Goal: Feedback & Contribution: Contribute content

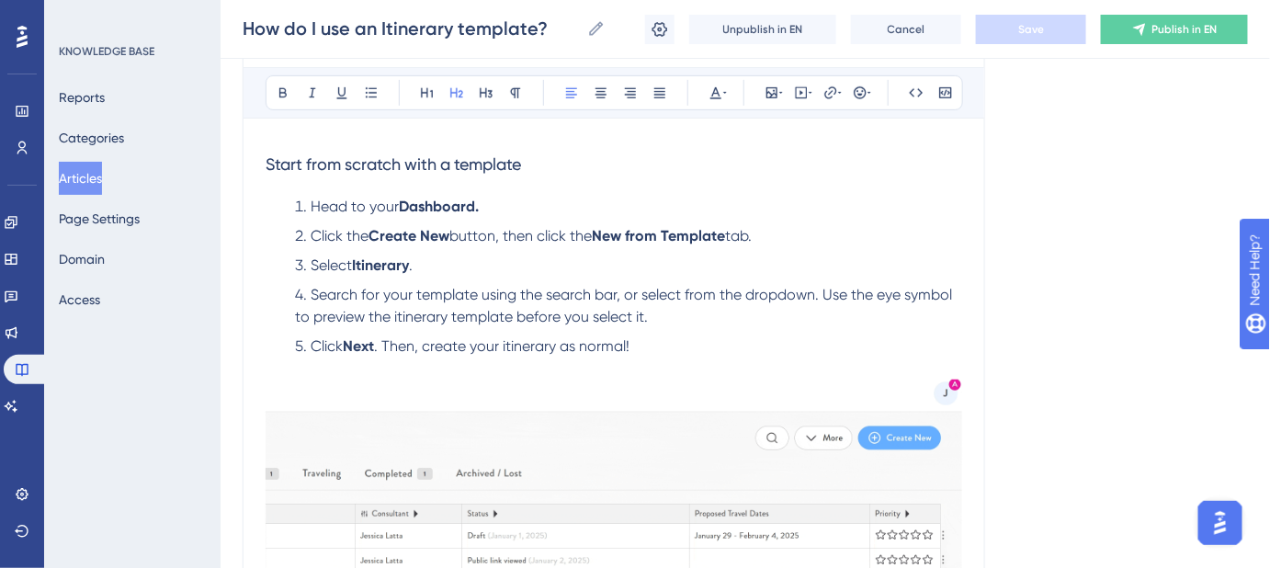
scroll to position [166, 0]
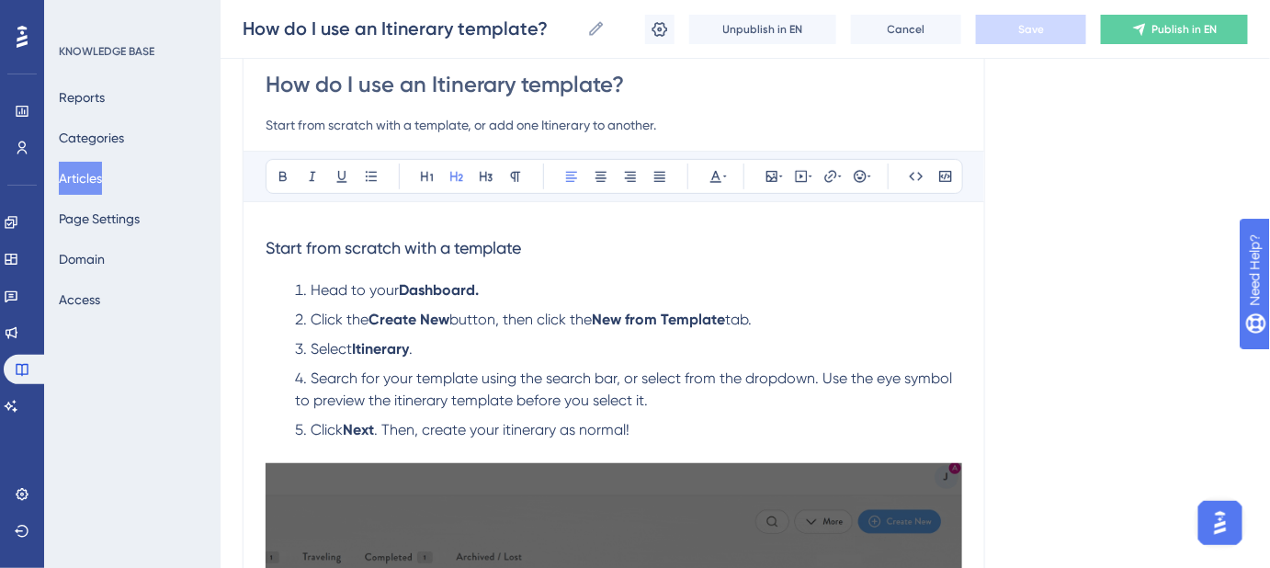
click at [328, 283] on span "Head to your" at bounding box center [355, 289] width 88 height 17
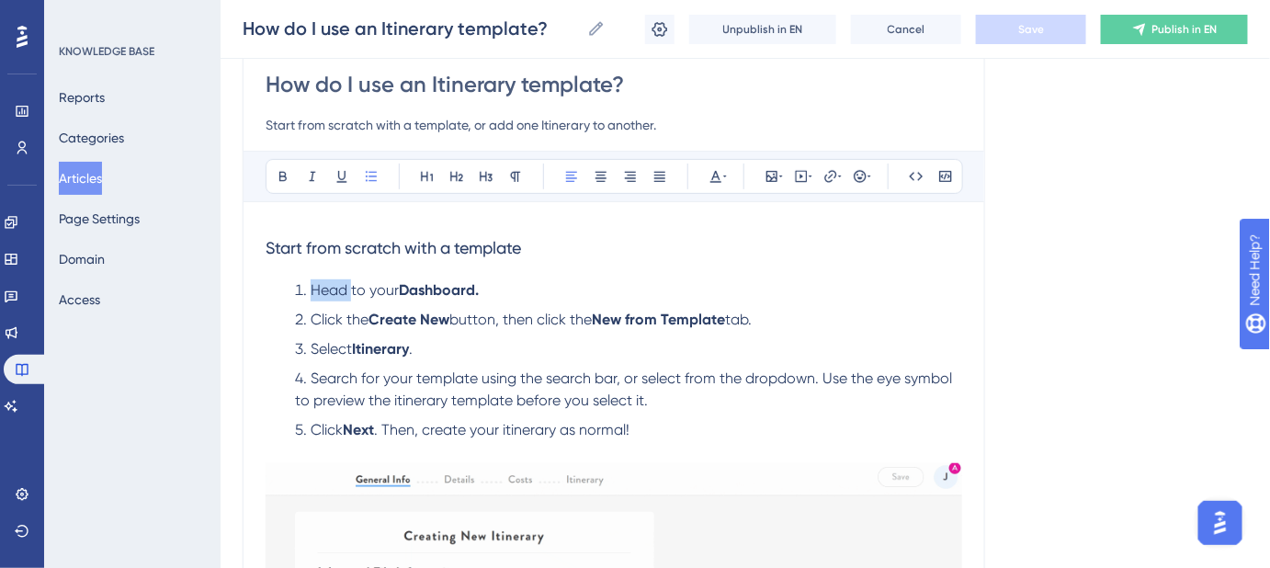
click at [328, 283] on span "Head to your" at bounding box center [355, 289] width 88 height 17
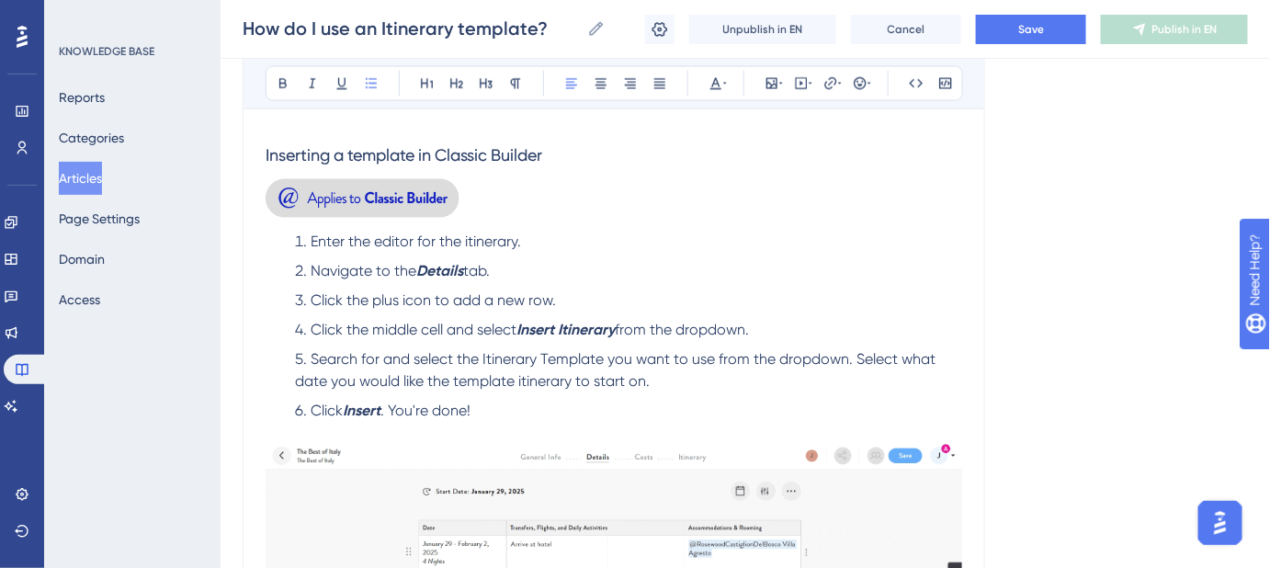
scroll to position [919, 0]
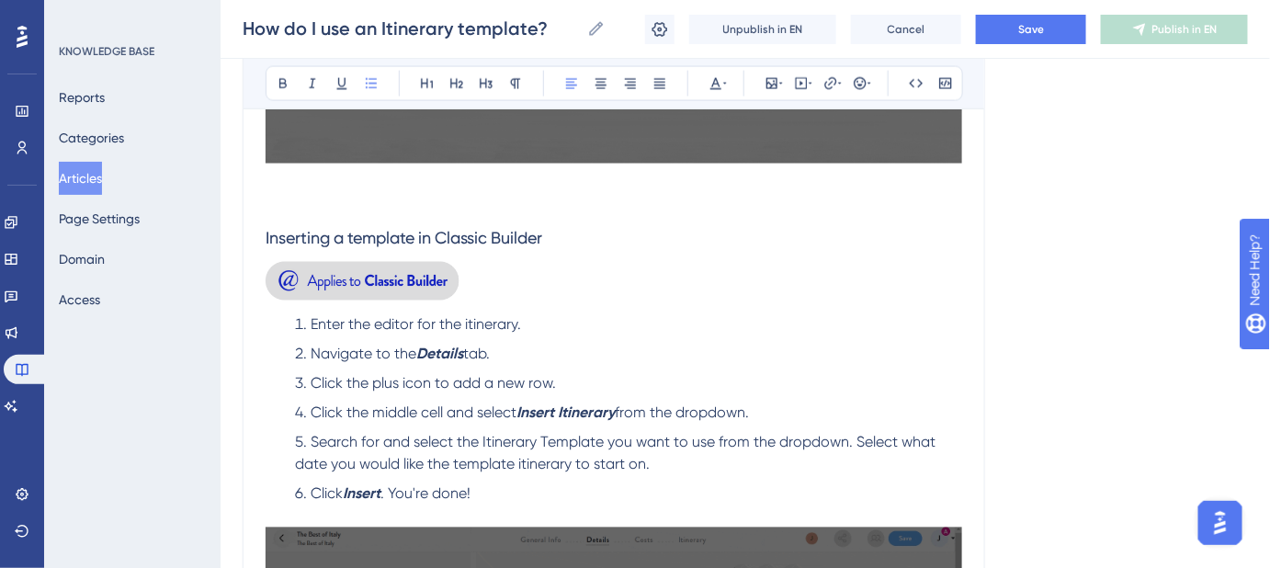
click at [423, 284] on img at bounding box center [362, 281] width 194 height 38
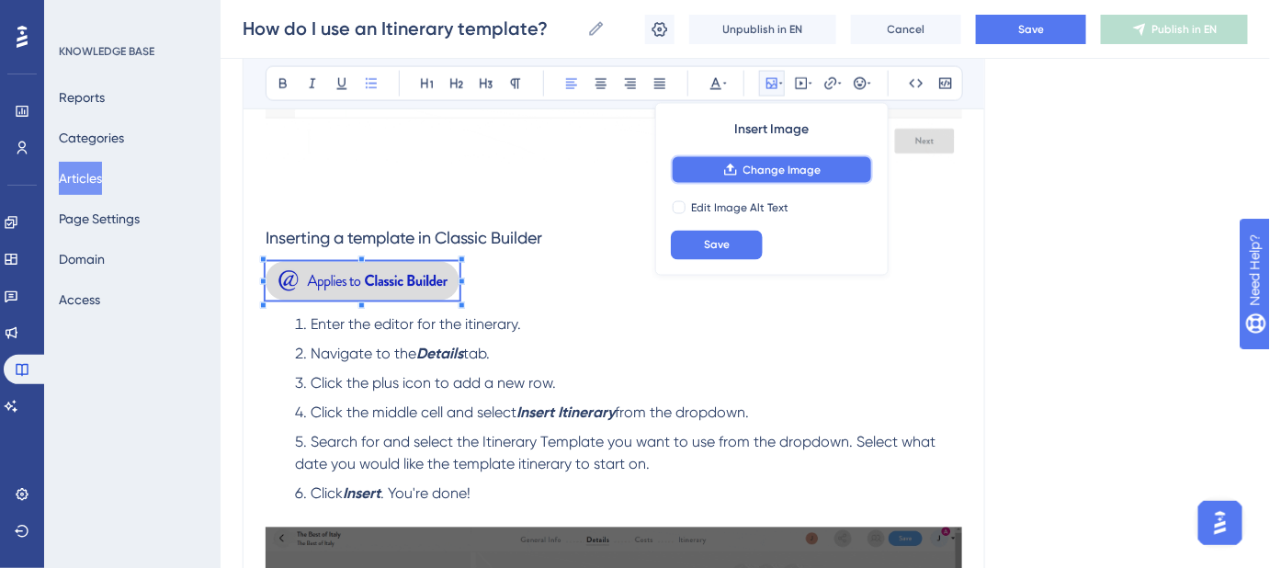
click at [773, 173] on span "Change Image" at bounding box center [782, 170] width 78 height 15
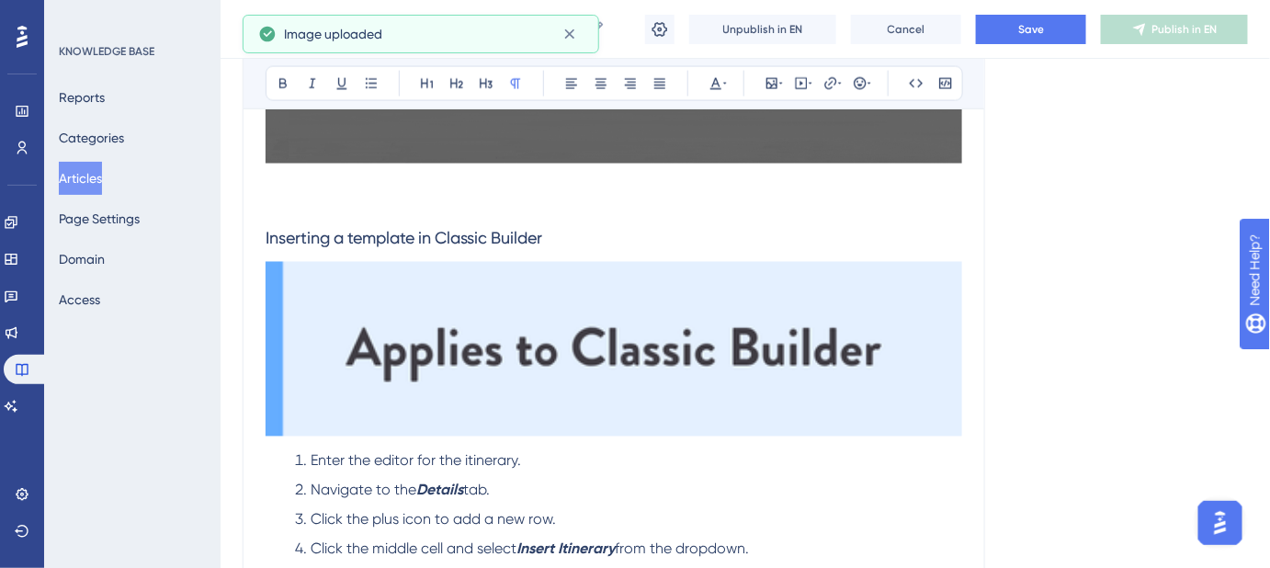
click at [711, 342] on img at bounding box center [613, 349] width 696 height 175
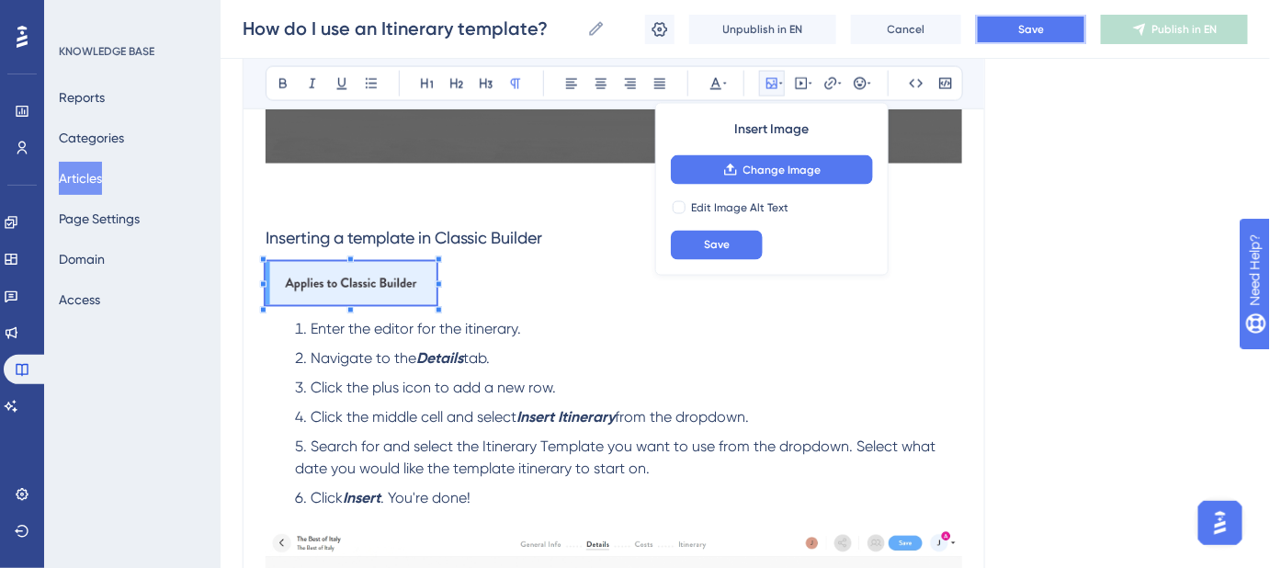
click at [1019, 25] on span "Save" at bounding box center [1031, 29] width 26 height 15
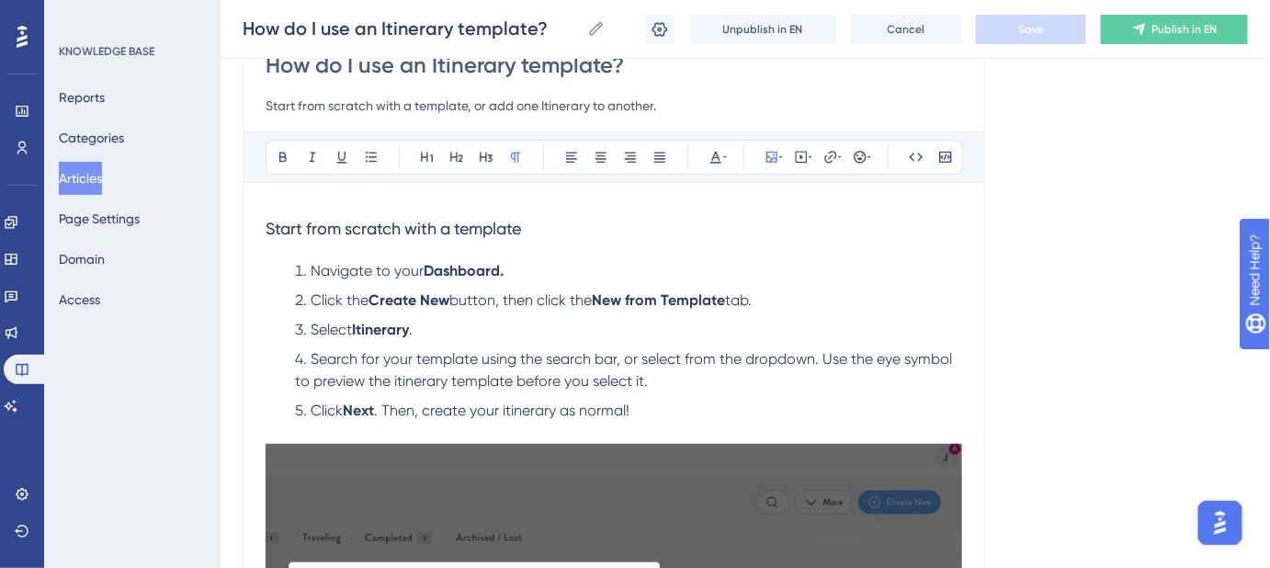
scroll to position [166, 0]
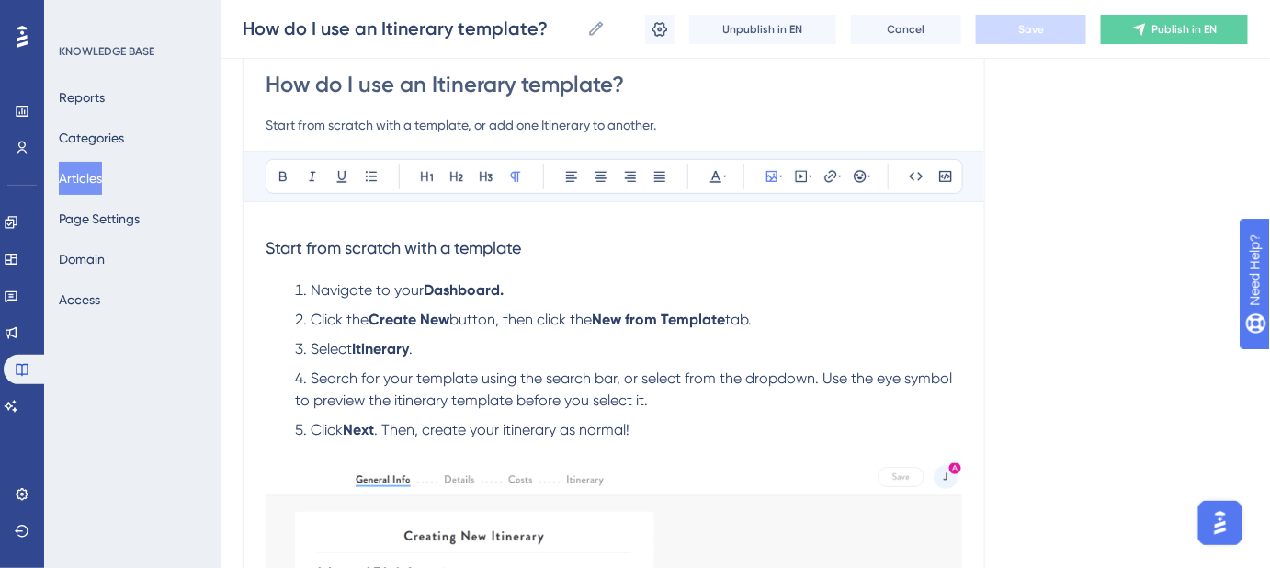
drag, startPoint x: 640, startPoint y: 81, endPoint x: 269, endPoint y: 81, distance: 371.1
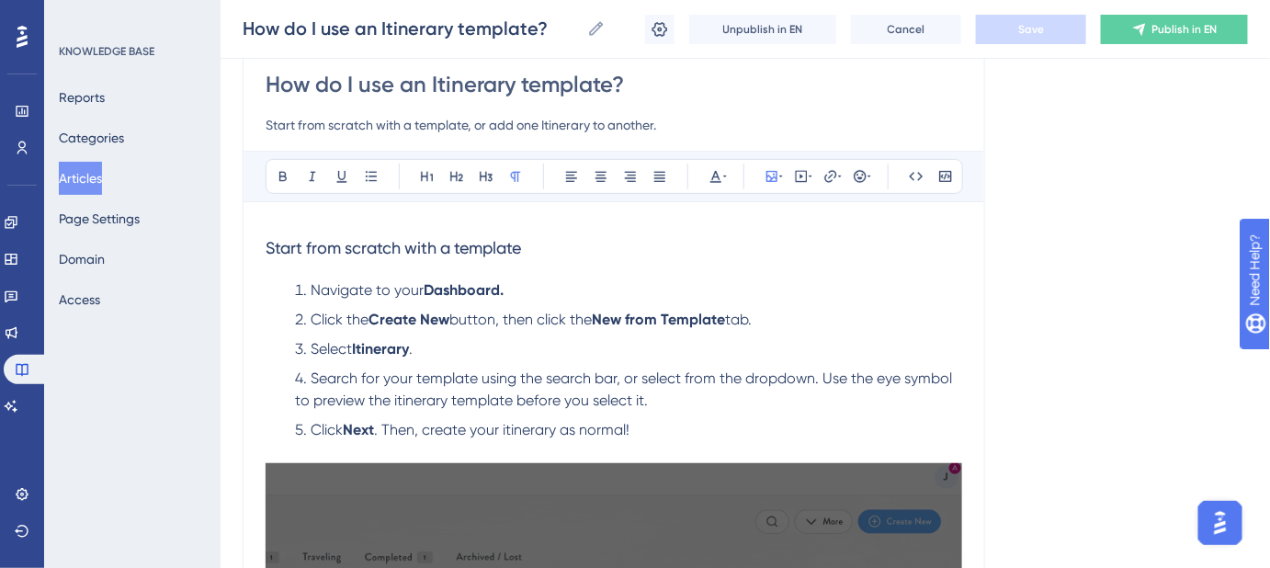
click at [269, 81] on input "How do I use an Itinerary template?" at bounding box center [613, 84] width 696 height 29
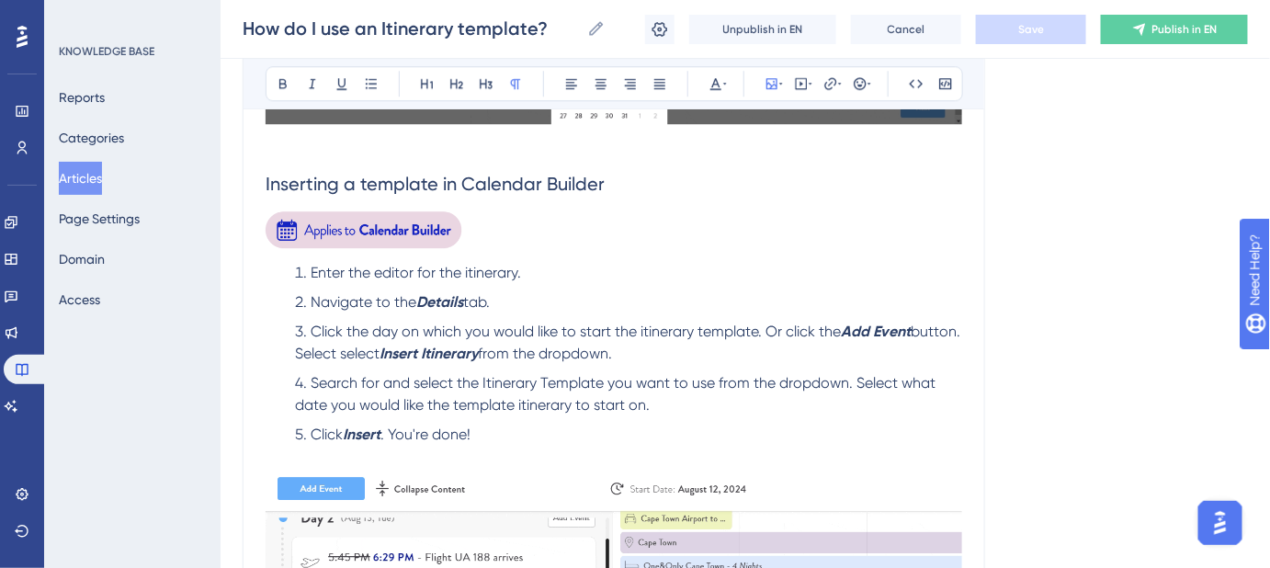
scroll to position [1670, 0]
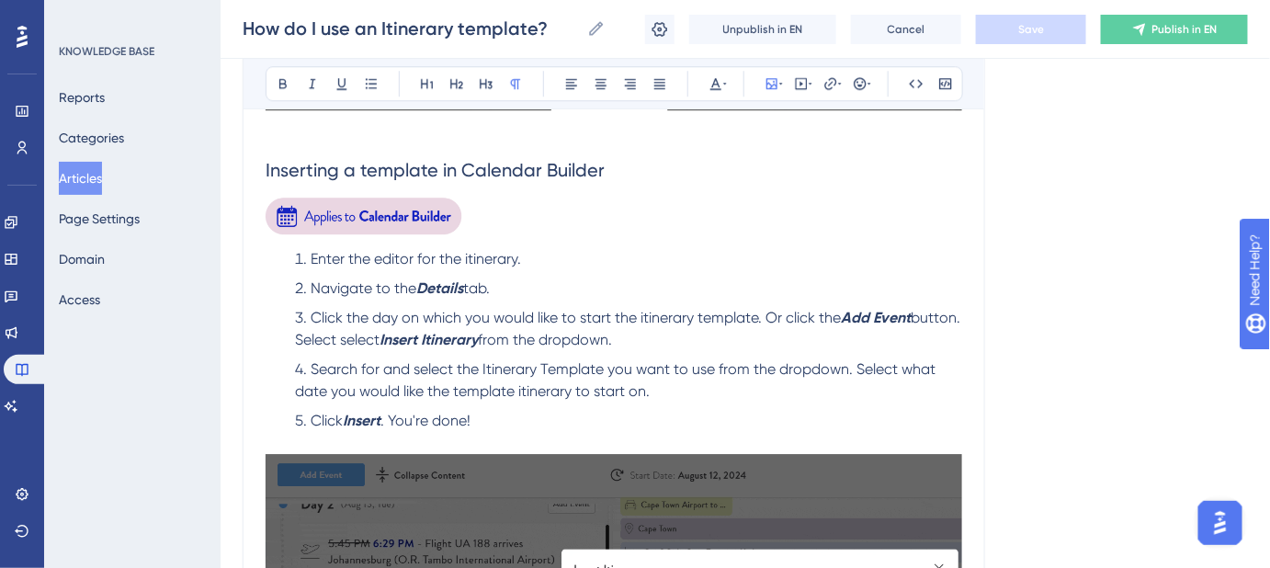
click at [402, 203] on img at bounding box center [364, 216] width 198 height 37
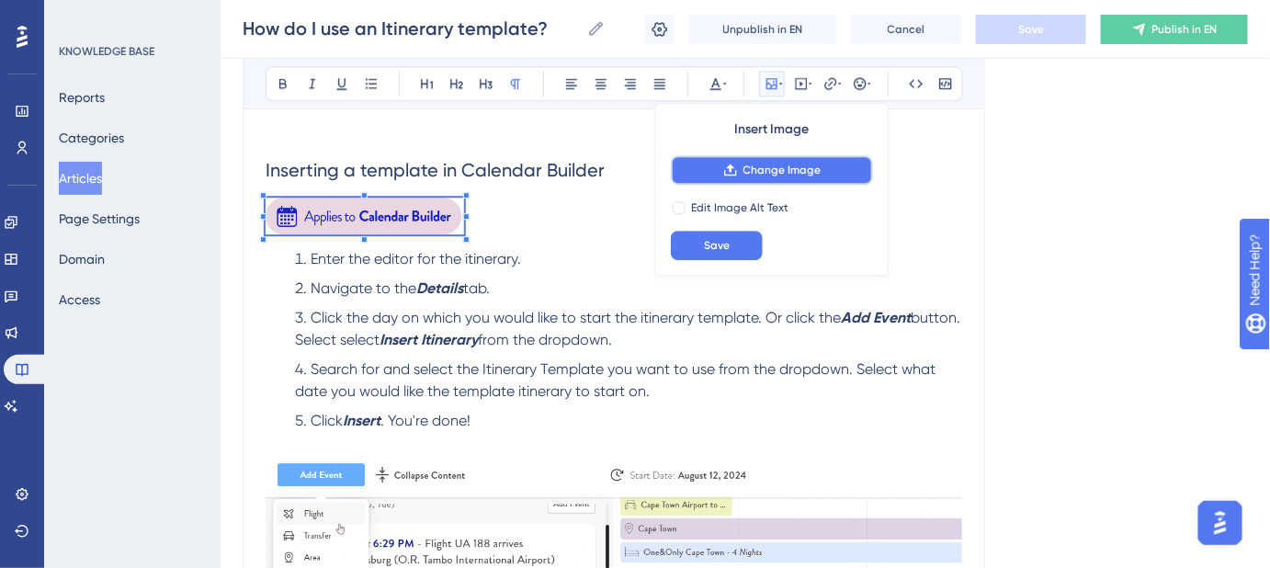
click at [759, 173] on span "Change Image" at bounding box center [782, 170] width 78 height 15
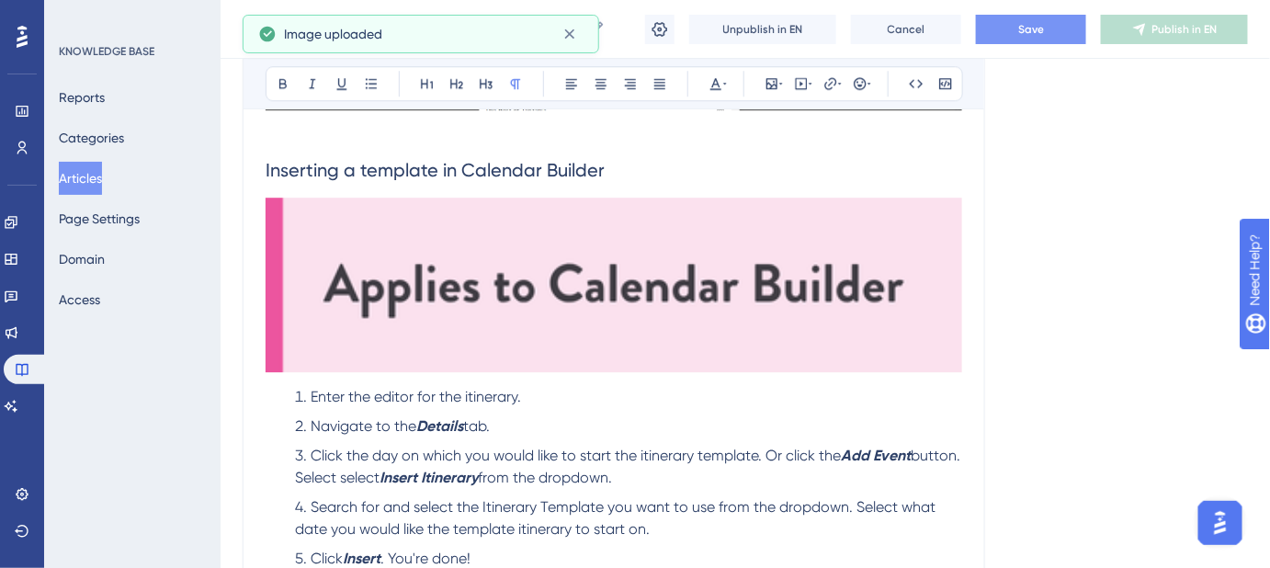
click at [801, 277] on img at bounding box center [613, 285] width 696 height 175
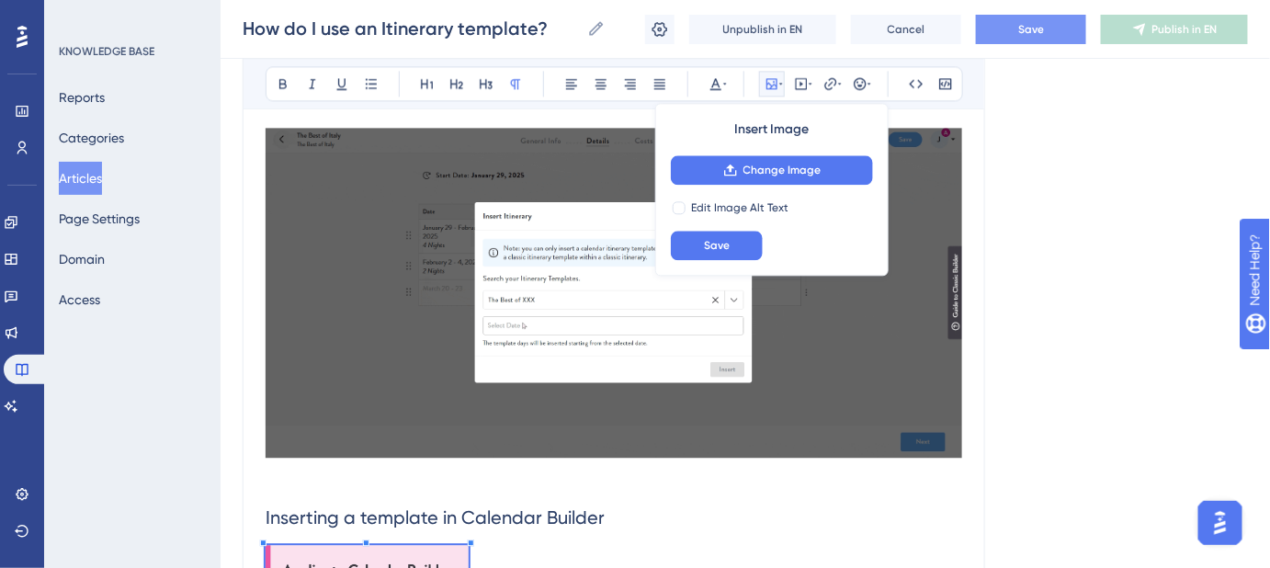
scroll to position [1419, 0]
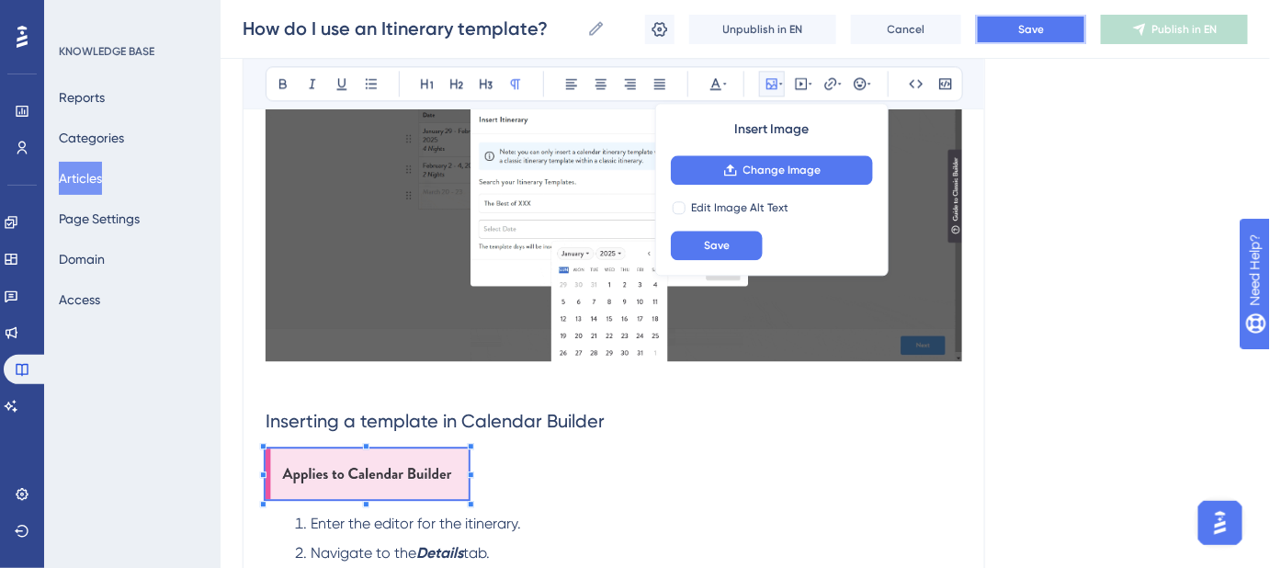
click at [1001, 32] on button "Save" at bounding box center [1031, 29] width 110 height 29
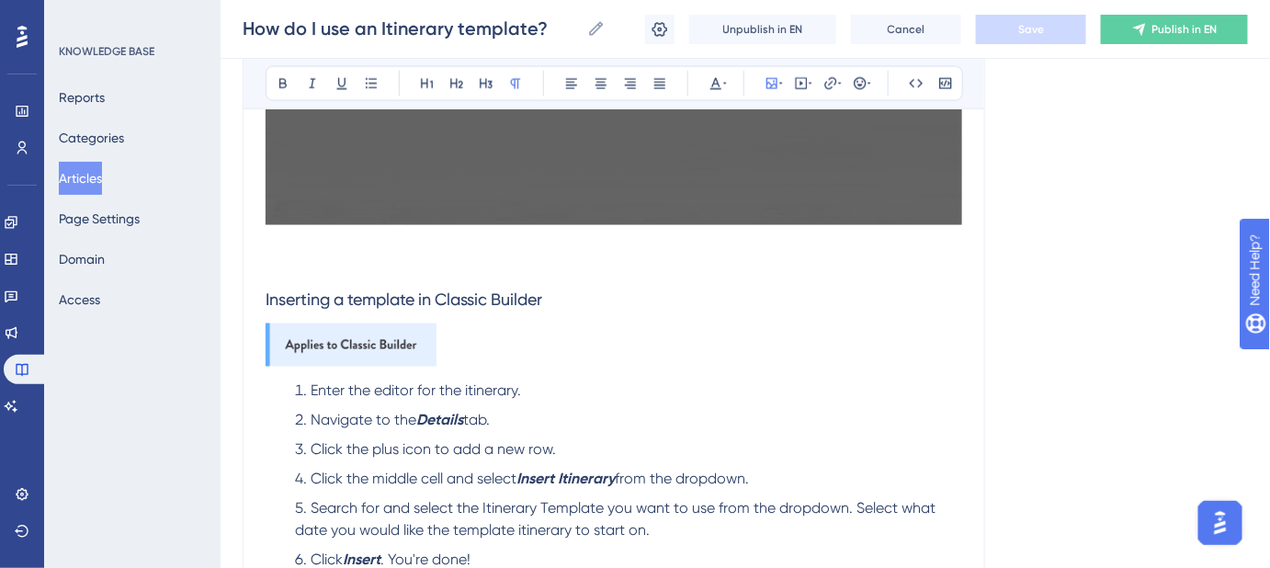
scroll to position [835, 0]
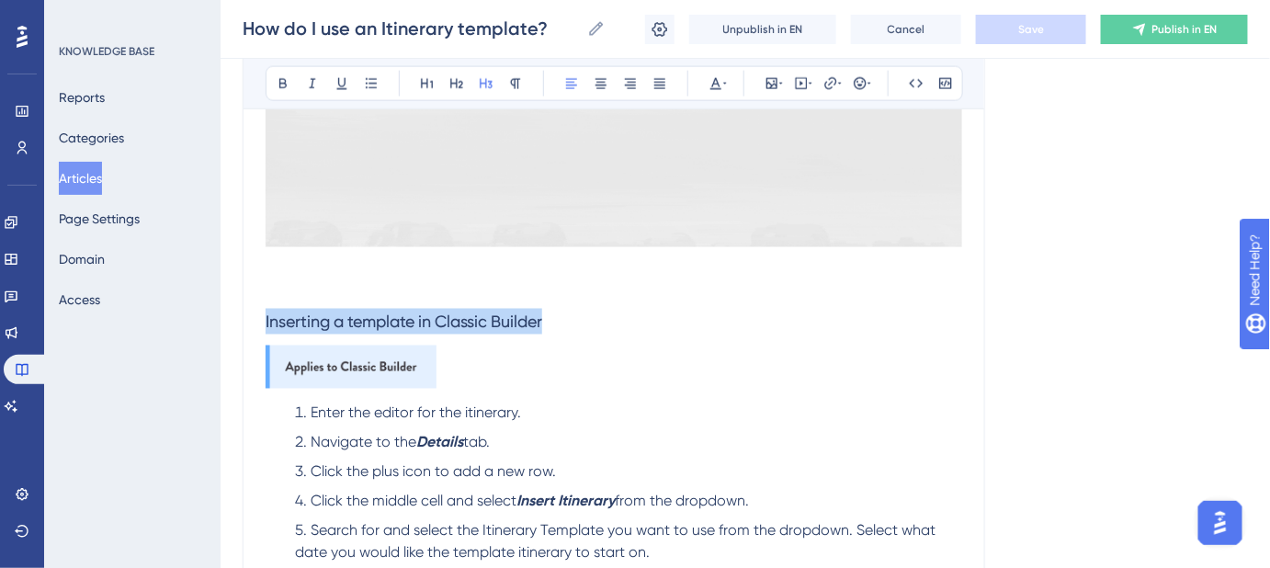
drag, startPoint x: 569, startPoint y: 322, endPoint x: 247, endPoint y: 321, distance: 321.5
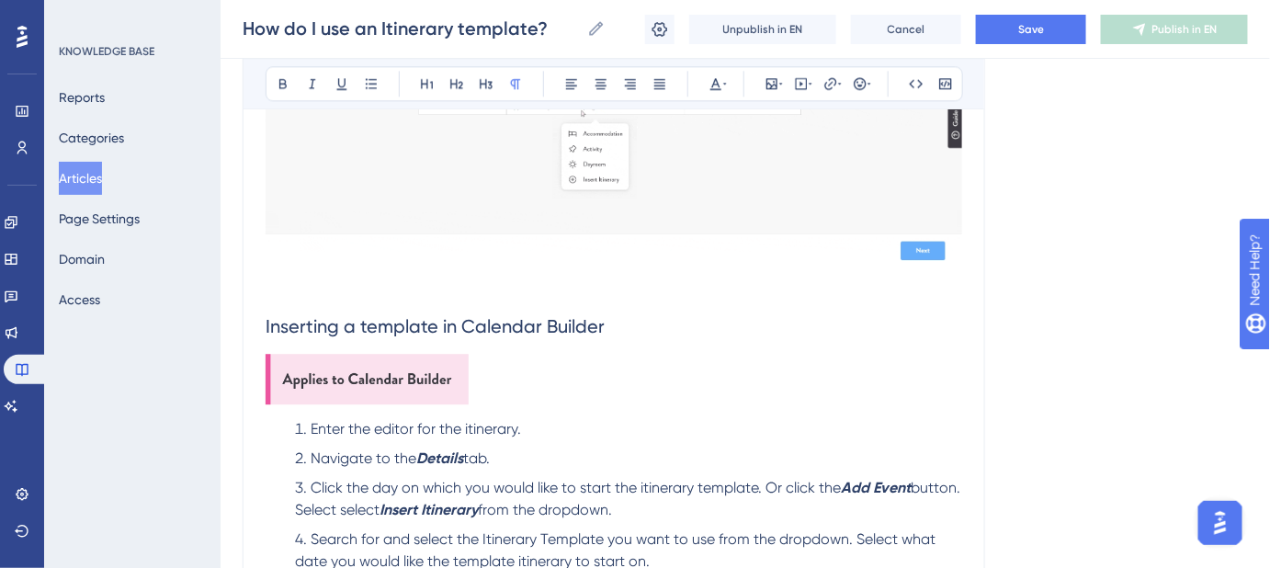
scroll to position [1503, 0]
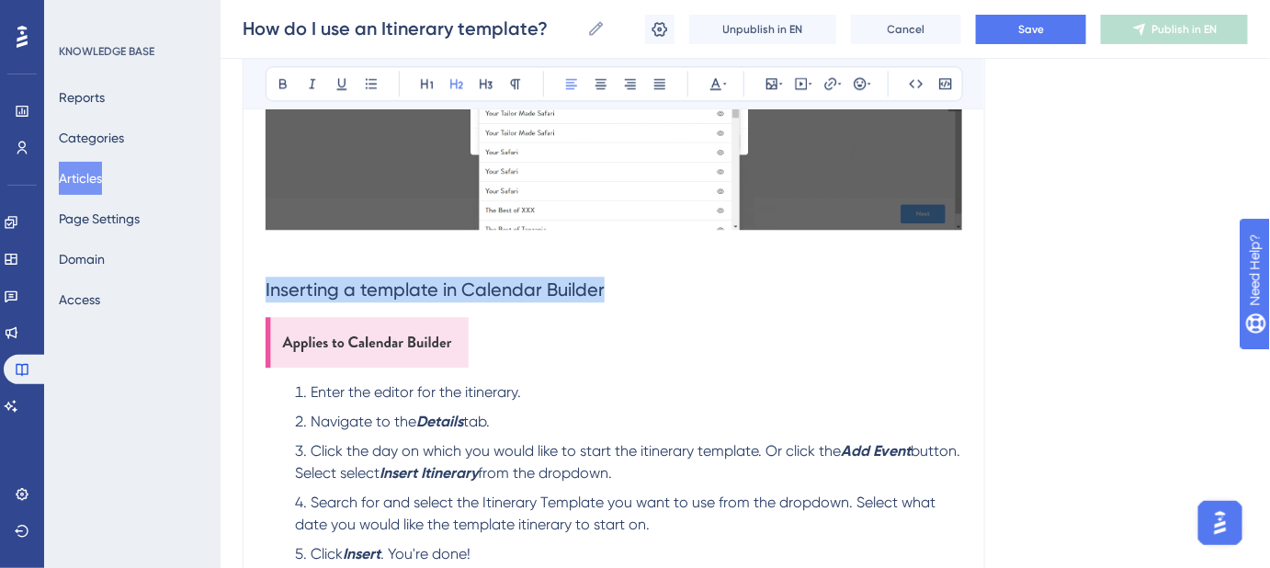
drag, startPoint x: 610, startPoint y: 287, endPoint x: 236, endPoint y: 286, distance: 373.9
click at [0, 0] on div "Performance Users Engagement Widgets Feedback Product Updates Knowledge Base AI…" at bounding box center [0, 0] width 0 height 0
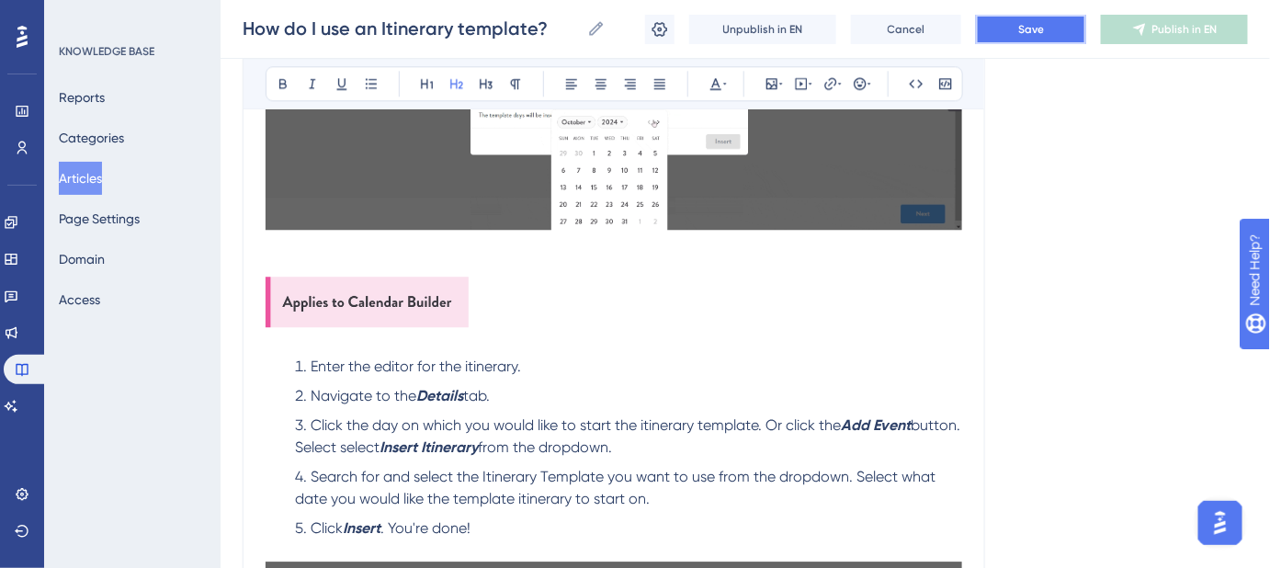
click at [1007, 31] on button "Save" at bounding box center [1031, 29] width 110 height 29
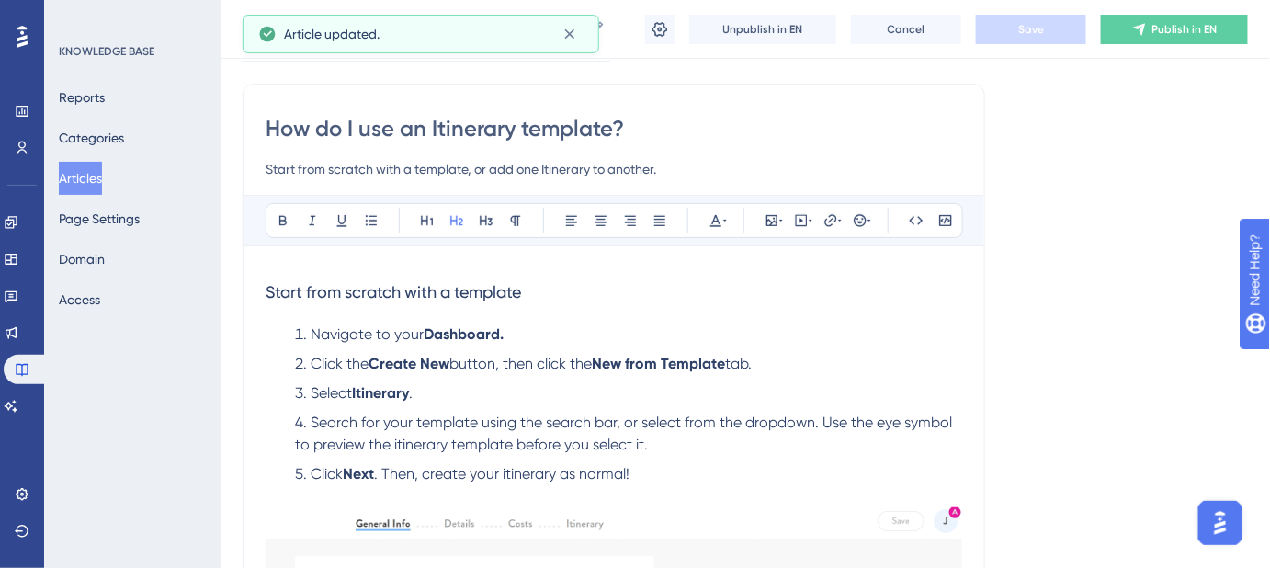
scroll to position [83, 0]
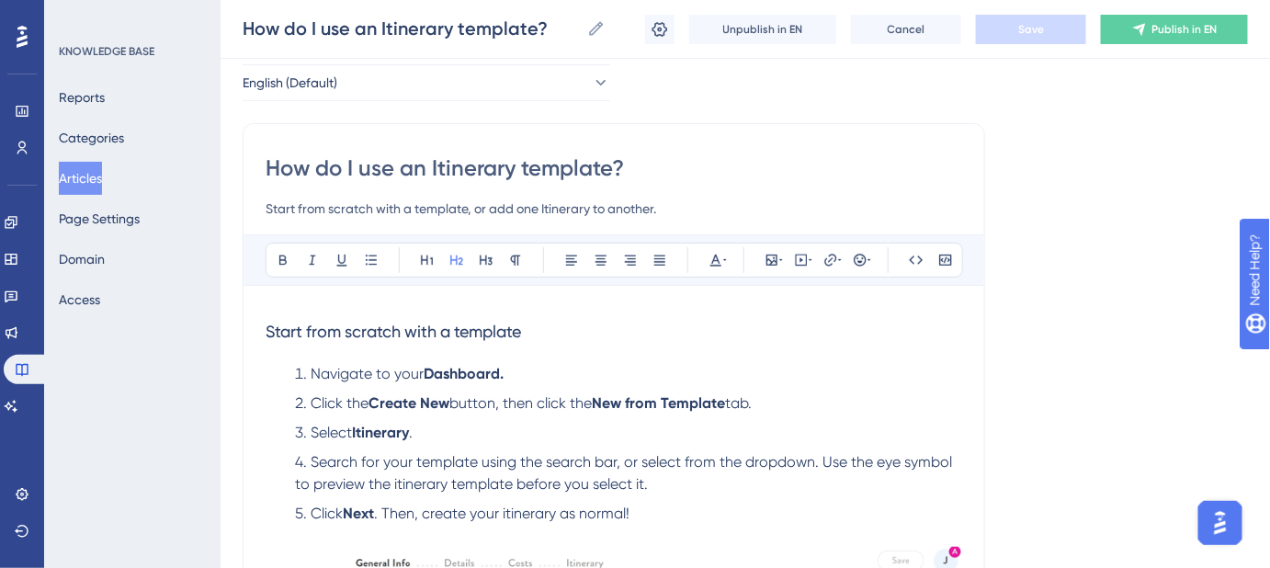
click at [668, 210] on input "Start from scratch with a template, or add one Itinerary to another." at bounding box center [613, 209] width 696 height 22
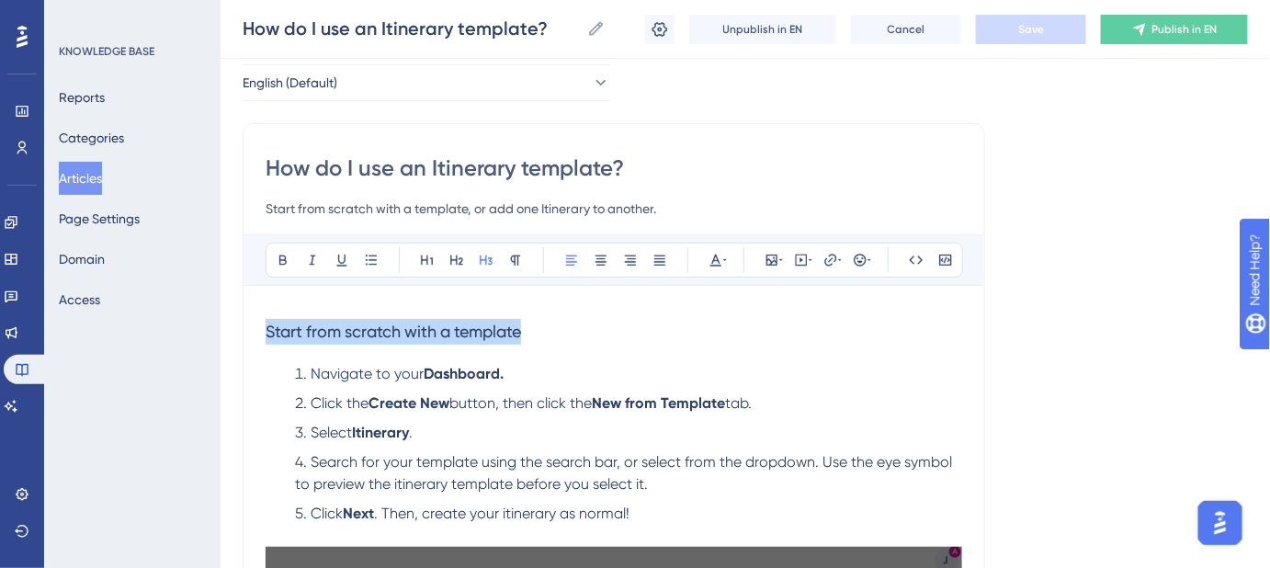
drag, startPoint x: 519, startPoint y: 330, endPoint x: 259, endPoint y: 331, distance: 260.0
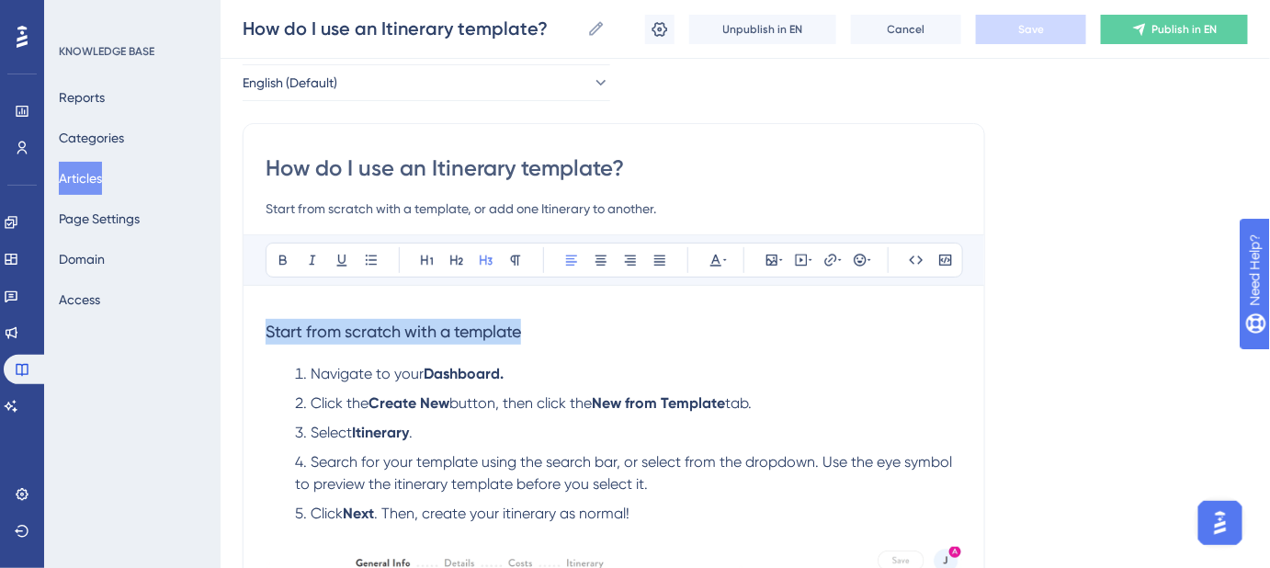
copy span "Start from scratch with a template"
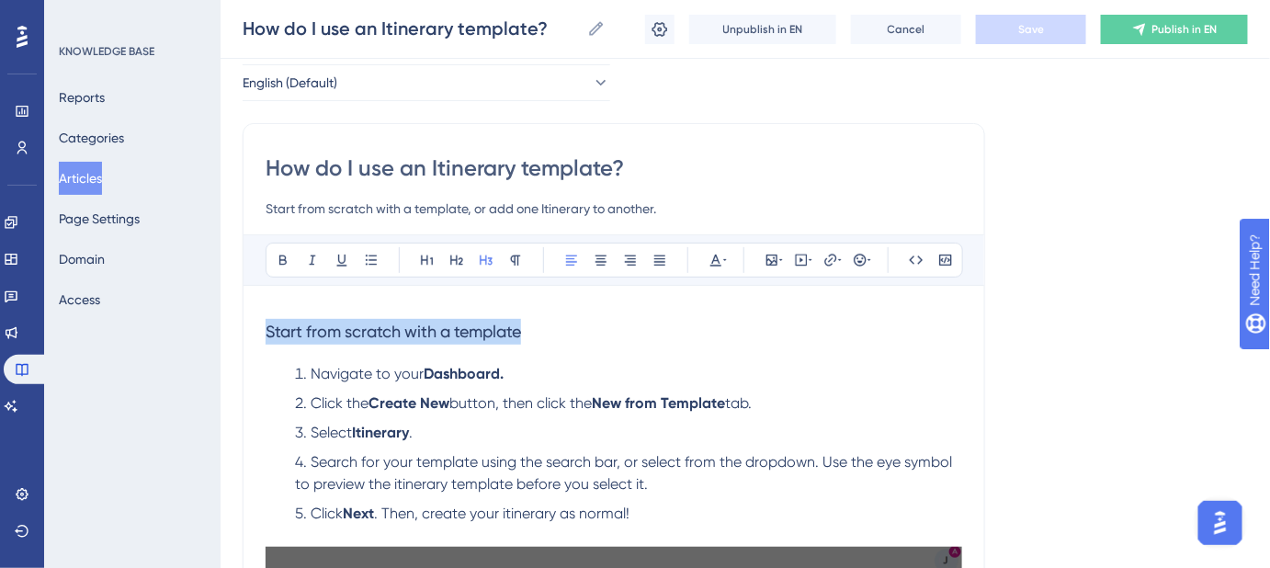
click at [583, 312] on h3 "Start from scratch with a template" at bounding box center [613, 332] width 696 height 48
click at [331, 308] on h3 "Start from scratch with a template" at bounding box center [613, 332] width 696 height 48
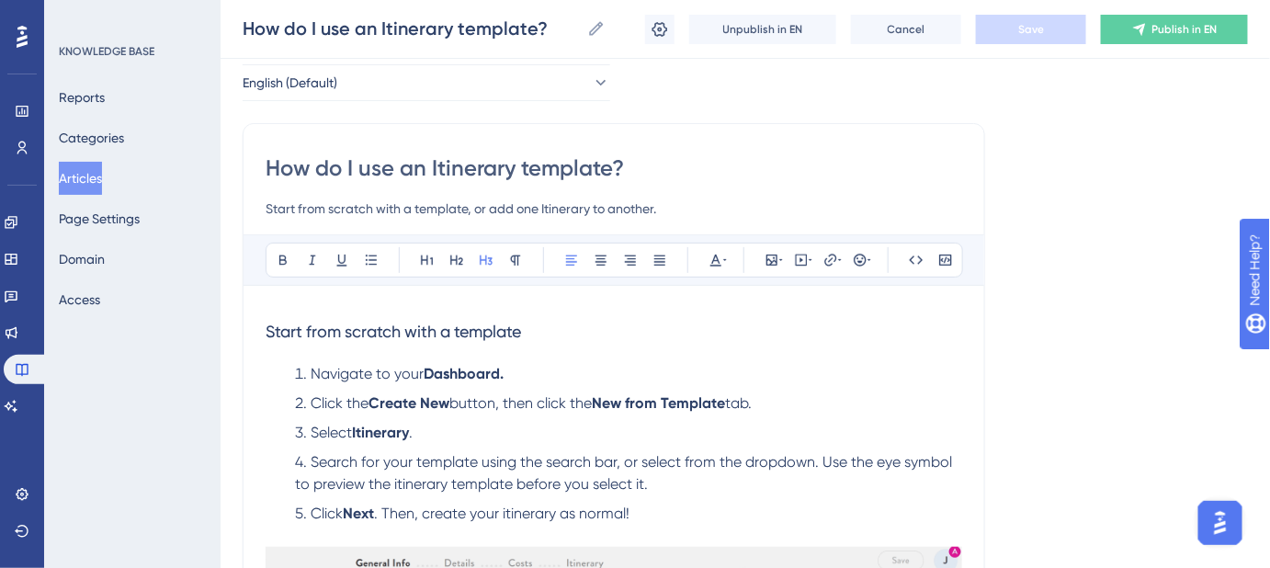
click at [270, 322] on span "Start from scratch with a template" at bounding box center [392, 331] width 255 height 19
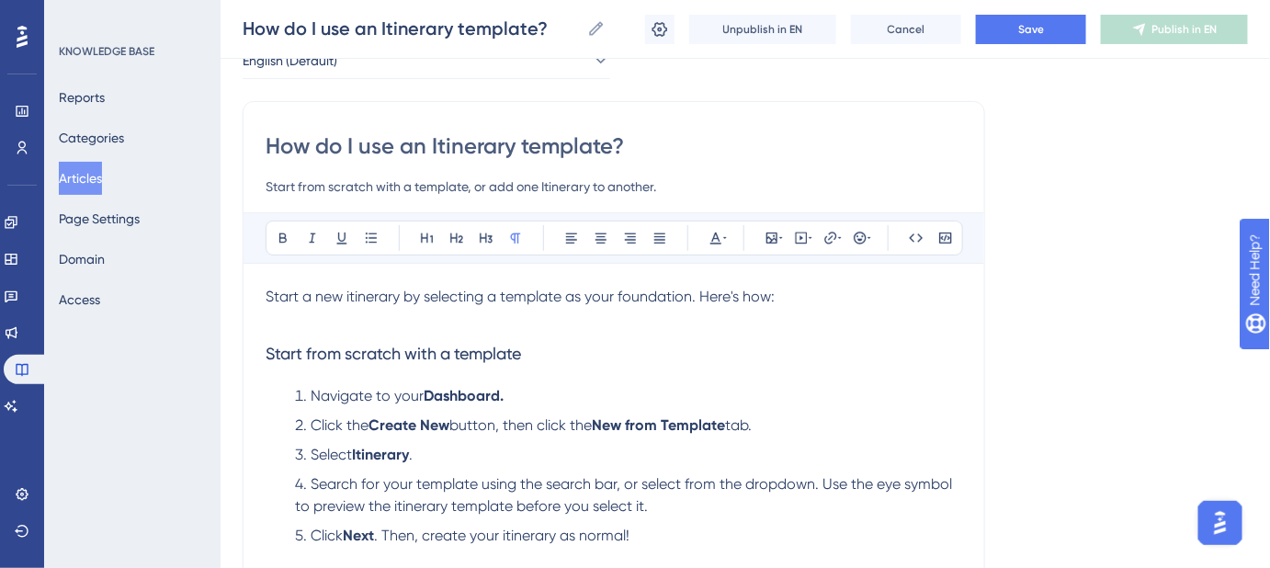
scroll to position [127, 0]
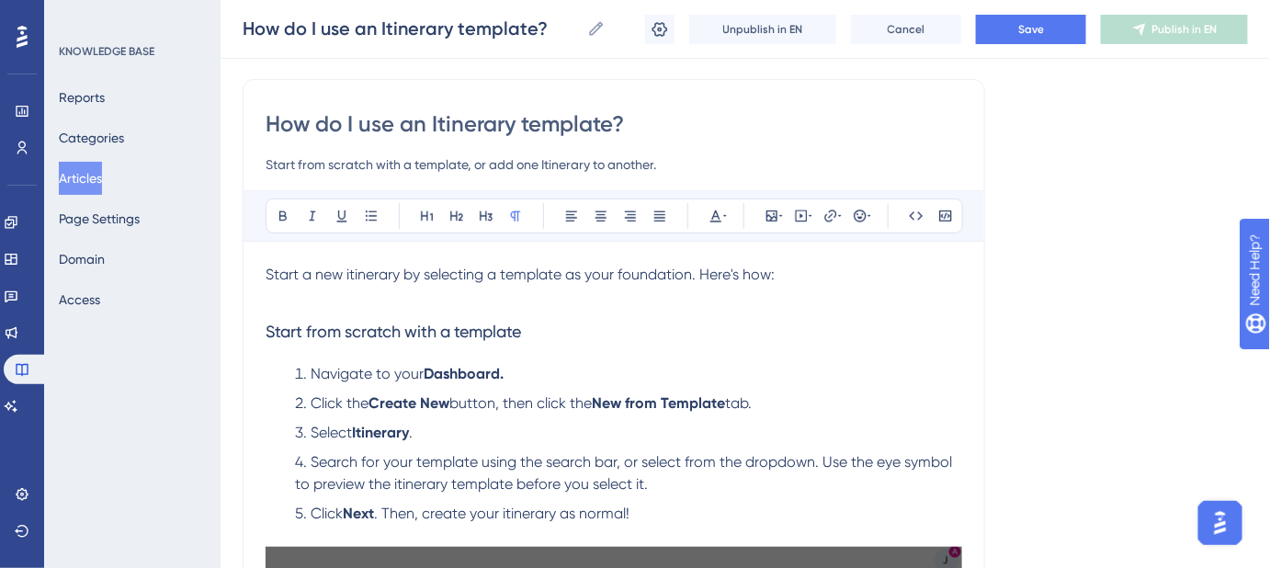
click at [350, 268] on span "Start a new itinerary by selecting a template as your foundation. Here's how:" at bounding box center [519, 273] width 509 height 17
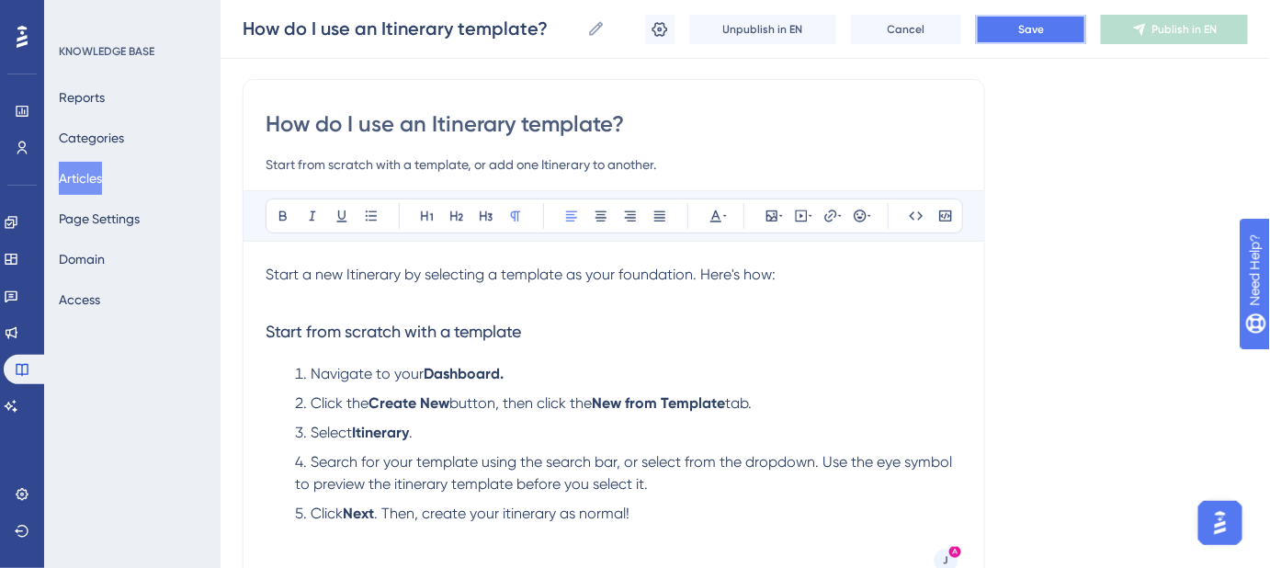
click at [1026, 33] on span "Save" at bounding box center [1031, 29] width 26 height 15
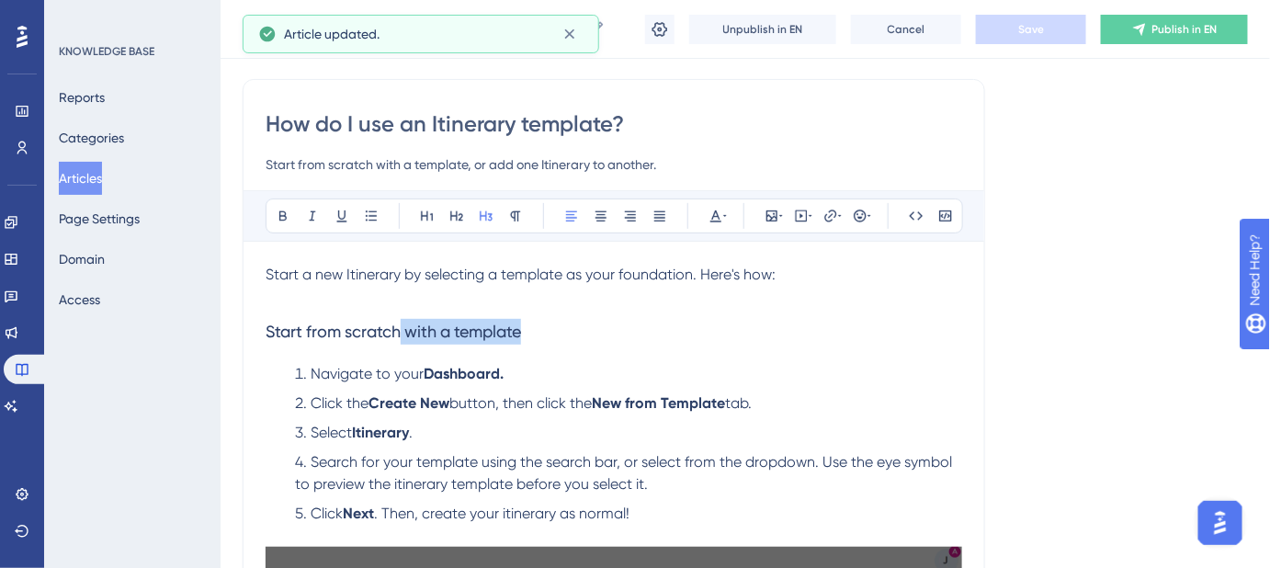
drag, startPoint x: 536, startPoint y: 331, endPoint x: 399, endPoint y: 331, distance: 136.9
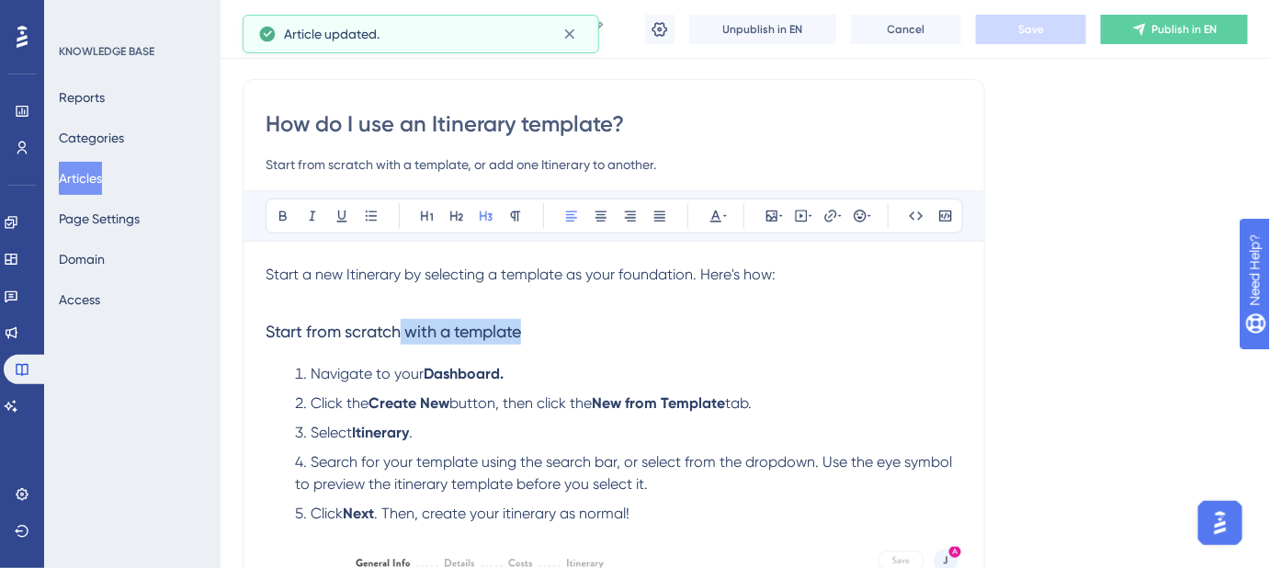
click at [399, 331] on h3 "Start from scratch with a template" at bounding box center [613, 332] width 696 height 48
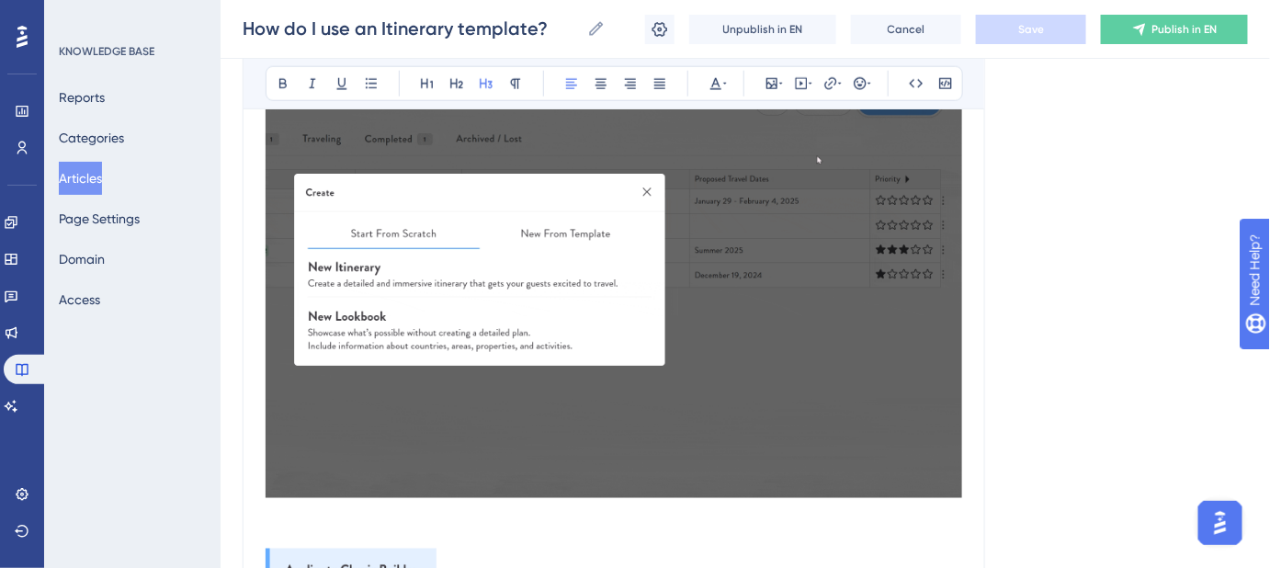
scroll to position [210, 0]
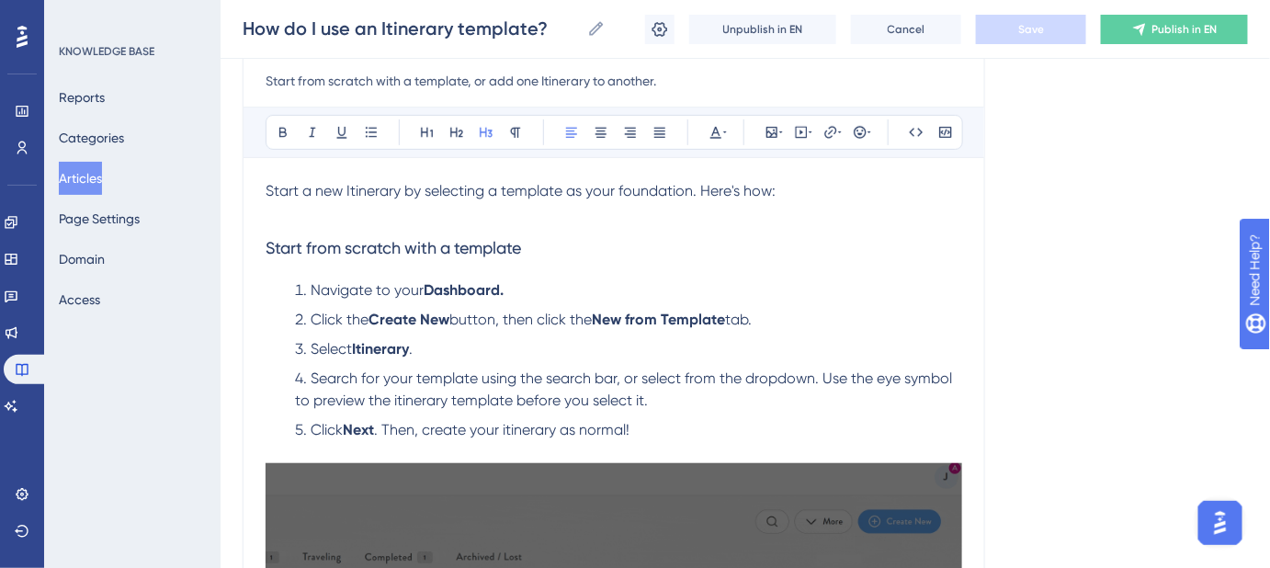
click at [289, 212] on p at bounding box center [613, 213] width 696 height 22
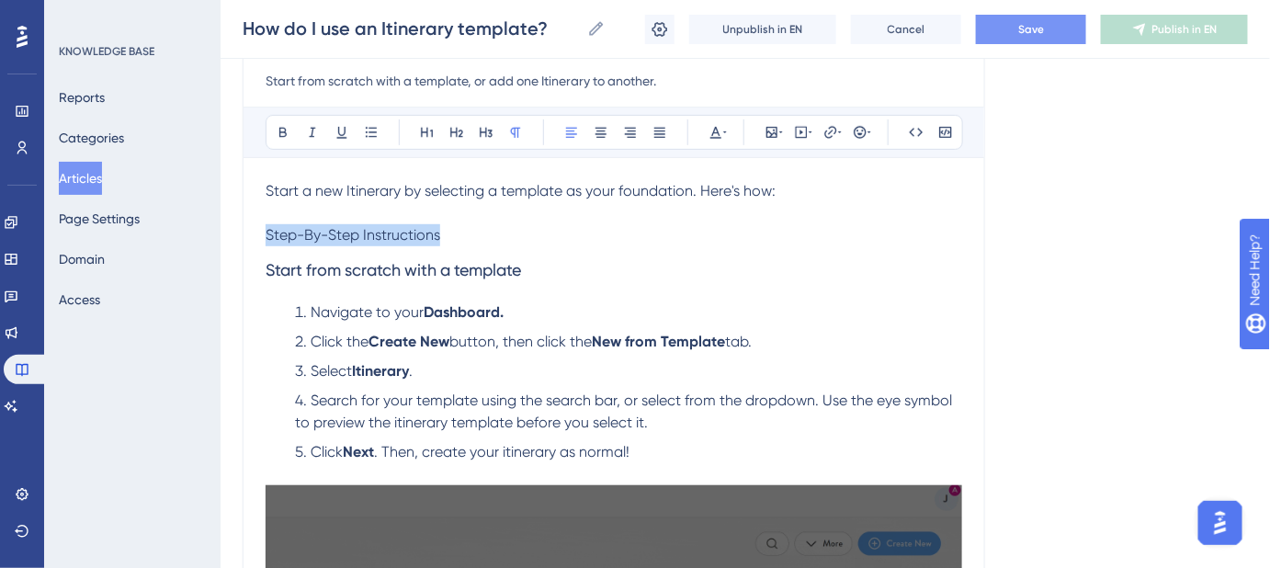
drag, startPoint x: 438, startPoint y: 245, endPoint x: 259, endPoint y: 238, distance: 179.3
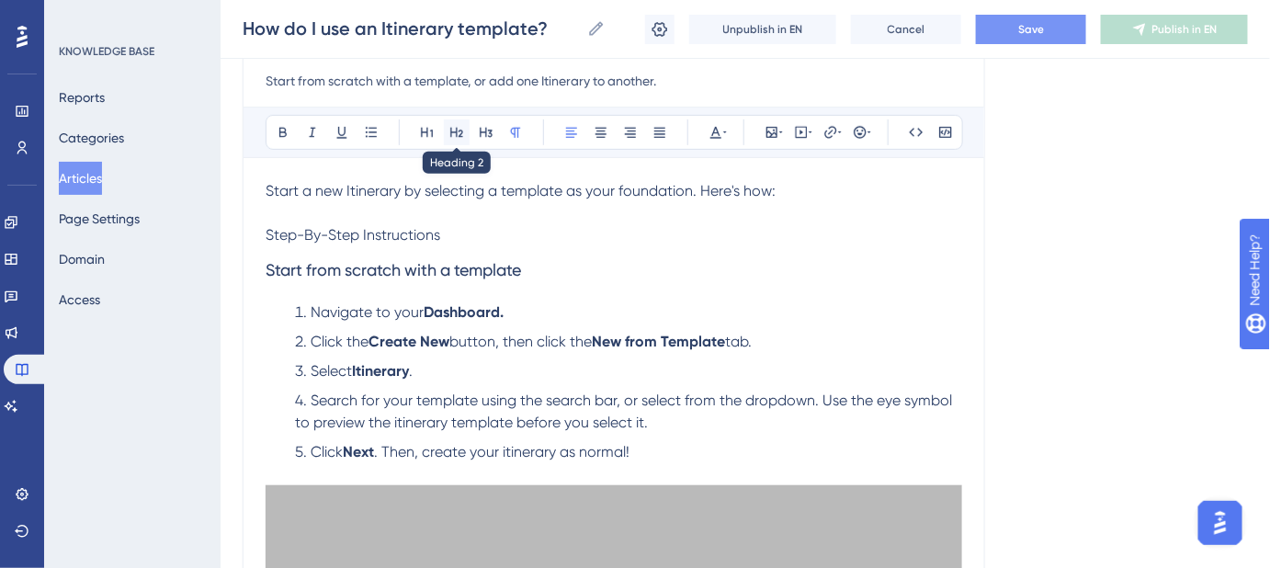
click at [452, 129] on icon at bounding box center [456, 132] width 15 height 15
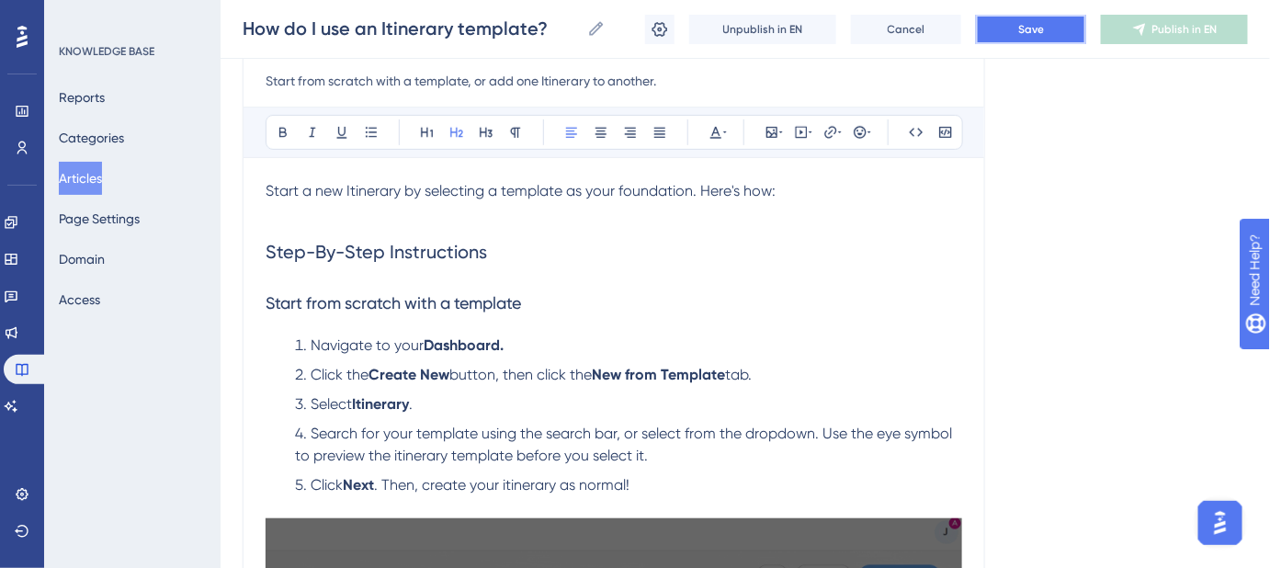
click at [1046, 35] on button "Save" at bounding box center [1031, 29] width 110 height 29
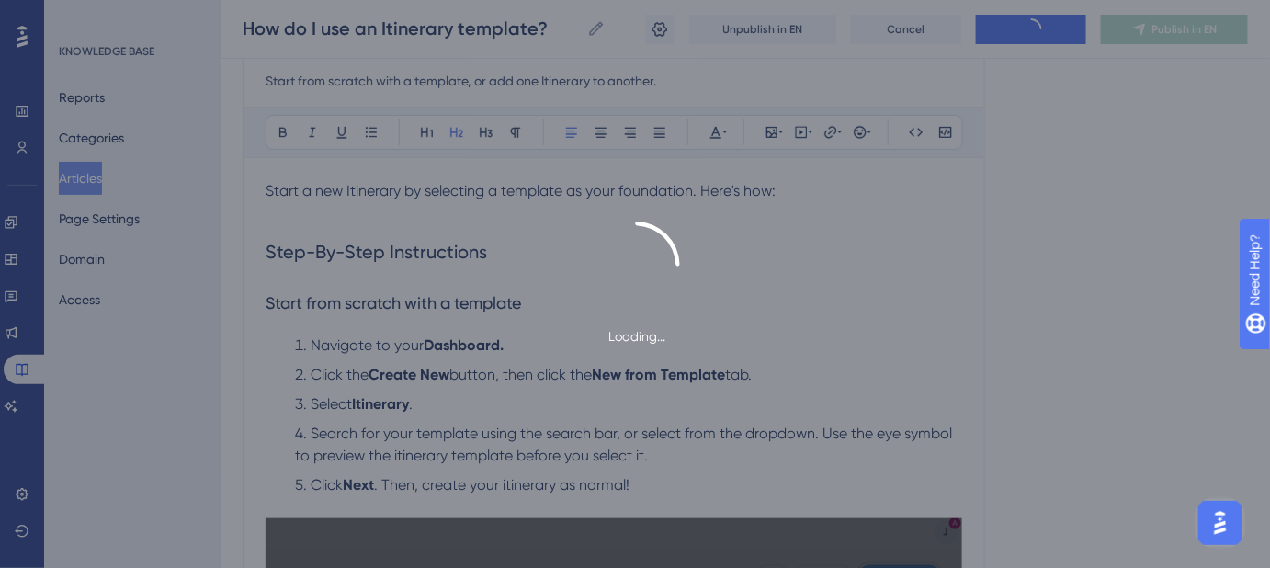
click at [507, 299] on div "Loading..." at bounding box center [635, 284] width 1270 height 126
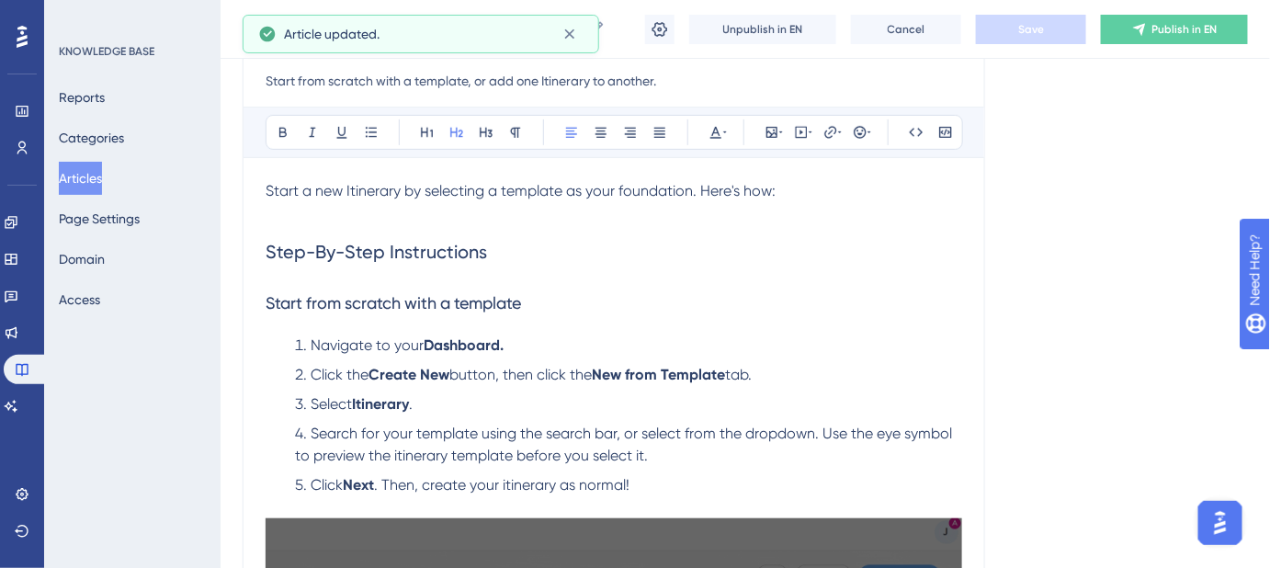
click at [501, 299] on span "Start from scratch with a template" at bounding box center [392, 302] width 255 height 19
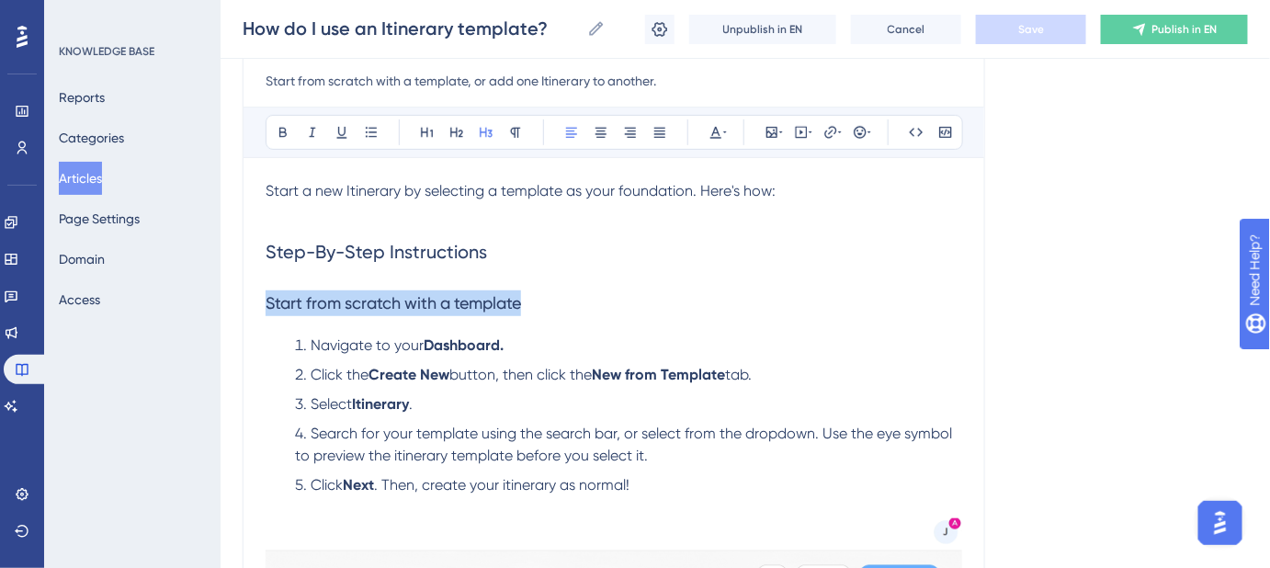
drag, startPoint x: 510, startPoint y: 302, endPoint x: 256, endPoint y: 303, distance: 253.5
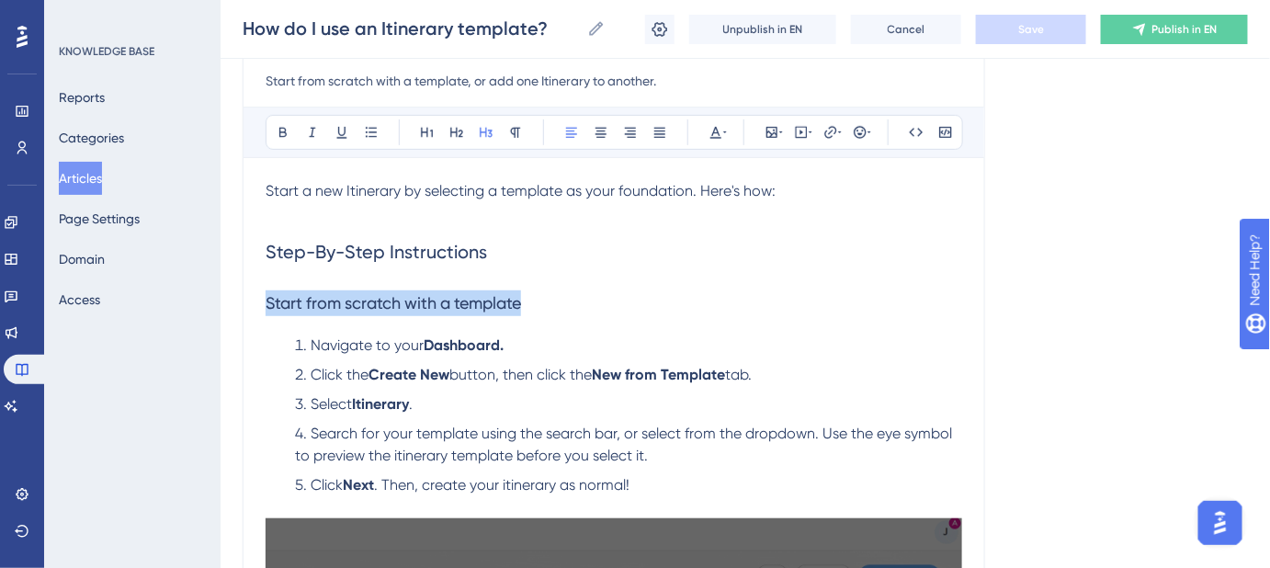
copy span "Start from scratch with a template"
click at [573, 294] on h3 "Start from scratch with a template" at bounding box center [613, 303] width 696 height 48
drag, startPoint x: 550, startPoint y: 301, endPoint x: 265, endPoint y: 301, distance: 284.8
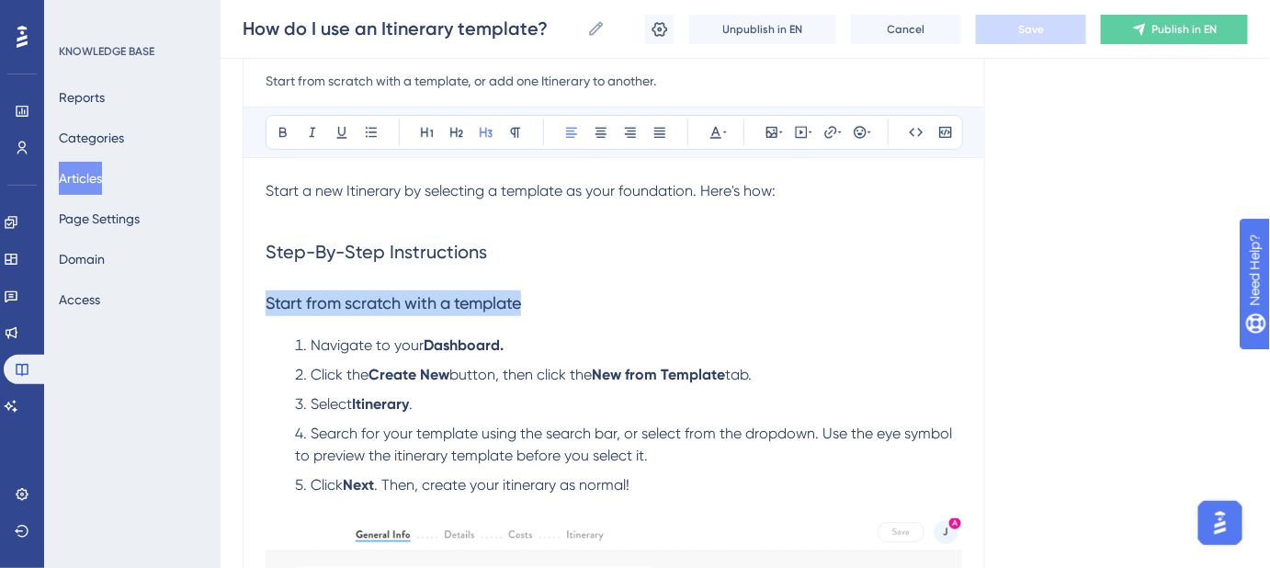
click at [265, 301] on h3 "Start from scratch with a template" at bounding box center [613, 303] width 696 height 48
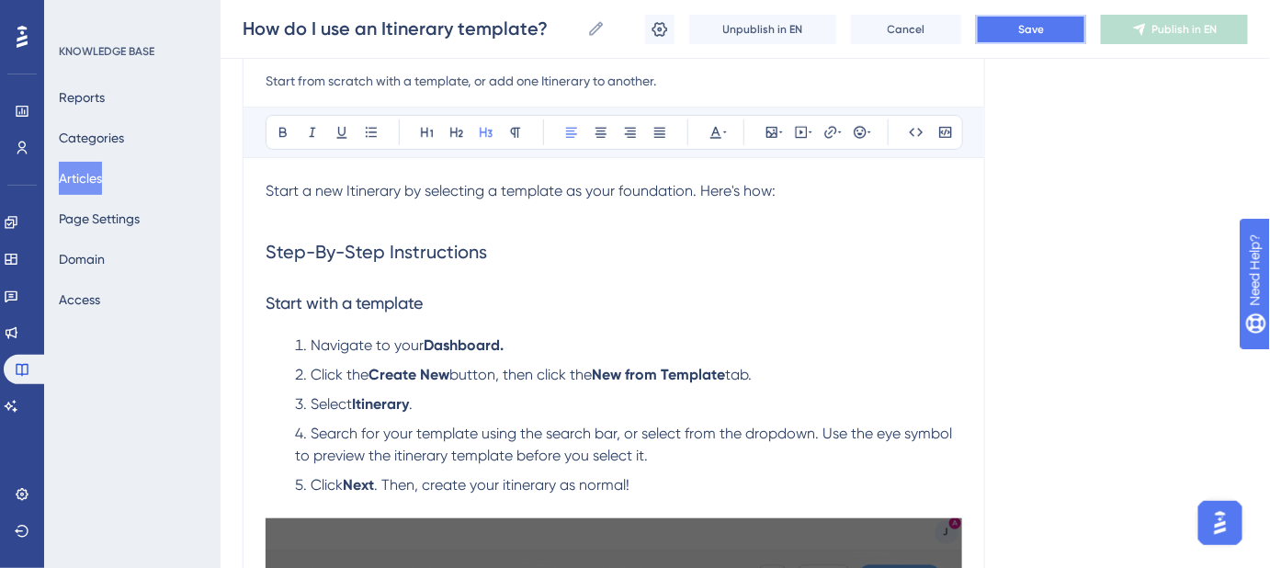
click at [1045, 39] on button "Save" at bounding box center [1031, 29] width 110 height 29
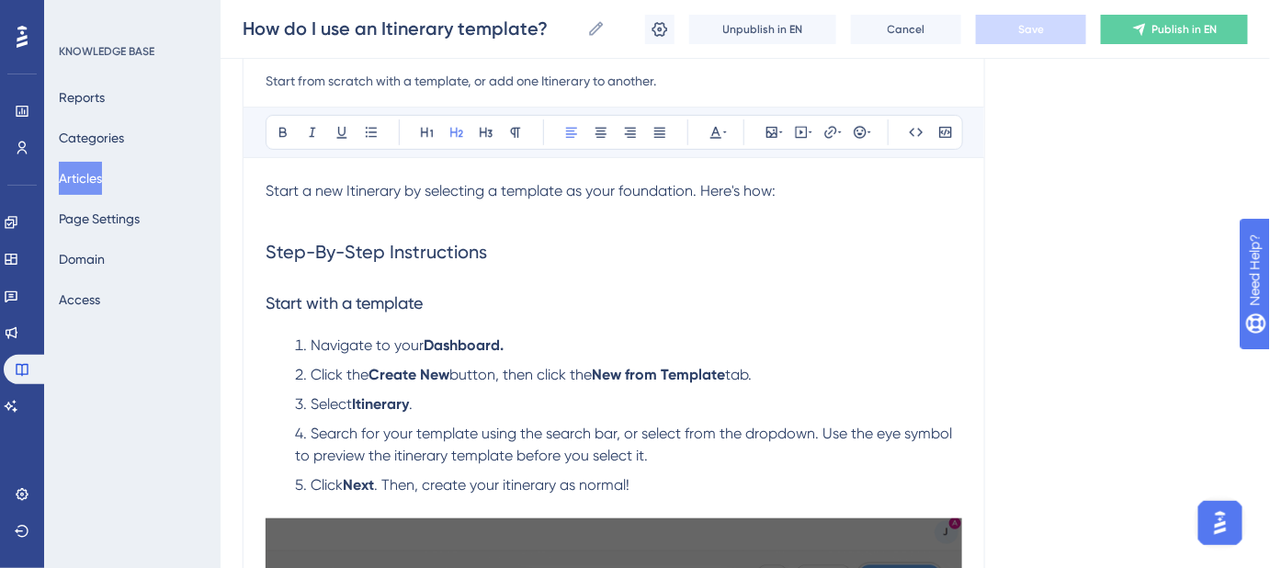
click at [497, 249] on h2 "Step-By-Step Instructions" at bounding box center [613, 251] width 696 height 55
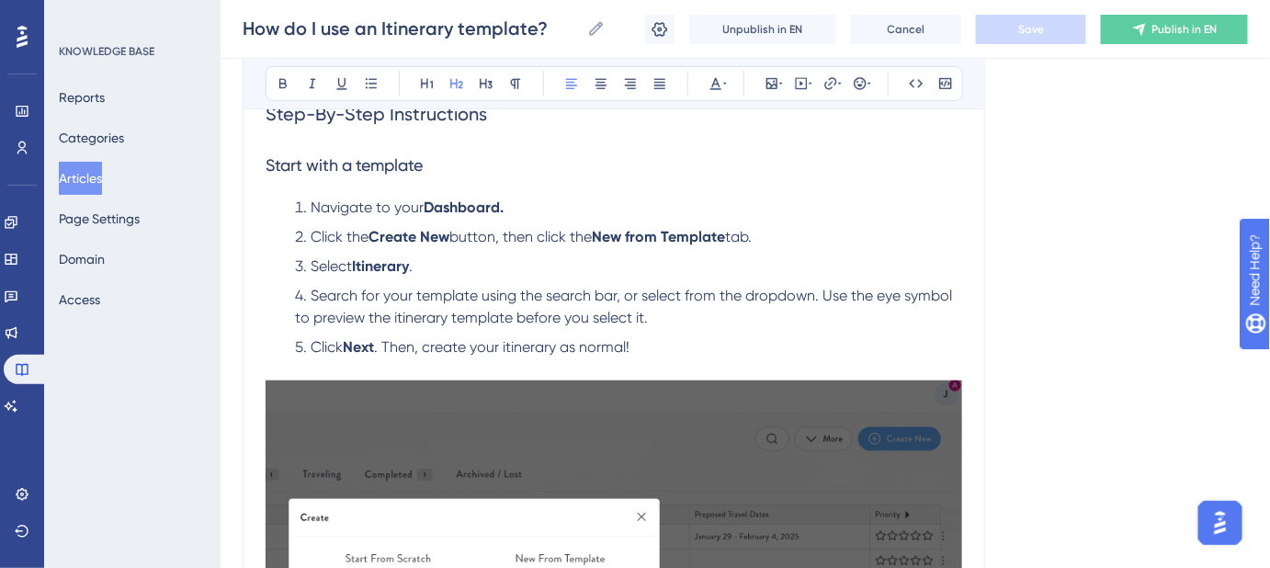
scroll to position [378, 0]
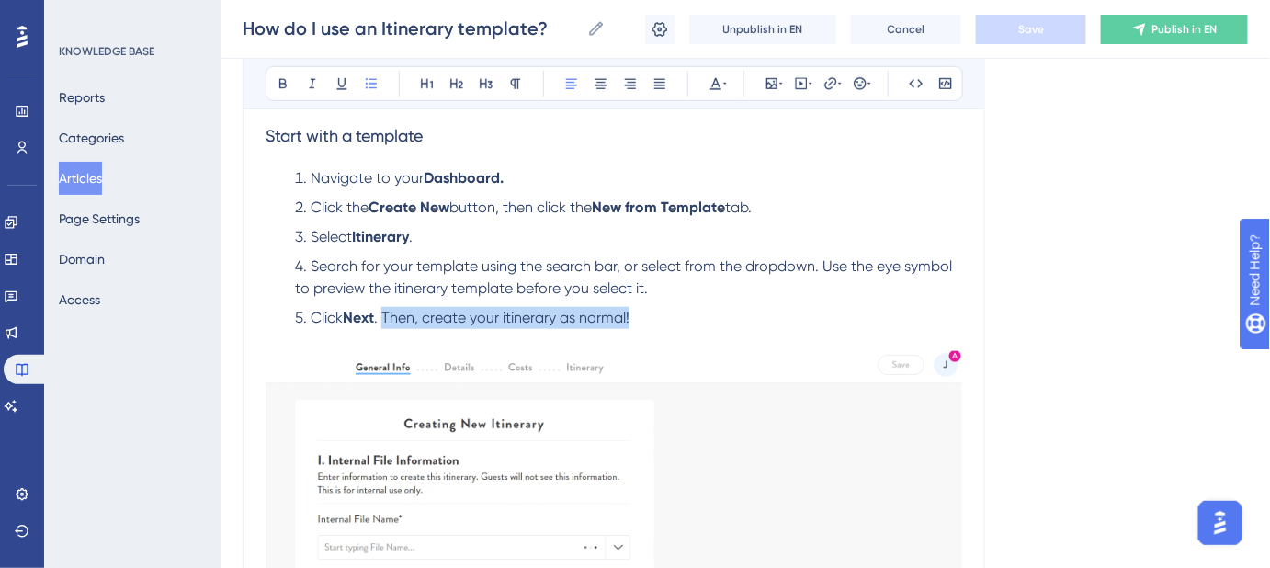
drag, startPoint x: 657, startPoint y: 318, endPoint x: 385, endPoint y: 318, distance: 271.9
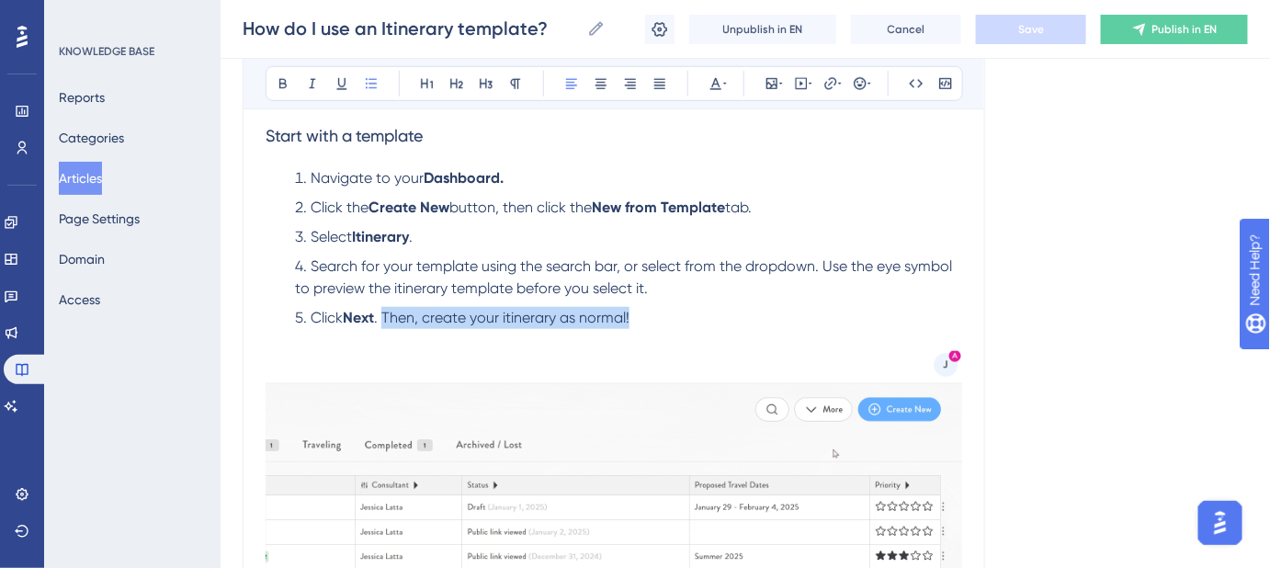
click at [385, 318] on li "Click Next . Then, create your itinerary as normal!" at bounding box center [625, 318] width 674 height 22
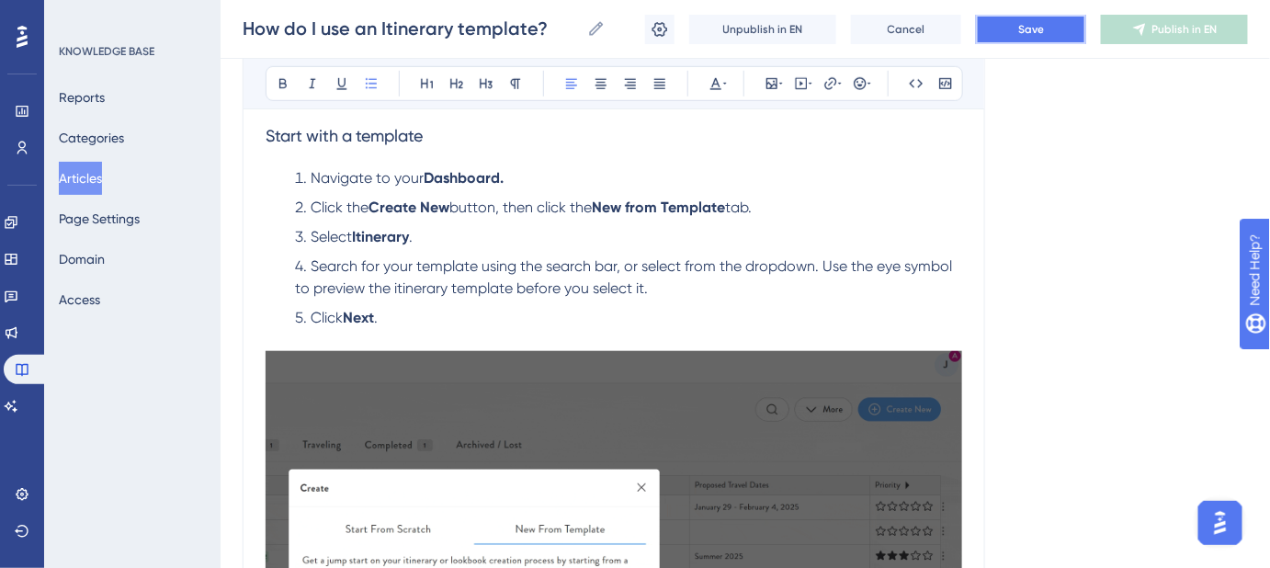
click at [1005, 33] on button "Save" at bounding box center [1031, 29] width 110 height 29
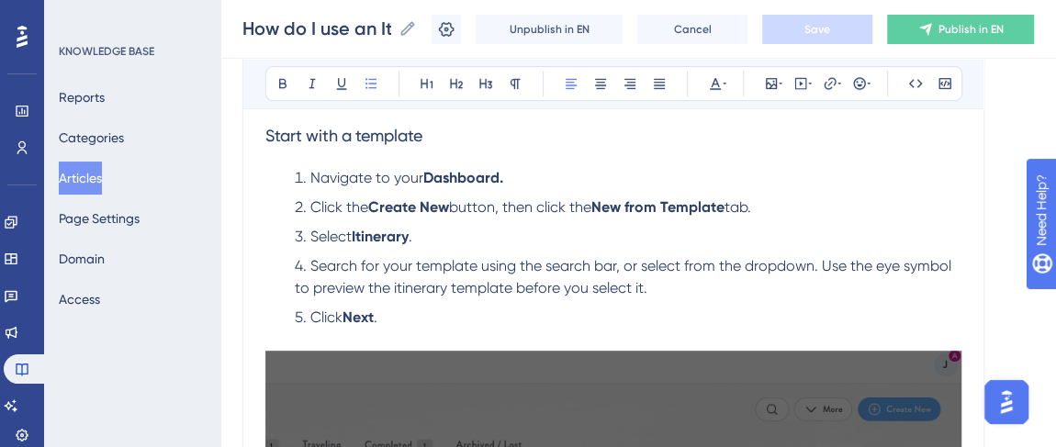
click at [508, 205] on span "button, then click the" at bounding box center [520, 206] width 142 height 17
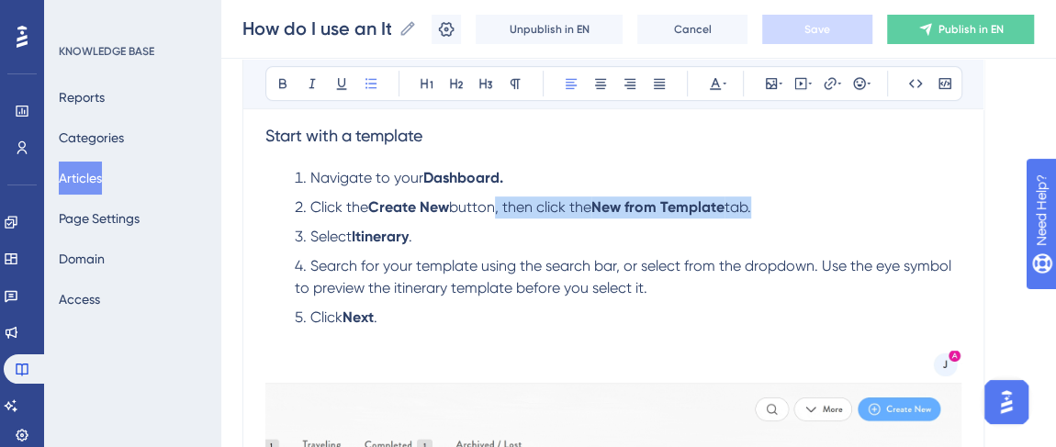
drag, startPoint x: 763, startPoint y: 209, endPoint x: 500, endPoint y: 214, distance: 263.7
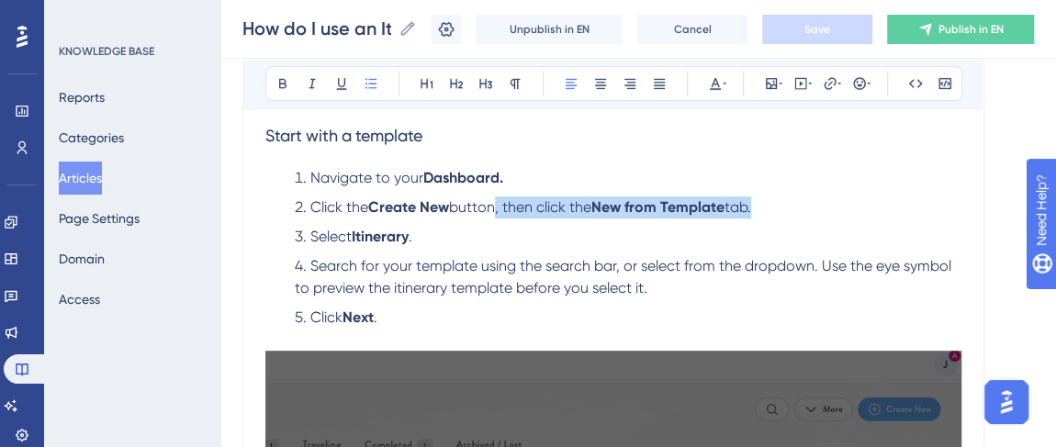
click at [500, 214] on li "Click the Create New button, then click the New from Template tab." at bounding box center [625, 208] width 674 height 22
copy li ", then click the New from Template tab."
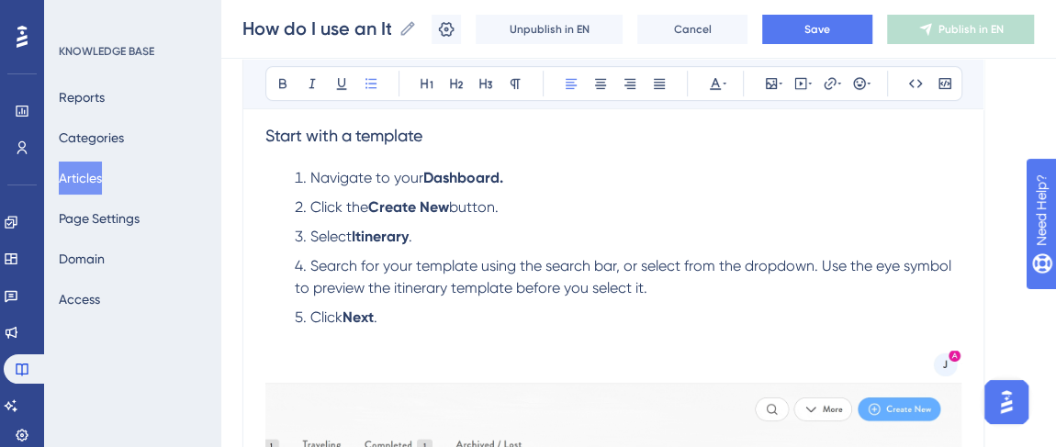
click at [449, 226] on ol "Navigate to your Dashboard. Click the Create New button. Select Itinerary . Sea…" at bounding box center [613, 248] width 696 height 162
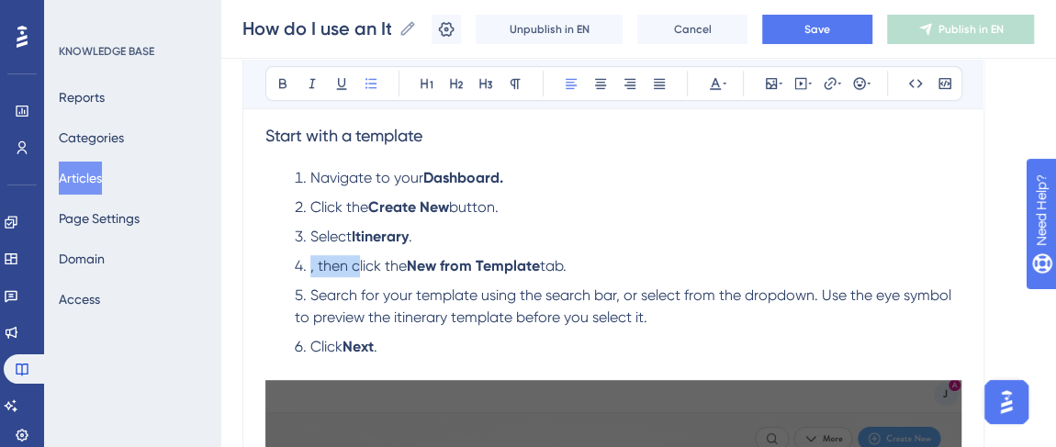
drag, startPoint x: 356, startPoint y: 265, endPoint x: 309, endPoint y: 265, distance: 46.9
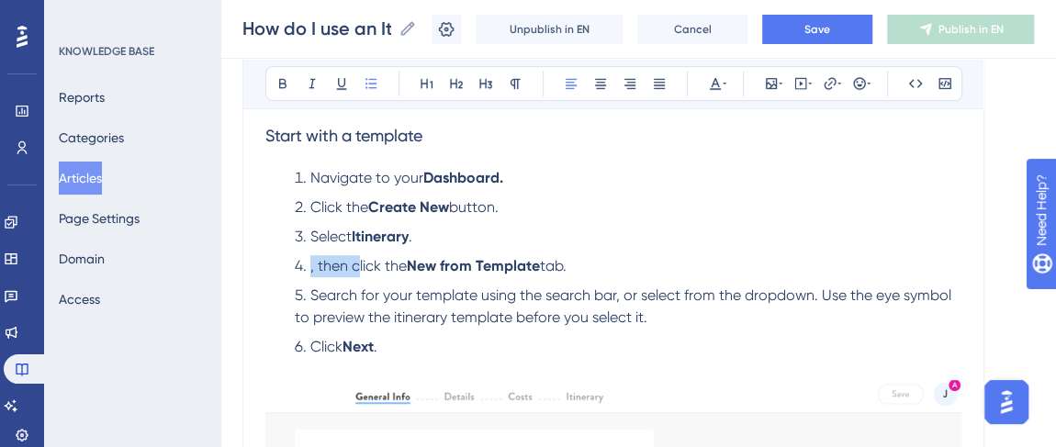
click at [311, 265] on span ", then click the" at bounding box center [359, 265] width 96 height 17
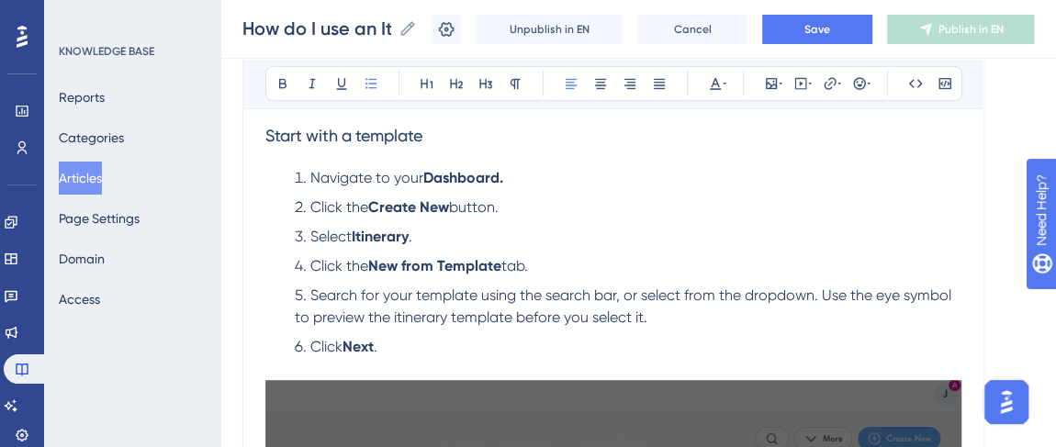
click at [361, 343] on strong "Next" at bounding box center [358, 346] width 31 height 17
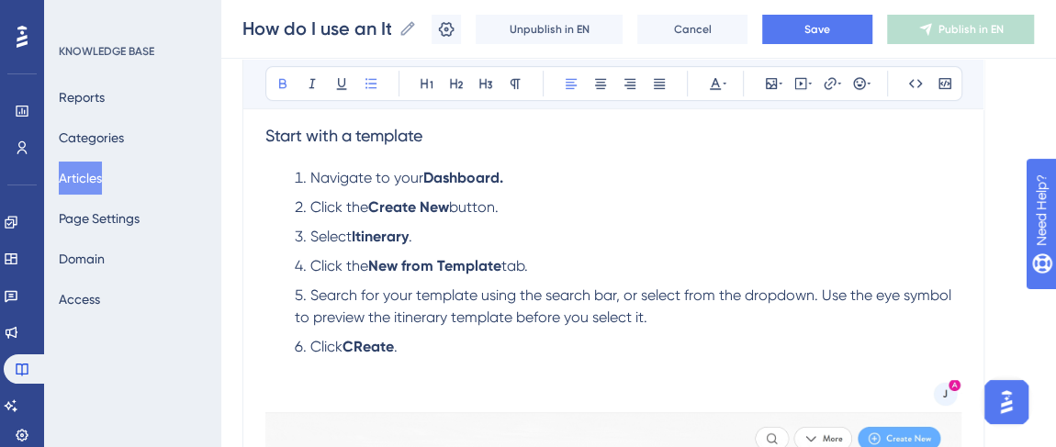
click at [361, 342] on strong "CReate" at bounding box center [368, 346] width 51 height 17
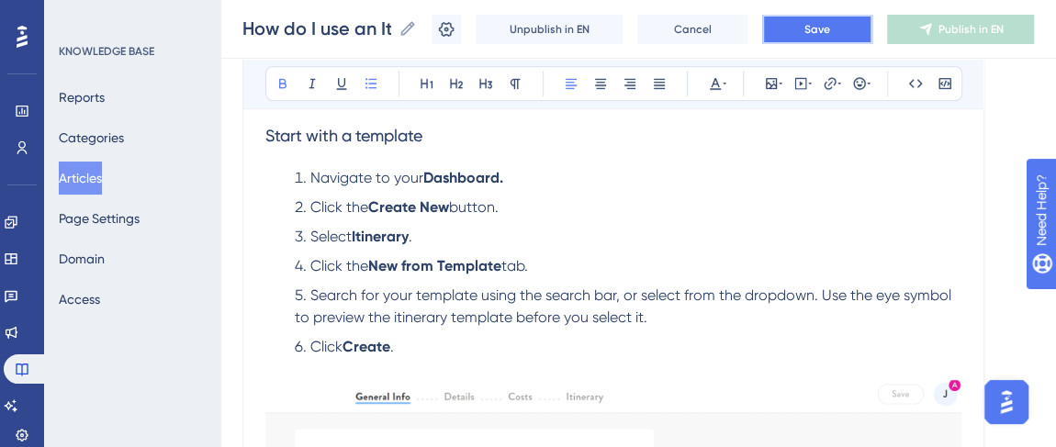
click at [818, 33] on span "Save" at bounding box center [818, 29] width 26 height 15
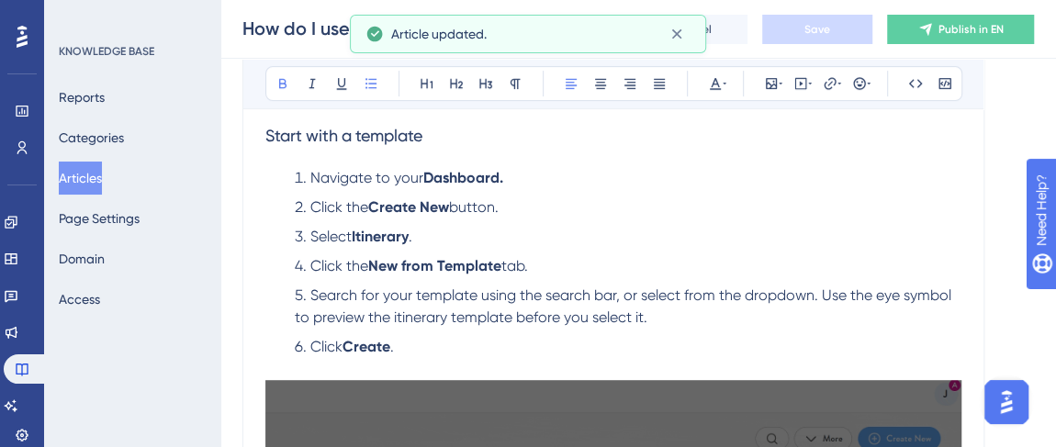
click at [326, 136] on span "Start with a template" at bounding box center [343, 135] width 157 height 19
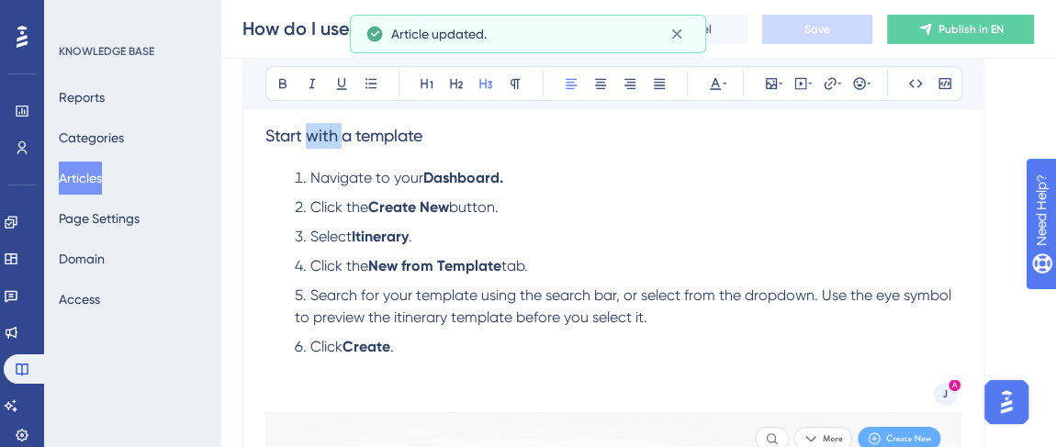
click at [326, 136] on span "Start with a template" at bounding box center [343, 135] width 157 height 19
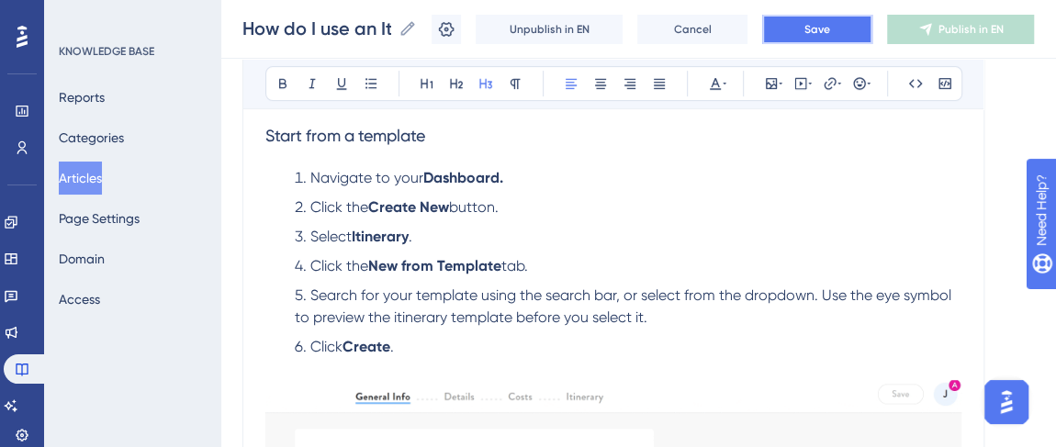
click at [848, 20] on button "Save" at bounding box center [817, 29] width 110 height 29
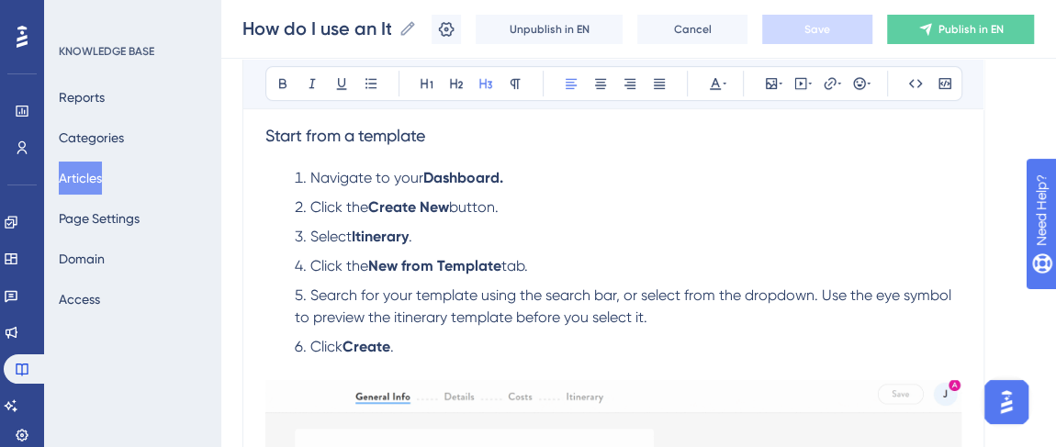
click at [820, 291] on span "Search for your template using the search bar, or select from the dropdown. Use…" at bounding box center [625, 307] width 661 height 40
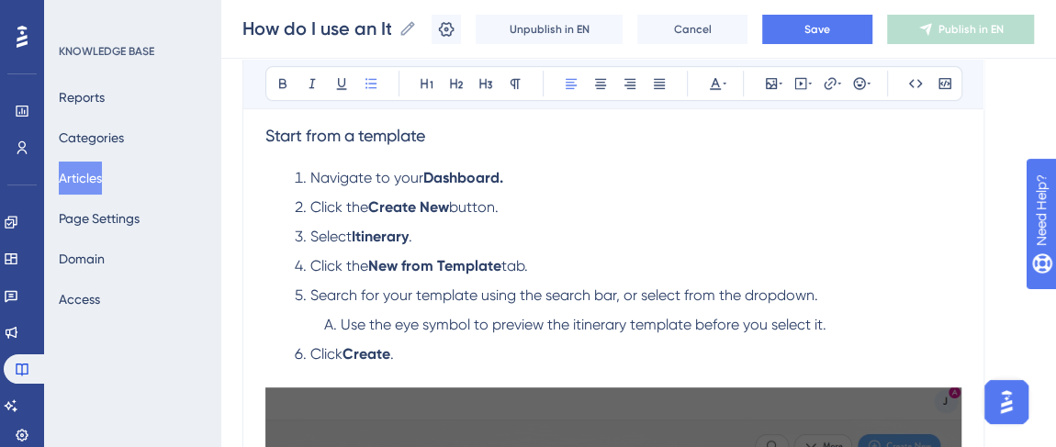
click at [576, 322] on span "Use the eye symbol to preview the itinerary template before you select it." at bounding box center [584, 324] width 486 height 17
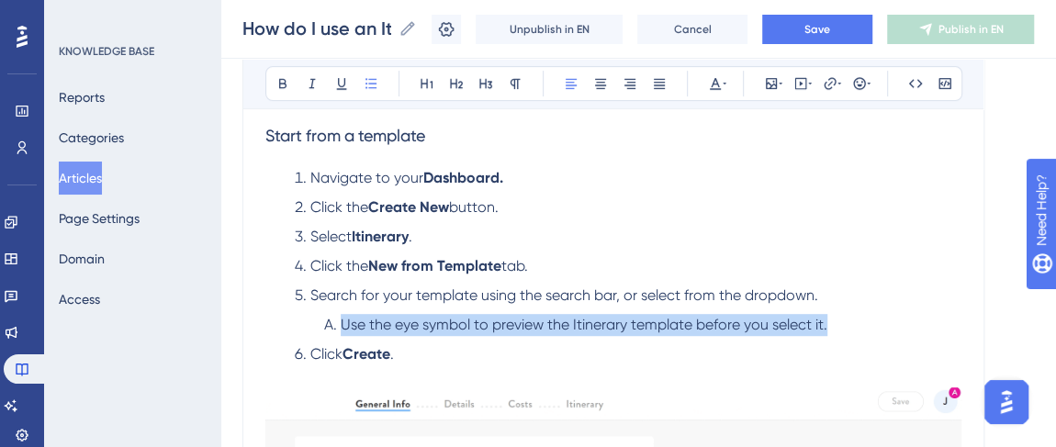
drag, startPoint x: 830, startPoint y: 324, endPoint x: -56, endPoint y: 324, distance: 885.6
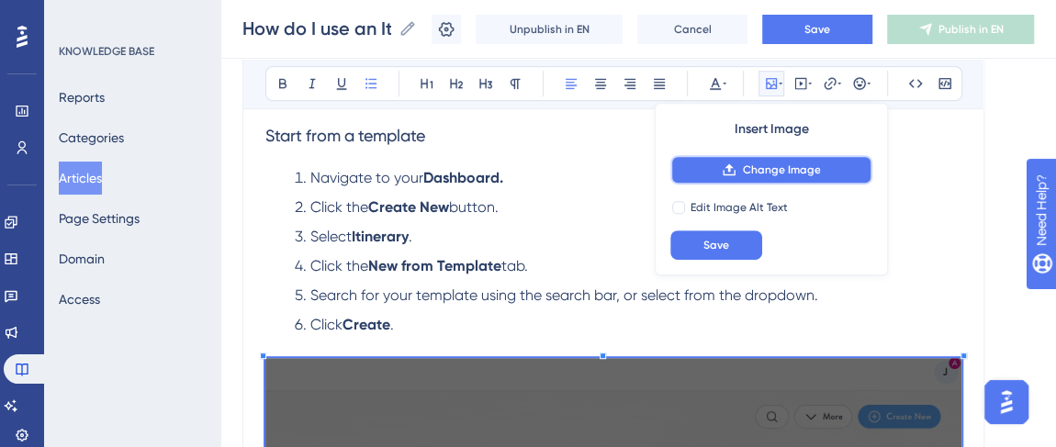
click at [708, 165] on button "Change Image" at bounding box center [772, 169] width 202 height 29
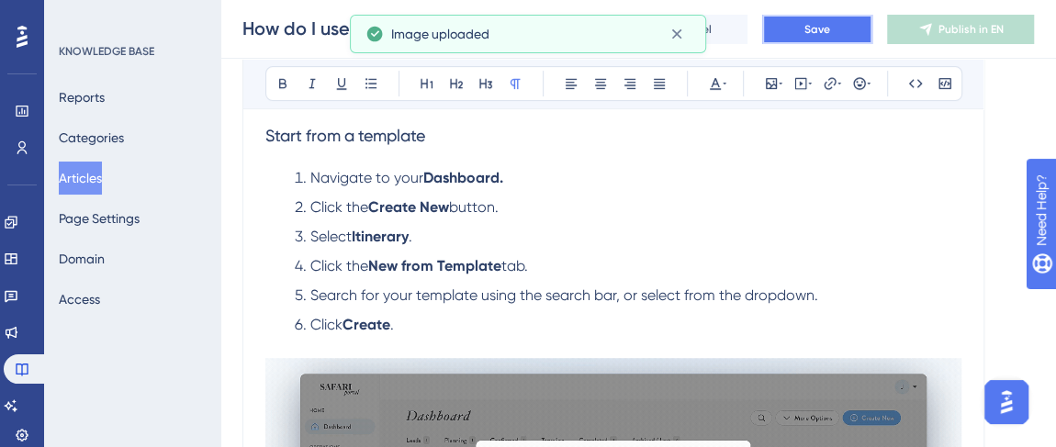
click at [808, 31] on button "Save" at bounding box center [817, 29] width 110 height 29
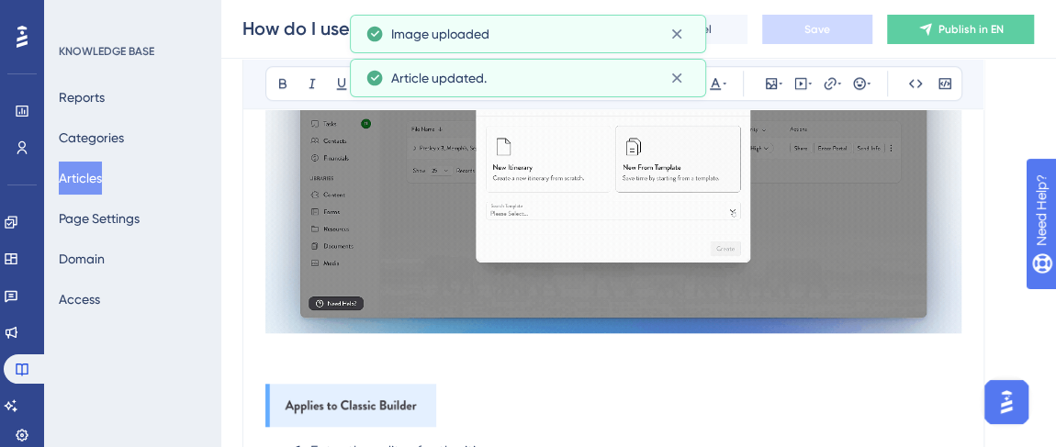
scroll to position [796, 0]
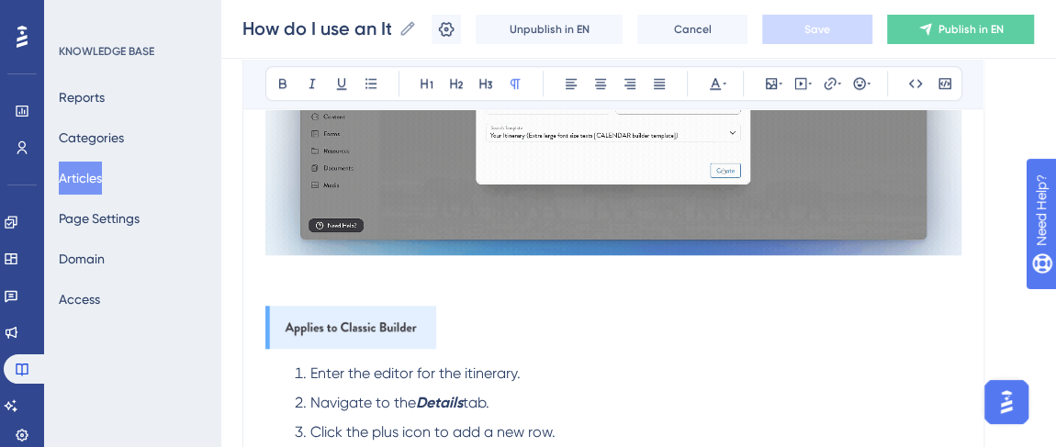
click at [282, 285] on p at bounding box center [613, 295] width 696 height 22
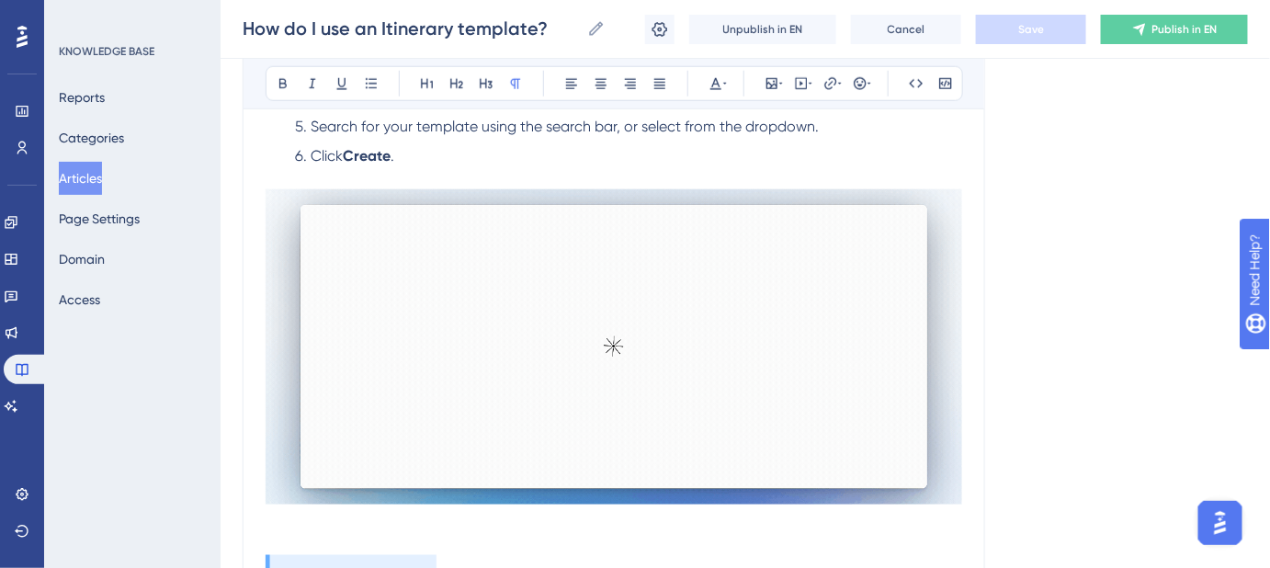
scroll to position [378, 0]
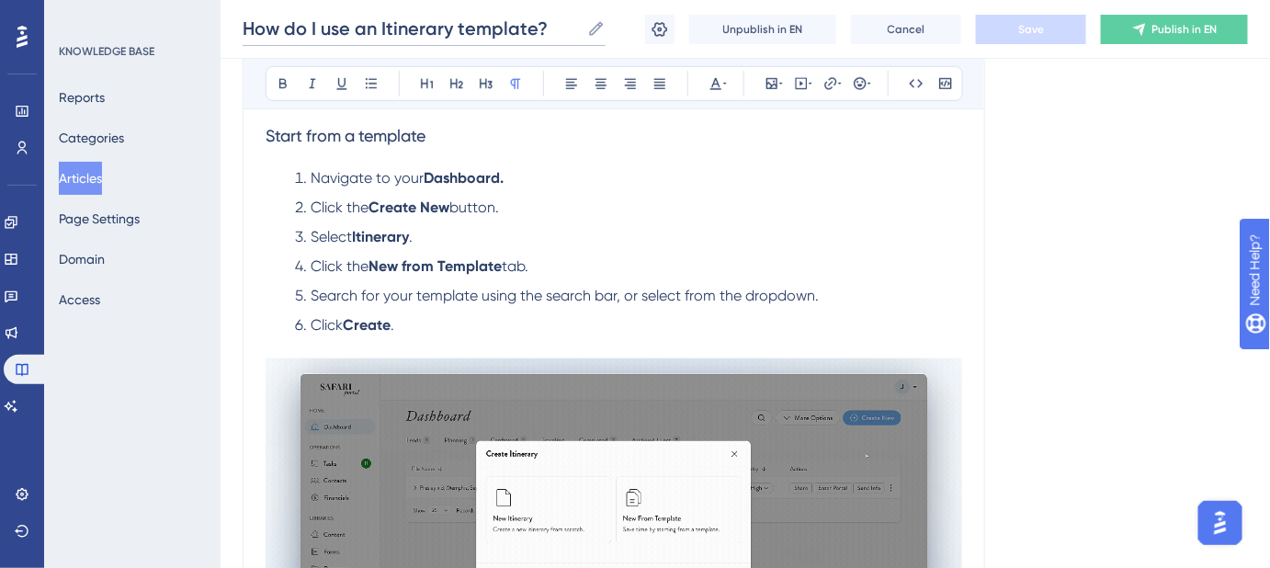
click at [453, 26] on input "How do I use an Itinerary template?" at bounding box center [411, 29] width 337 height 26
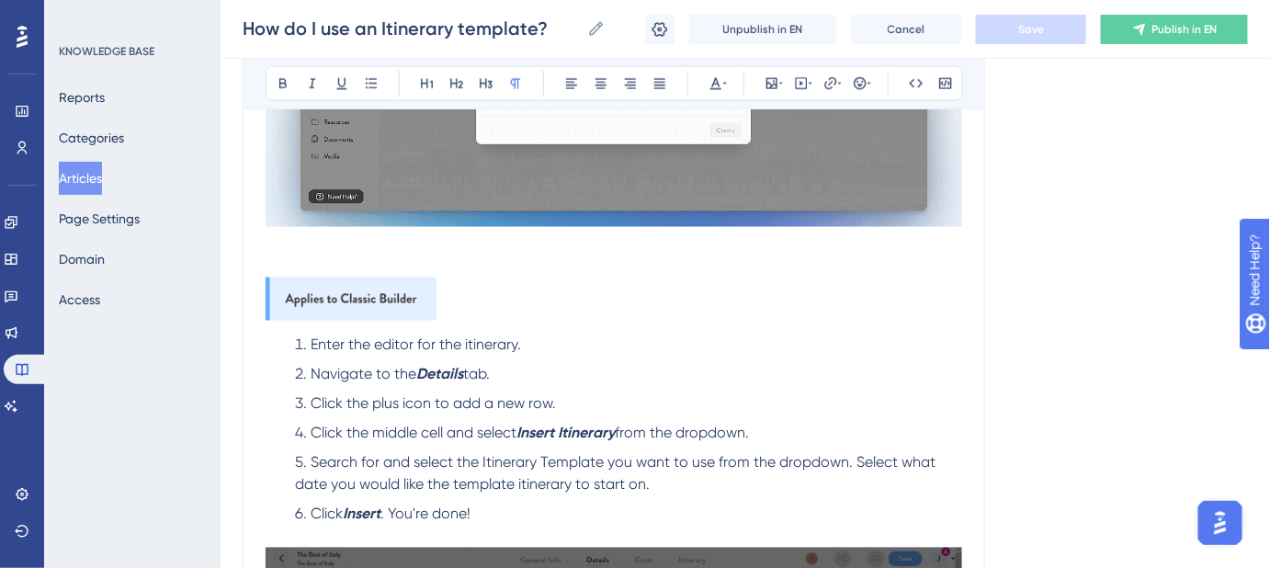
scroll to position [796, 0]
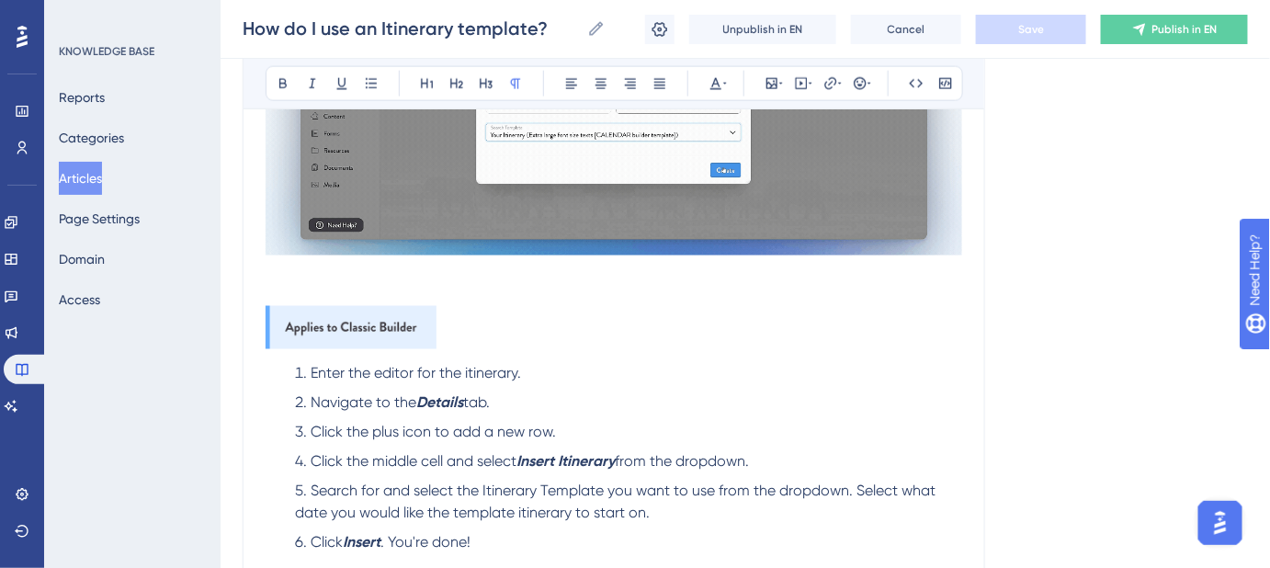
click at [303, 284] on p at bounding box center [613, 295] width 696 height 22
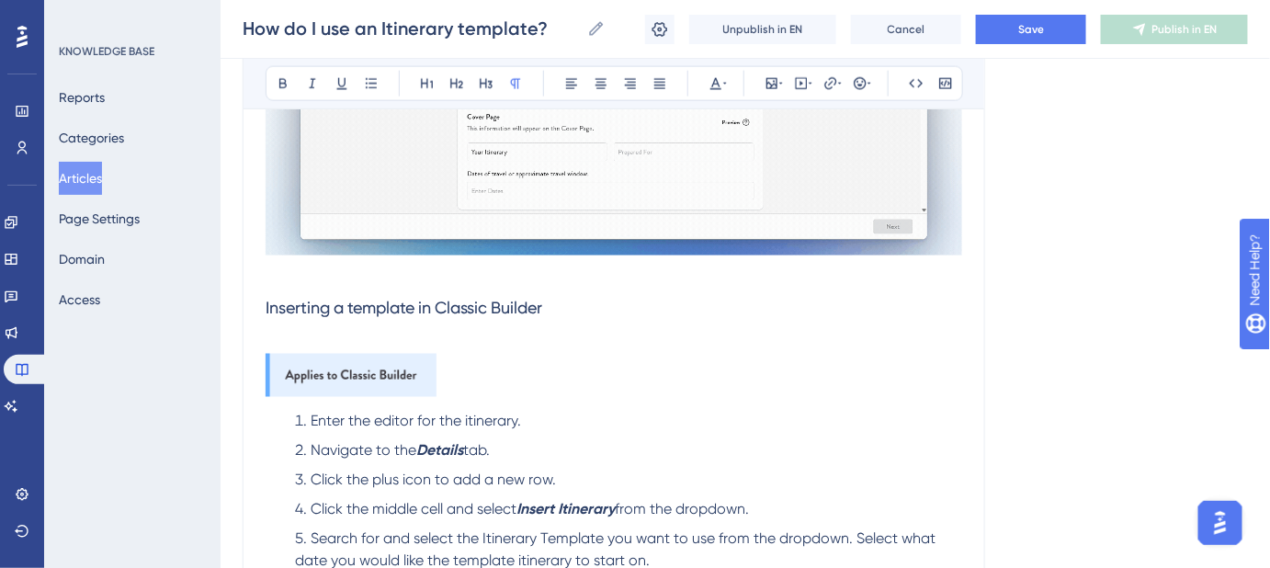
click at [463, 367] on p at bounding box center [613, 379] width 696 height 50
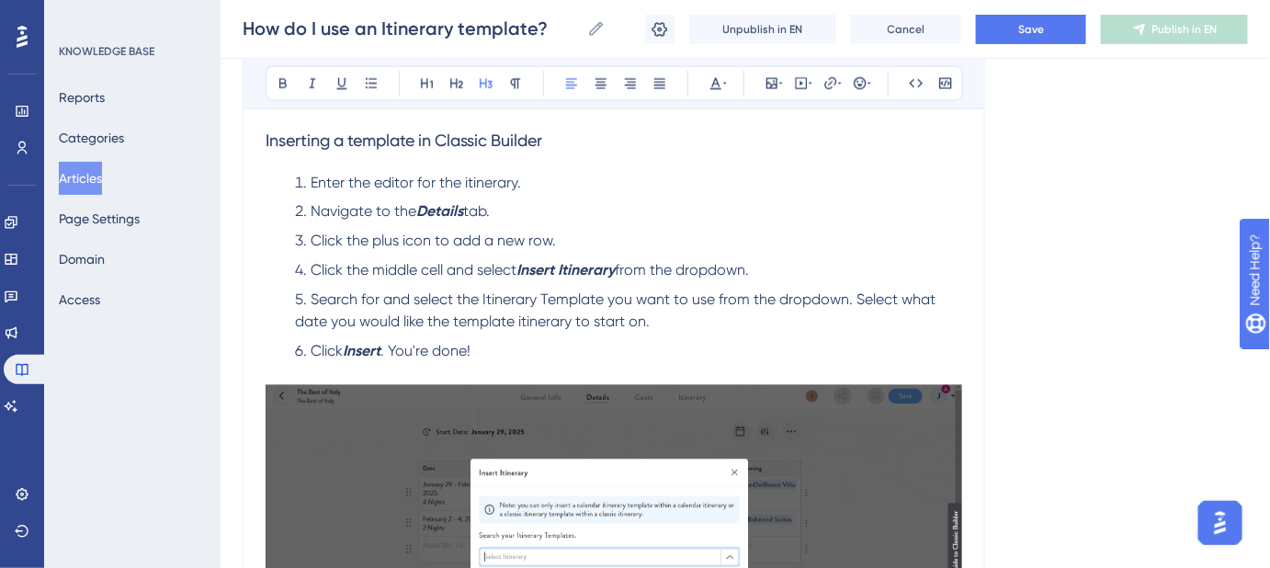
scroll to position [1380, 0]
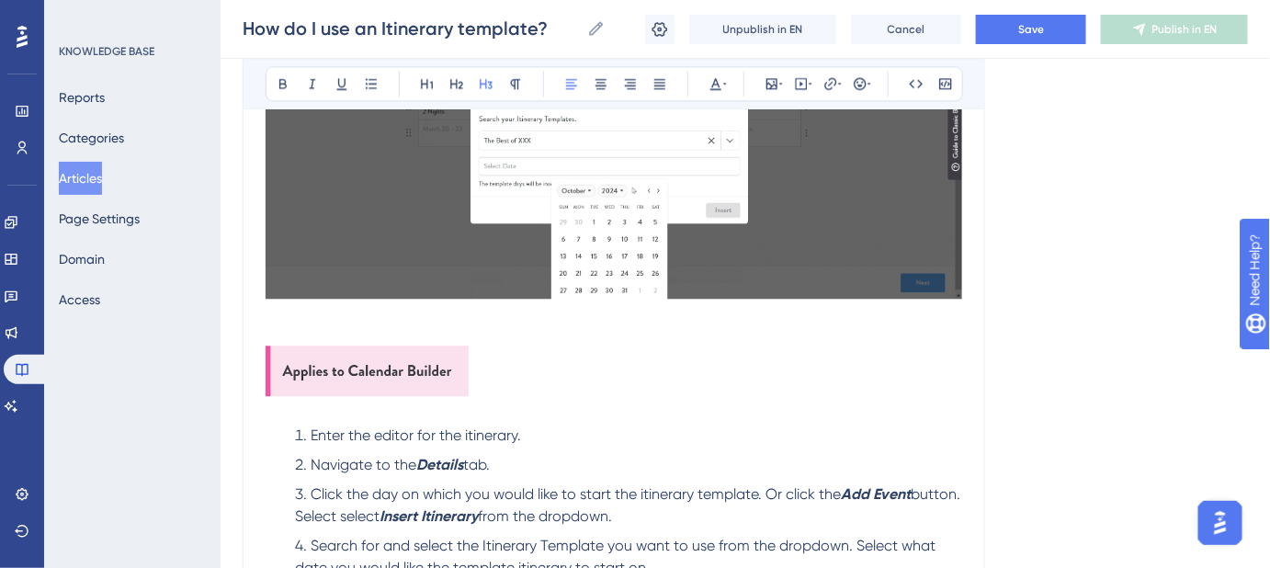
click at [374, 348] on img at bounding box center [366, 370] width 203 height 51
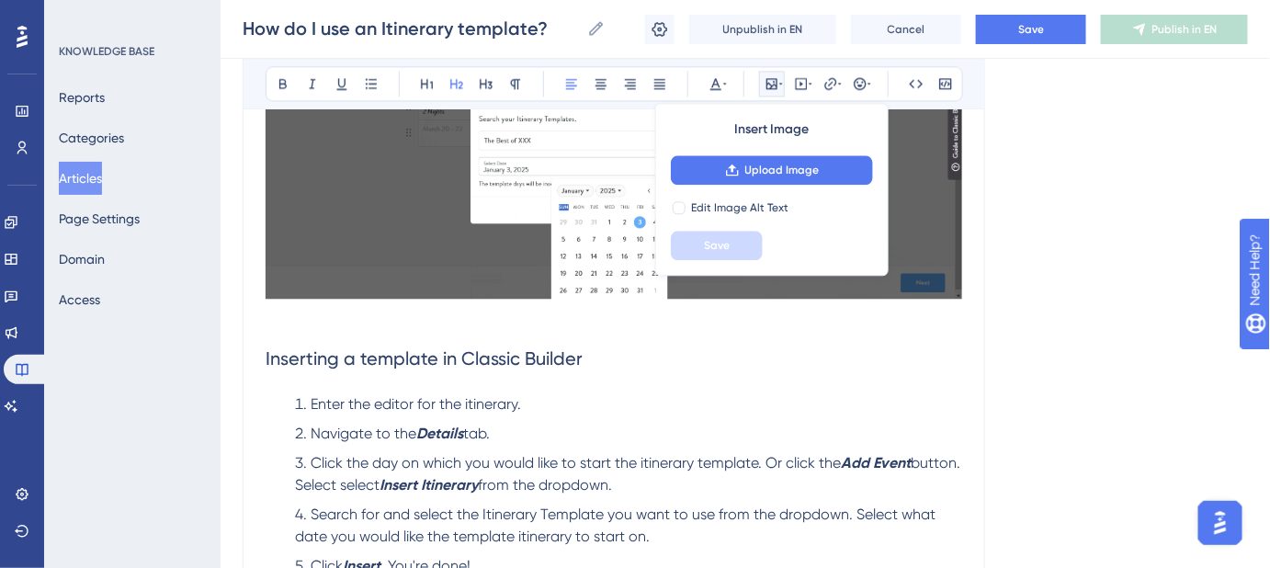
click at [485, 358] on span "Inserting a template in Classic Builder" at bounding box center [423, 358] width 317 height 22
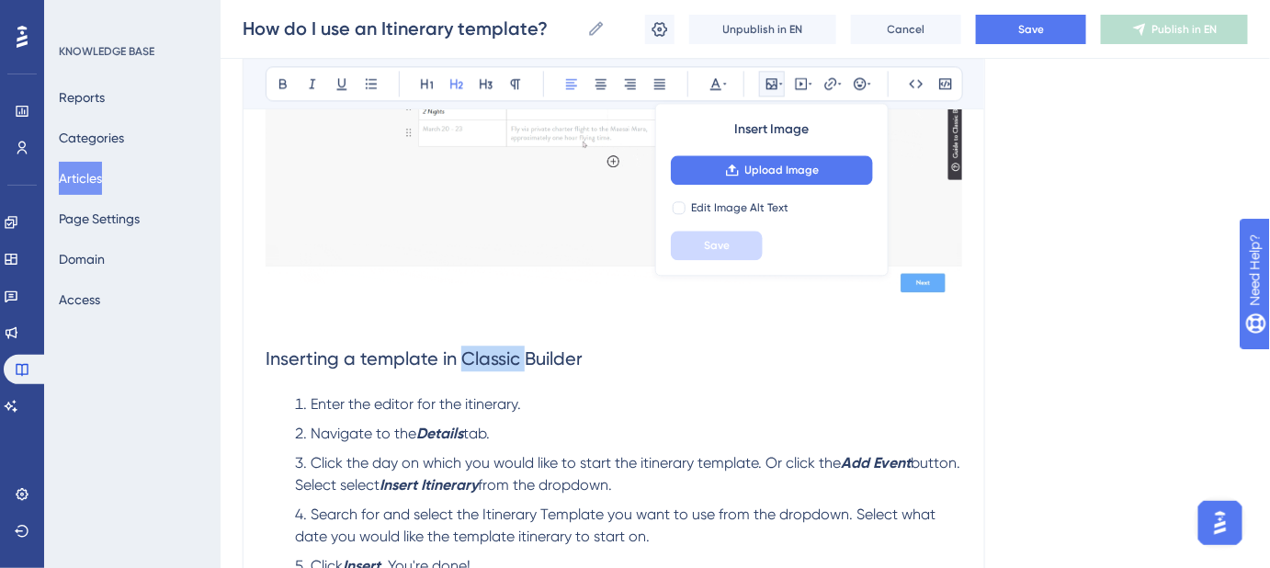
click at [486, 358] on span "Inserting a template in Classic Builder" at bounding box center [423, 358] width 317 height 22
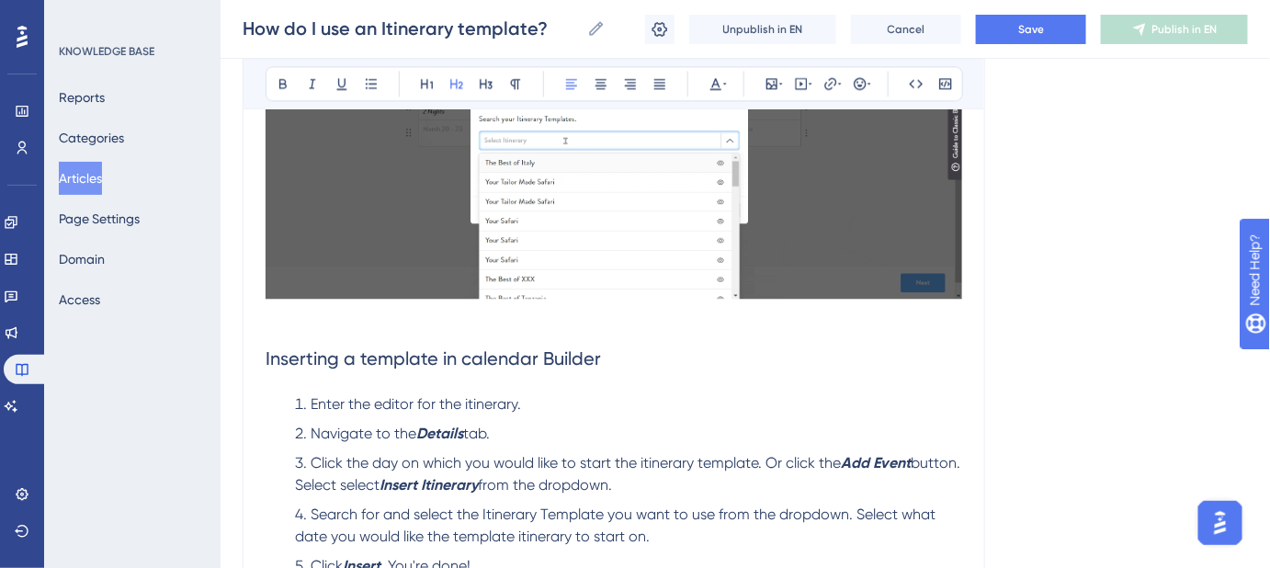
click at [467, 355] on span "Inserting a template in calendar Builder" at bounding box center [432, 358] width 335 height 22
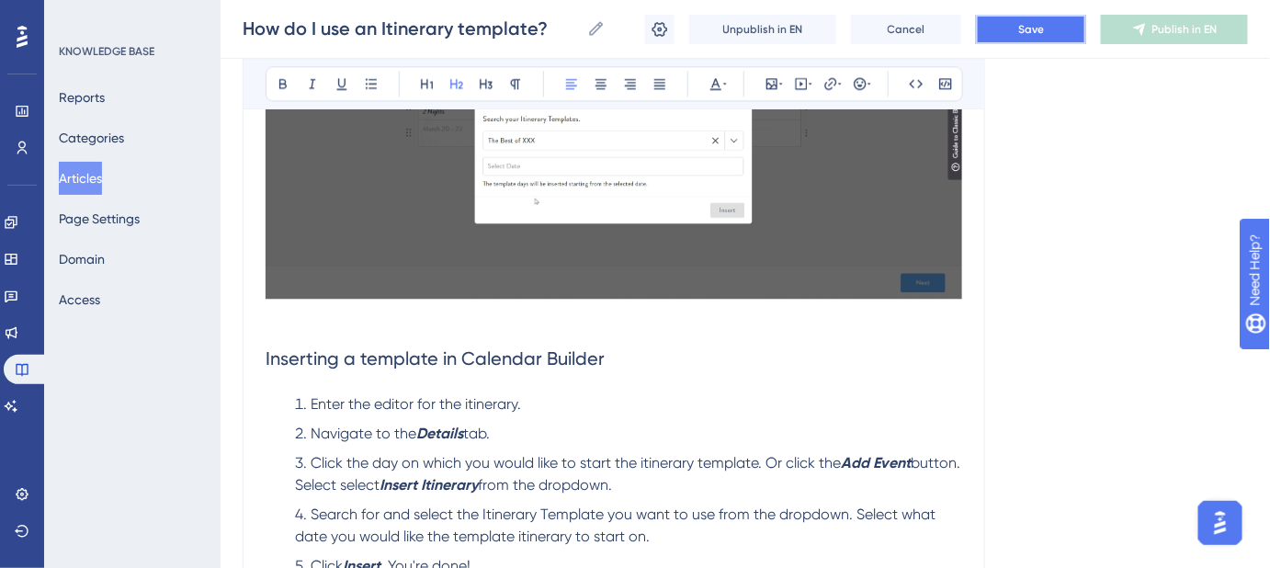
click at [1036, 26] on span "Save" at bounding box center [1031, 29] width 26 height 15
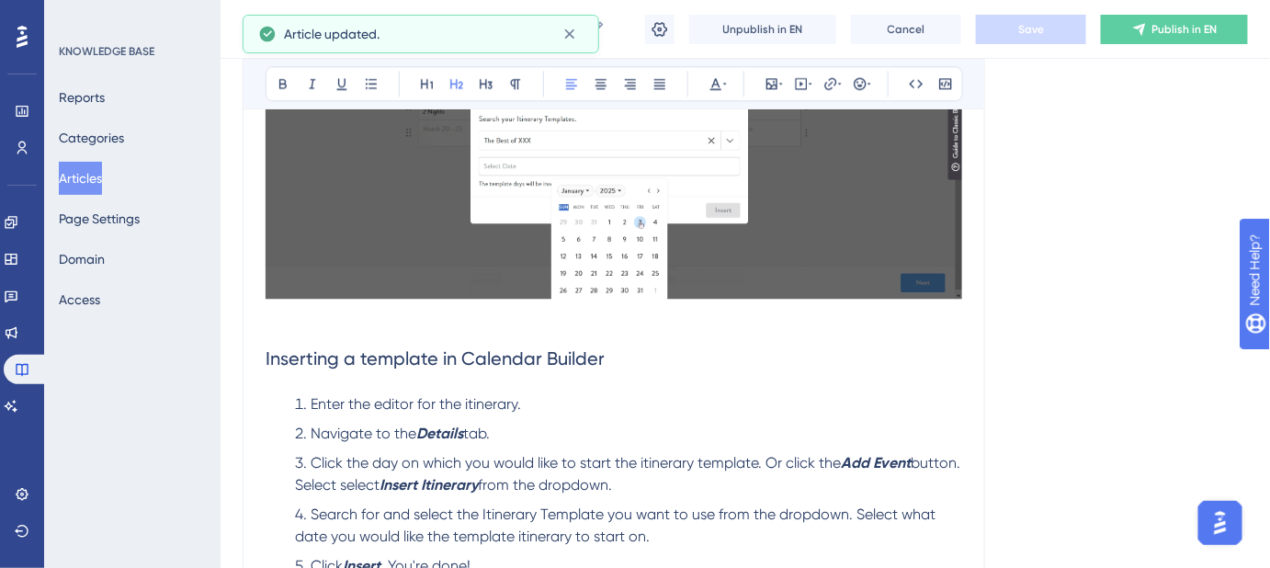
click at [475, 356] on span "Inserting a template in Calendar Builder" at bounding box center [434, 358] width 339 height 22
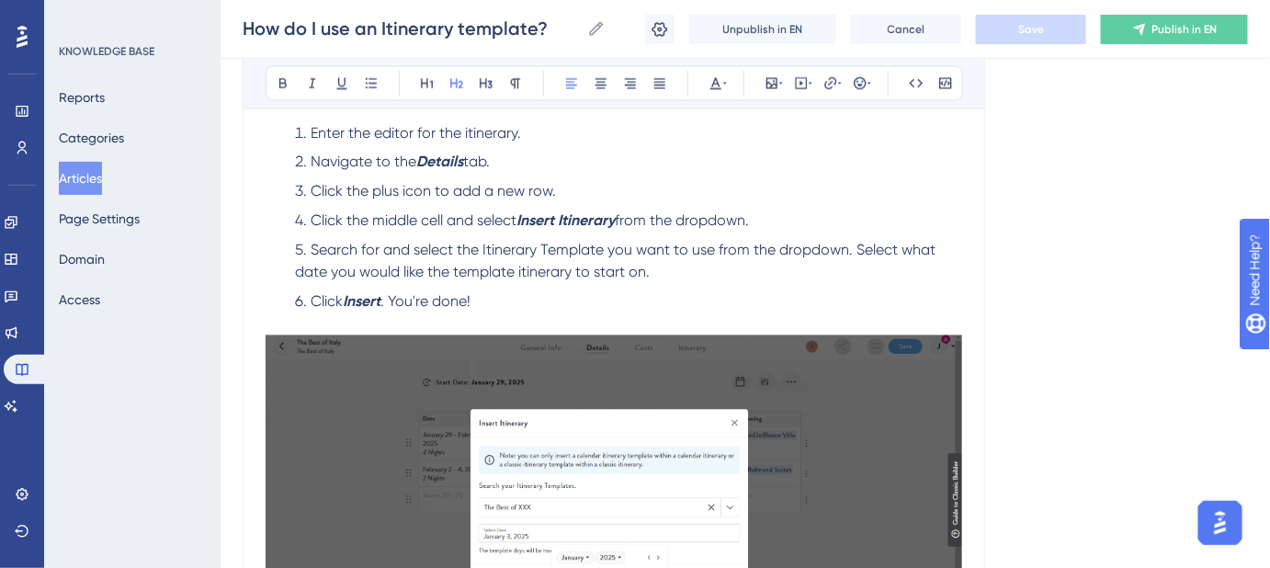
scroll to position [879, 0]
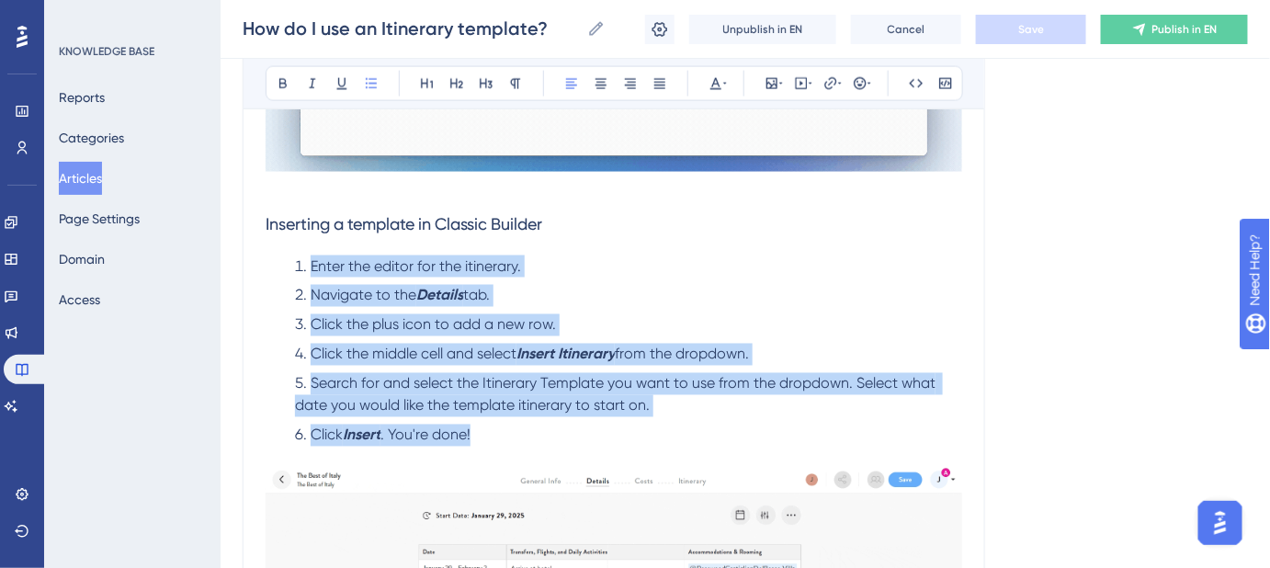
drag, startPoint x: 507, startPoint y: 431, endPoint x: 311, endPoint y: 254, distance: 264.1
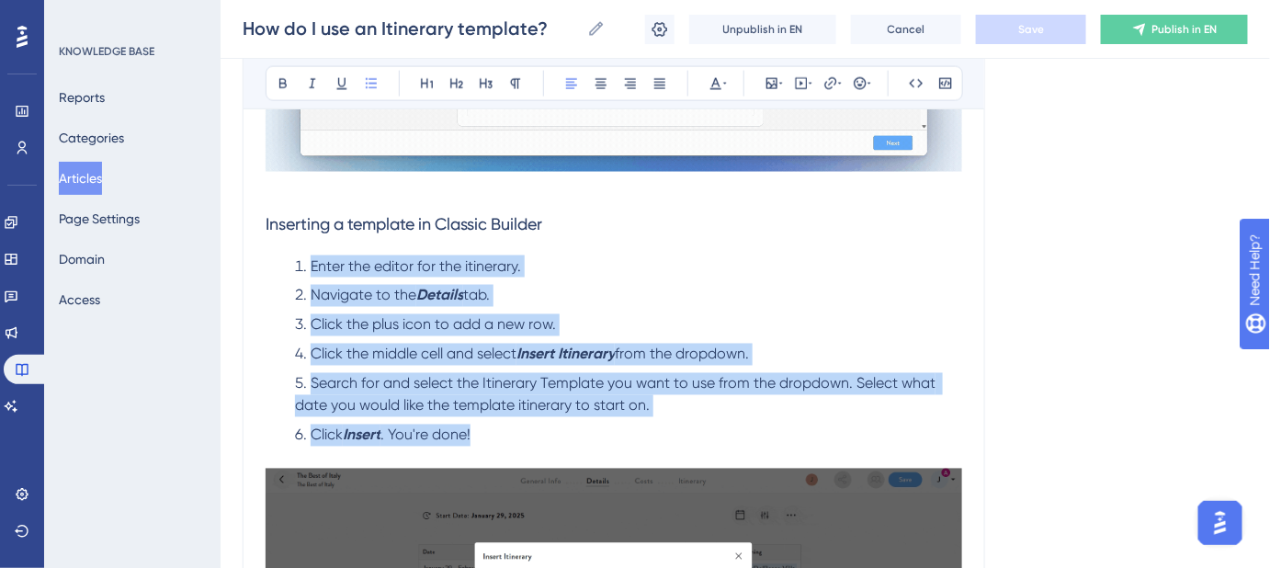
click at [311, 255] on ol "Enter the editor for the itinerary. Navigate to the Details tab. Click the plus…" at bounding box center [613, 361] width 696 height 213
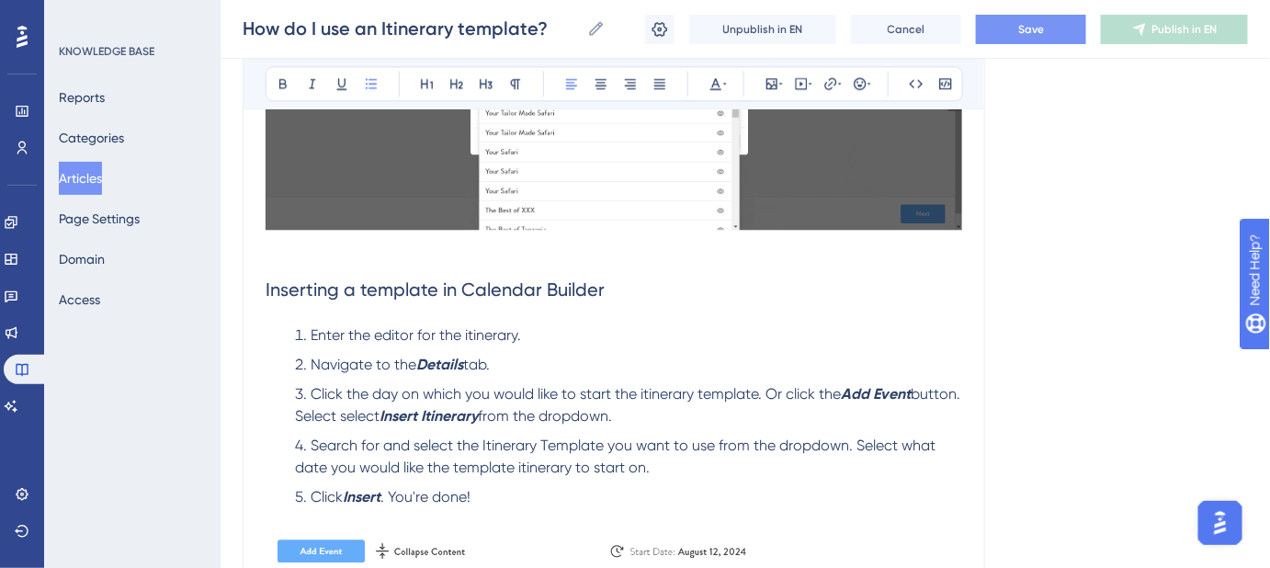
scroll to position [1547, 0]
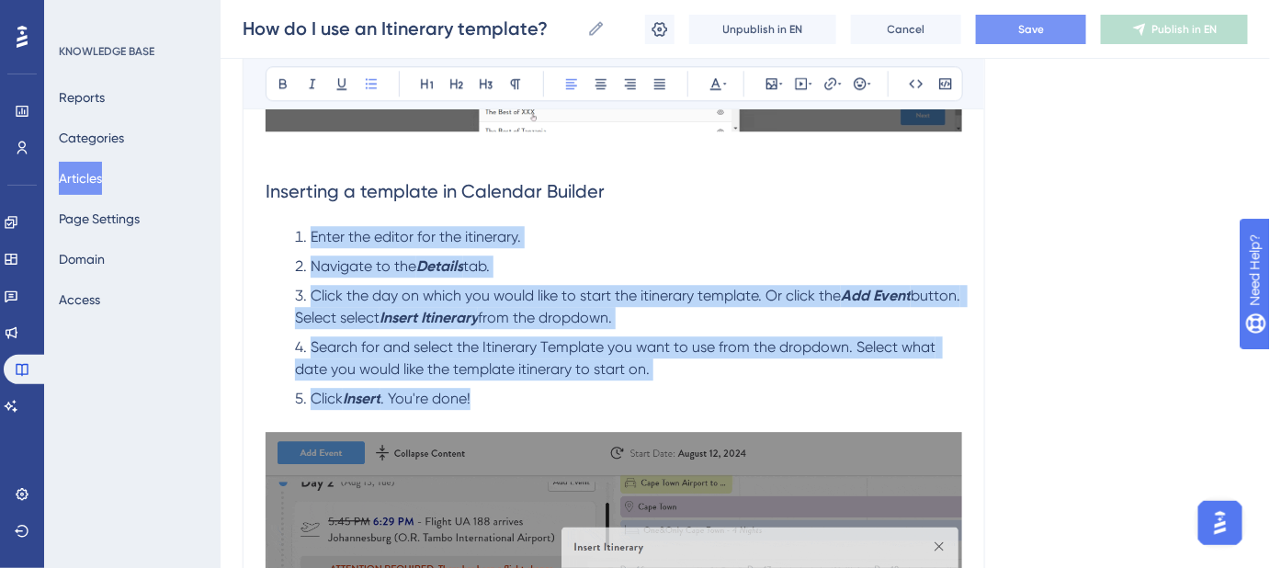
drag, startPoint x: 486, startPoint y: 400, endPoint x: 277, endPoint y: 243, distance: 261.1
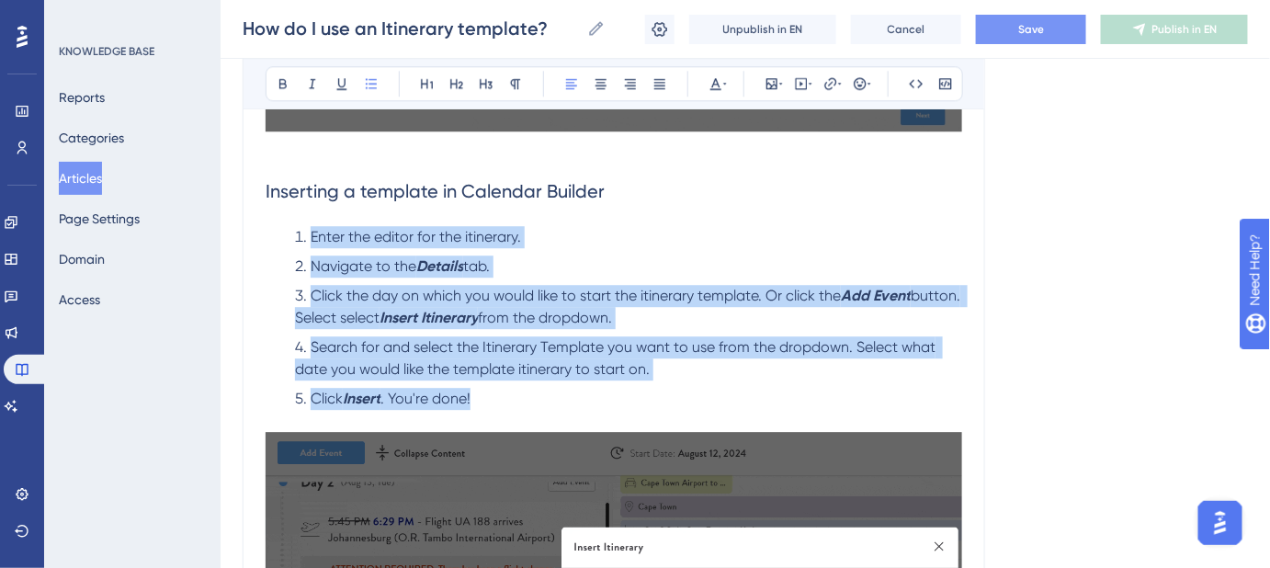
click at [277, 243] on ol "Enter the editor for the itinerary. Navigate to the Details tab. Click the day …" at bounding box center [613, 318] width 696 height 184
drag, startPoint x: 531, startPoint y: 399, endPoint x: 519, endPoint y: 394, distance: 12.8
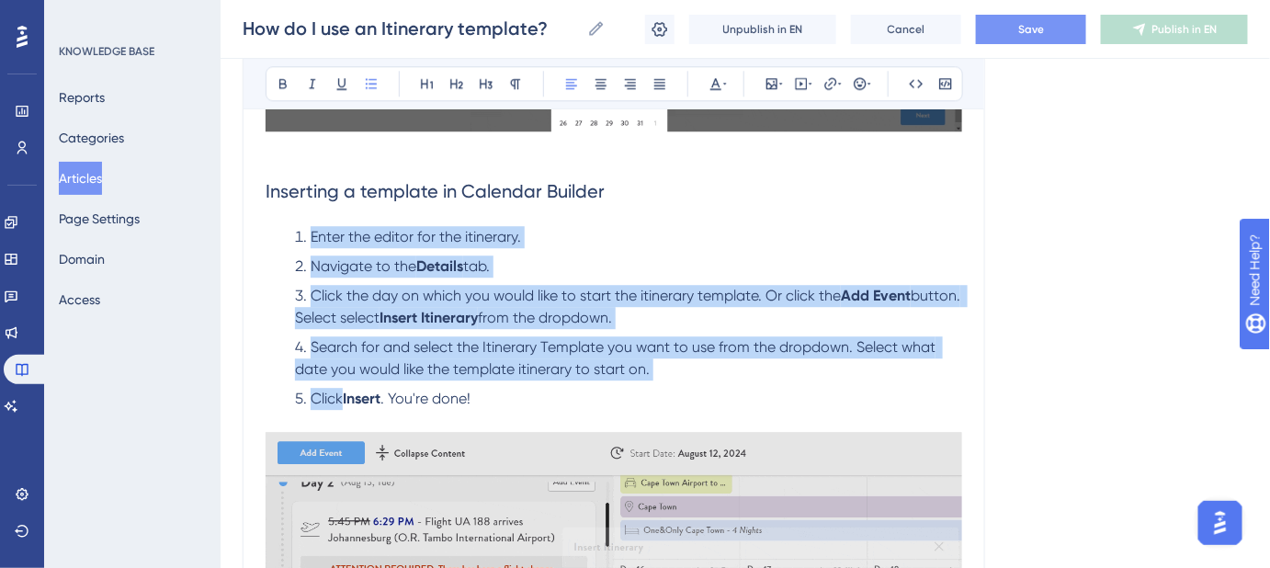
click at [530, 399] on li "Click Insert . You're done!" at bounding box center [625, 399] width 674 height 22
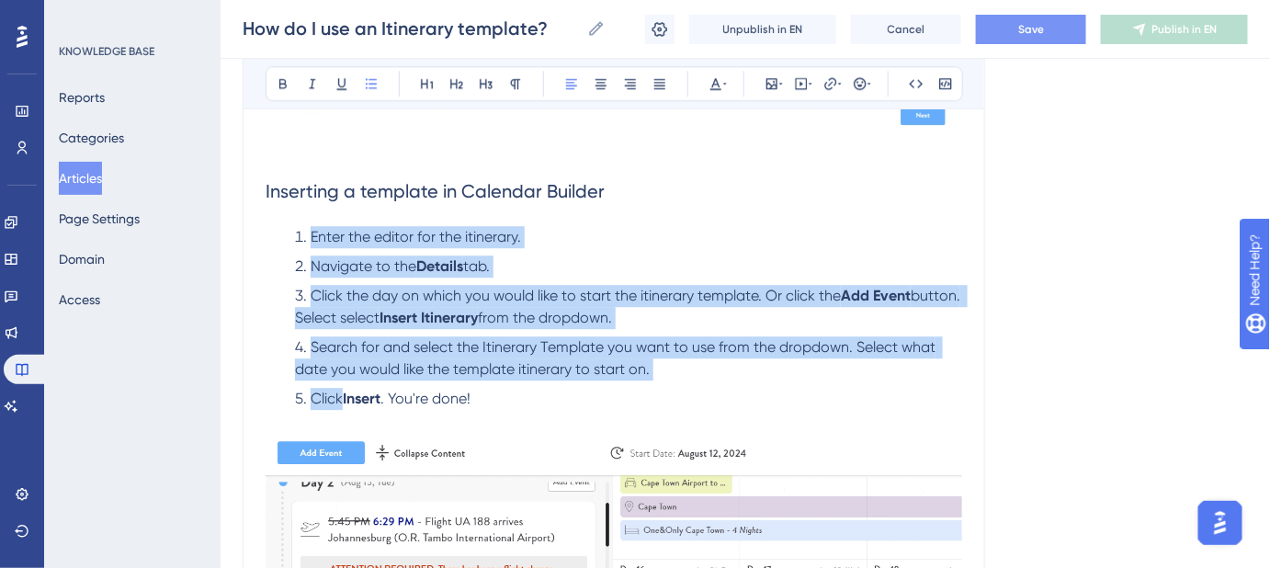
click at [514, 393] on li "Click Insert . You're done!" at bounding box center [625, 399] width 674 height 22
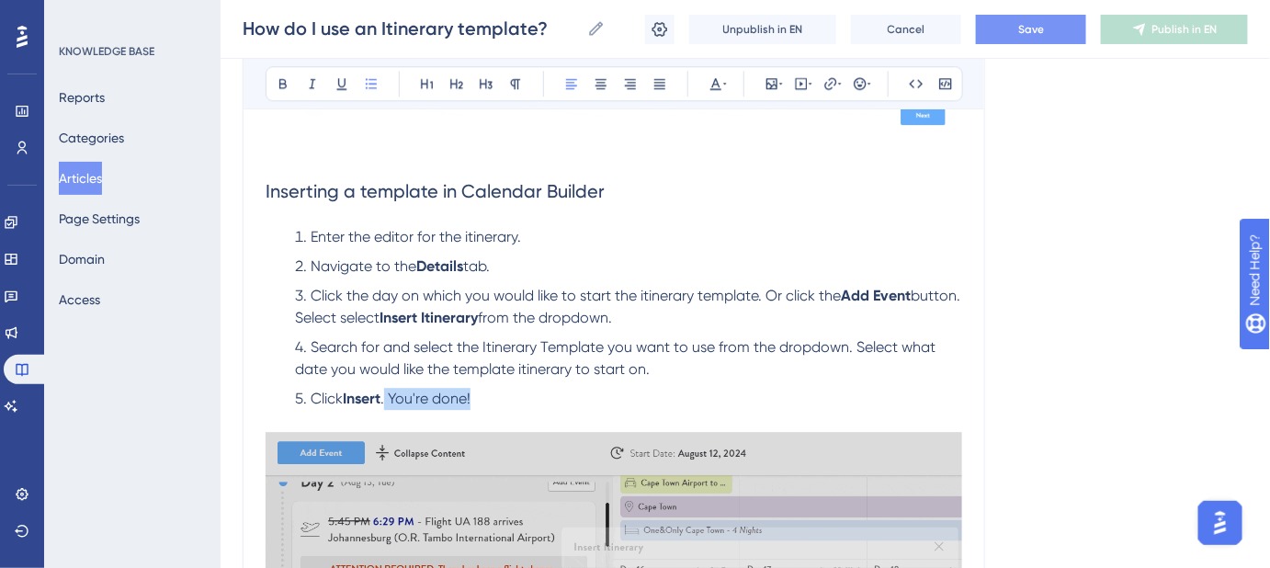
drag, startPoint x: 507, startPoint y: 394, endPoint x: 395, endPoint y: 390, distance: 112.1
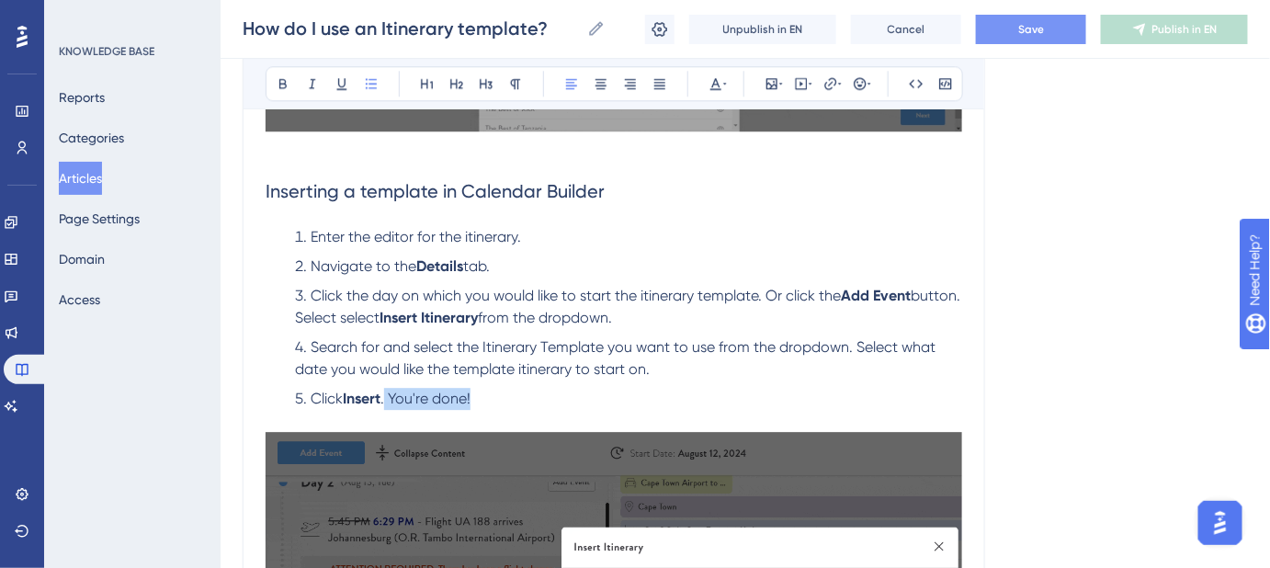
click at [390, 397] on li "Click Insert . You're done!" at bounding box center [625, 399] width 674 height 22
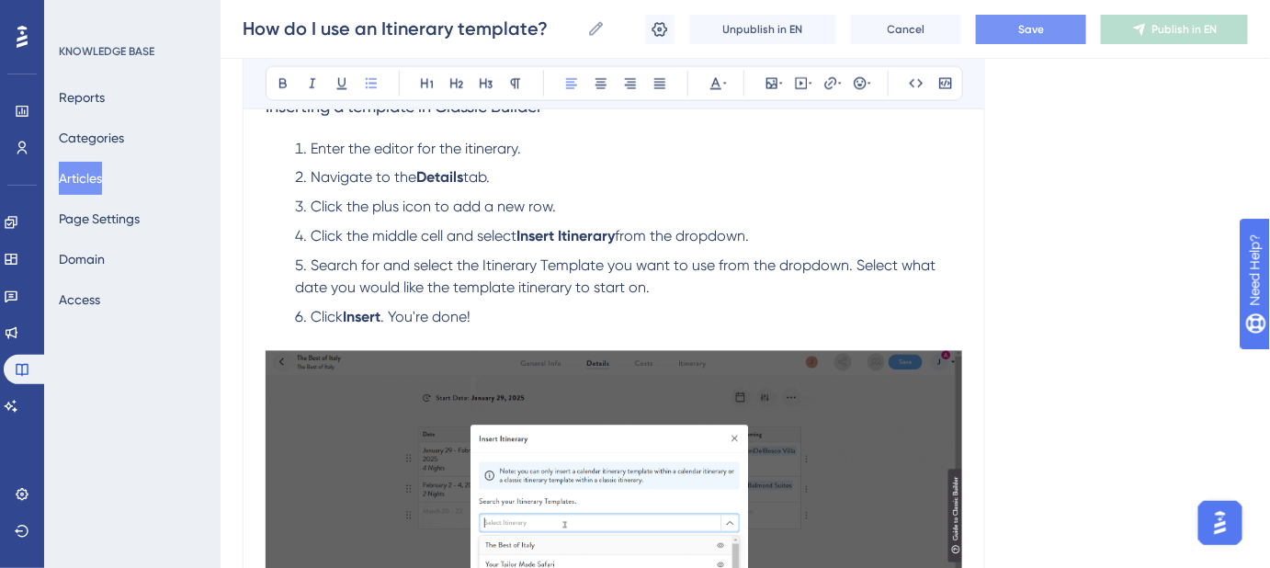
scroll to position [879, 0]
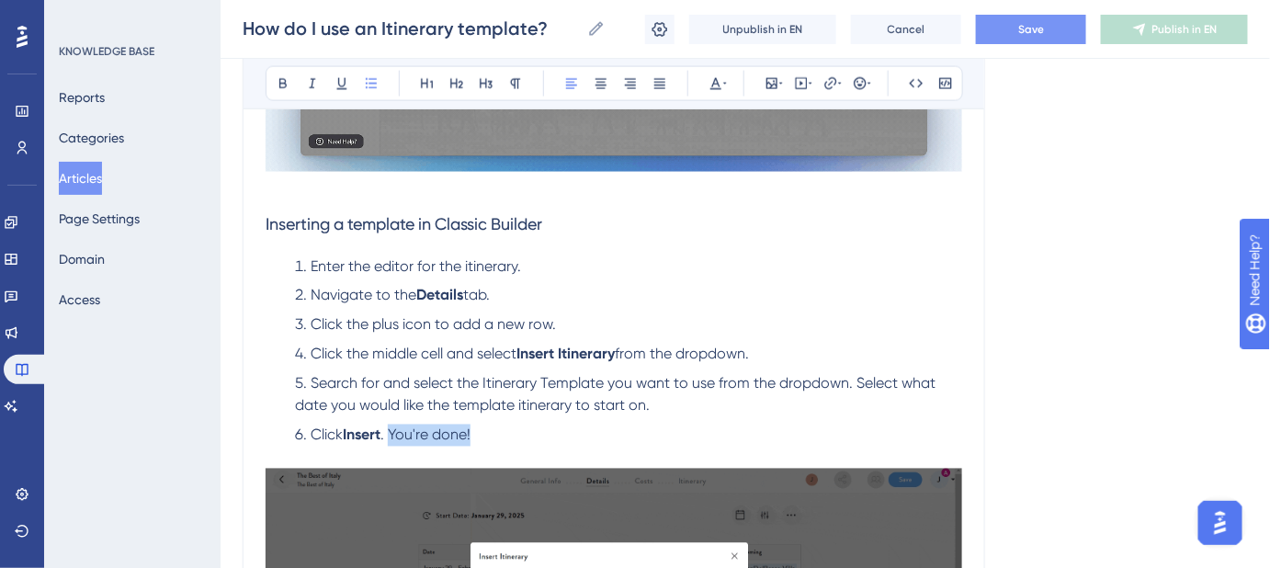
drag, startPoint x: 500, startPoint y: 430, endPoint x: 392, endPoint y: 438, distance: 107.8
click at [392, 438] on li "Click Insert . You're done!" at bounding box center [625, 446] width 674 height 44
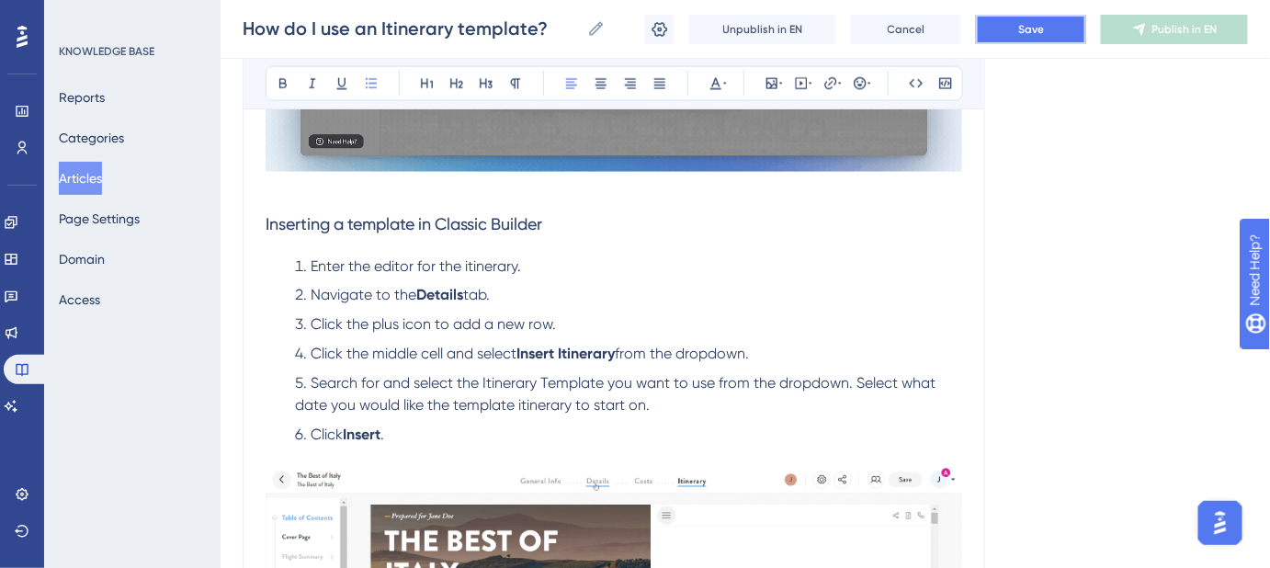
click at [1021, 28] on span "Save" at bounding box center [1031, 29] width 26 height 15
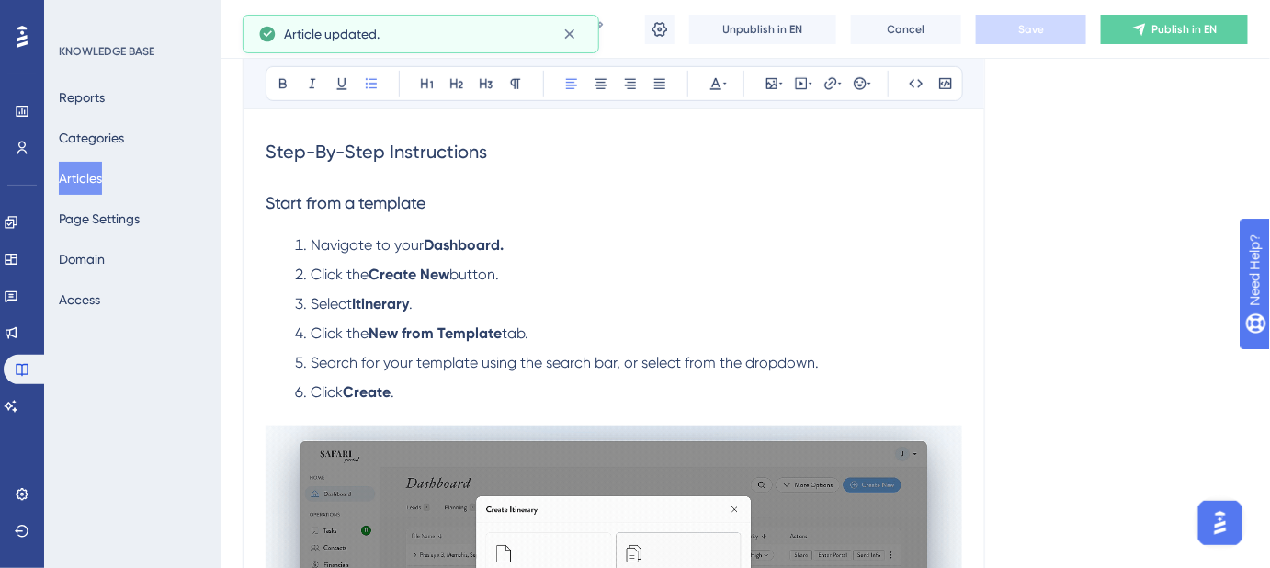
scroll to position [210, 0]
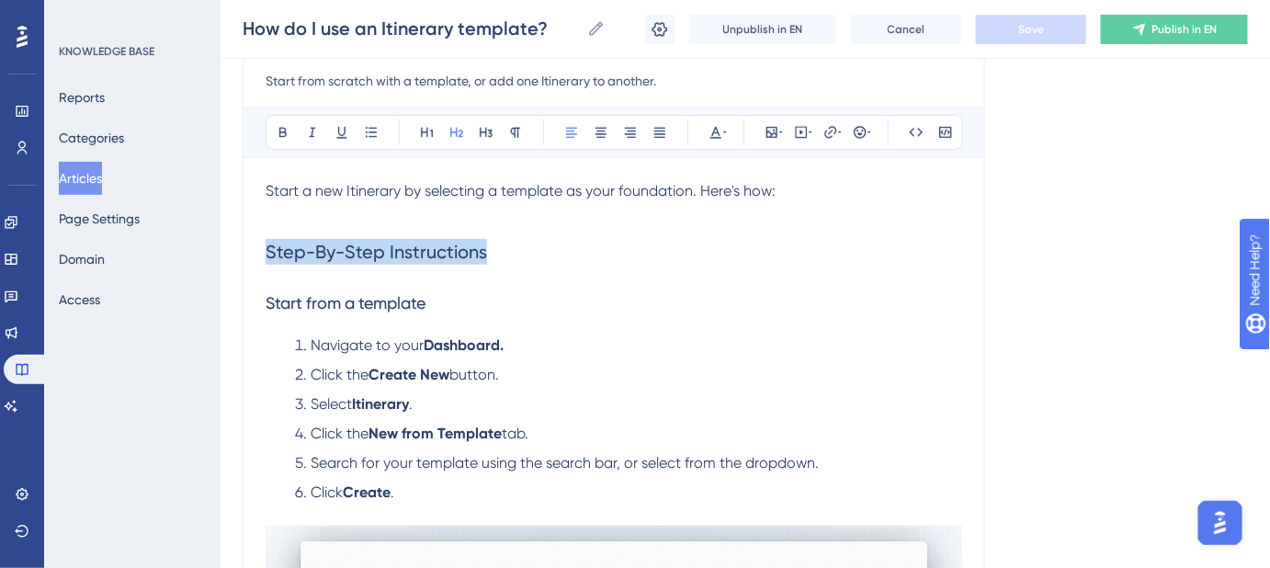
drag, startPoint x: 551, startPoint y: 250, endPoint x: 239, endPoint y: 247, distance: 312.3
click at [0, 0] on div "Performance Users Engagement Widgets Feedback Product Updates Knowledge Base AI…" at bounding box center [0, 0] width 0 height 0
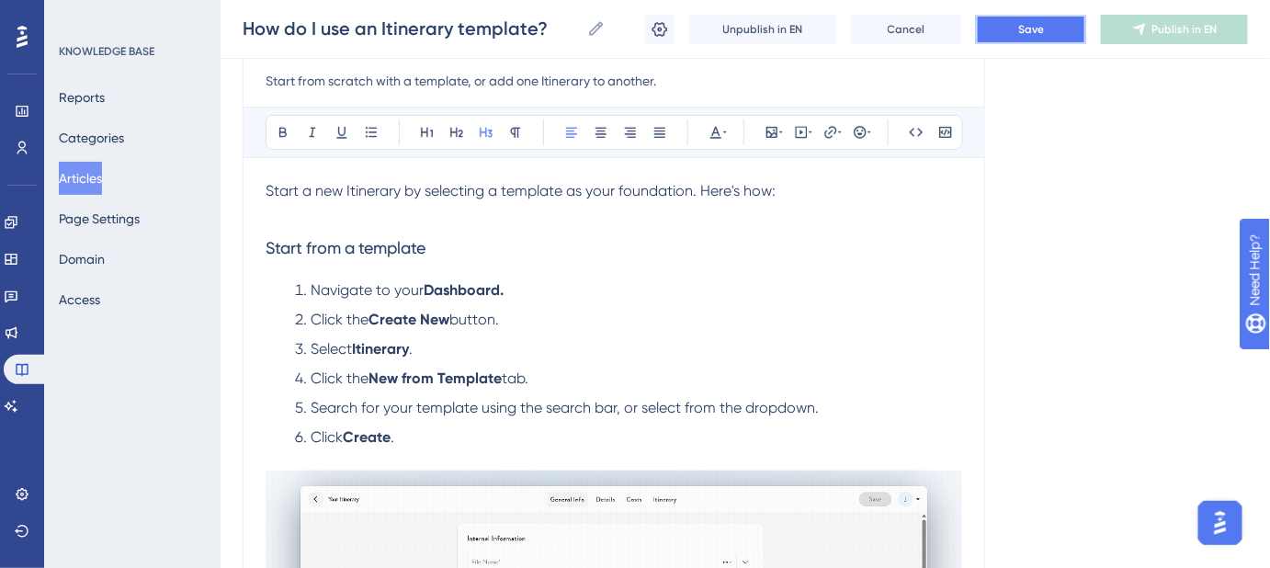
click at [1030, 26] on span "Save" at bounding box center [1031, 29] width 26 height 15
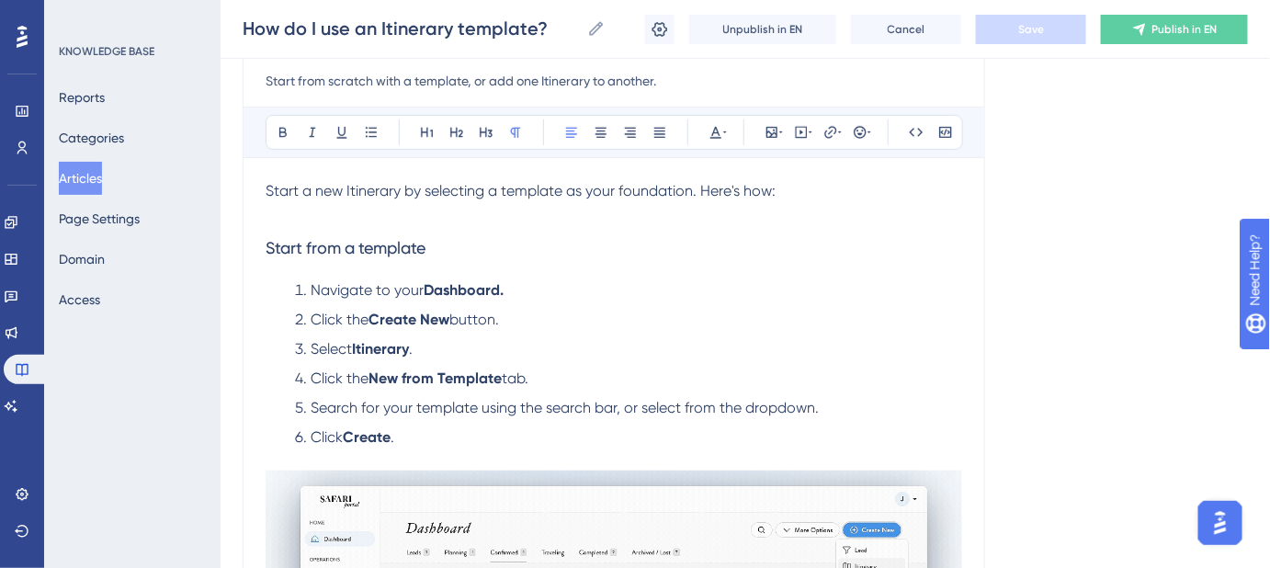
click at [372, 186] on span "Start a new Itinerary by selecting a template as your foundation. Here's how:" at bounding box center [520, 190] width 510 height 17
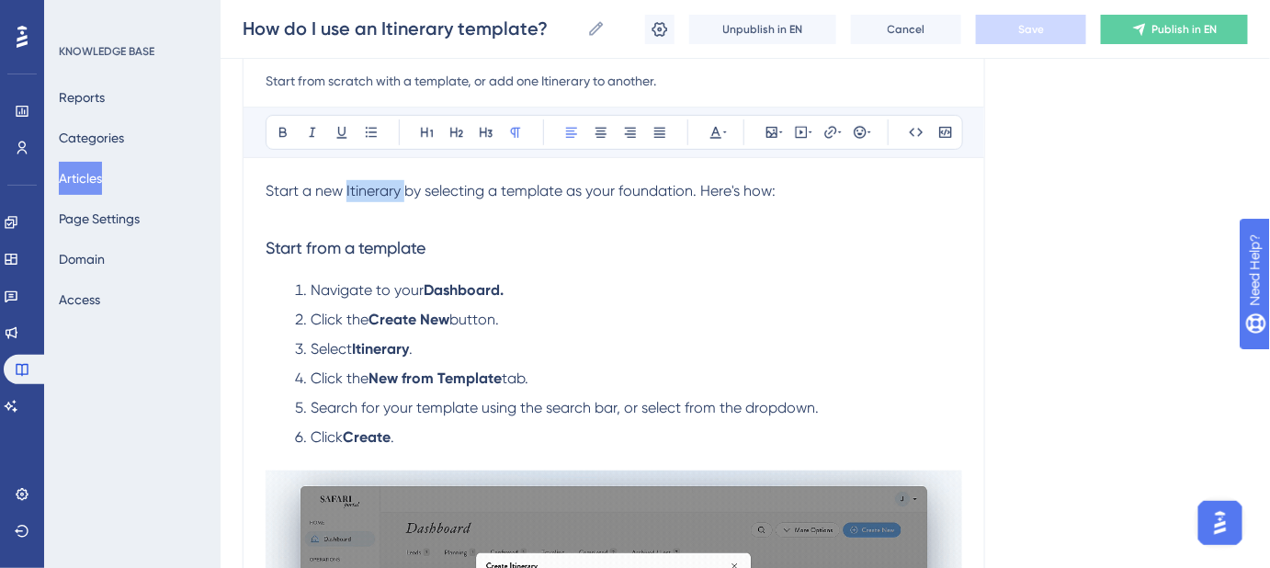
click at [372, 186] on span "Start a new Itinerary by selecting a template as your foundation. Here's how:" at bounding box center [520, 190] width 510 height 17
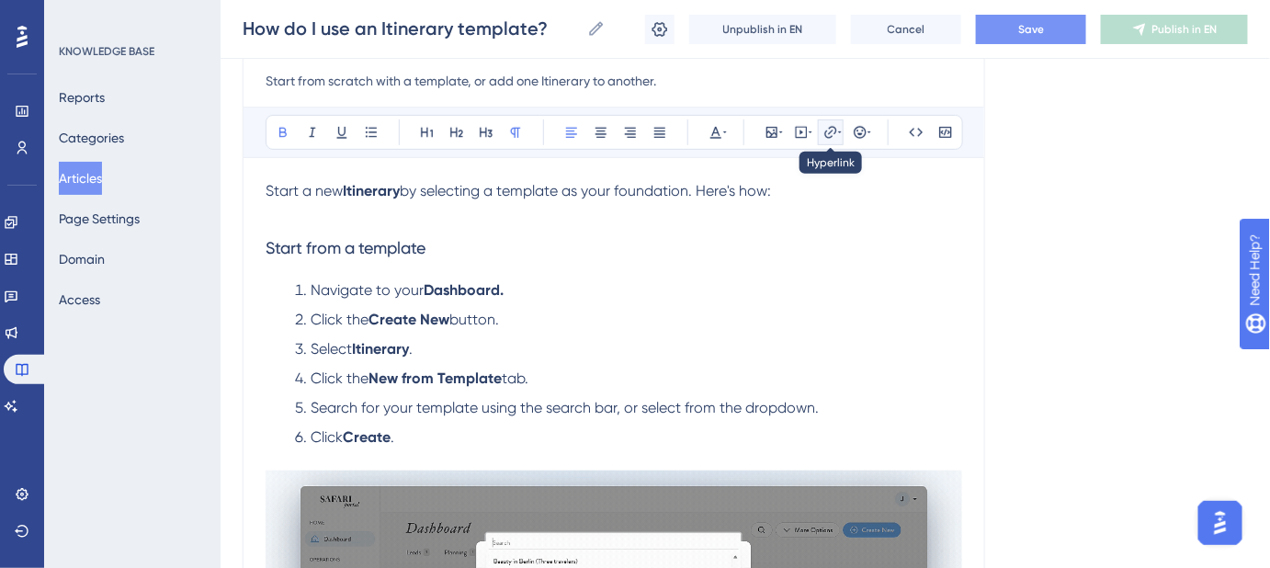
click at [823, 134] on icon at bounding box center [830, 132] width 15 height 15
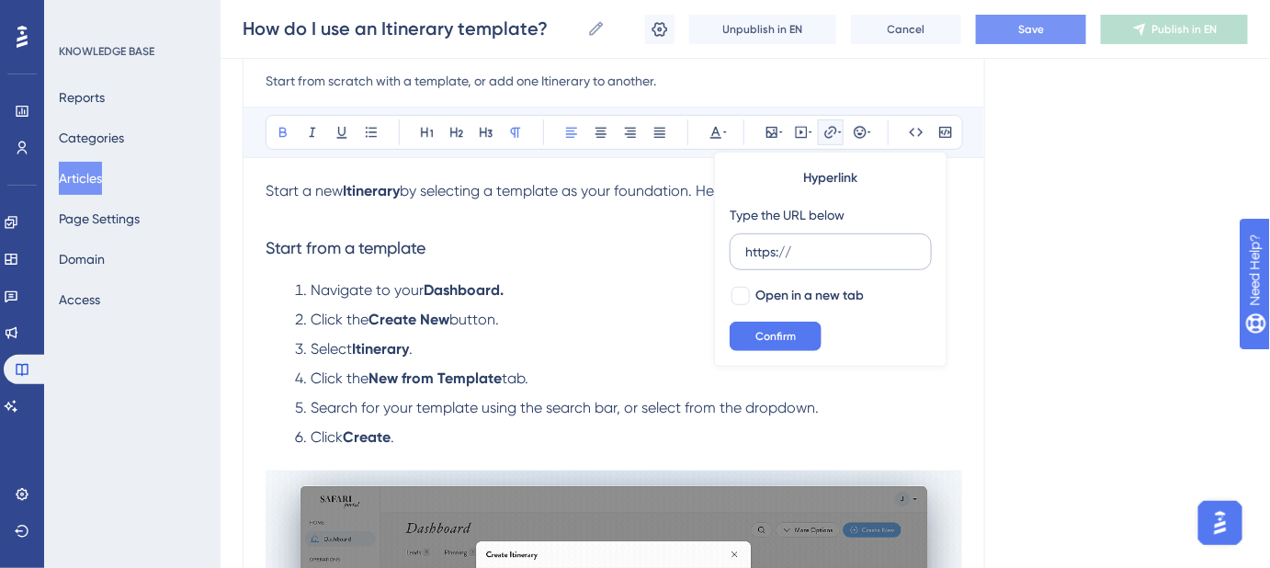
drag, startPoint x: 800, startPoint y: 254, endPoint x: 738, endPoint y: 254, distance: 62.5
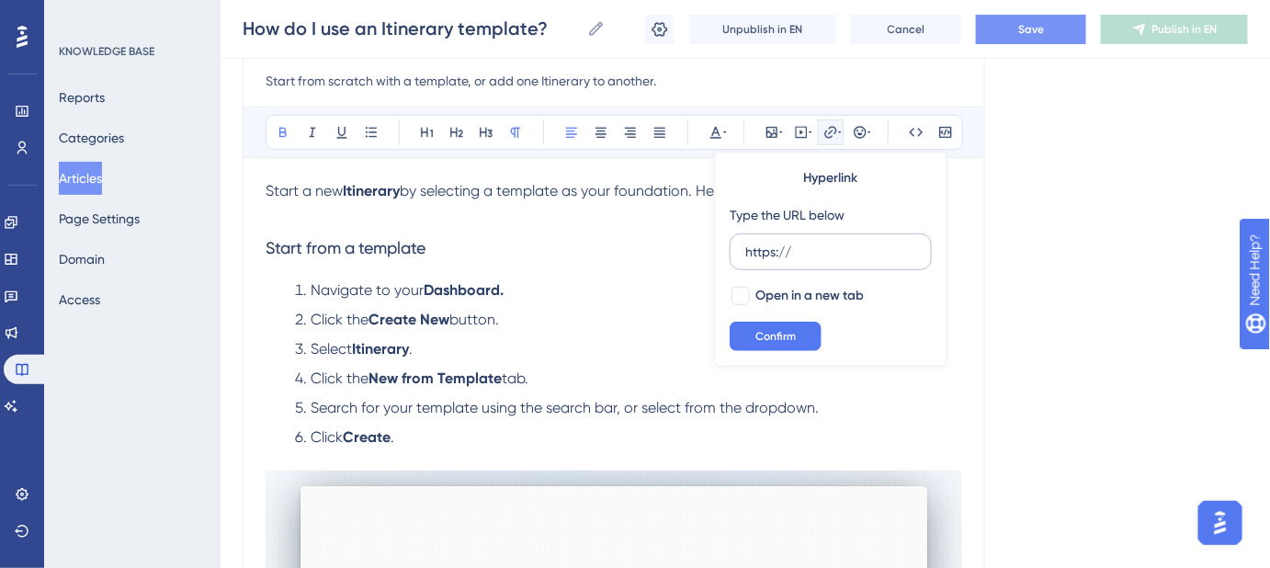
click at [740, 254] on label "https://" at bounding box center [830, 251] width 202 height 37
click at [745, 254] on input "https://" at bounding box center [830, 252] width 171 height 20
type input "https://help.safariportal.app/en/articles/5662--itineraries"
click at [742, 293] on div at bounding box center [740, 296] width 18 height 18
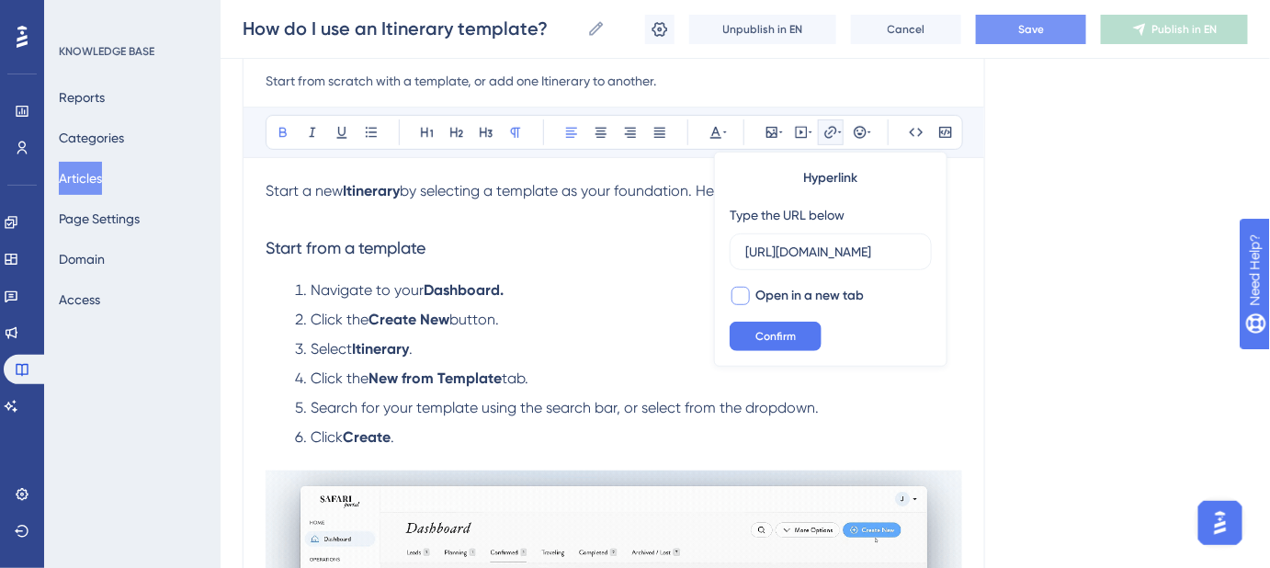
checkbox input "true"
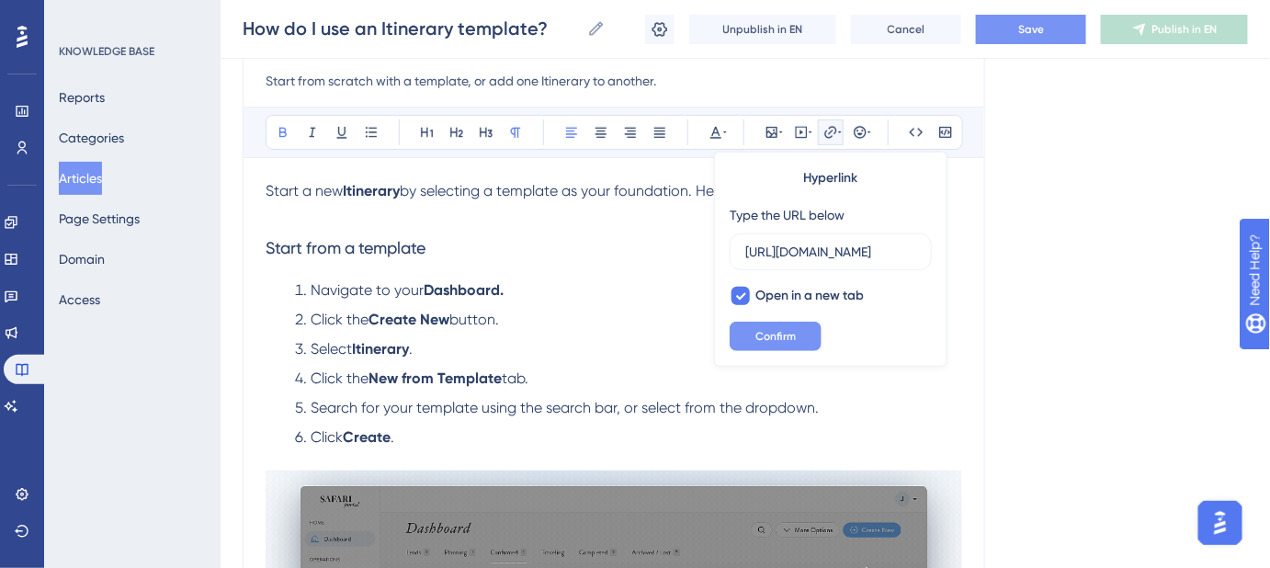
click at [758, 334] on span "Confirm" at bounding box center [775, 336] width 40 height 15
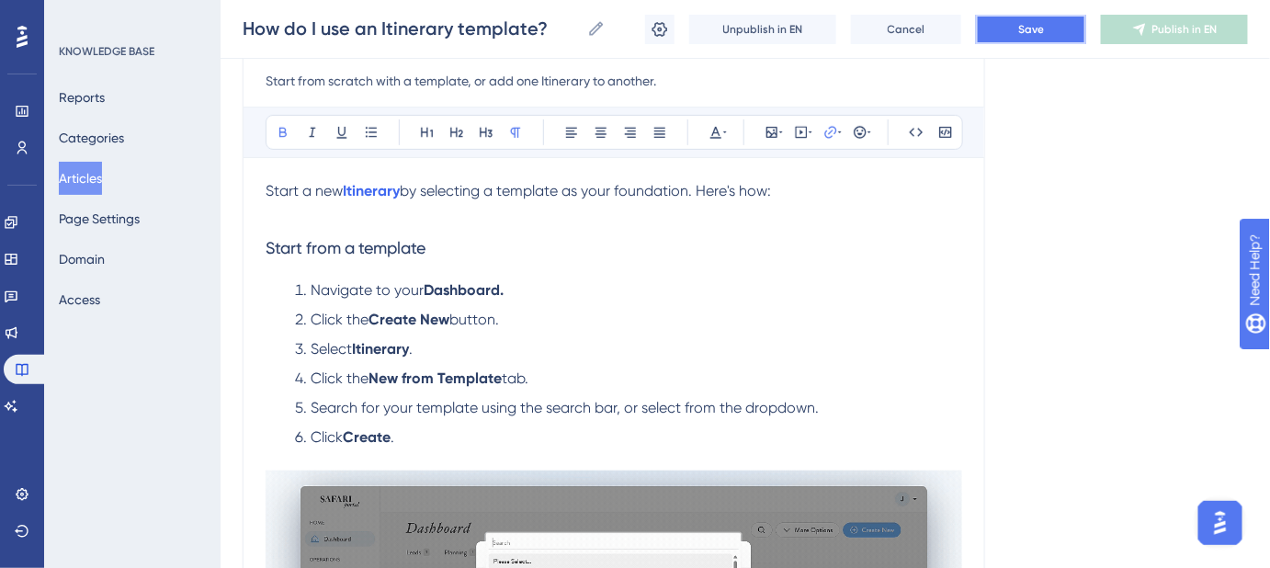
click at [1013, 18] on button "Save" at bounding box center [1031, 29] width 110 height 29
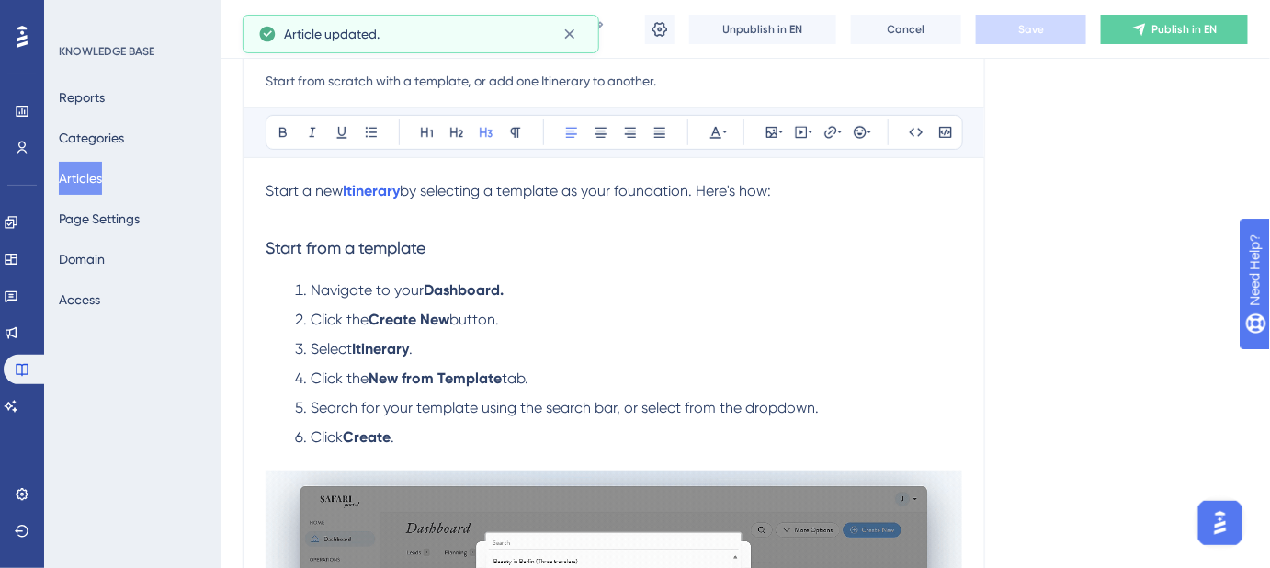
click at [835, 266] on h3 "Start from a template" at bounding box center [613, 248] width 696 height 48
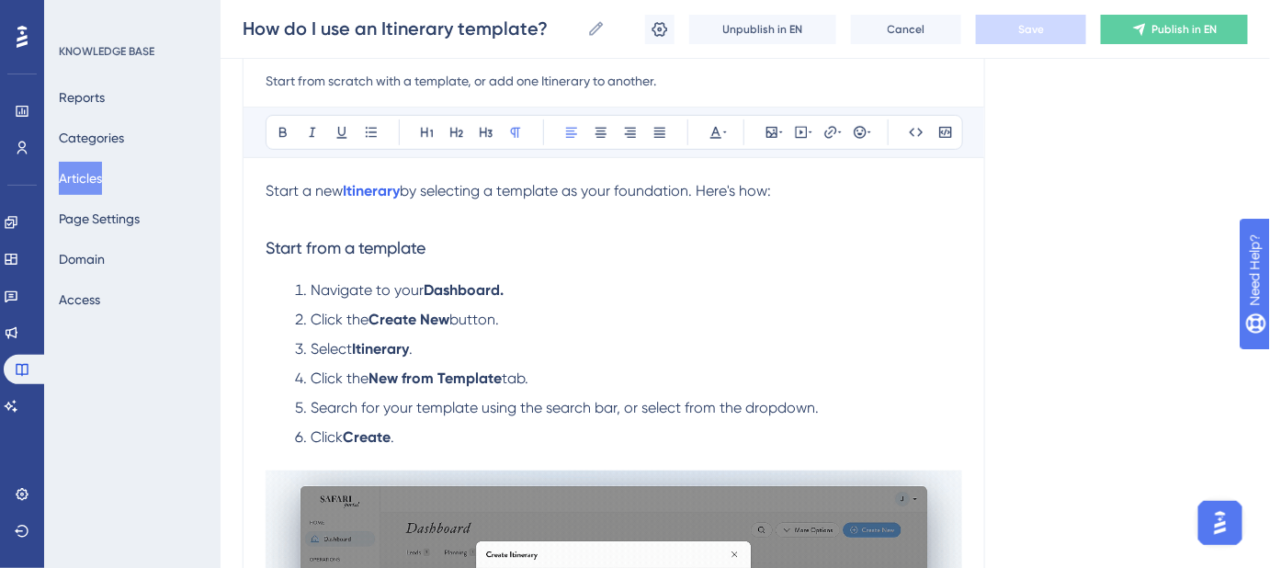
click at [695, 194] on span "by selecting a template as your foundation. Here's how:" at bounding box center [585, 190] width 371 height 17
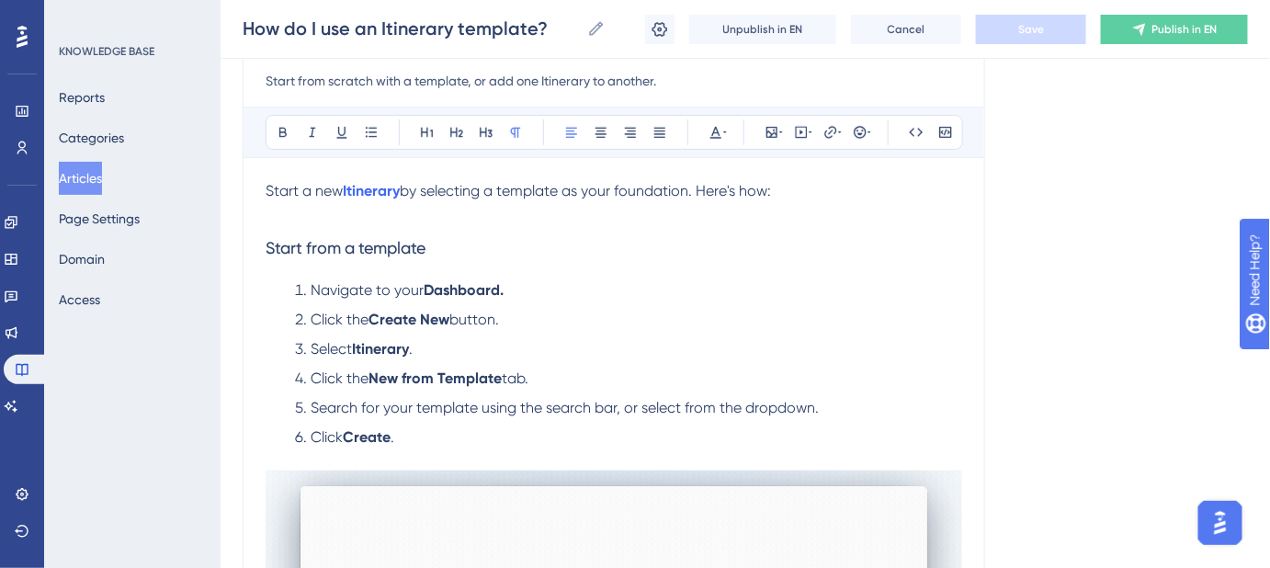
drag, startPoint x: 688, startPoint y: 85, endPoint x: 475, endPoint y: 83, distance: 213.1
click at [475, 83] on input "Start from scratch with a template, or add one Itinerary to another." at bounding box center [613, 81] width 696 height 22
click at [692, 195] on span "by selecting a template as your foundation. Here's how:" at bounding box center [585, 190] width 371 height 17
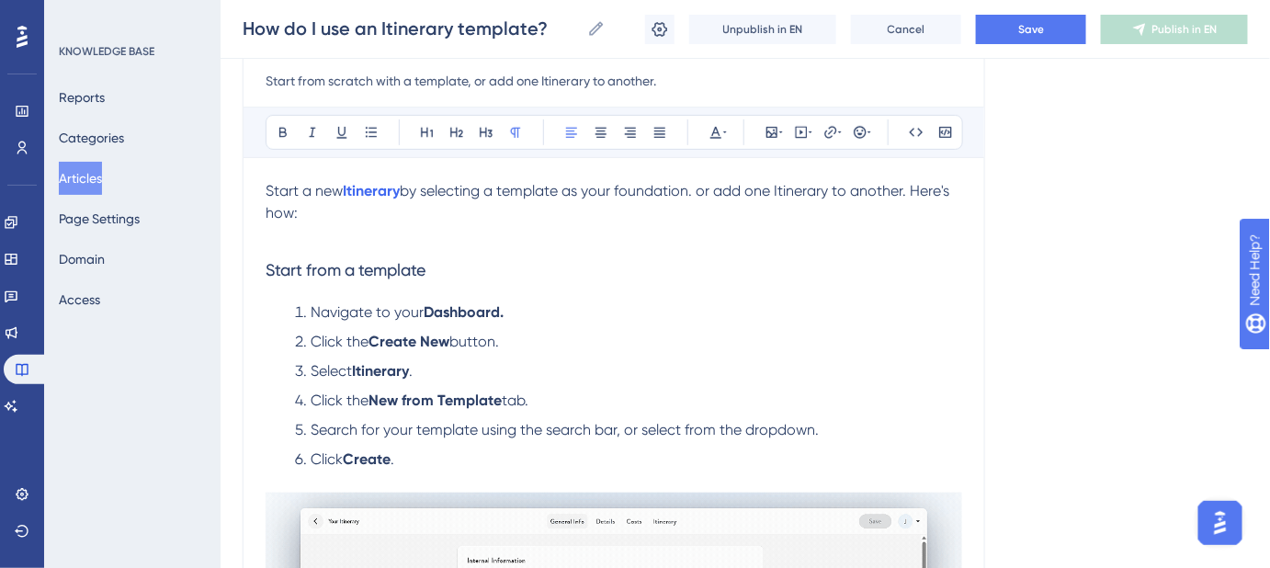
click at [706, 195] on span "by selecting a template as your foundation. or add one Itinerary to another. He…" at bounding box center [608, 202] width 687 height 40
click at [729, 190] on span "by selecting a template as your foundation, or add one Itinerary to another. He…" at bounding box center [608, 202] width 687 height 40
click at [848, 191] on span "by selecting a template as your foundation, or insert one Itinerary to another.…" at bounding box center [612, 202] width 695 height 40
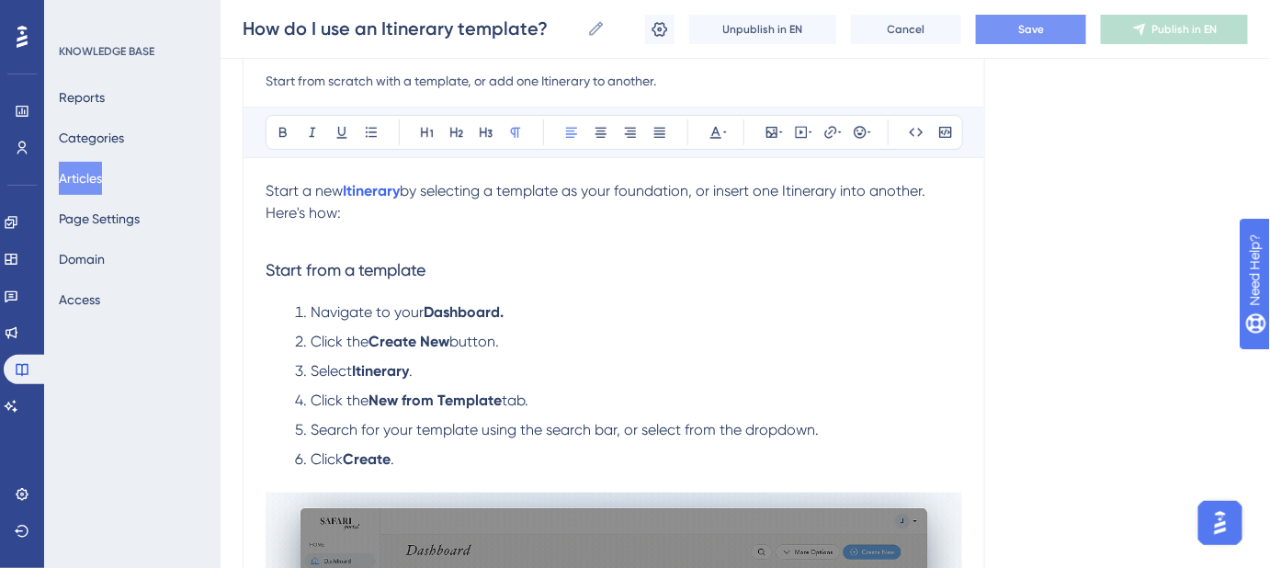
click at [1026, 34] on span "Save" at bounding box center [1031, 29] width 26 height 15
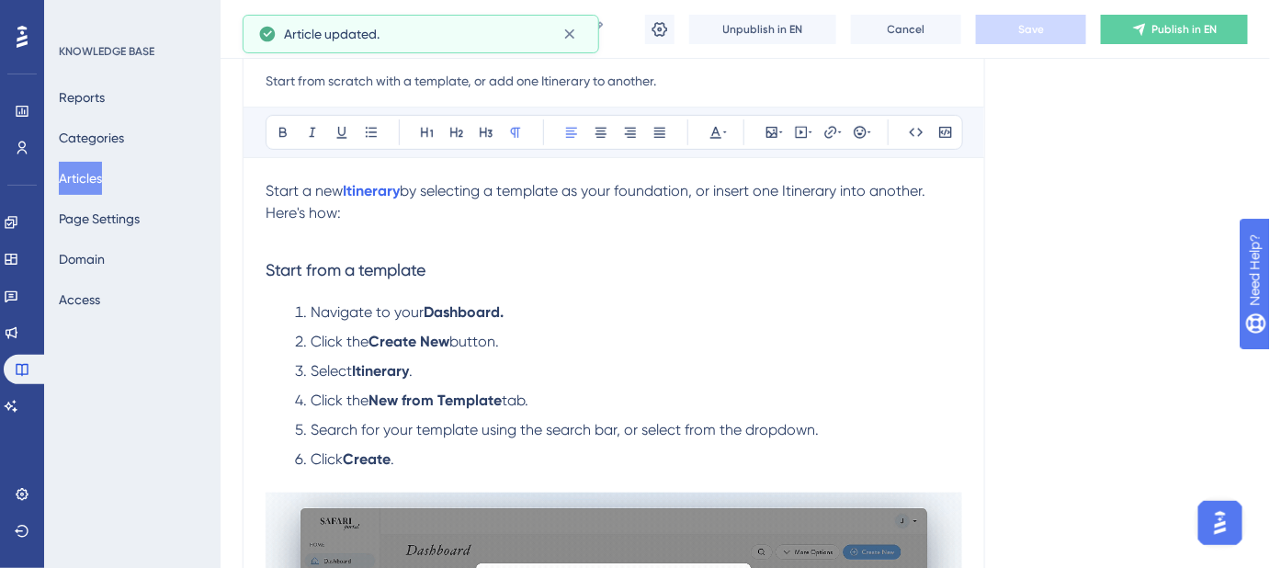
click at [368, 214] on p "Start a new Itinerary by selecting a template as your foundation, or insert one…" at bounding box center [613, 202] width 696 height 44
drag, startPoint x: 367, startPoint y: 214, endPoint x: 259, endPoint y: 194, distance: 109.4
click at [0, 0] on div "Performance Users Engagement Widgets Feedback Product Updates Knowledge Base AI…" at bounding box center [0, 0] width 0 height 0
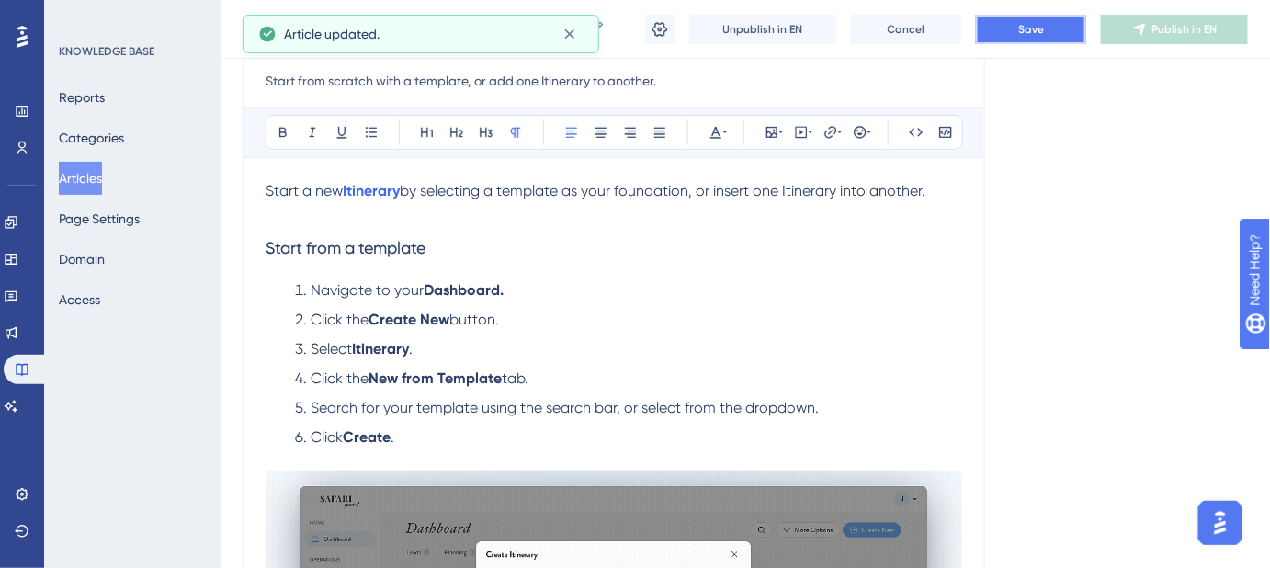
click at [1052, 32] on button "Save" at bounding box center [1031, 29] width 110 height 29
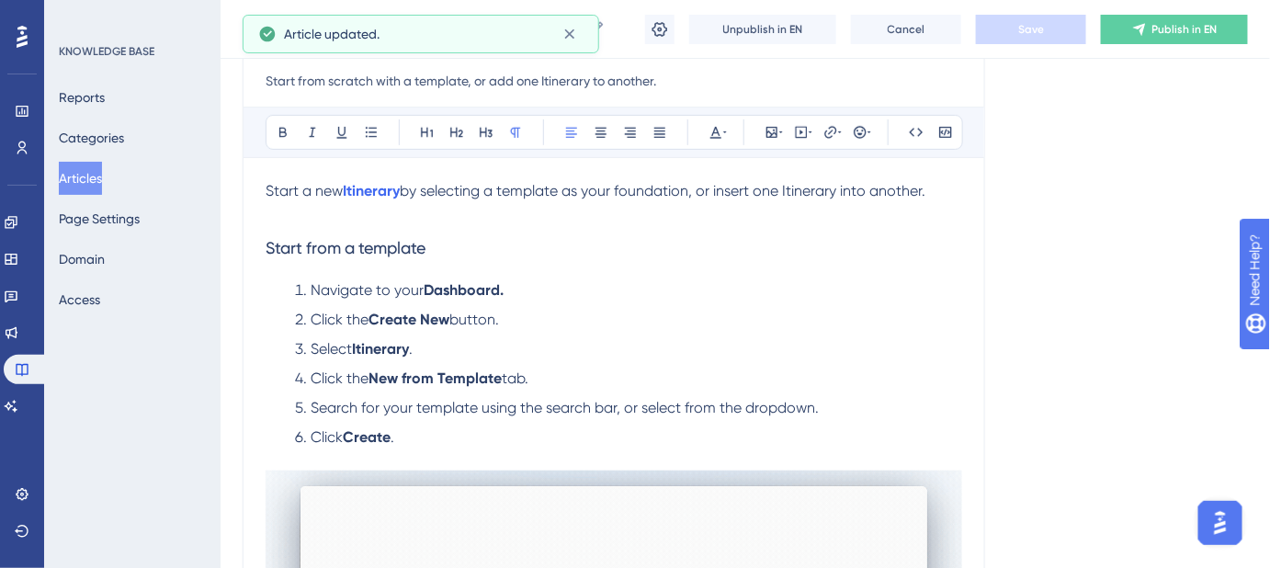
drag, startPoint x: 663, startPoint y: 83, endPoint x: 237, endPoint y: 87, distance: 426.3
click at [0, 0] on div "Performance Users Engagement Widgets Feedback Product Updates Knowledge Base AI…" at bounding box center [0, 0] width 0 height 0
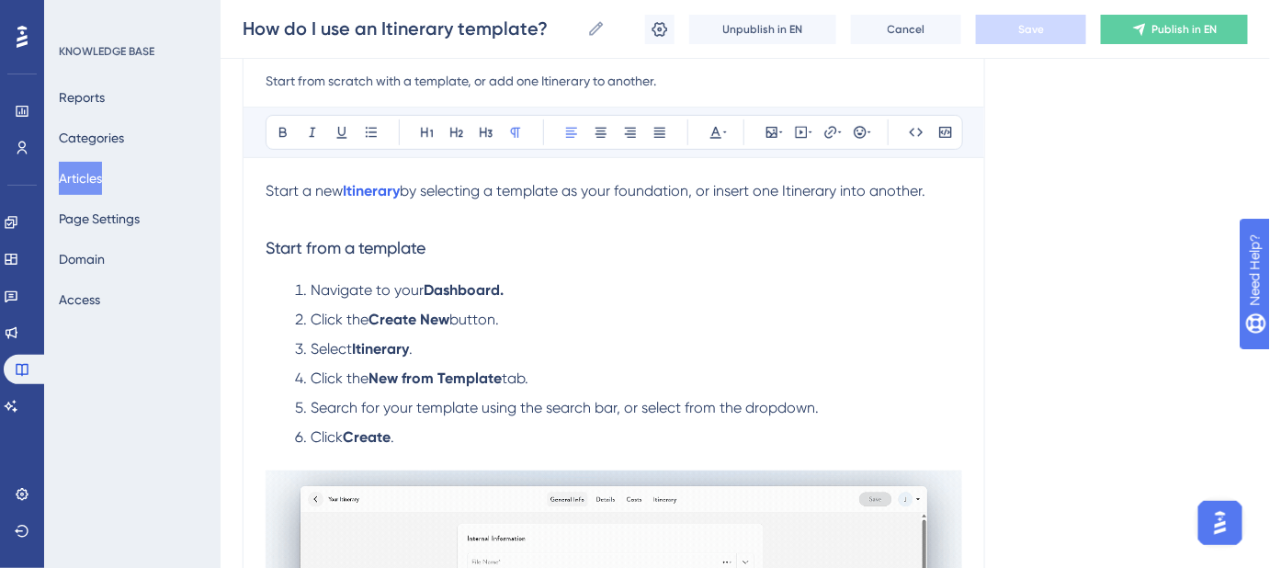
click at [698, 83] on input "Start from scratch with a template, or add one Itinerary to another." at bounding box center [613, 81] width 696 height 22
drag, startPoint x: 695, startPoint y: 79, endPoint x: 247, endPoint y: 72, distance: 448.4
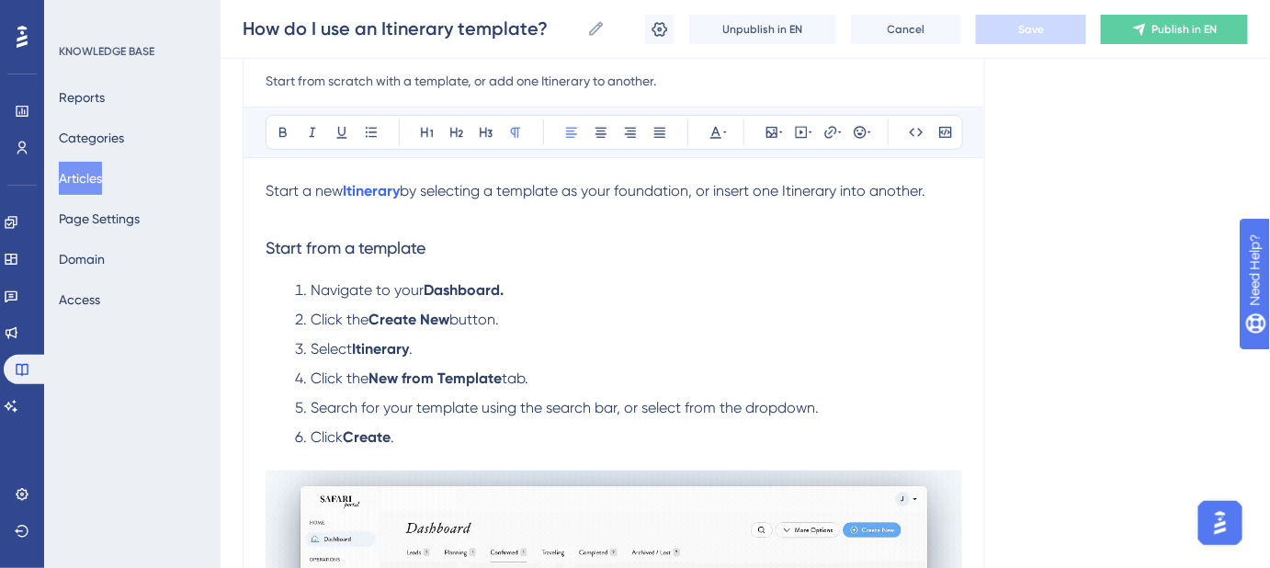
paste input "Create from a template or merge an existing itinerary"
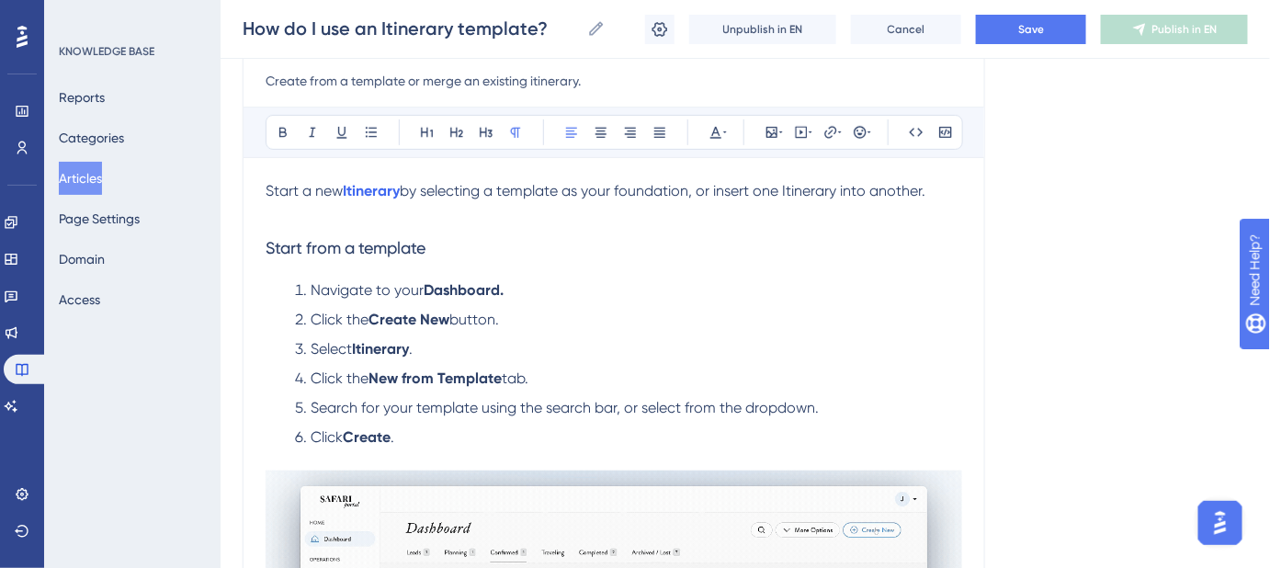
click at [536, 80] on input "Create from a template or merge an existing itinerary." at bounding box center [613, 81] width 696 height 22
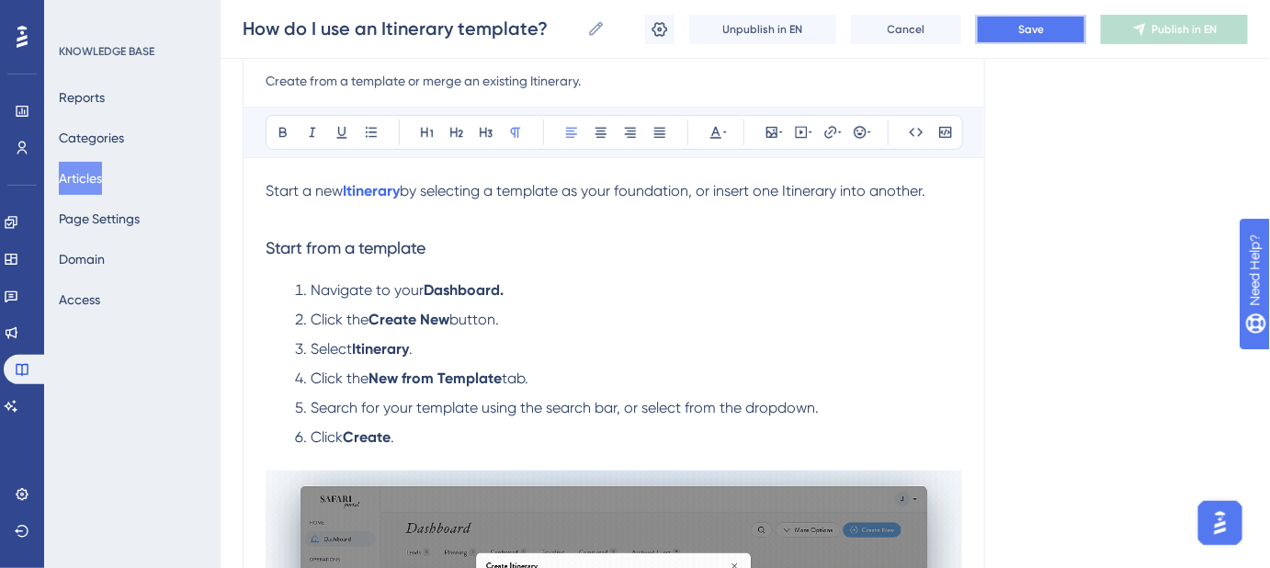
click at [1011, 31] on button "Save" at bounding box center [1031, 29] width 110 height 29
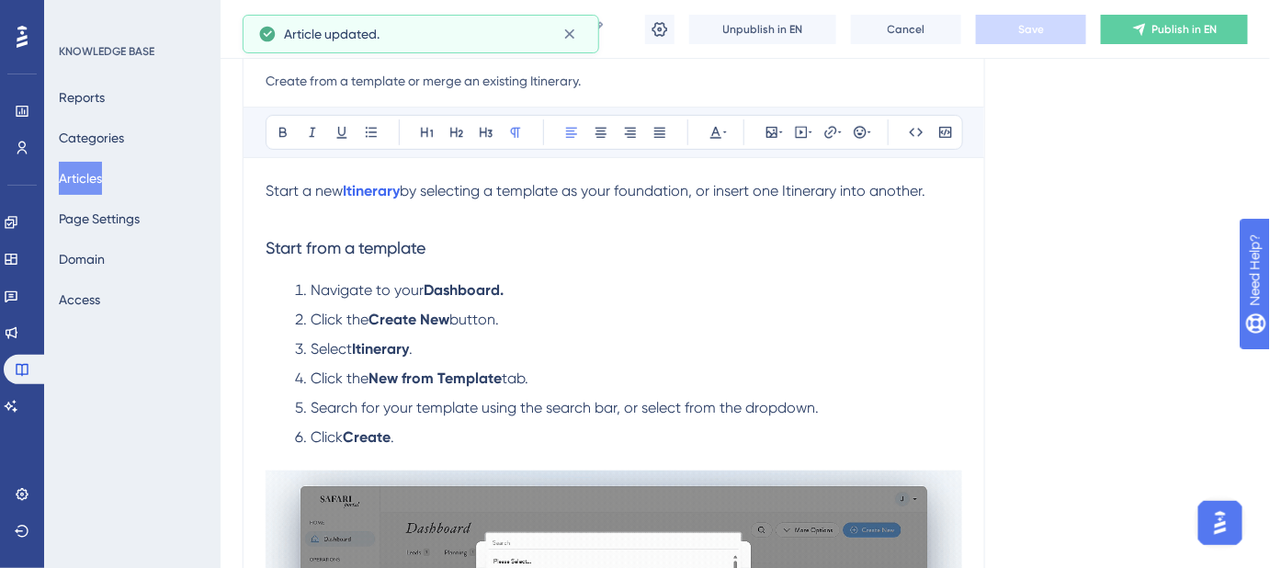
click at [308, 85] on input "Create from a template or merge an existing Itinerary." at bounding box center [613, 81] width 696 height 22
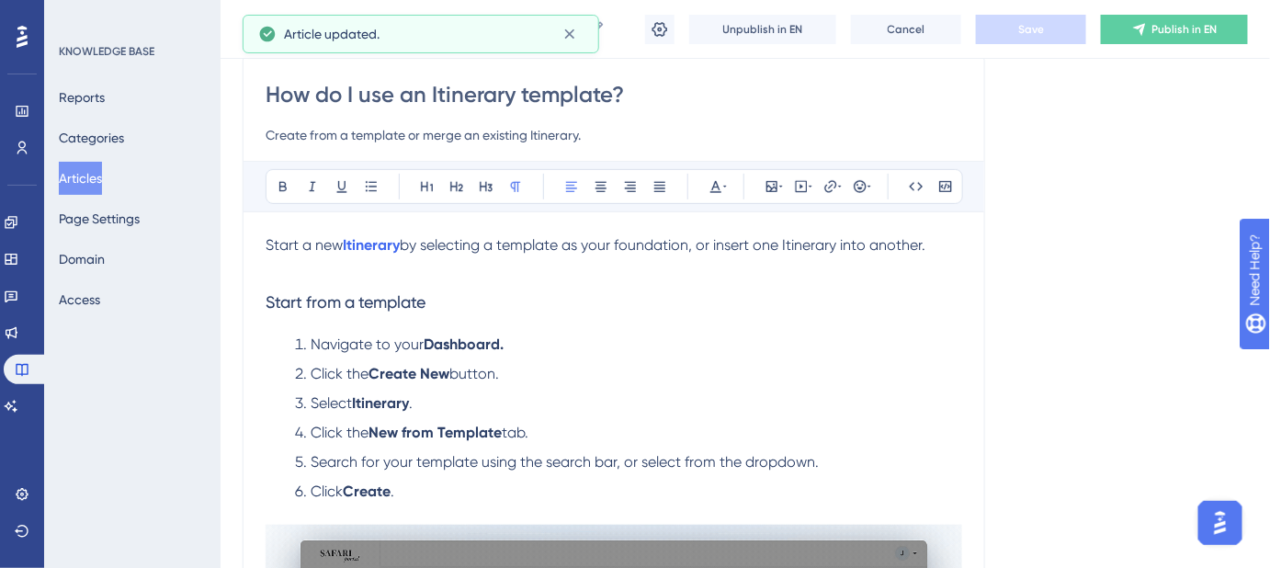
scroll to position [127, 0]
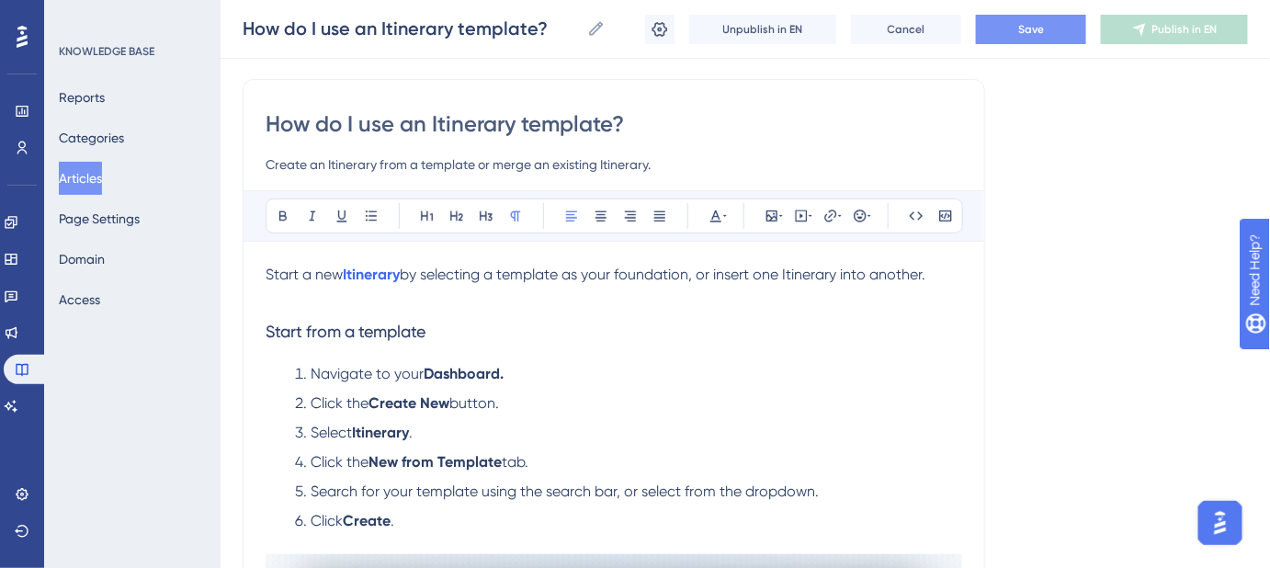
type input "Create an Itinerary from a template or merge an existing Itinerary."
click at [1022, 36] on span "Save" at bounding box center [1031, 29] width 26 height 15
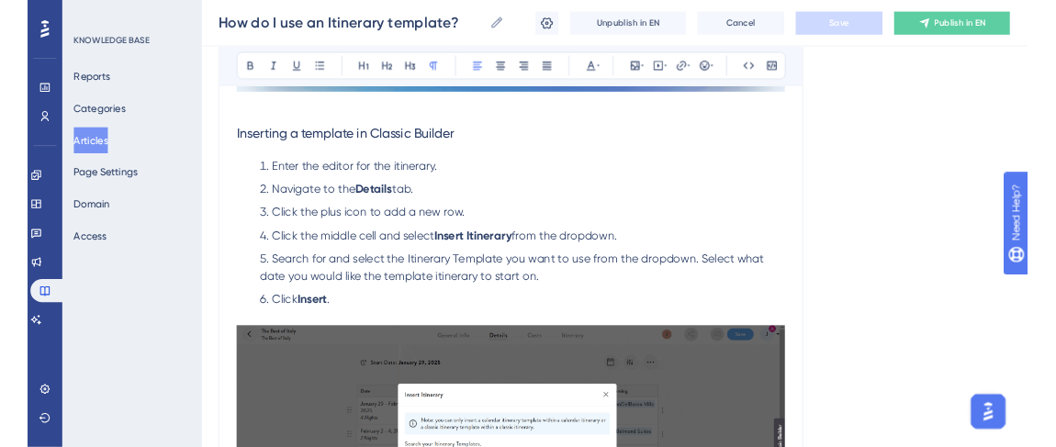
scroll to position [878, 0]
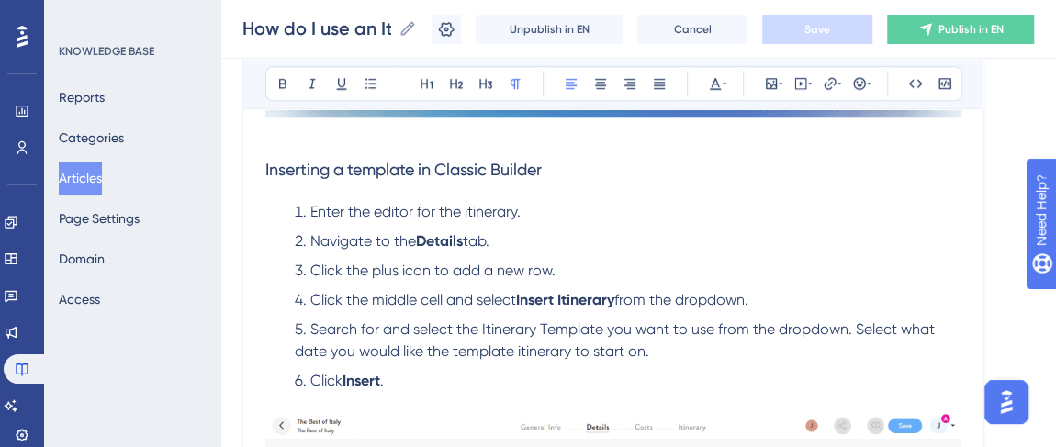
click at [467, 209] on span "Enter the editor for the itinerary." at bounding box center [416, 211] width 210 height 17
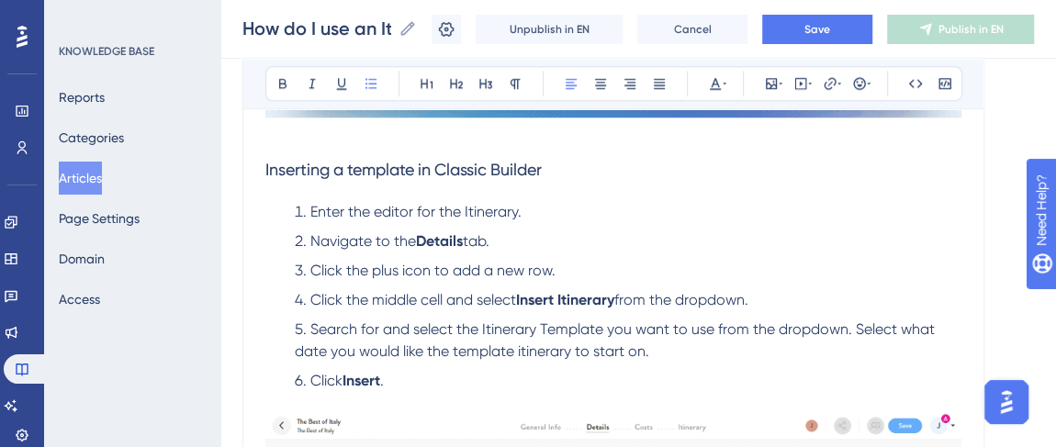
scroll to position [962, 0]
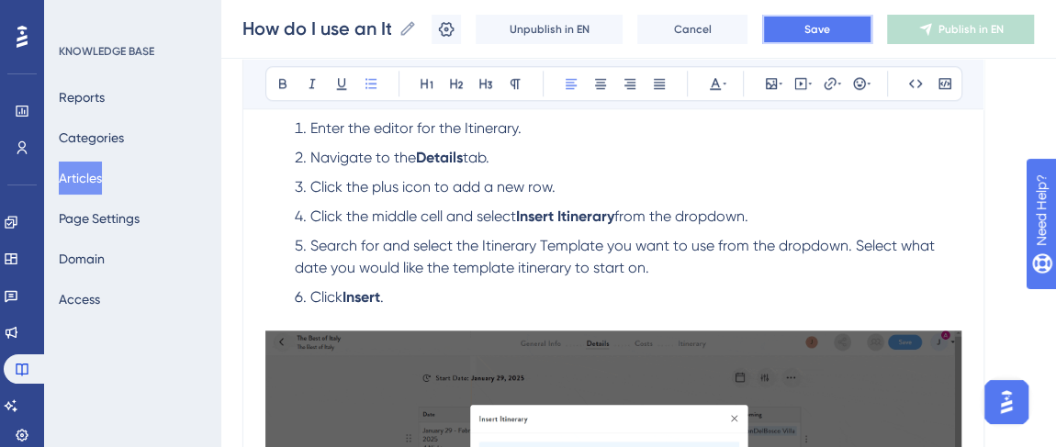
click at [808, 36] on button "Save" at bounding box center [817, 29] width 110 height 29
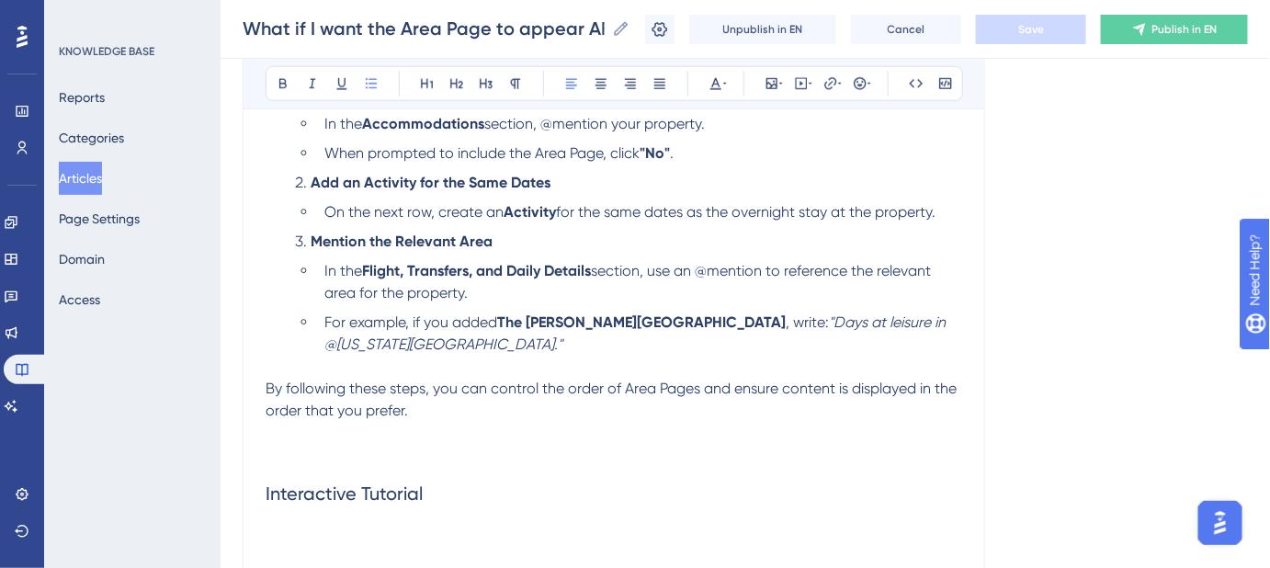
scroll to position [417, 0]
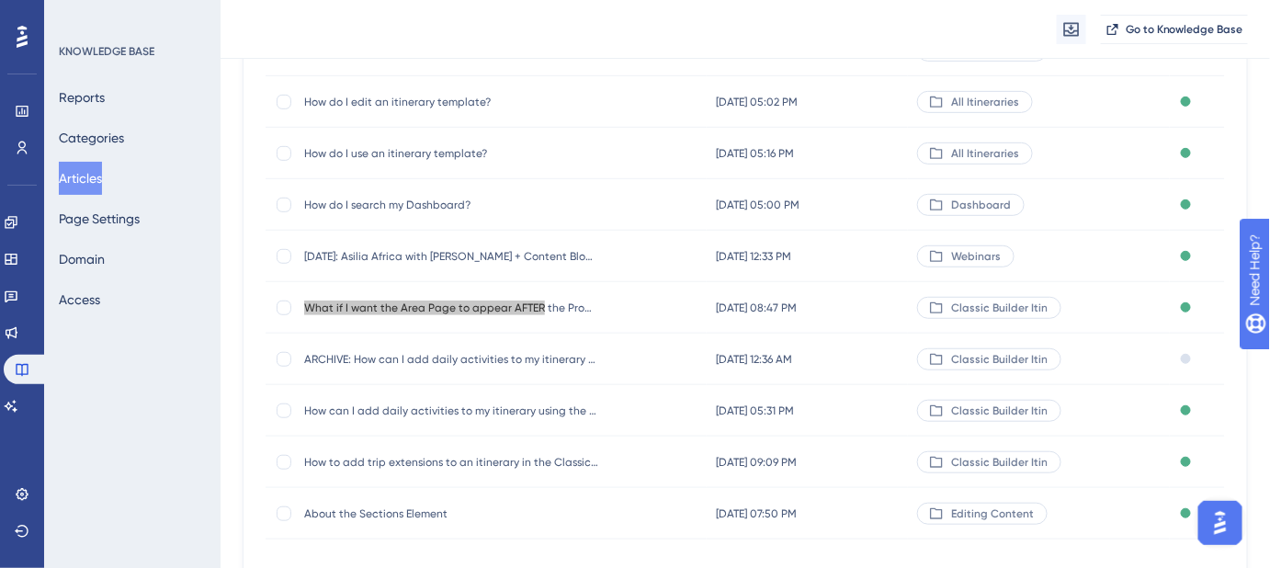
scroll to position [283, 0]
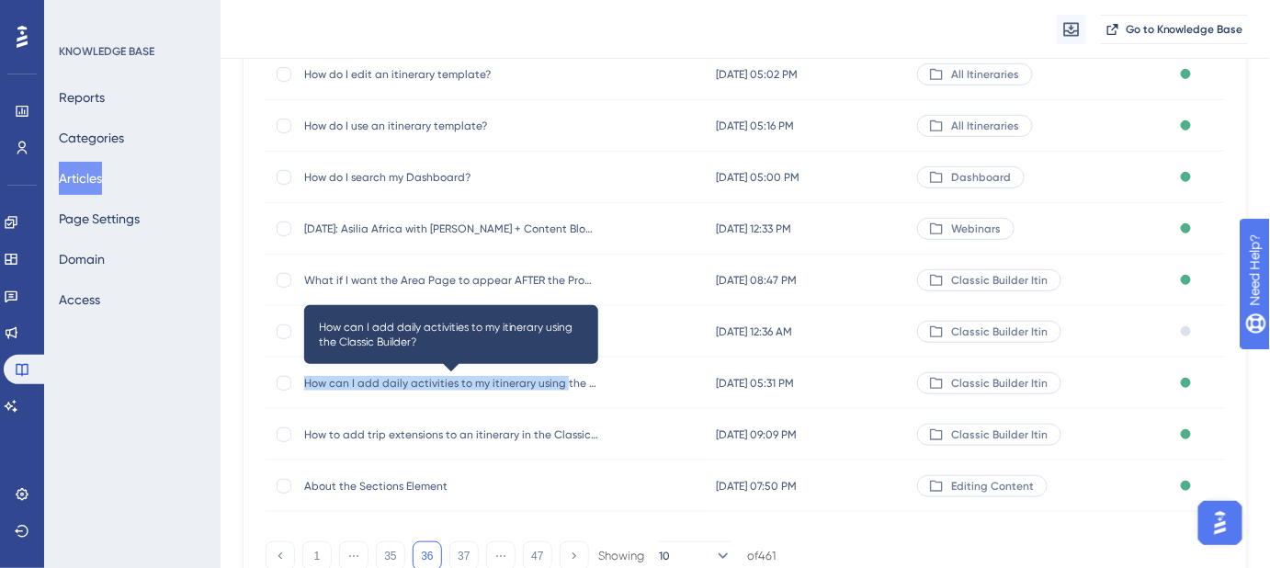
drag, startPoint x: 303, startPoint y: 379, endPoint x: 560, endPoint y: 389, distance: 257.4
click at [560, 389] on span "How can I add daily activities to my itinerary using the Classic Builder?" at bounding box center [451, 383] width 294 height 15
copy span "How can I add daily activities to my itinerary using"
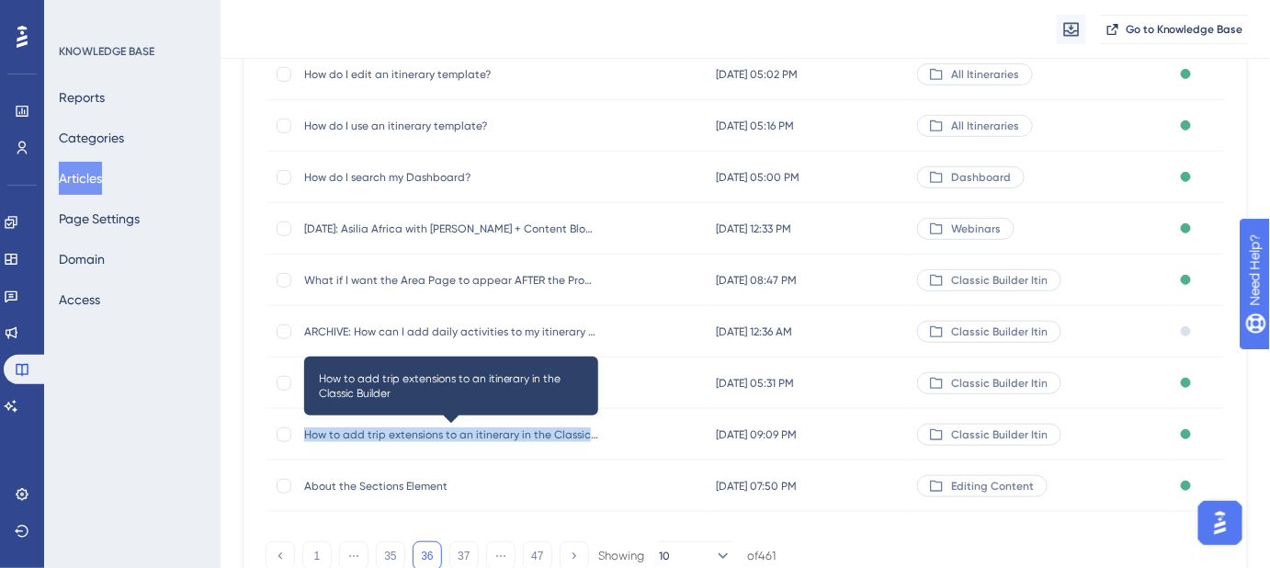
drag, startPoint x: 306, startPoint y: 435, endPoint x: 581, endPoint y: 440, distance: 275.6
click at [581, 440] on span "How to add trip extensions to an itinerary in the Classic Builder" at bounding box center [451, 434] width 294 height 15
copy span "How to add trip extensions to an itinerary in the Classic"
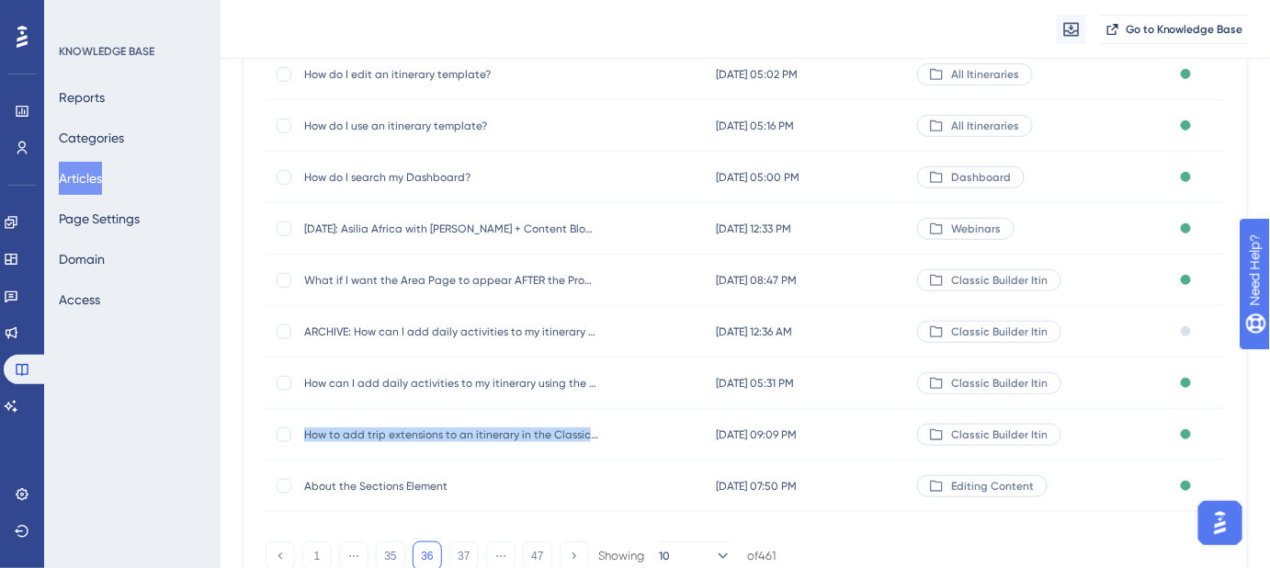
scroll to position [367, 0]
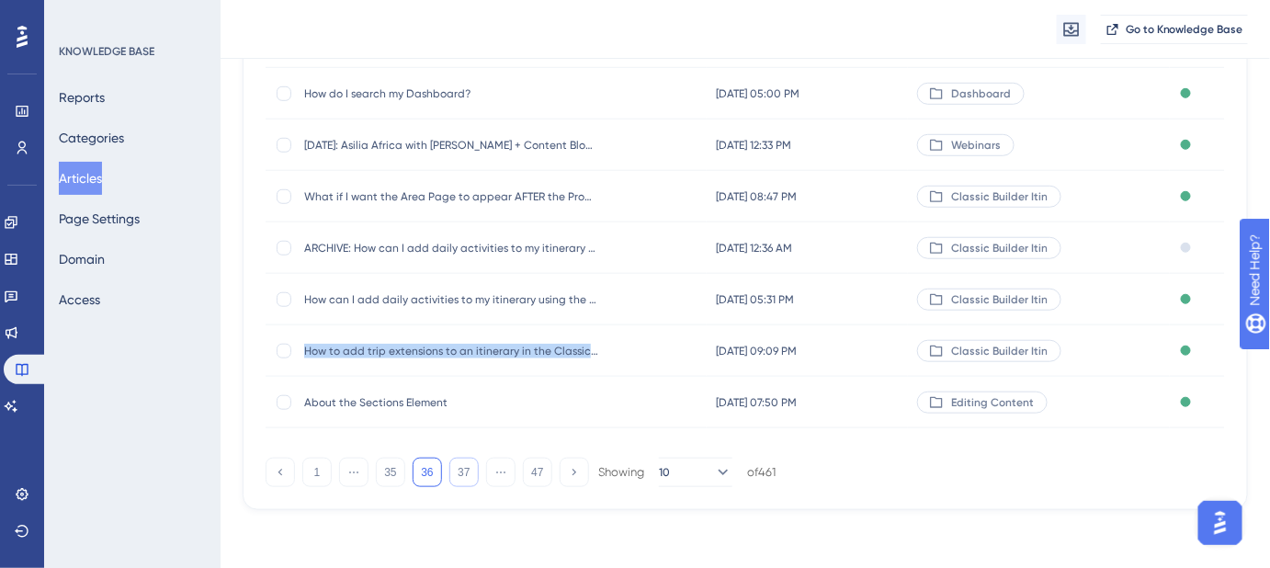
click at [460, 469] on button "37" at bounding box center [463, 471] width 29 height 29
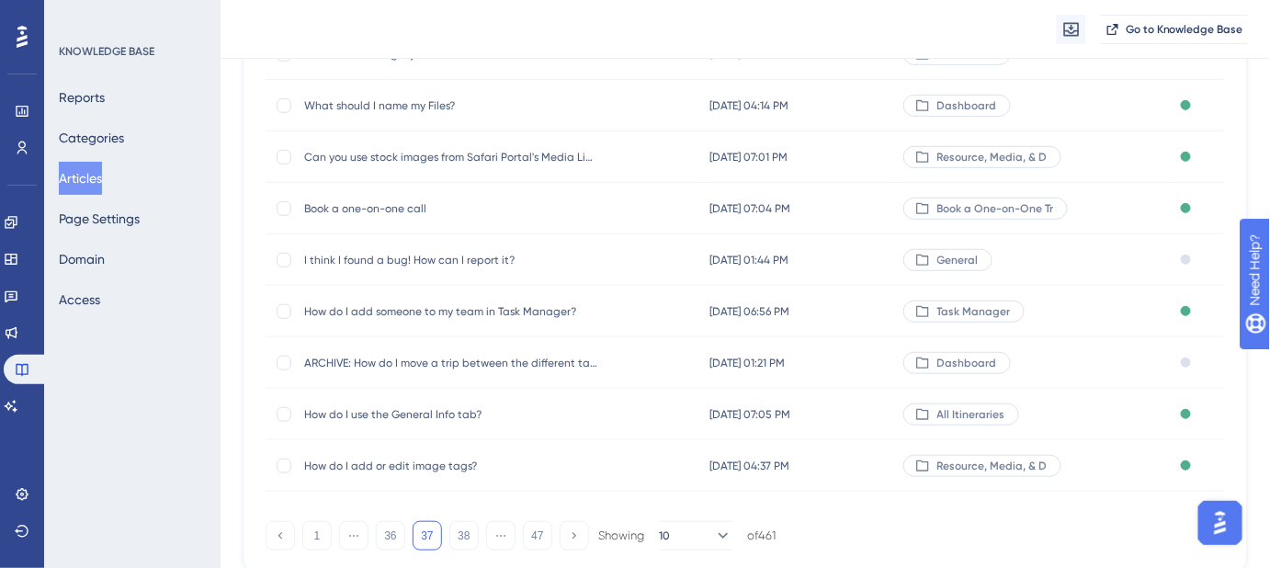
scroll to position [333, 0]
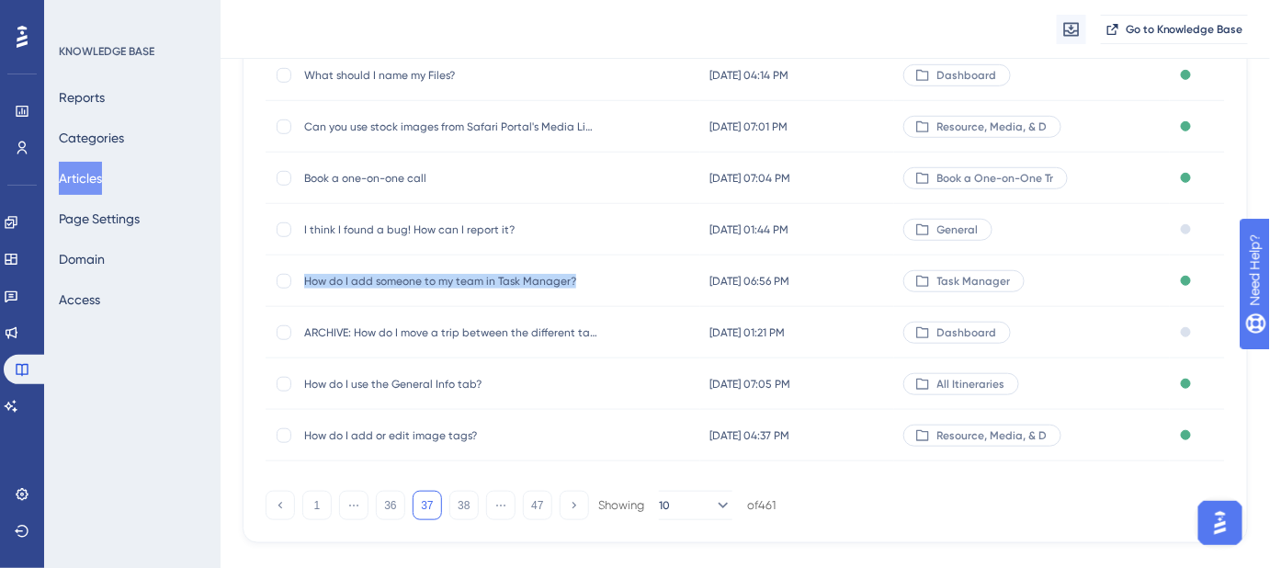
drag, startPoint x: 580, startPoint y: 280, endPoint x: 306, endPoint y: 286, distance: 273.8
click at [306, 286] on span "How do I add someone to my team in Task Manager?" at bounding box center [451, 281] width 294 height 15
copy span "How do I add someone to my team in Task Manager?"
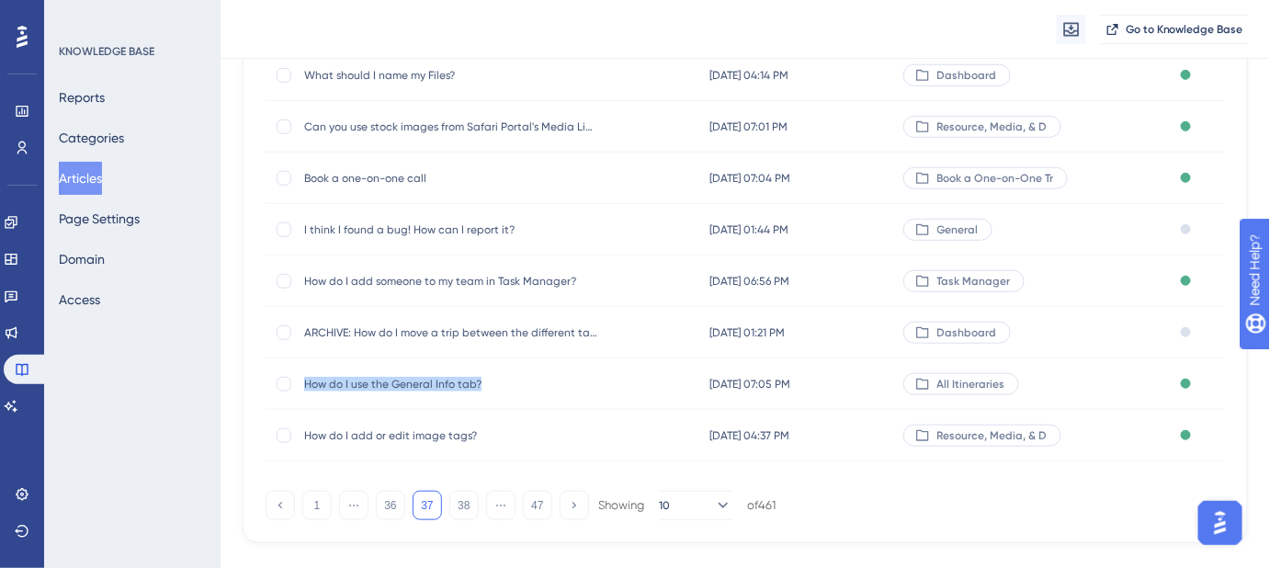
drag, startPoint x: 488, startPoint y: 383, endPoint x: 304, endPoint y: 383, distance: 183.7
click at [304, 383] on span "How do I use the General Info tab?" at bounding box center [451, 384] width 294 height 15
copy span "How do I use the General Info tab?"
drag, startPoint x: 479, startPoint y: 430, endPoint x: 305, endPoint y: 443, distance: 174.1
click at [305, 443] on div "How do I add or edit image tags? How do I add or edit image tags?" at bounding box center [451, 435] width 294 height 51
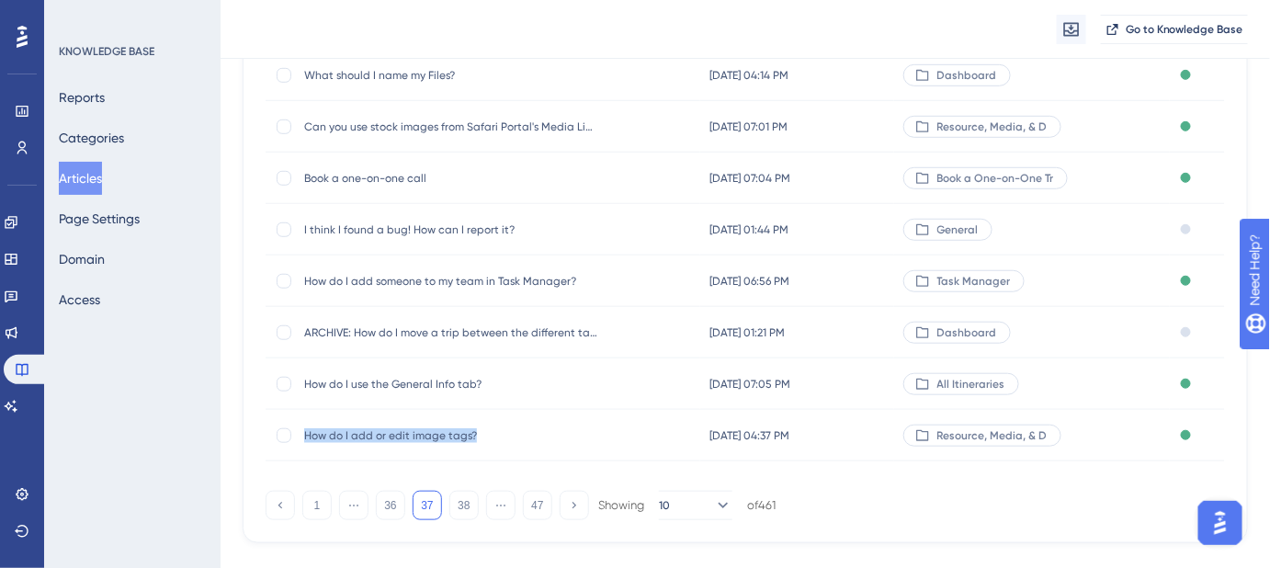
copy span "How do I add or edit image tags?"
click at [466, 502] on button "38" at bounding box center [463, 505] width 29 height 29
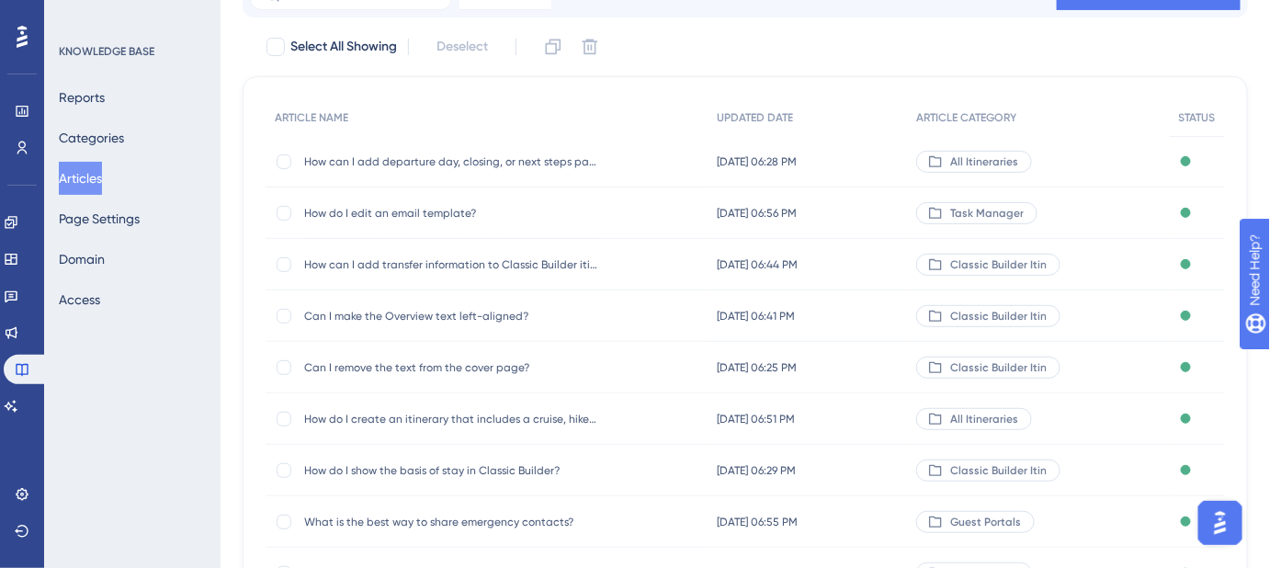
scroll to position [0, 0]
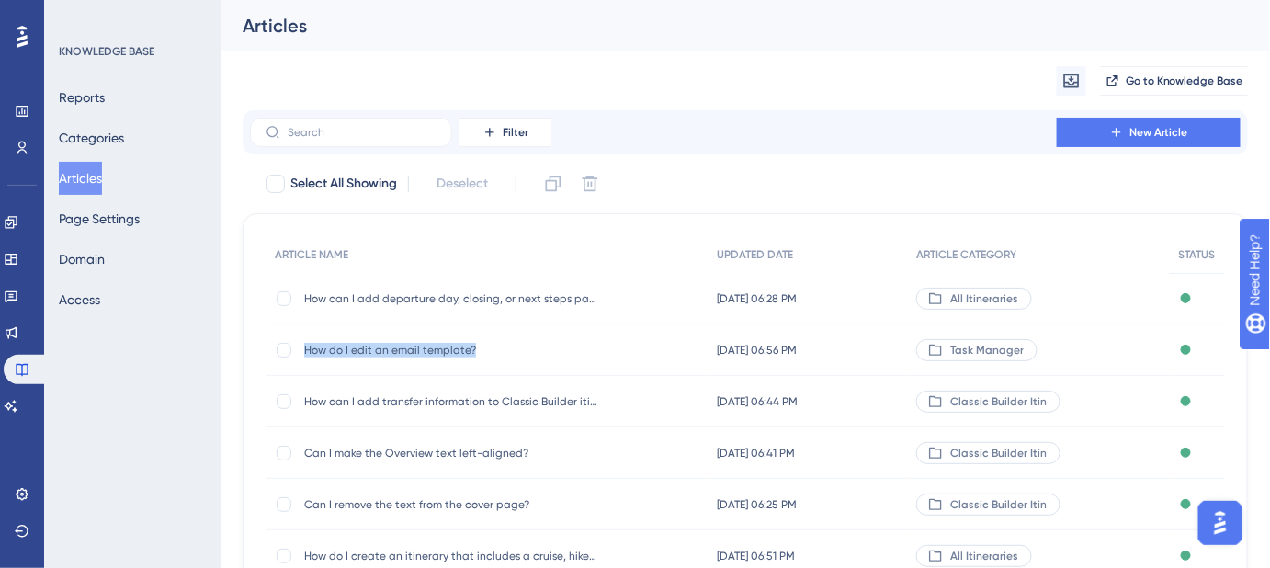
drag, startPoint x: 472, startPoint y: 349, endPoint x: 307, endPoint y: 357, distance: 165.6
click at [307, 357] on div "How do I edit an email template? How do I edit an email template?" at bounding box center [451, 349] width 294 height 51
copy span "How do I edit an email template?"
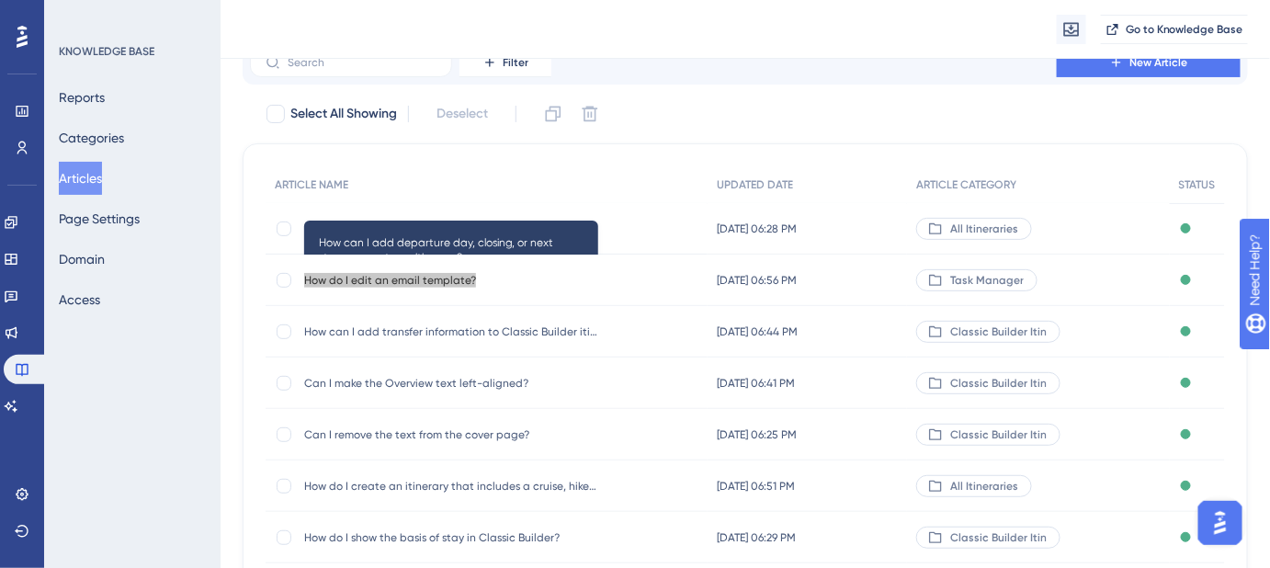
scroll to position [166, 0]
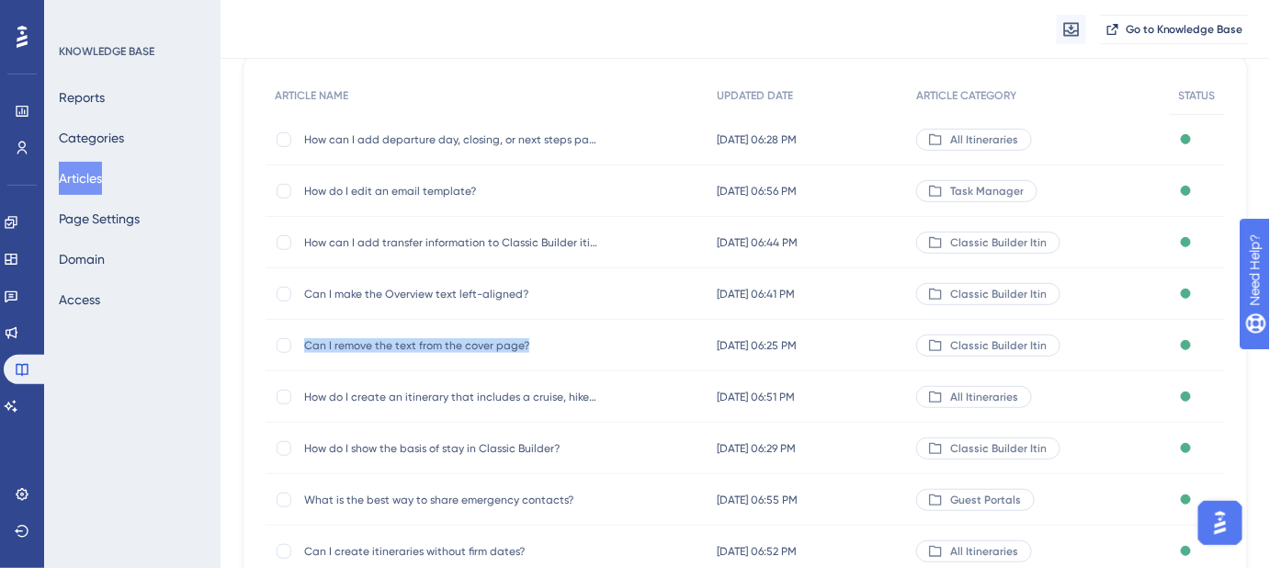
drag, startPoint x: 531, startPoint y: 342, endPoint x: 306, endPoint y: 351, distance: 225.3
click at [306, 351] on span "Can I remove the text from the cover page?" at bounding box center [451, 345] width 294 height 15
copy span "Can I remove the text from the cover page?"
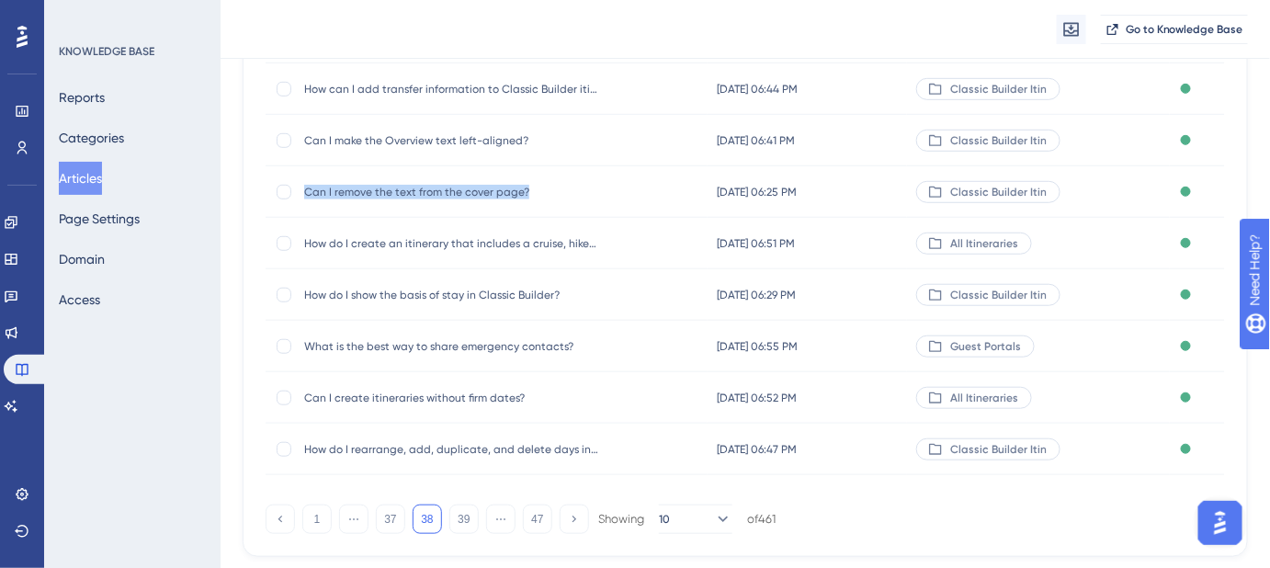
scroll to position [333, 0]
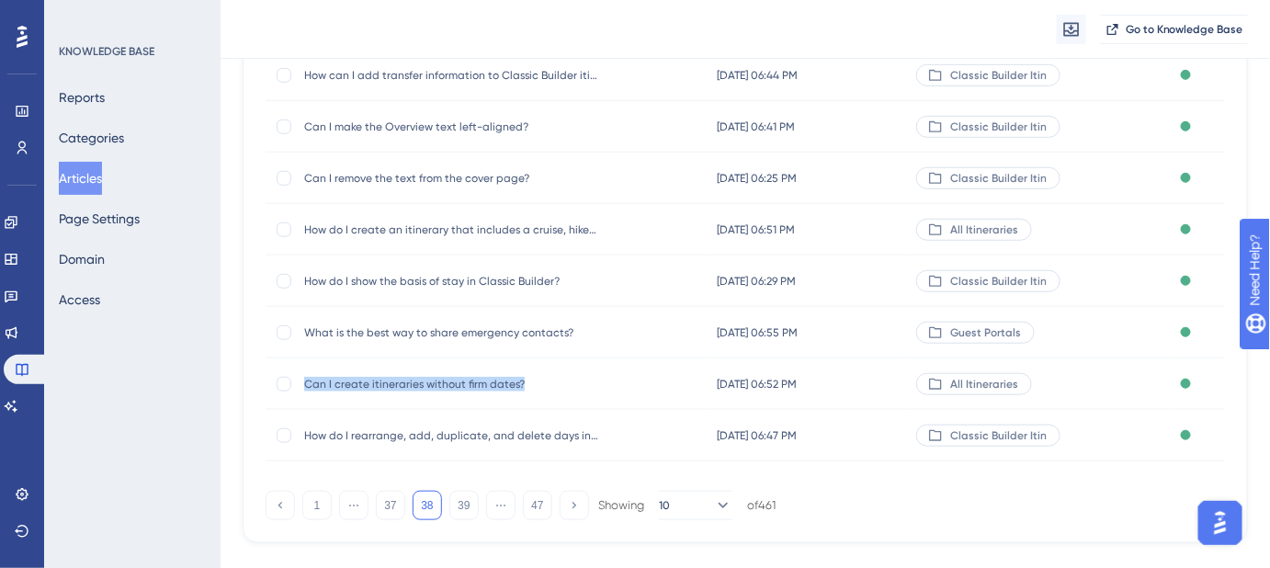
drag, startPoint x: 522, startPoint y: 382, endPoint x: 303, endPoint y: 376, distance: 218.7
click at [304, 377] on span "Can I create itineraries without firm dates?" at bounding box center [451, 384] width 294 height 15
copy span "Can I create itineraries without firm dates?"
click at [467, 511] on button "39" at bounding box center [463, 505] width 29 height 29
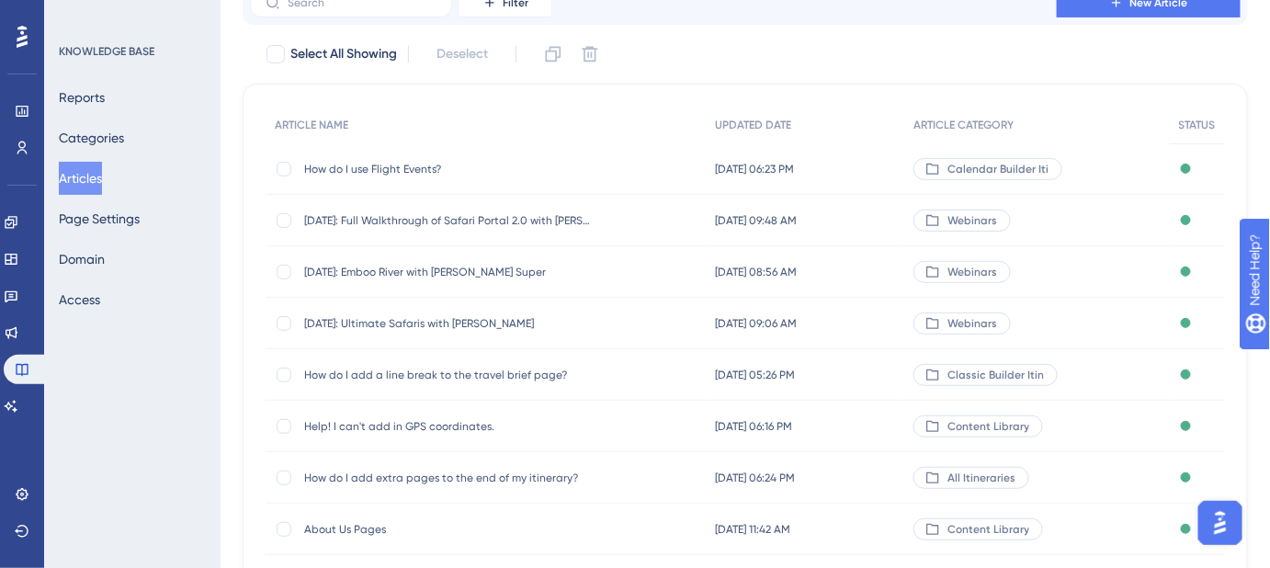
scroll to position [0, 0]
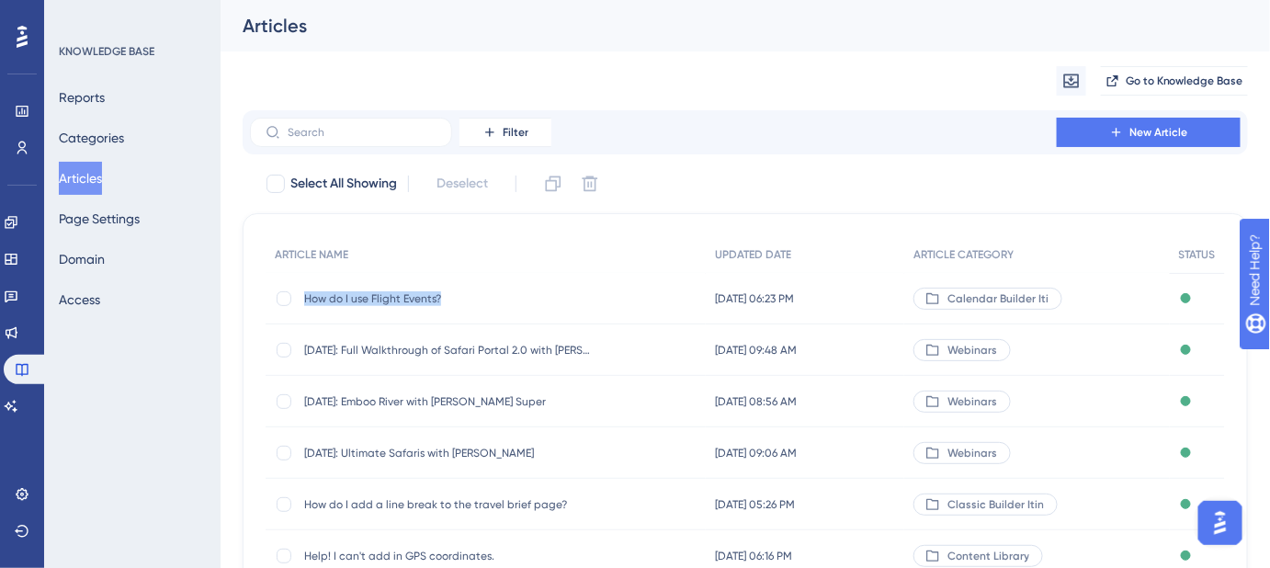
drag, startPoint x: 428, startPoint y: 298, endPoint x: 306, endPoint y: 298, distance: 122.2
click at [306, 298] on span "How do I use Flight Events?" at bounding box center [451, 298] width 294 height 15
copy span "How do I use Flight Events?"
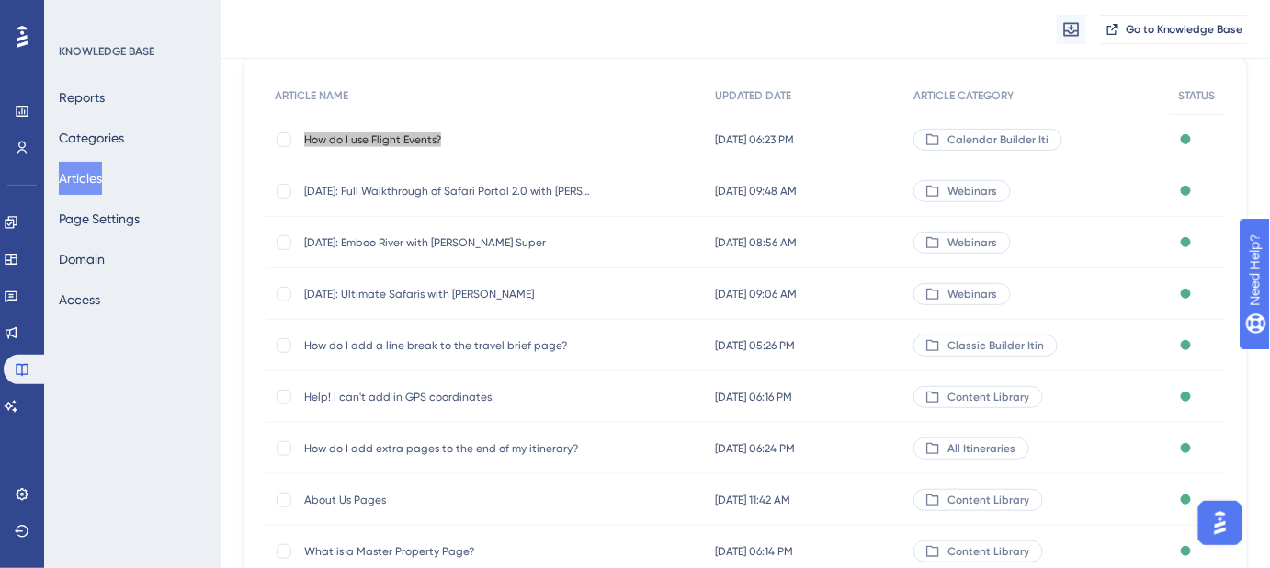
scroll to position [250, 0]
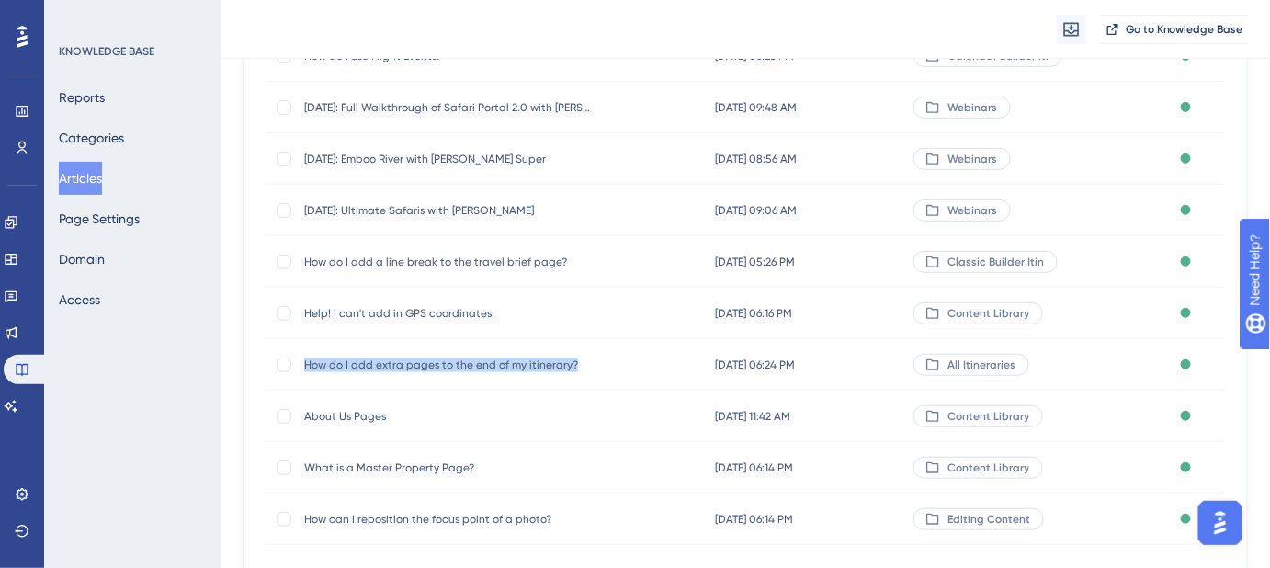
drag, startPoint x: 575, startPoint y: 364, endPoint x: 304, endPoint y: 370, distance: 271.1
click at [304, 370] on span "How do I add extra pages to the end of my itinerary?" at bounding box center [451, 364] width 294 height 15
copy span "How do I add extra pages to the end of my itinerary?"
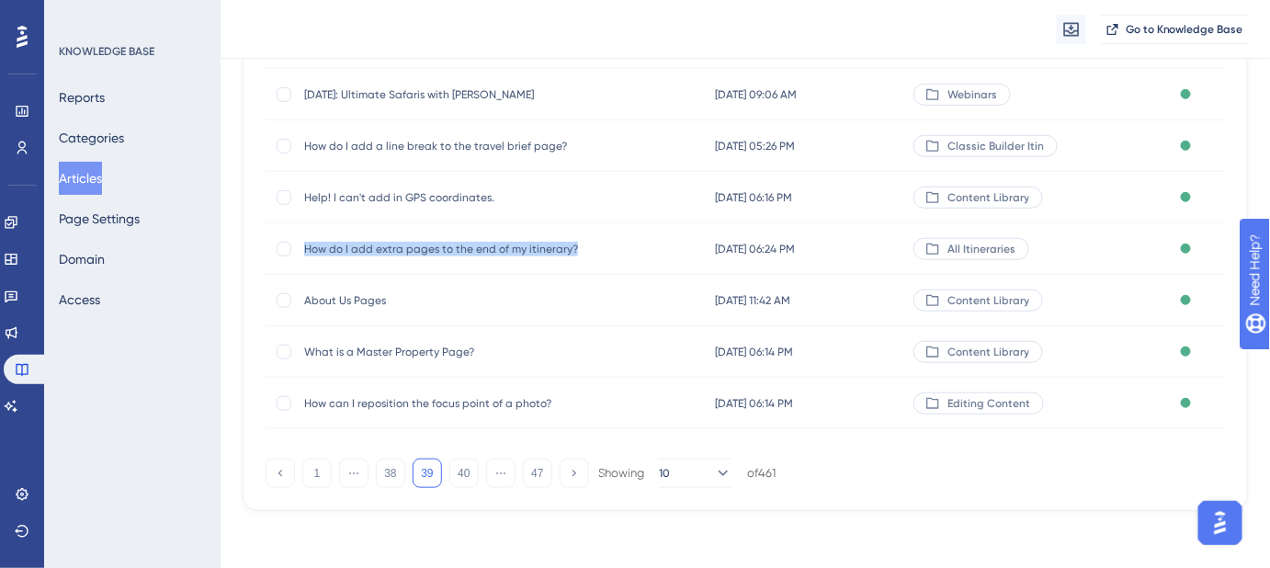
scroll to position [367, 0]
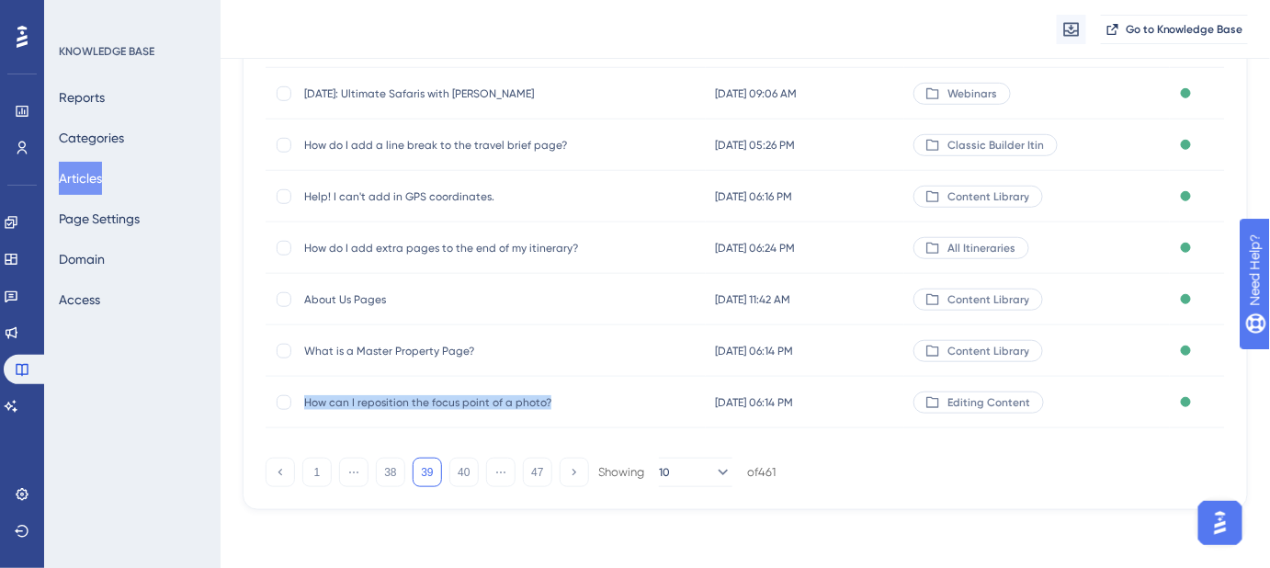
drag, startPoint x: 553, startPoint y: 396, endPoint x: 303, endPoint y: 405, distance: 250.0
click at [304, 405] on span "How can I reposition the focus point of a photo?" at bounding box center [451, 402] width 294 height 15
click at [461, 480] on button "40" at bounding box center [463, 471] width 29 height 29
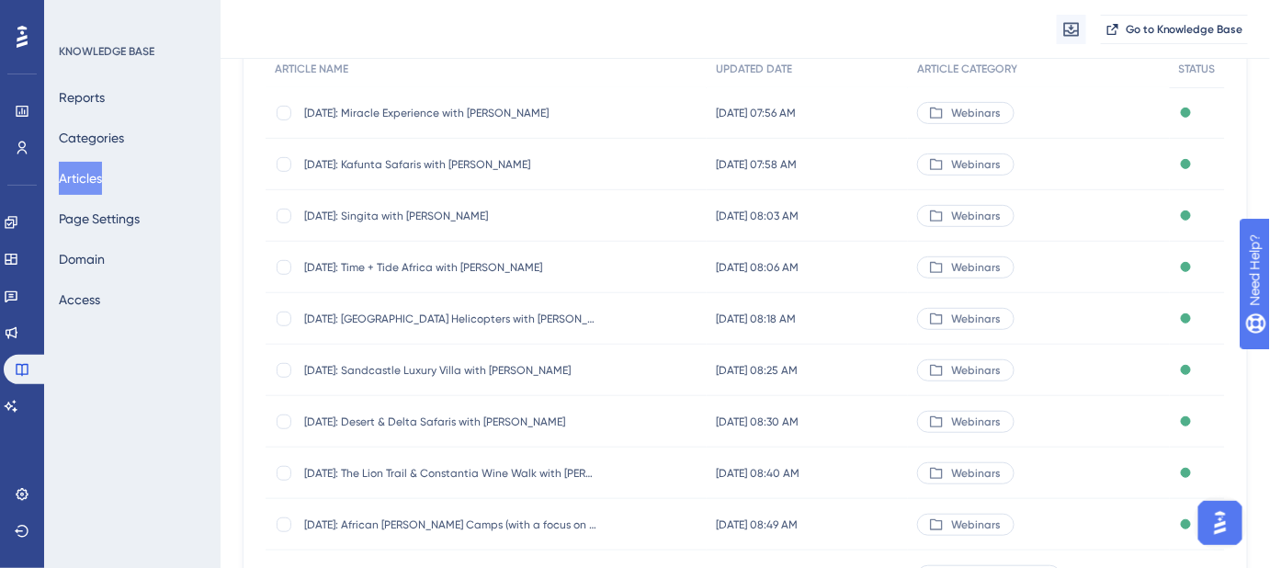
scroll to position [359, 0]
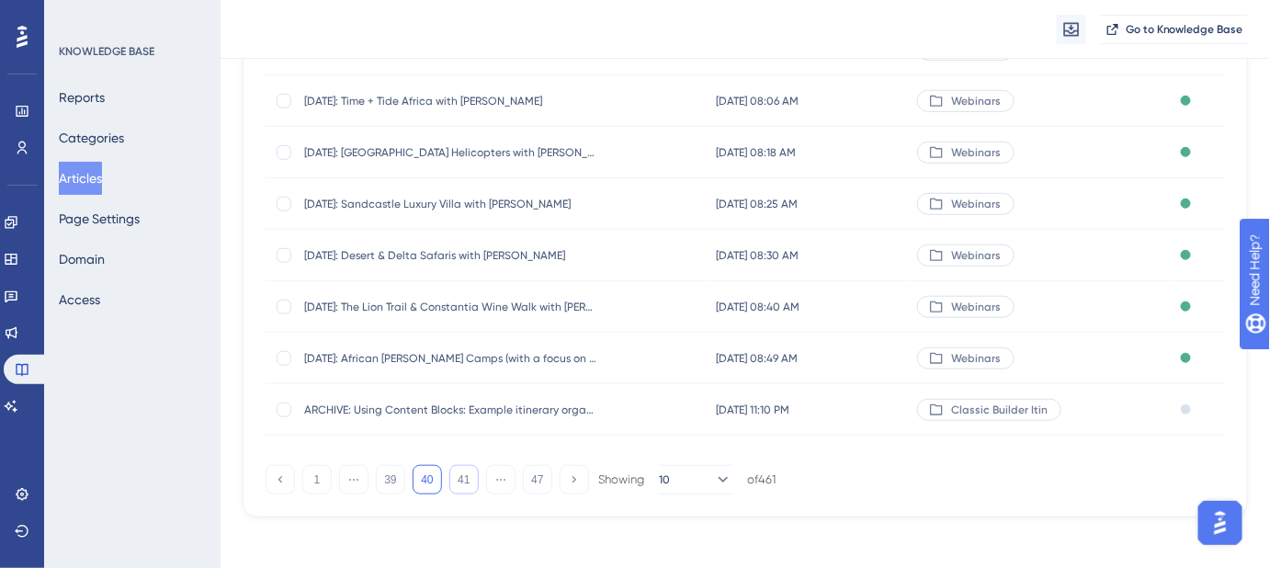
click at [465, 477] on button "41" at bounding box center [463, 479] width 29 height 29
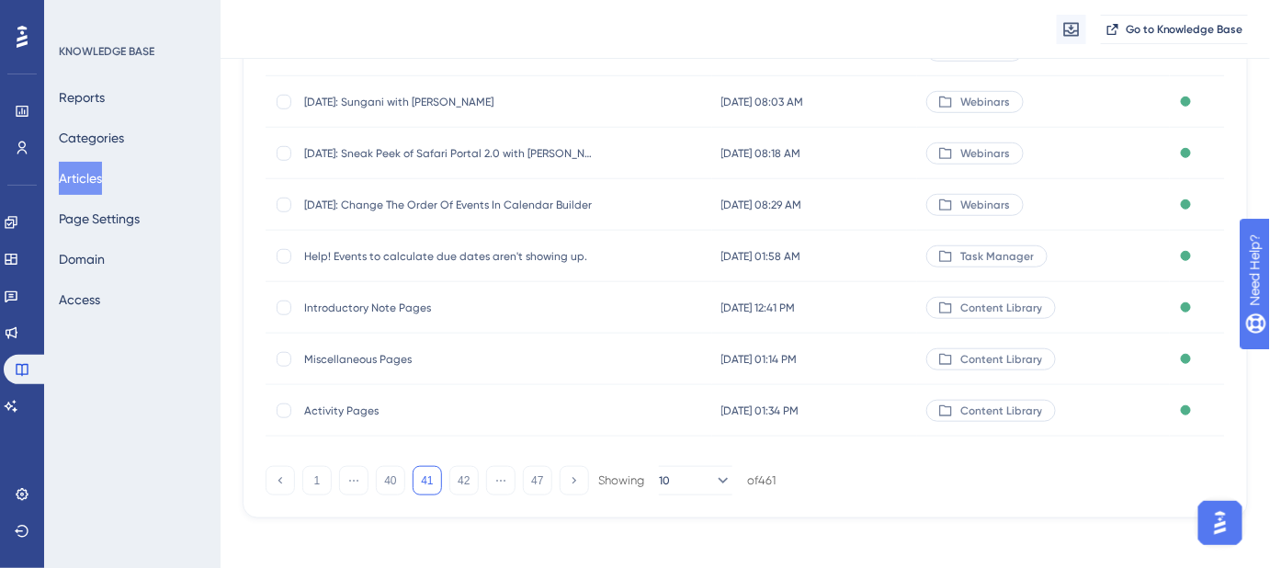
scroll to position [367, 0]
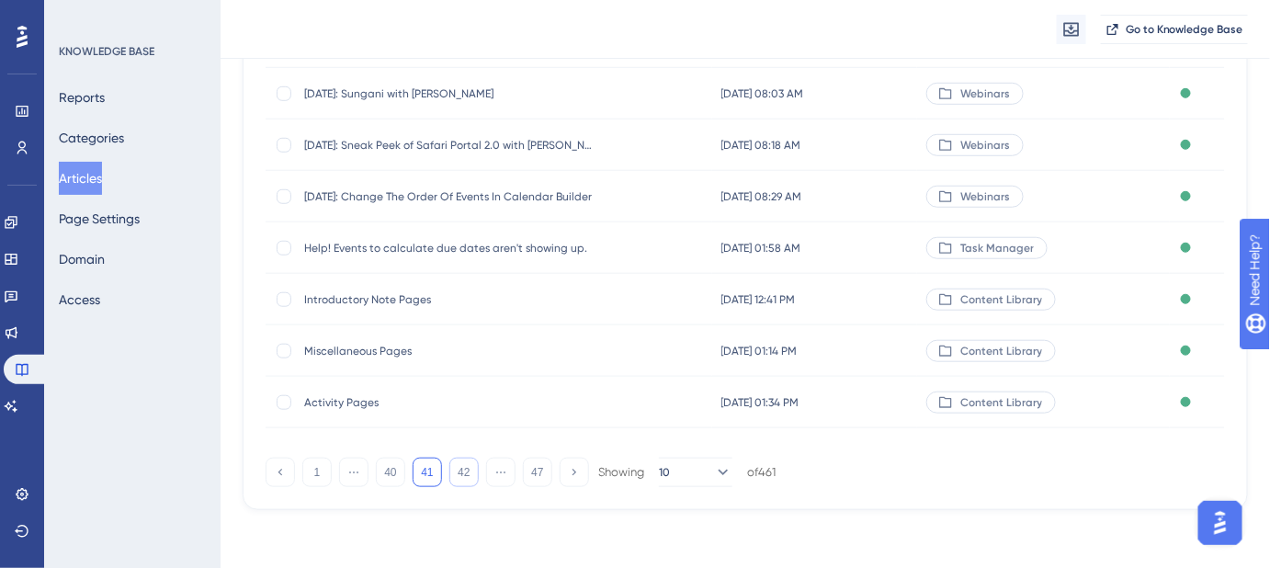
click at [469, 484] on button "42" at bounding box center [463, 471] width 29 height 29
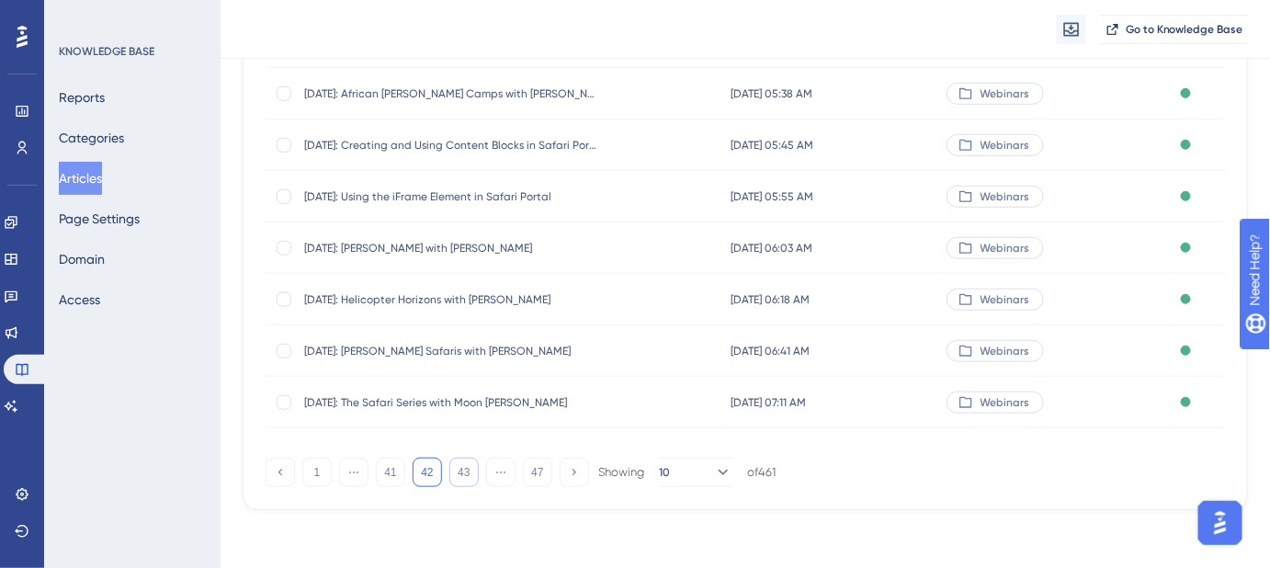
click at [457, 475] on button "43" at bounding box center [463, 471] width 29 height 29
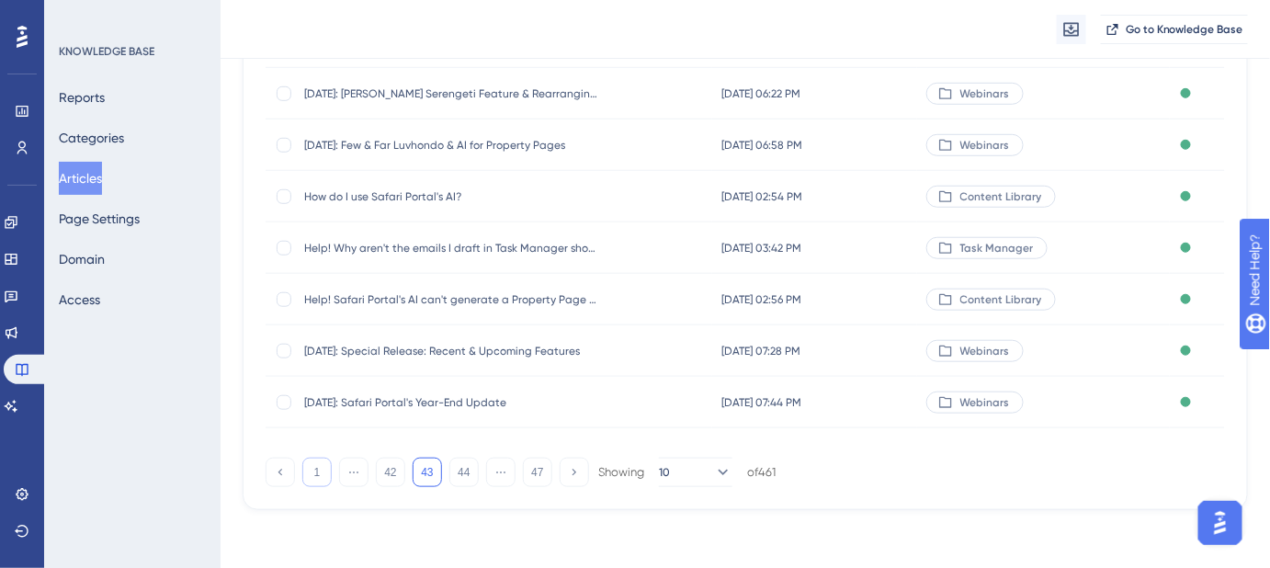
click at [328, 470] on button "1" at bounding box center [316, 471] width 29 height 29
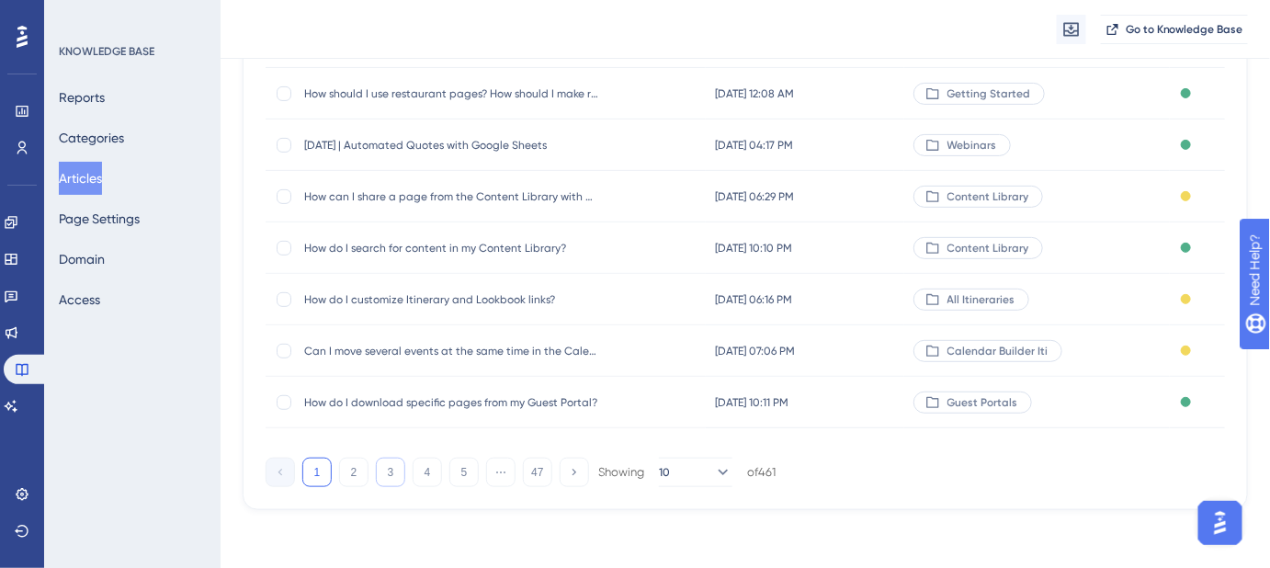
click at [392, 474] on button "3" at bounding box center [390, 471] width 29 height 29
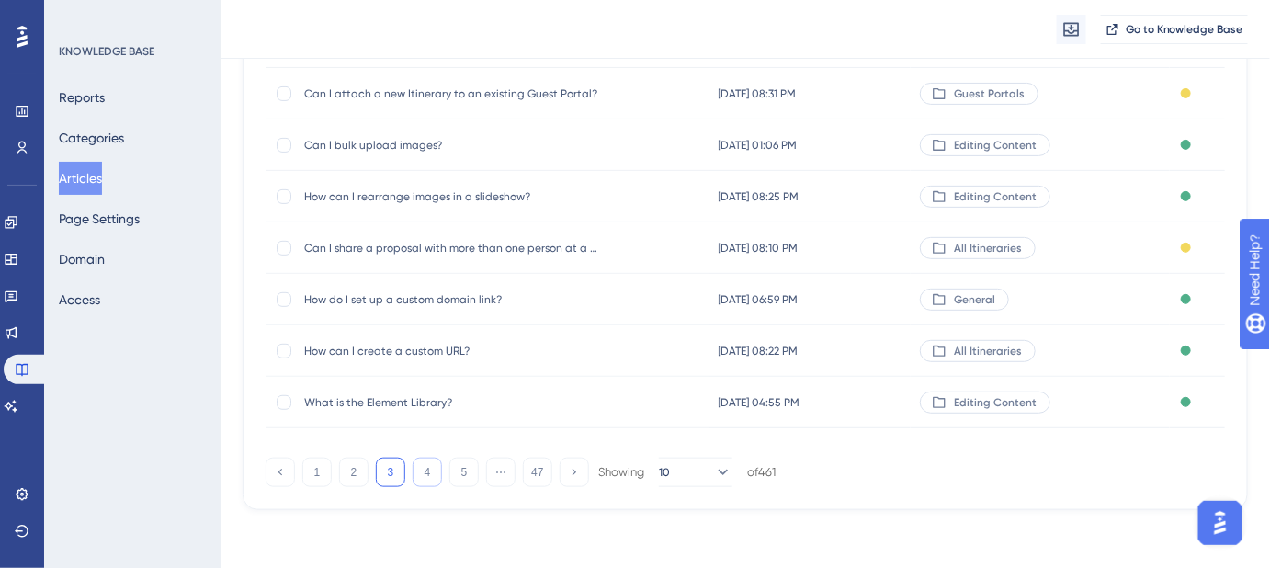
click at [423, 475] on button "4" at bounding box center [426, 471] width 29 height 29
click at [460, 475] on button "5" at bounding box center [463, 471] width 29 height 29
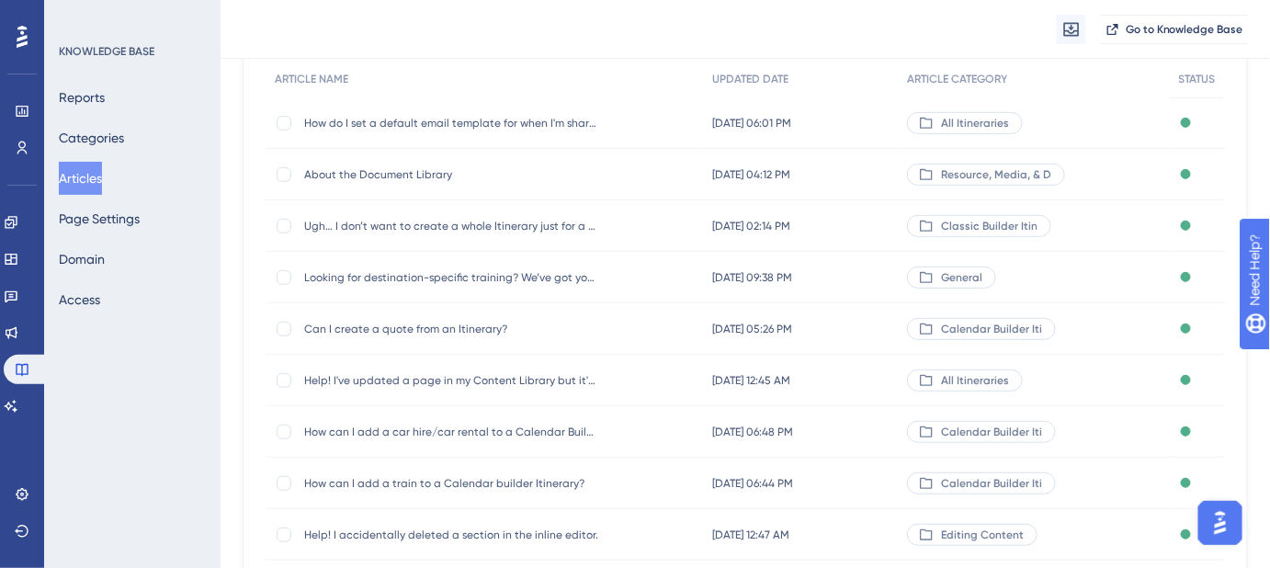
scroll to position [0, 0]
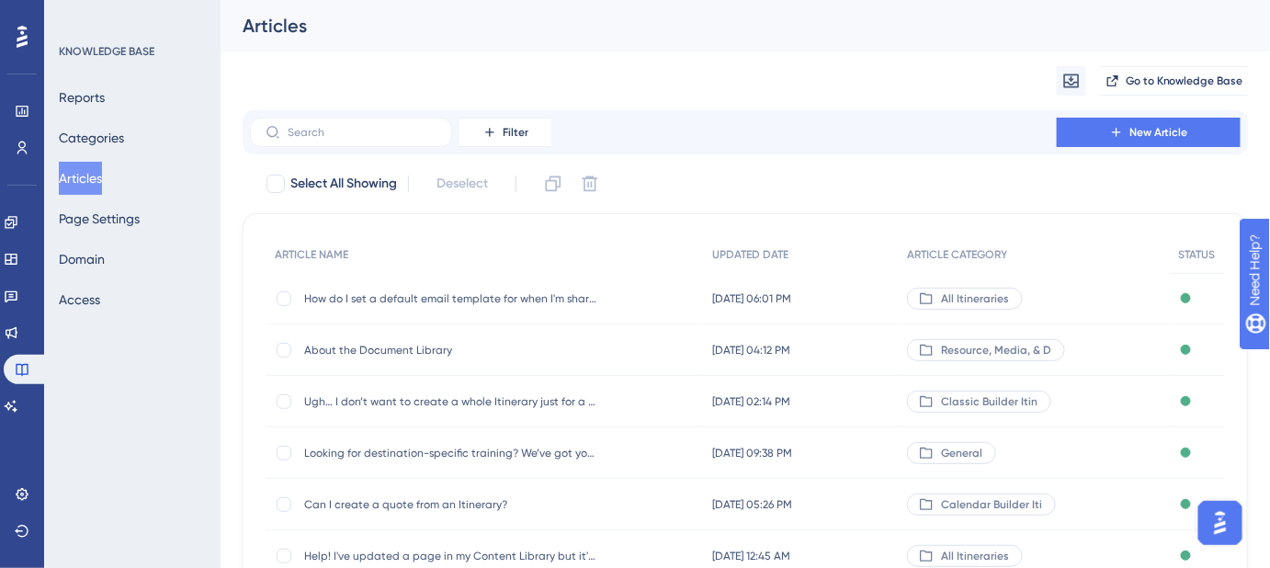
click at [100, 178] on button "Articles" at bounding box center [80, 178] width 43 height 33
click at [92, 102] on button "Reports" at bounding box center [82, 97] width 46 height 33
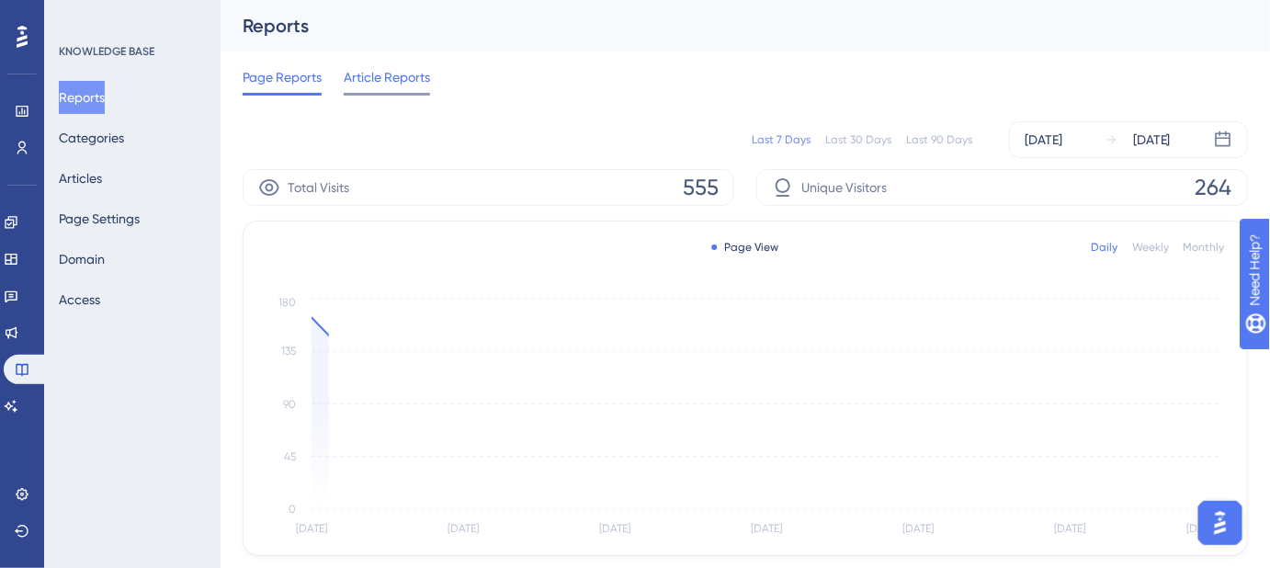
click at [377, 73] on span "Article Reports" at bounding box center [387, 77] width 86 height 22
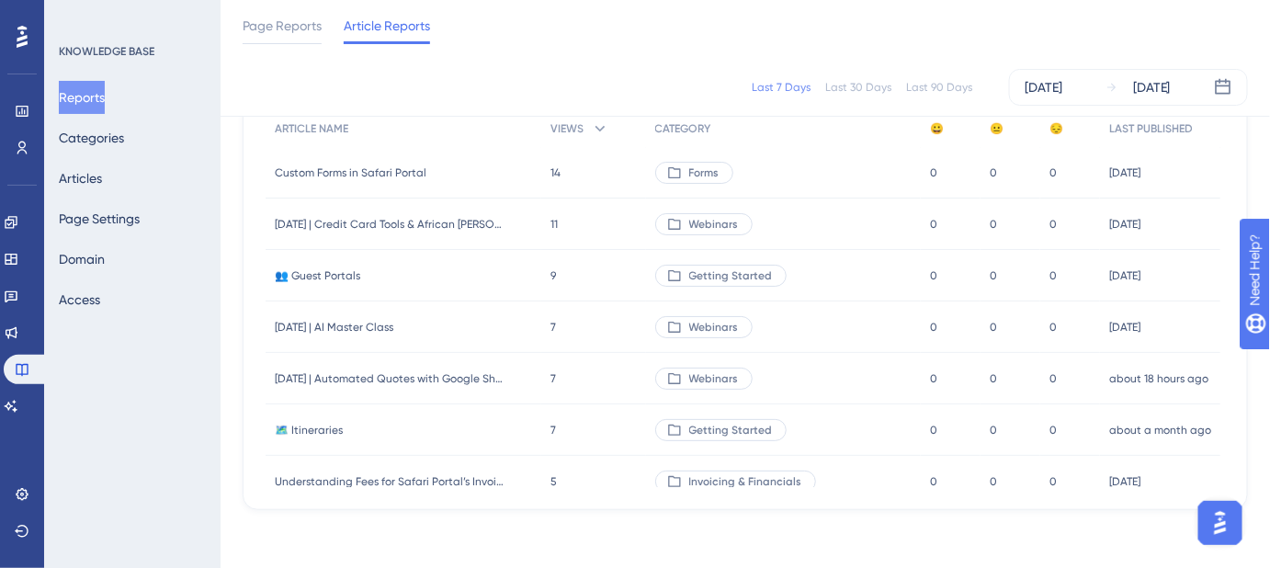
scroll to position [166, 0]
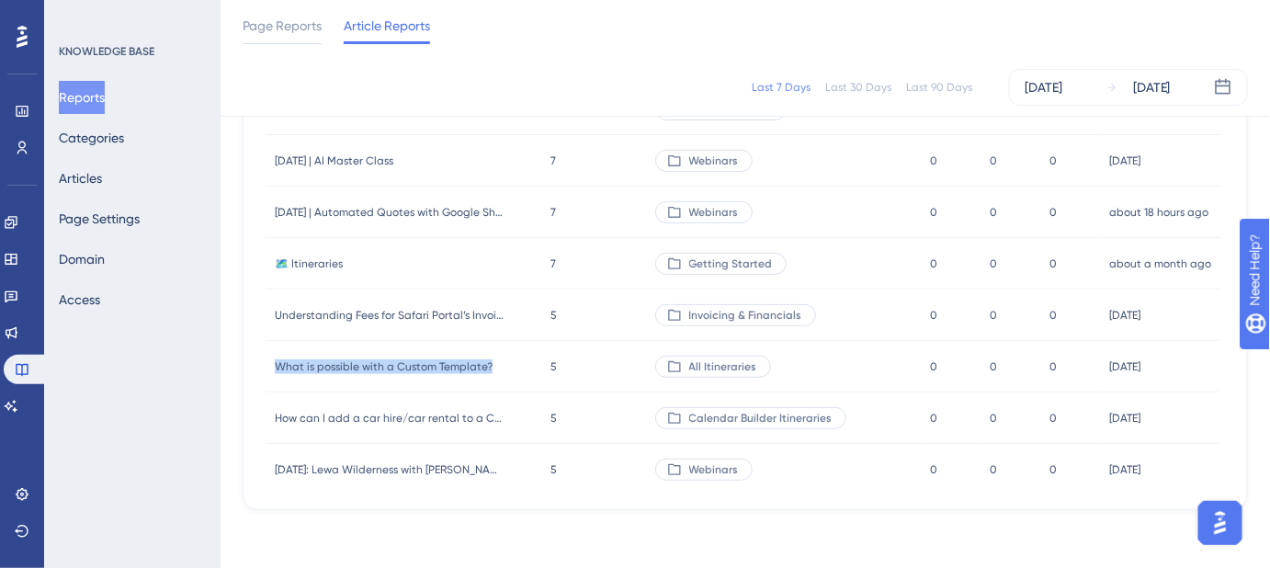
drag, startPoint x: 492, startPoint y: 365, endPoint x: 269, endPoint y: 367, distance: 223.2
click at [271, 369] on div "What is possible with a Custom Template? What is possible with a Custom Templat…" at bounding box center [403, 366] width 276 height 51
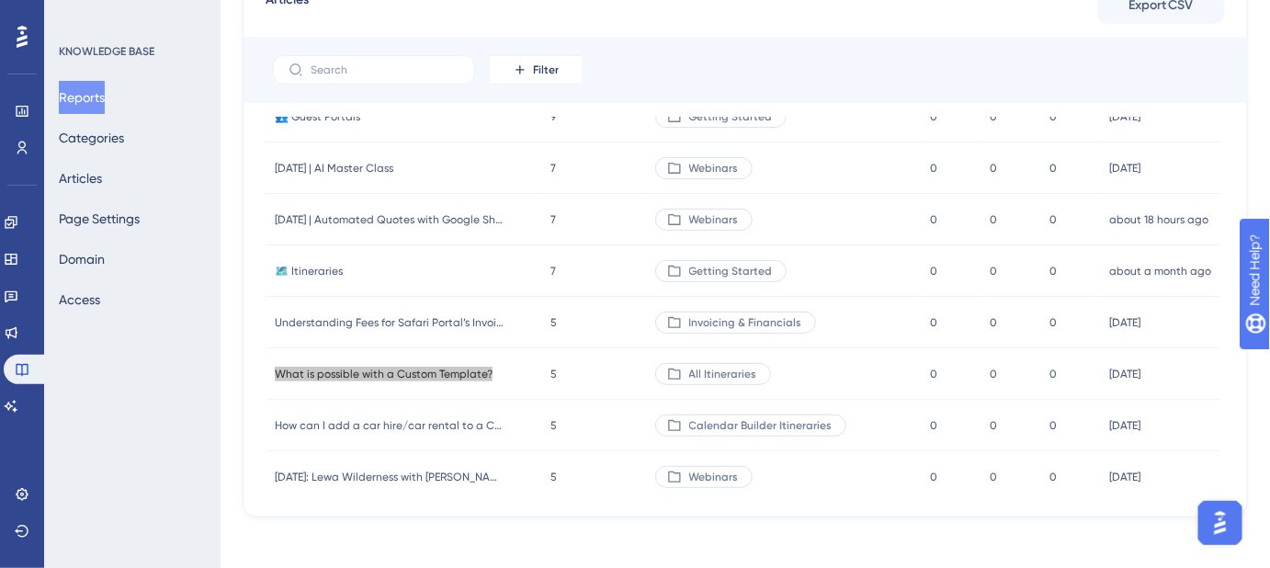
scroll to position [0, 0]
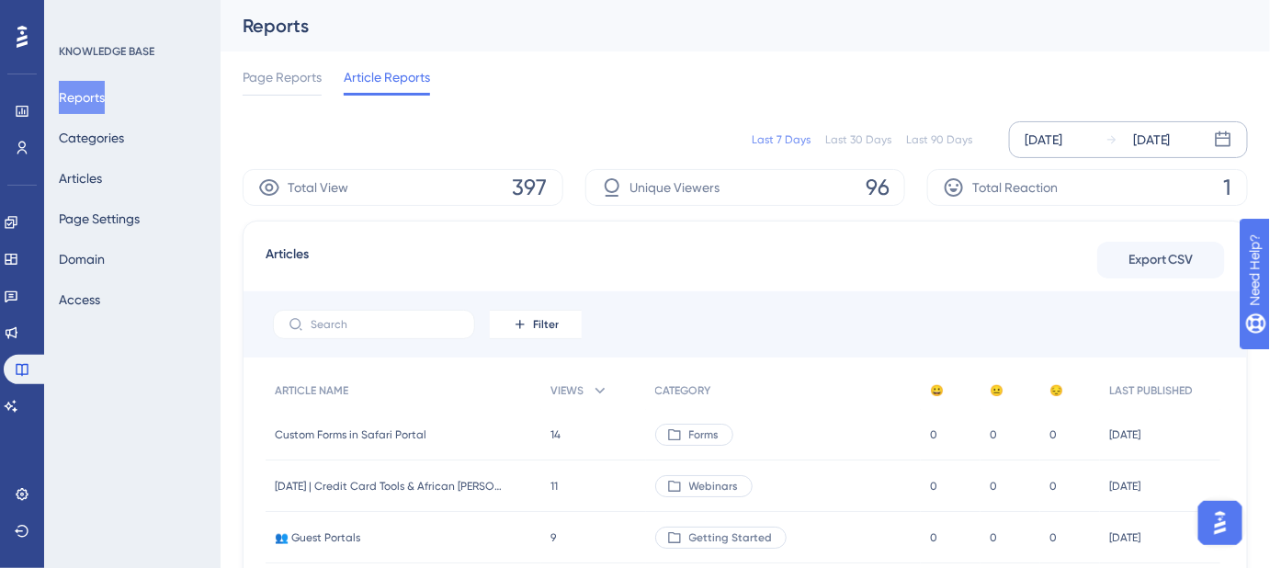
click at [1045, 136] on div "[DATE]" at bounding box center [1043, 140] width 38 height 22
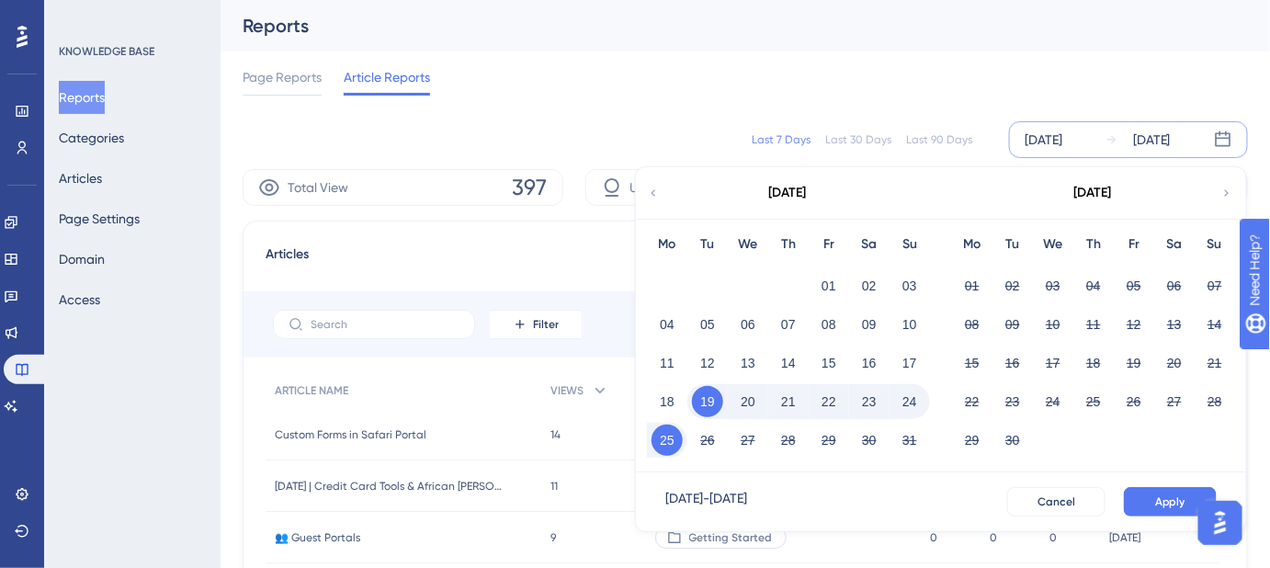
click at [656, 194] on icon at bounding box center [653, 193] width 13 height 17
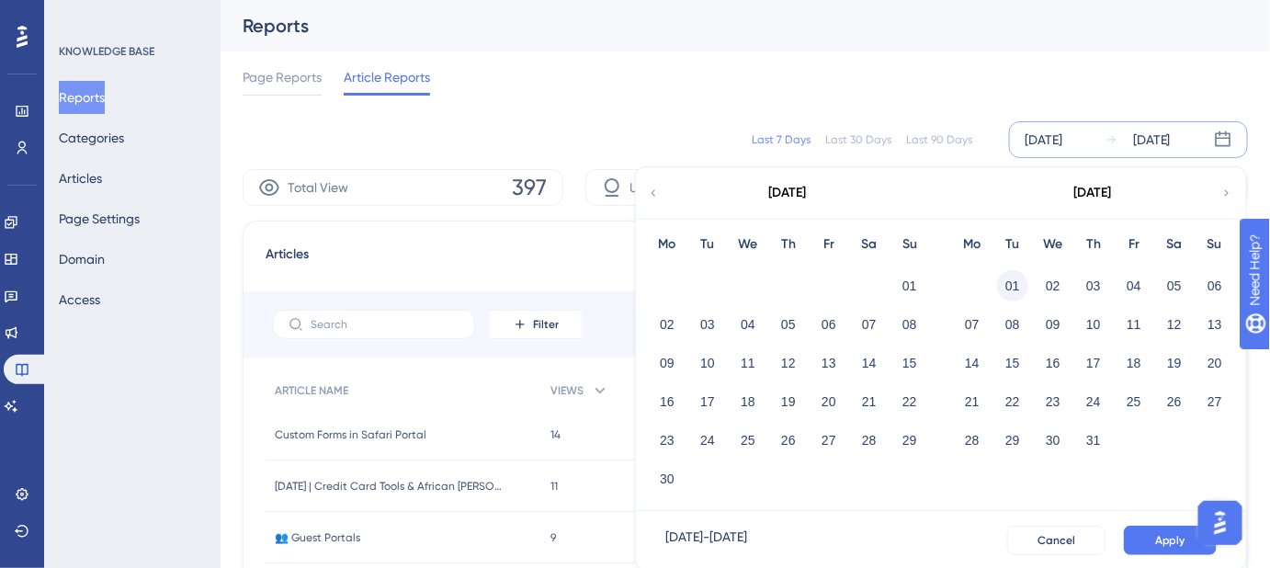
click at [1011, 288] on button "01" at bounding box center [1012, 285] width 31 height 31
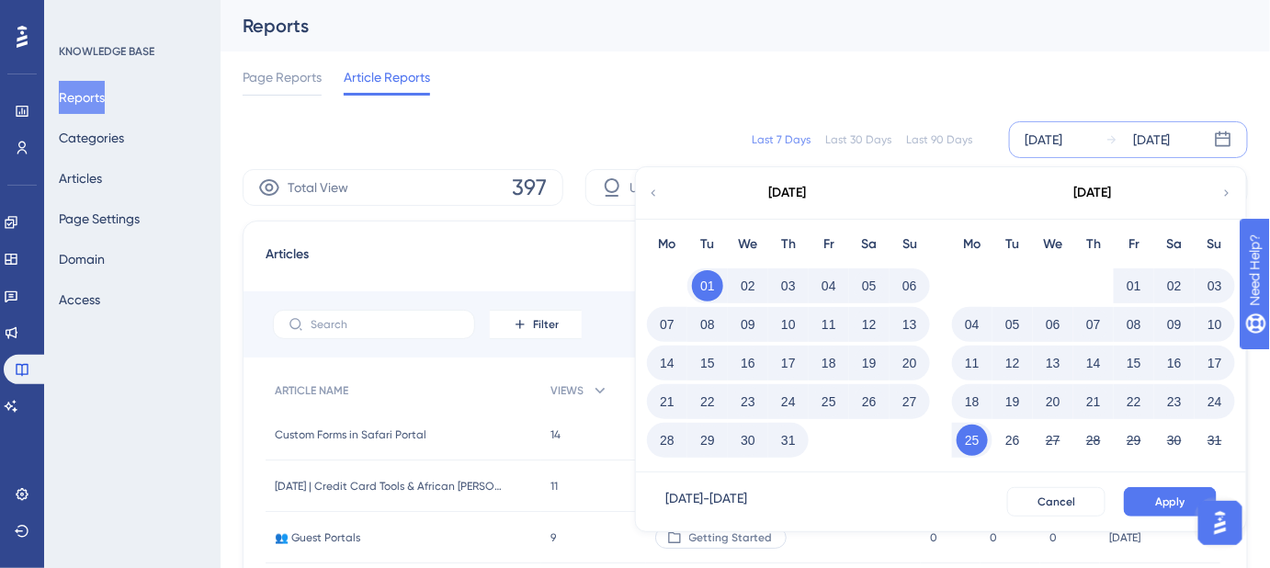
click at [974, 434] on button "25" at bounding box center [971, 439] width 31 height 31
click at [1171, 501] on span "Apply" at bounding box center [1170, 501] width 30 height 15
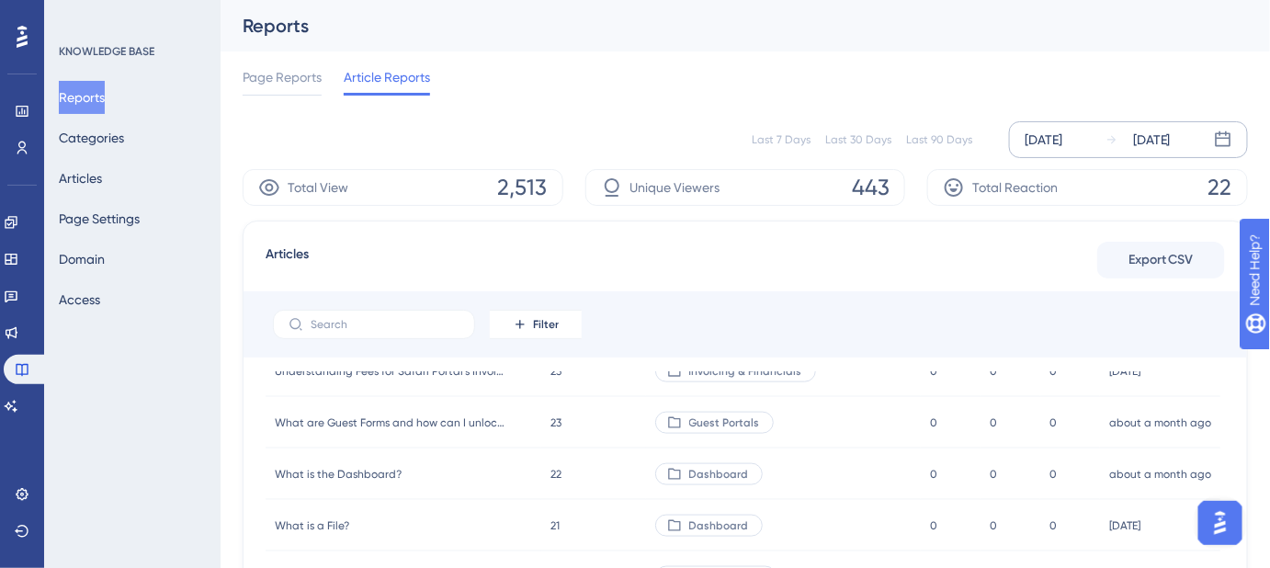
scroll to position [1001, 0]
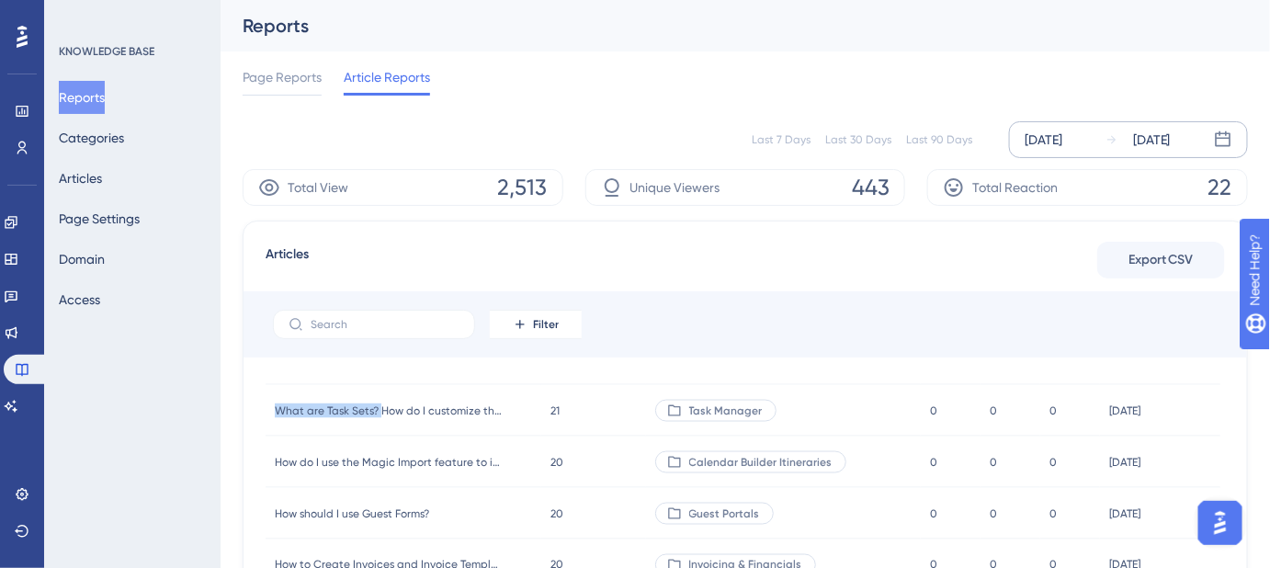
drag, startPoint x: 272, startPoint y: 404, endPoint x: 379, endPoint y: 417, distance: 108.2
click at [379, 417] on div "What are Task Sets? How do I customize them? What are Task Sets? How do I custo…" at bounding box center [403, 410] width 276 height 51
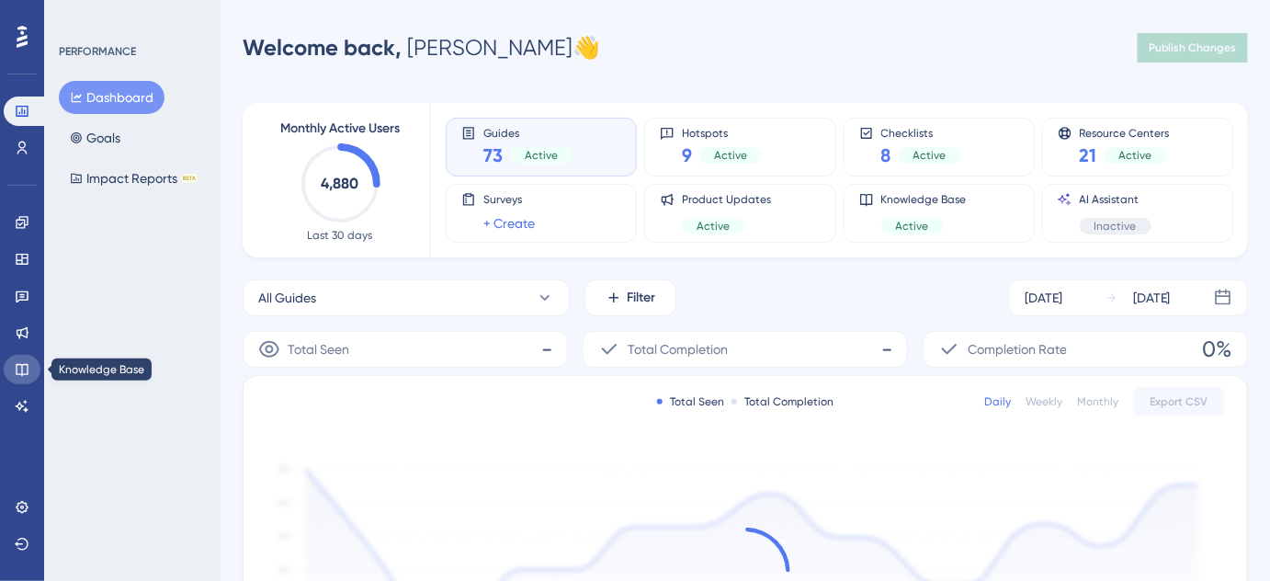
click at [28, 369] on icon at bounding box center [22, 369] width 15 height 15
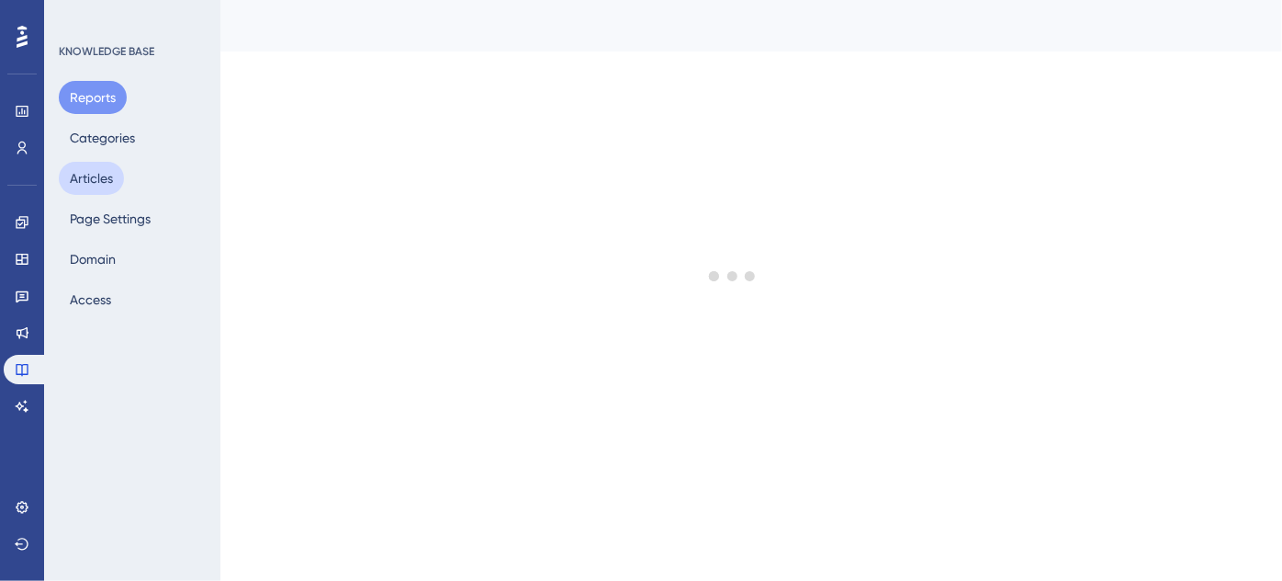
click at [105, 180] on button "Articles" at bounding box center [91, 178] width 65 height 33
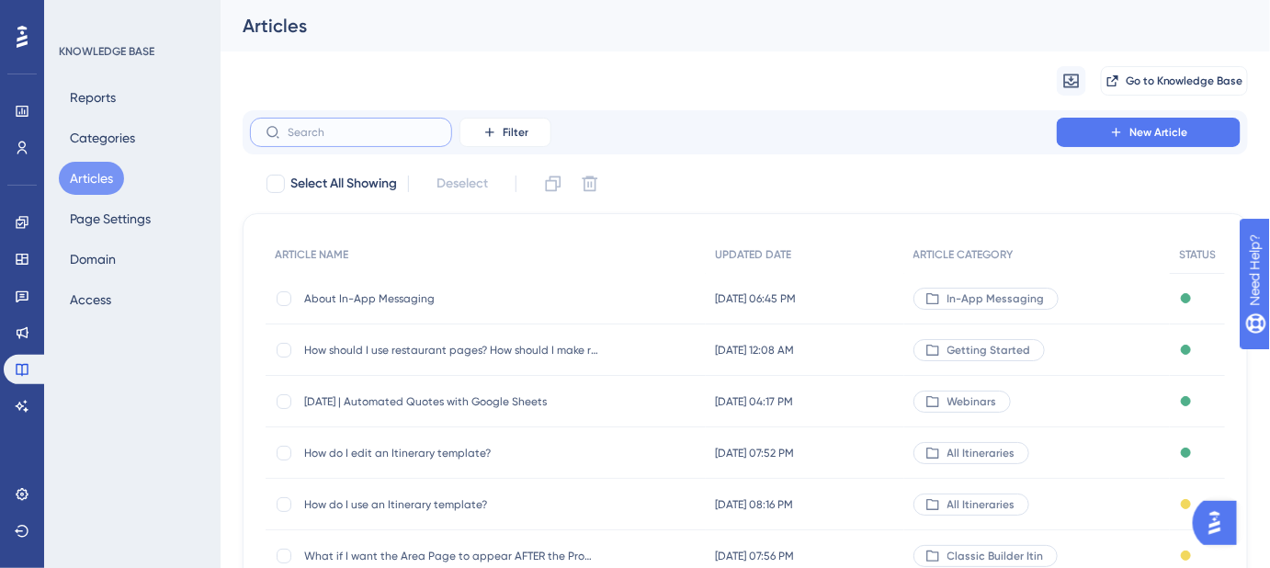
click at [388, 132] on input "text" at bounding box center [362, 132] width 149 height 13
paste input "How to add trip extensions to an itinerary in the Classic Builder"
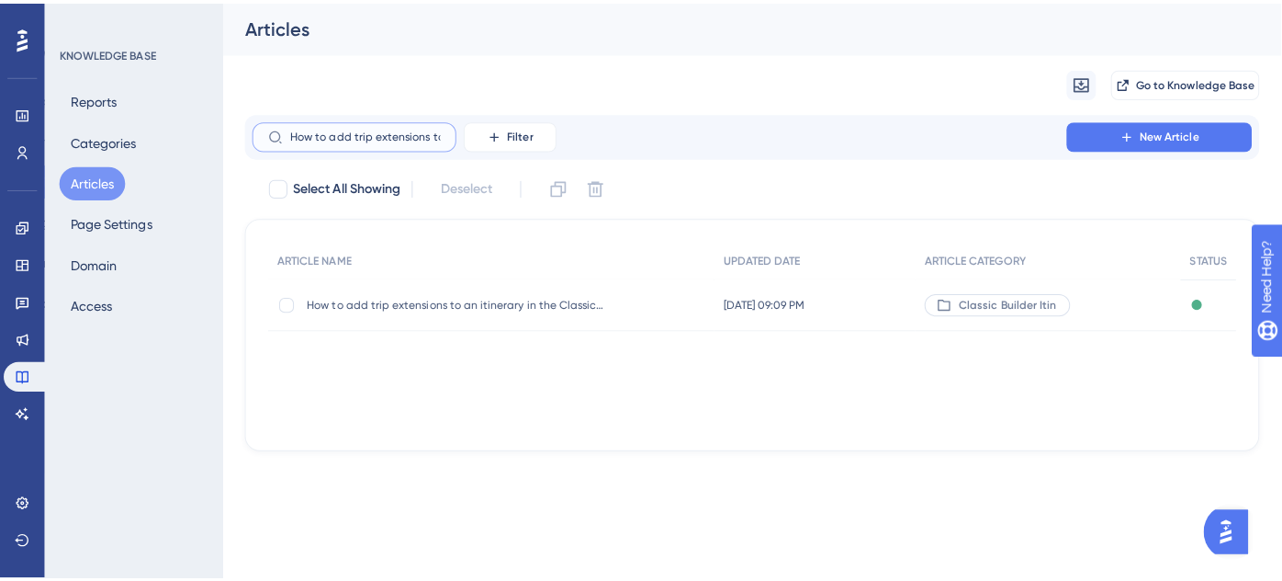
scroll to position [0, 166]
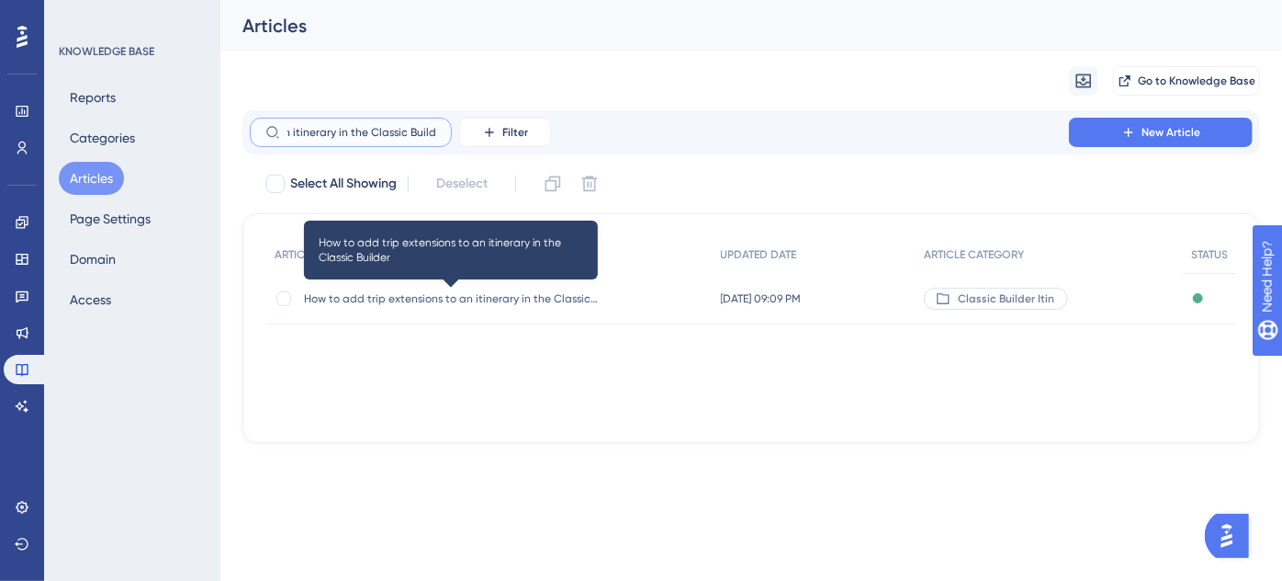
type input "How to add trip extensions to an itinerary in the Classic Builder"
click at [425, 291] on span "How to add trip extensions to an itinerary in the Classic Builder" at bounding box center [451, 298] width 294 height 15
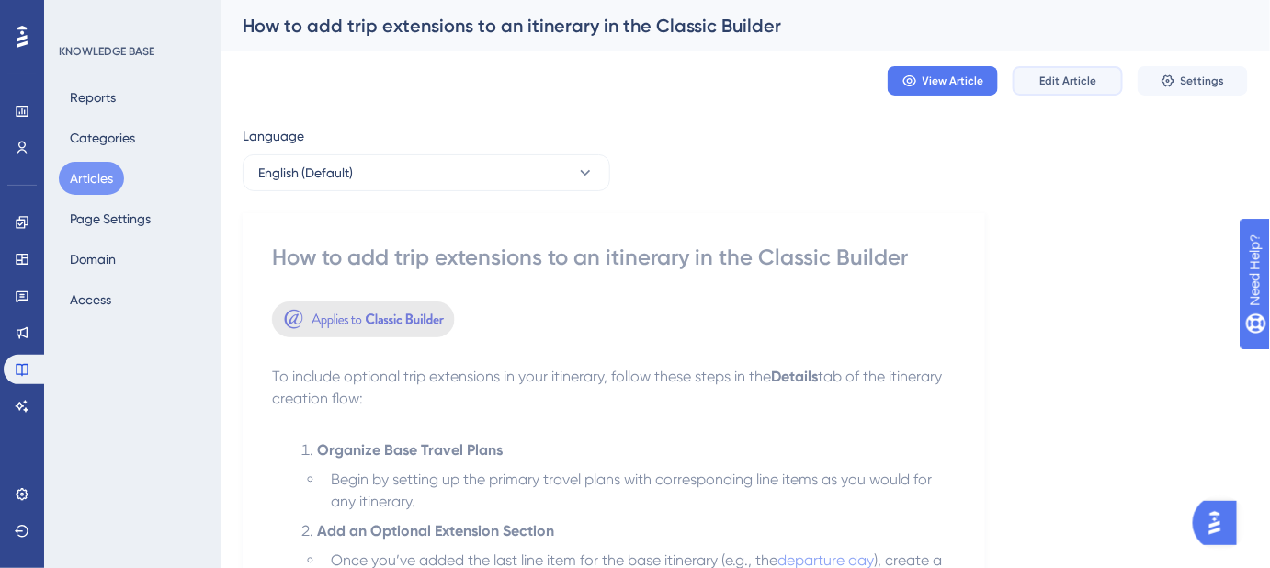
click at [1044, 80] on span "Edit Article" at bounding box center [1067, 80] width 57 height 15
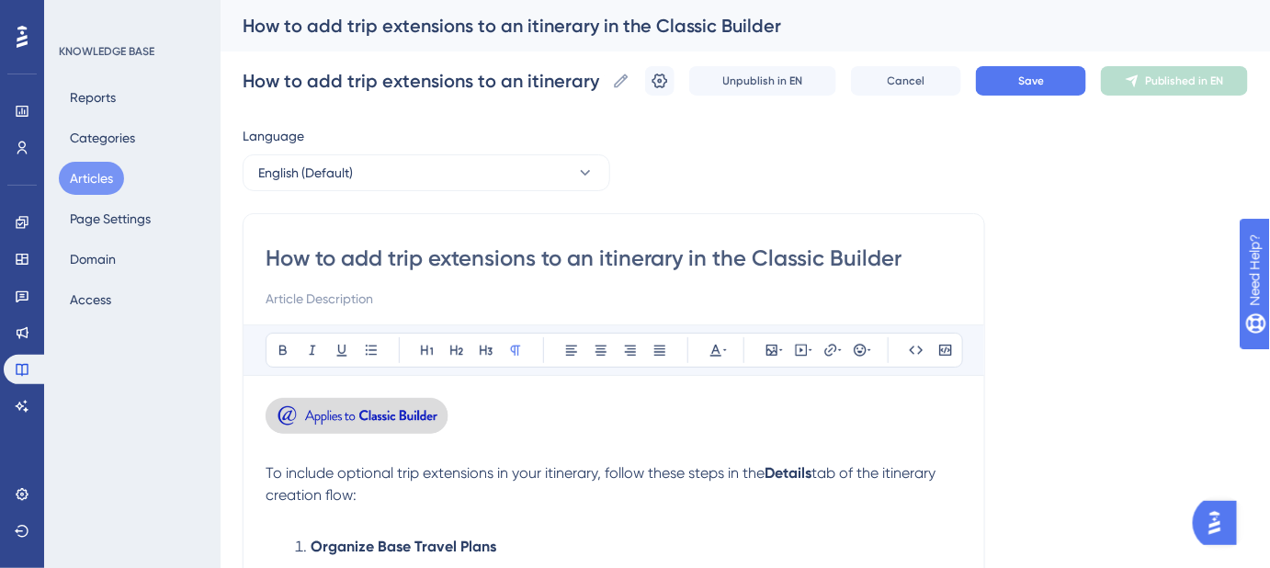
click at [606, 254] on input "How to add trip extensions to an itinerary in the Classic Builder" at bounding box center [613, 257] width 696 height 29
type input "How to add trip extensions to an Itinerary in the Classic Builder"
drag, startPoint x: 842, startPoint y: 256, endPoint x: 960, endPoint y: 259, distance: 117.6
click at [960, 259] on input "How to add trip extensions to an Itinerary in the Classic Builder" at bounding box center [613, 257] width 696 height 29
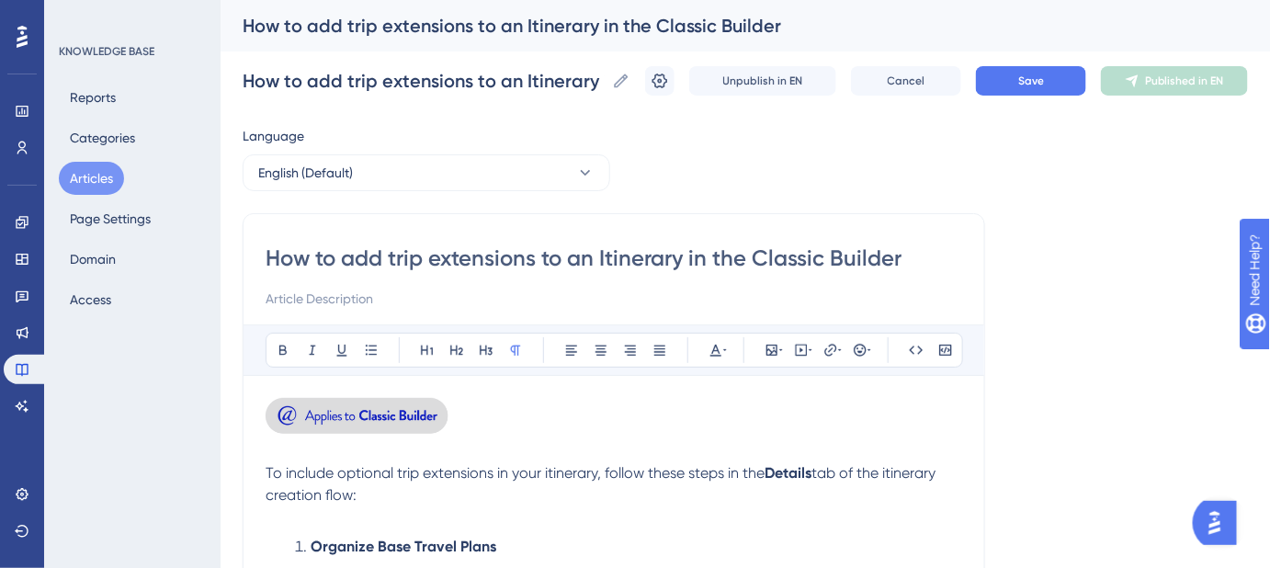
click at [915, 264] on input "How to add trip extensions to an Itinerary in the Classic Builder" at bounding box center [613, 257] width 696 height 29
type input "How to add trip extensions to an Itinerary in the Classic Builder?"
click at [413, 258] on input "How to add trip extensions to an Itinerary in the Classic Builder?" at bounding box center [613, 257] width 696 height 29
type input "How to add trip extensions to an Itinerary in the Classic Builder?"
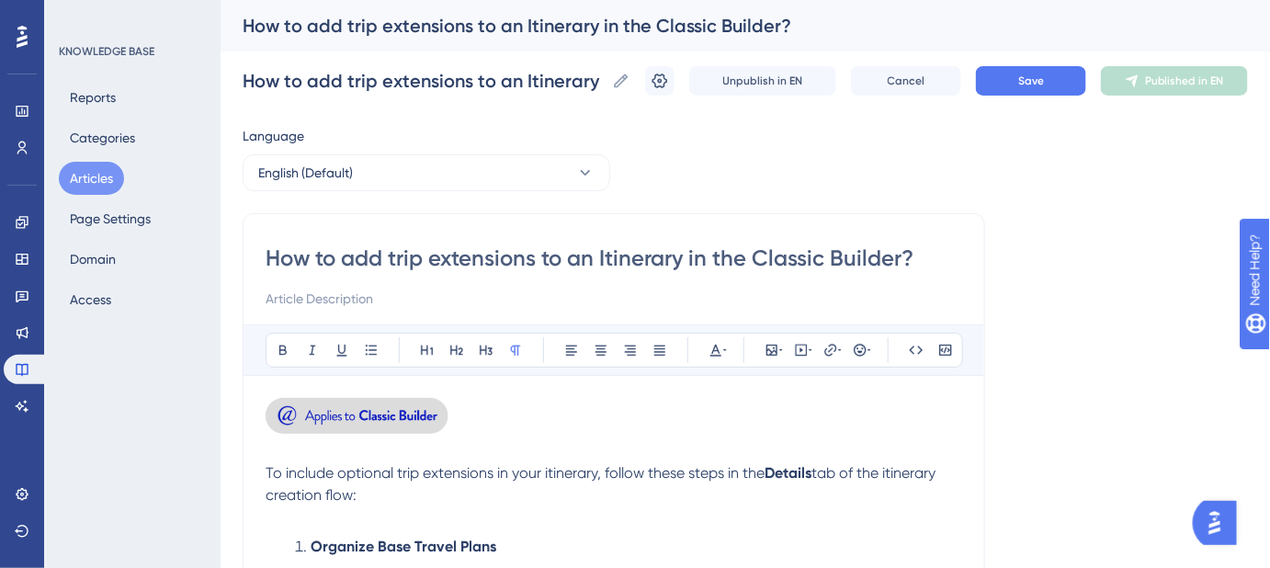
click at [368, 300] on input at bounding box center [613, 299] width 696 height 22
paste input "Easily add extra days and activities to your existing itinerary"
click at [573, 298] on input "Easily add extra days and activities to your existing itinerary." at bounding box center [613, 299] width 696 height 22
type input "Easily add extra days and activities to your existing Itinerary."
click at [1033, 75] on span "Save" at bounding box center [1031, 80] width 26 height 15
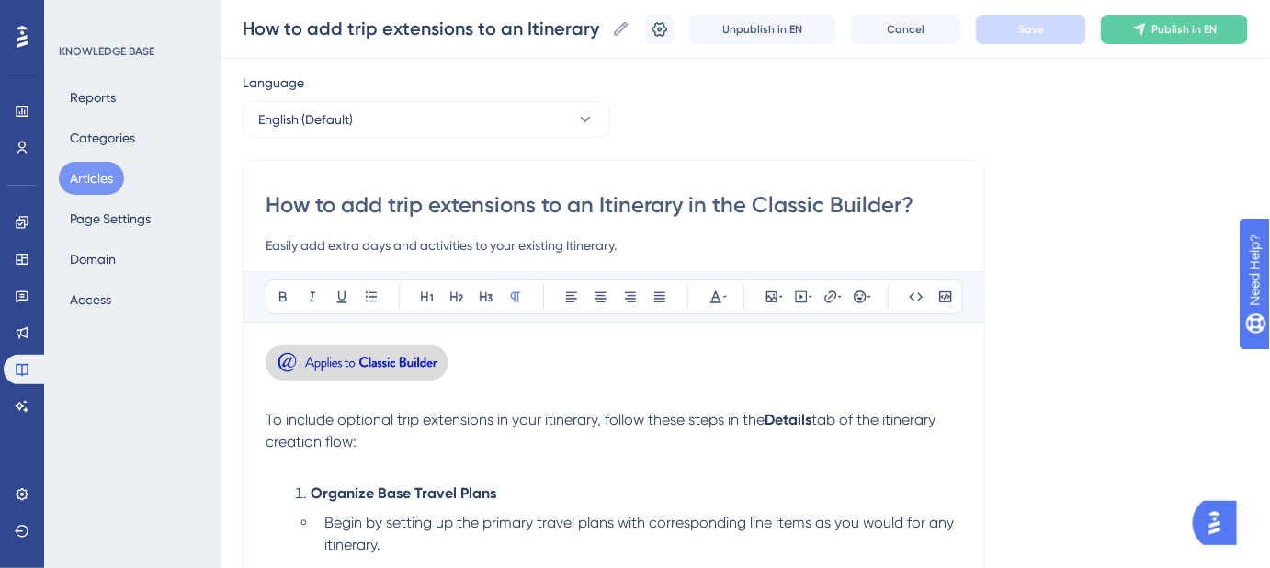
scroll to position [83, 0]
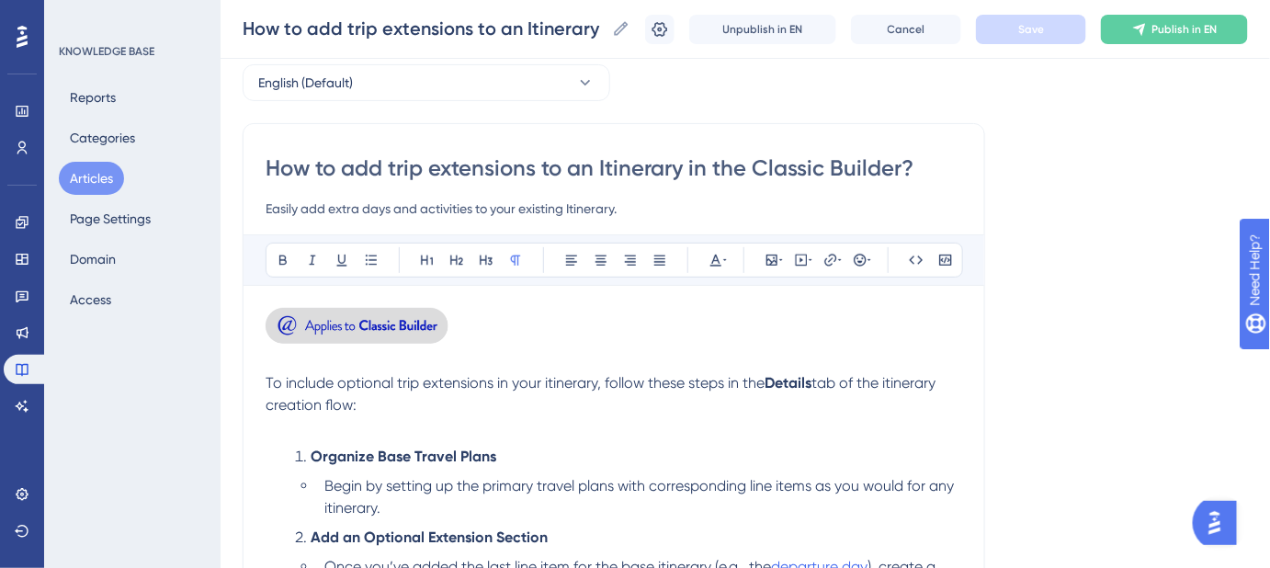
click at [548, 379] on span "To include optional trip extensions in your itinerary, follow these steps in the" at bounding box center [514, 382] width 499 height 17
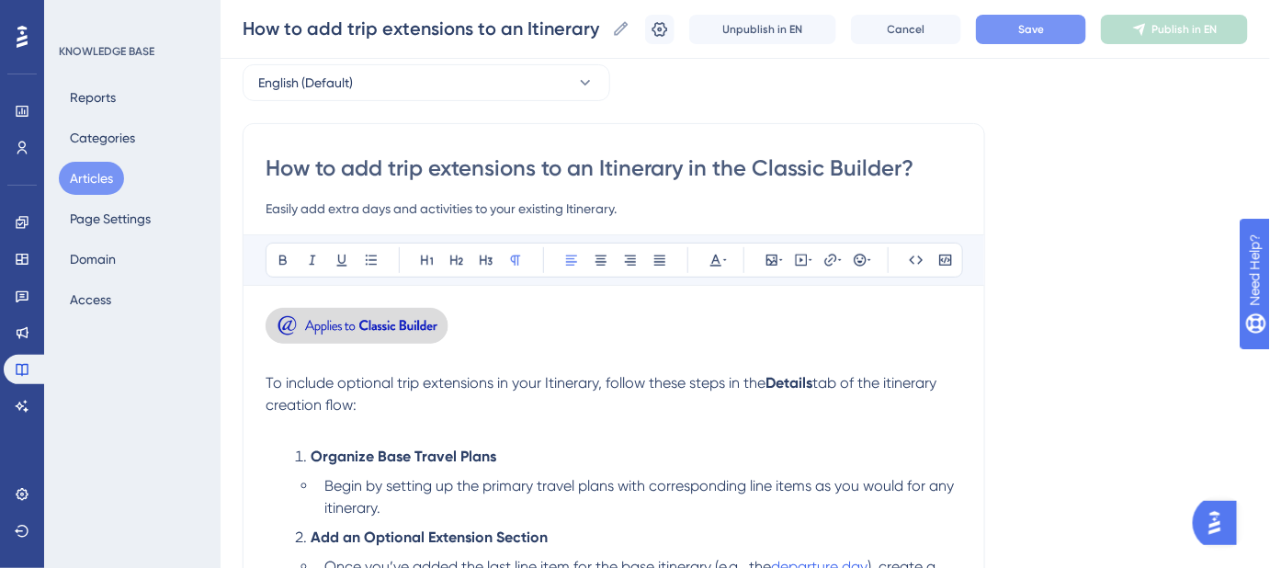
click at [896, 389] on span "tab of the itinerary creation flow:" at bounding box center [602, 394] width 674 height 40
click at [1044, 31] on span "Save" at bounding box center [1031, 29] width 26 height 15
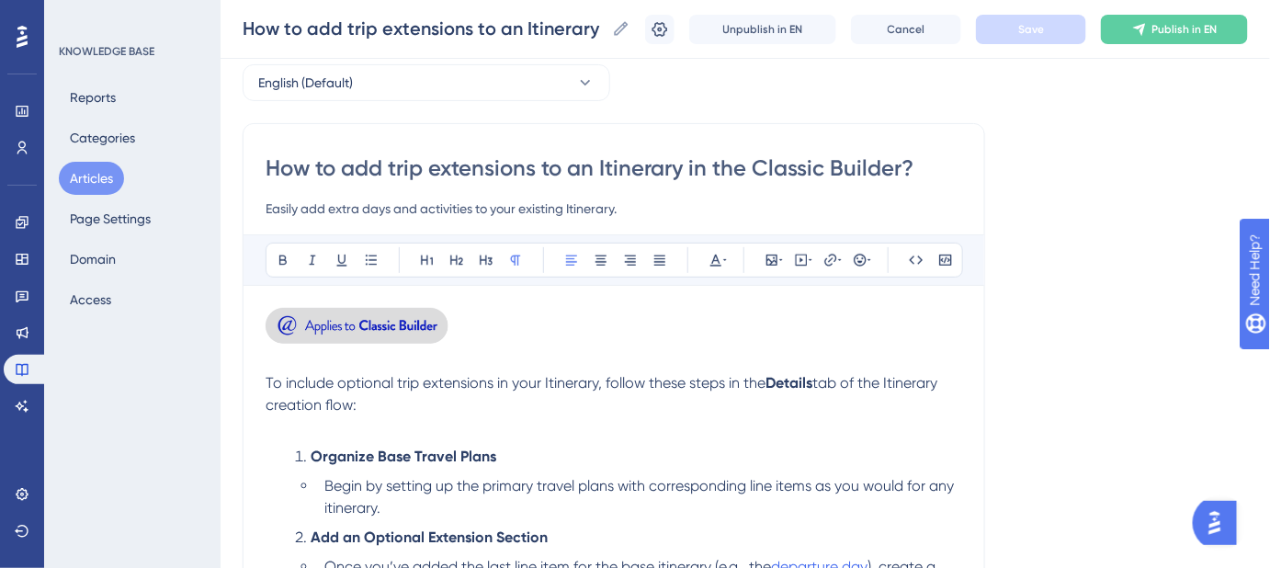
click at [352, 322] on img at bounding box center [356, 326] width 183 height 36
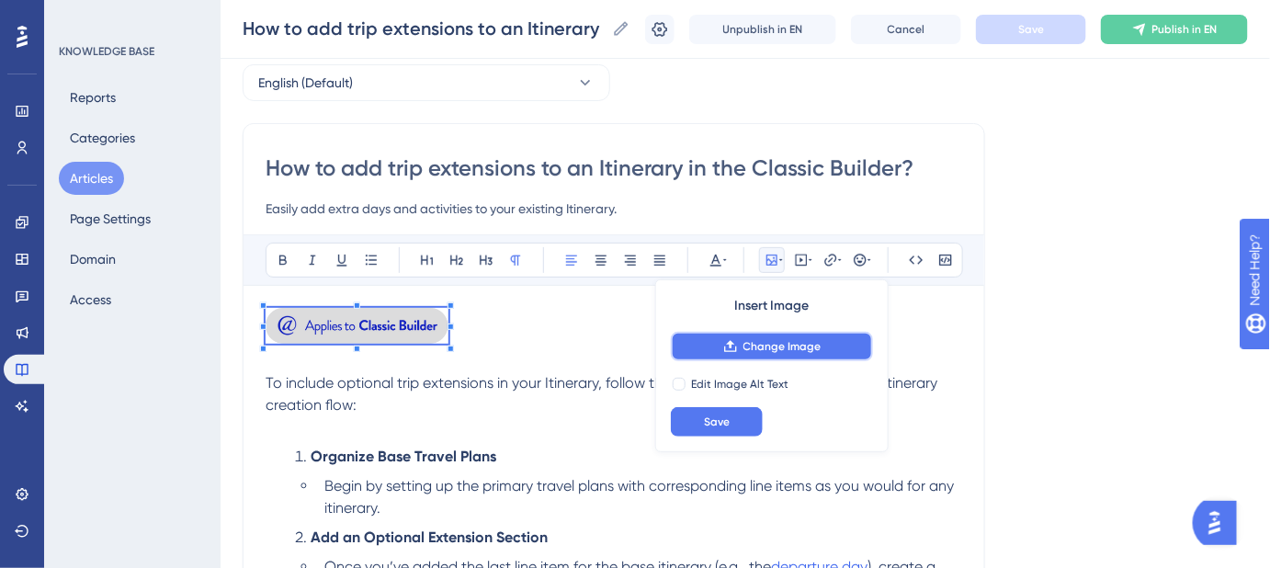
click at [731, 347] on icon at bounding box center [730, 346] width 15 height 15
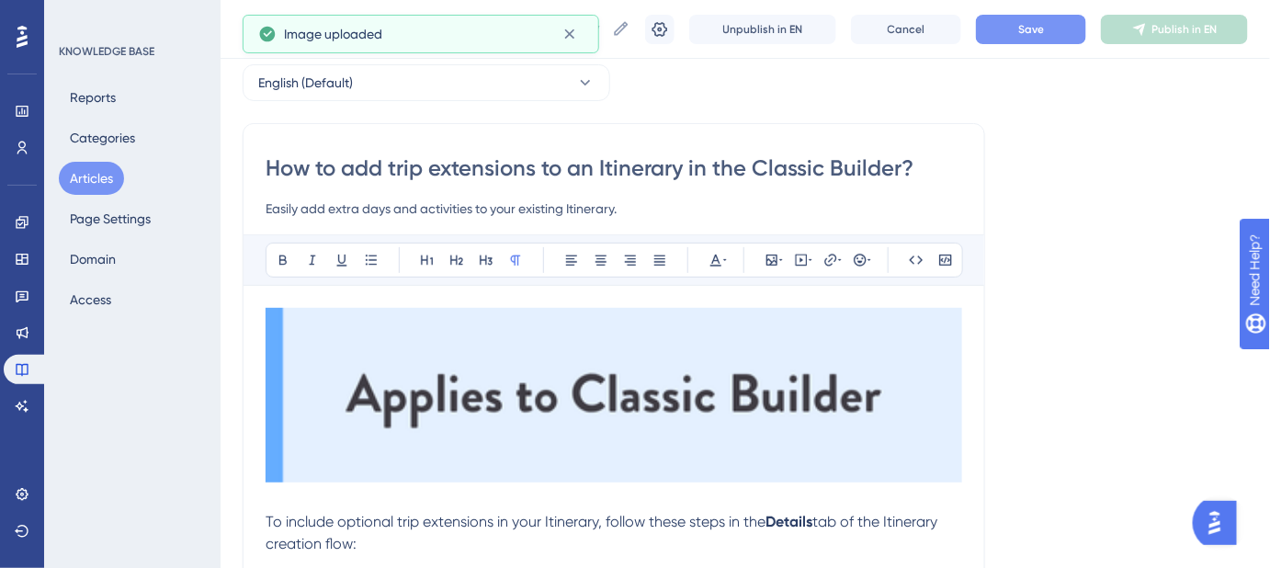
click at [688, 398] on img at bounding box center [613, 395] width 696 height 175
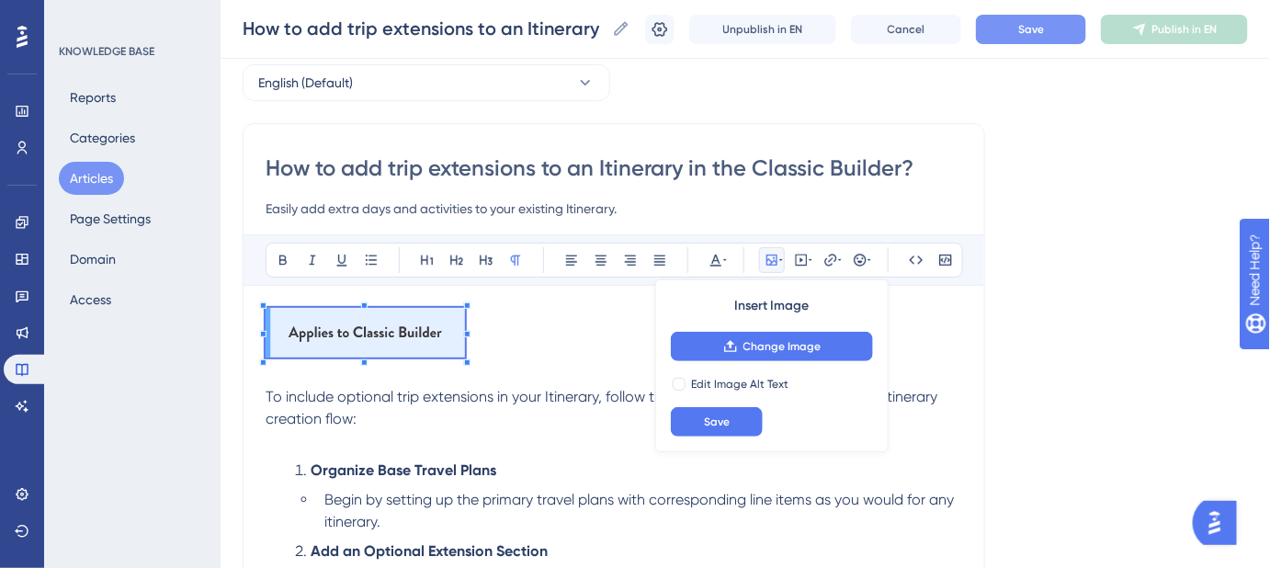
click at [1044, 33] on span "Save" at bounding box center [1031, 29] width 26 height 15
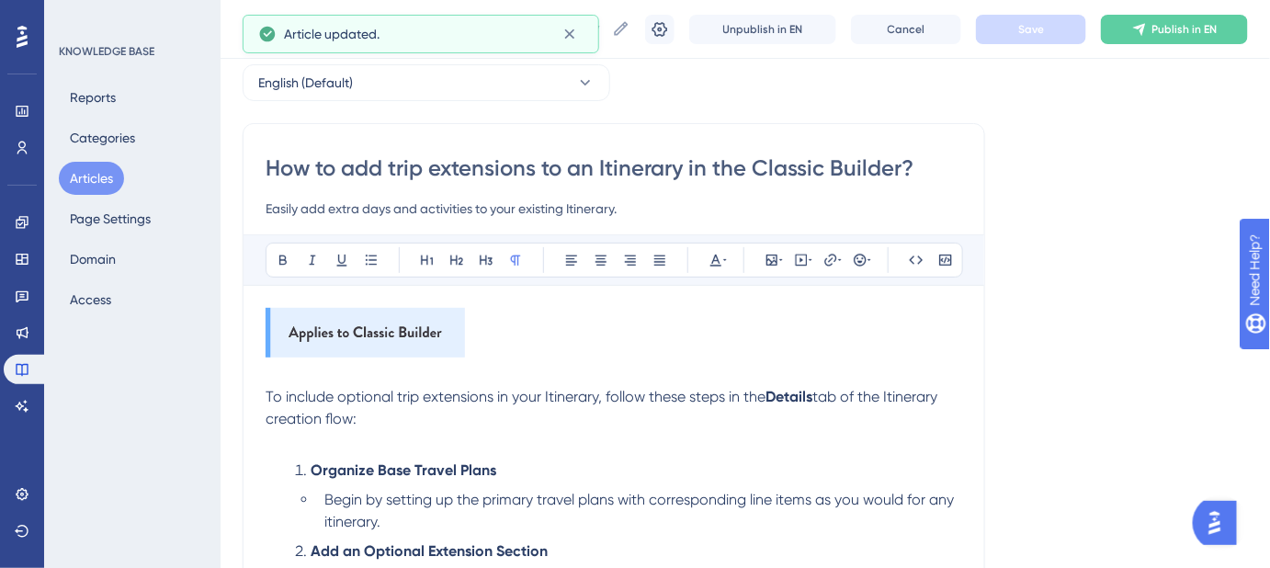
click at [812, 377] on p at bounding box center [613, 375] width 696 height 22
click at [669, 17] on button at bounding box center [659, 29] width 29 height 29
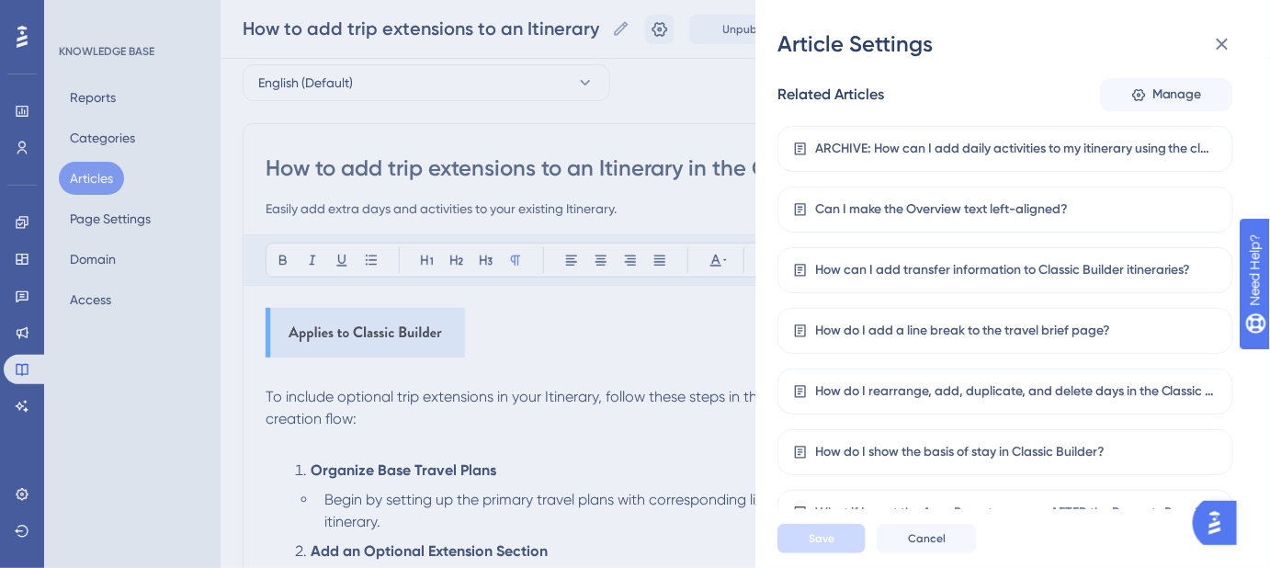
scroll to position [510, 0]
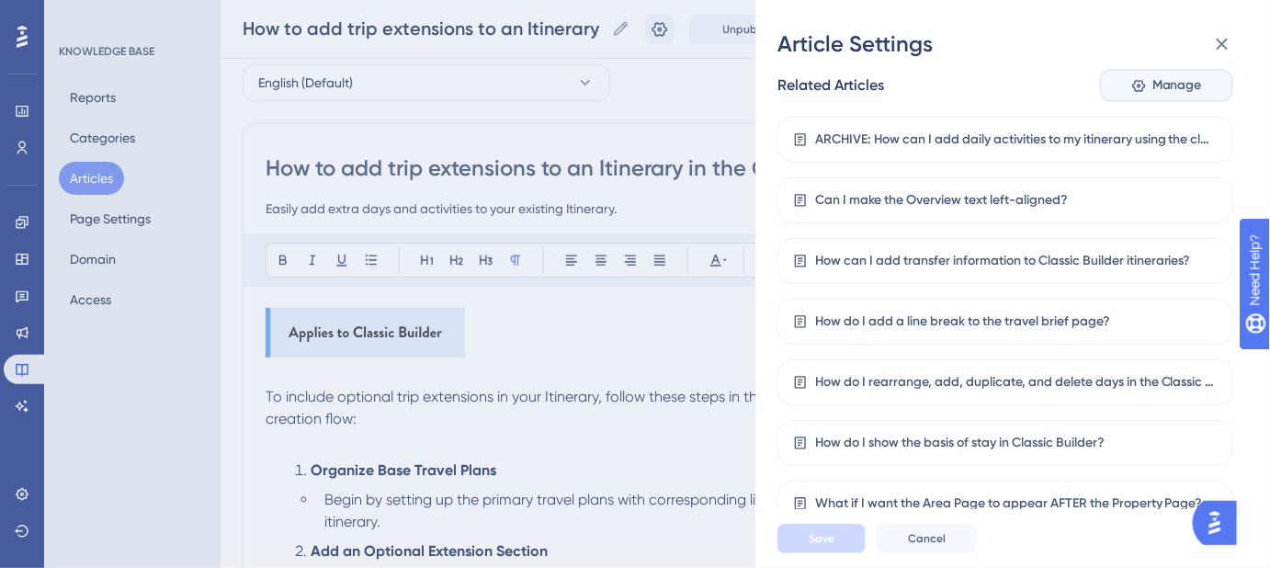
click at [1139, 90] on icon at bounding box center [1139, 86] width 16 height 16
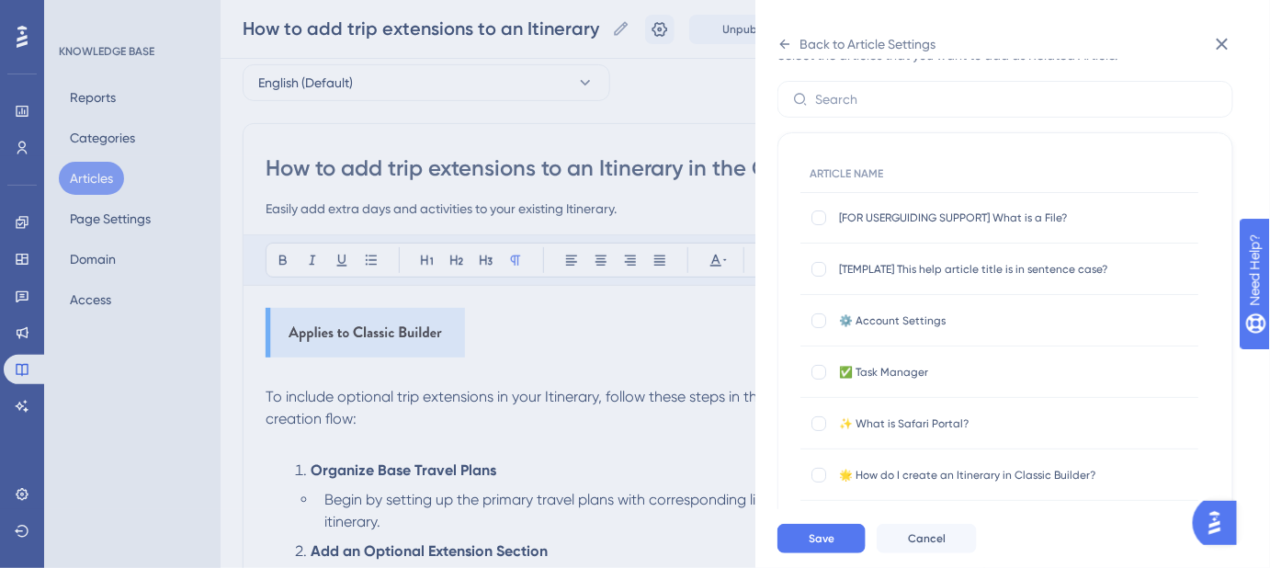
scroll to position [0, 0]
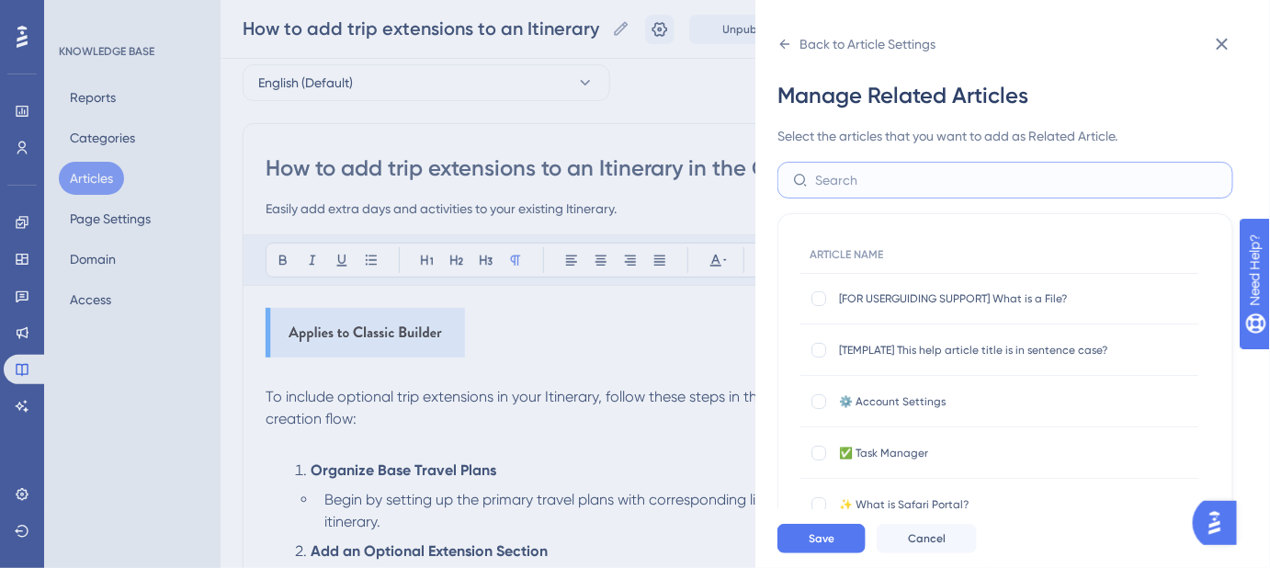
click at [941, 175] on input "text" at bounding box center [1016, 180] width 402 height 20
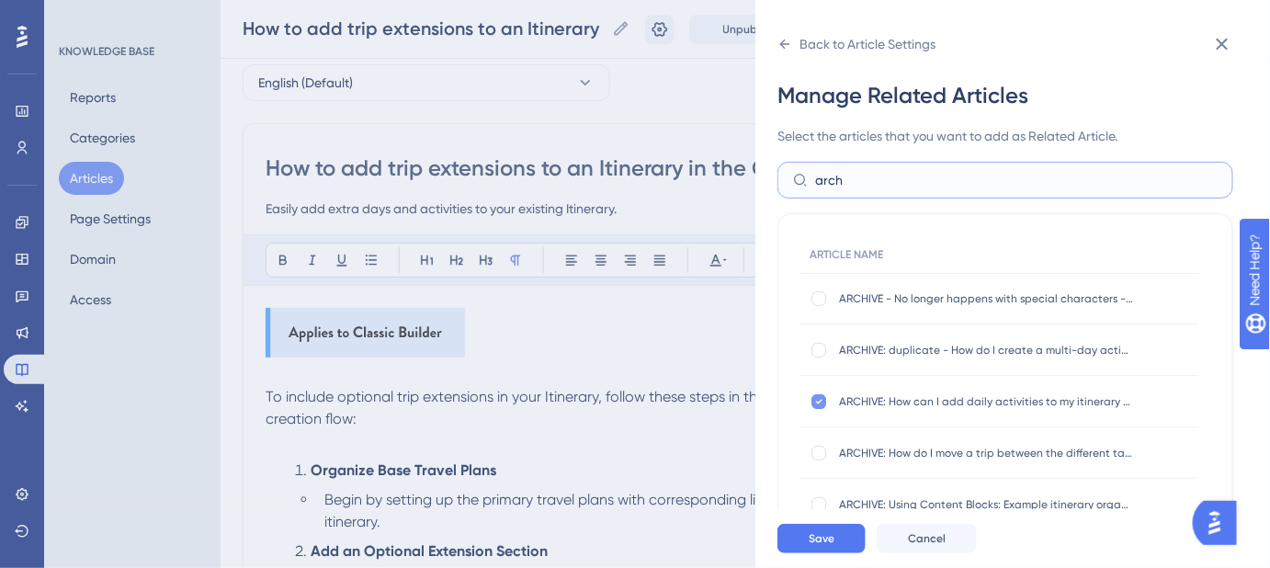
type input "arch"
click at [824, 400] on div at bounding box center [818, 401] width 15 height 15
checkbox input "false"
click at [840, 548] on button "Save" at bounding box center [821, 538] width 88 height 29
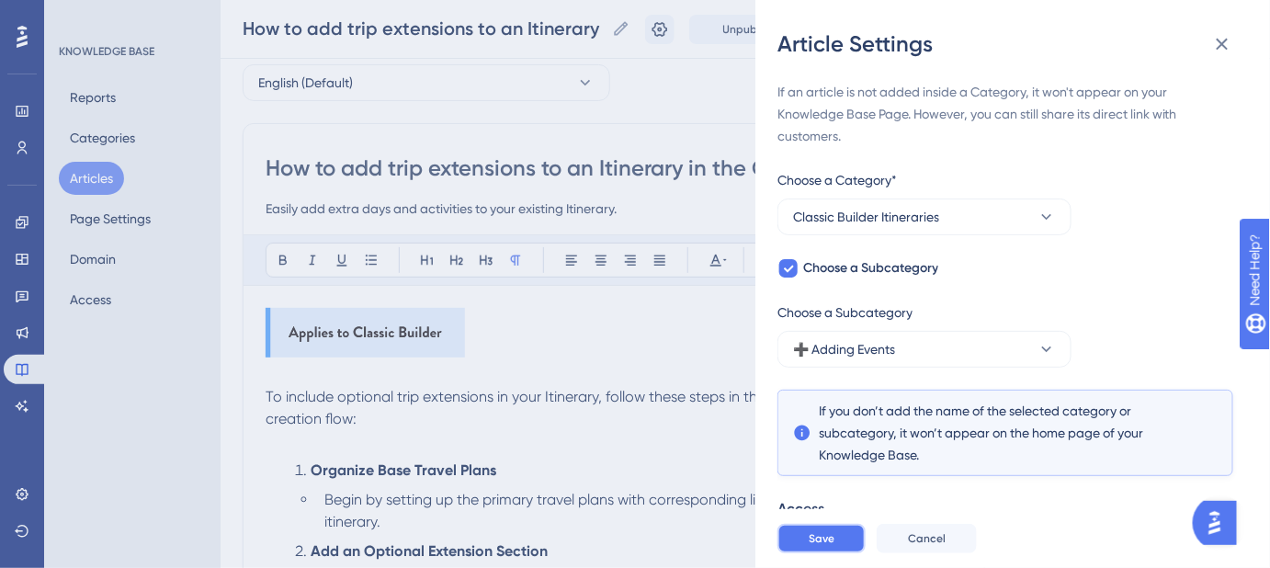
click at [835, 553] on button "Save" at bounding box center [821, 538] width 88 height 29
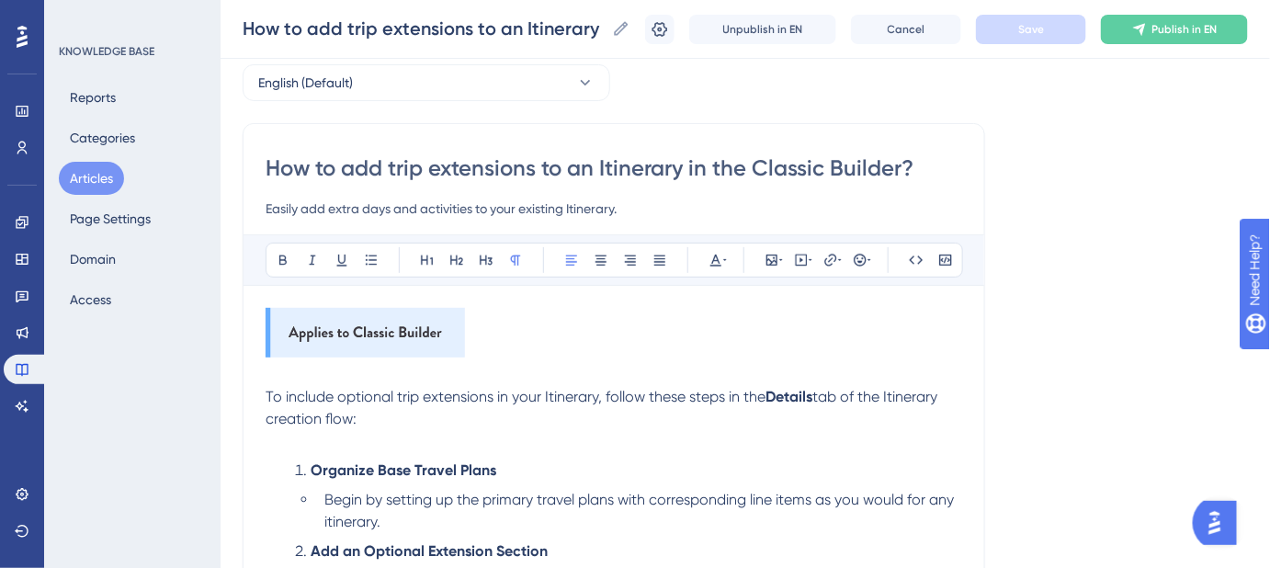
drag, startPoint x: 368, startPoint y: 418, endPoint x: 254, endPoint y: 400, distance: 116.3
copy p "To include optional trip extensions in your Itinerary, follow these steps in th…"
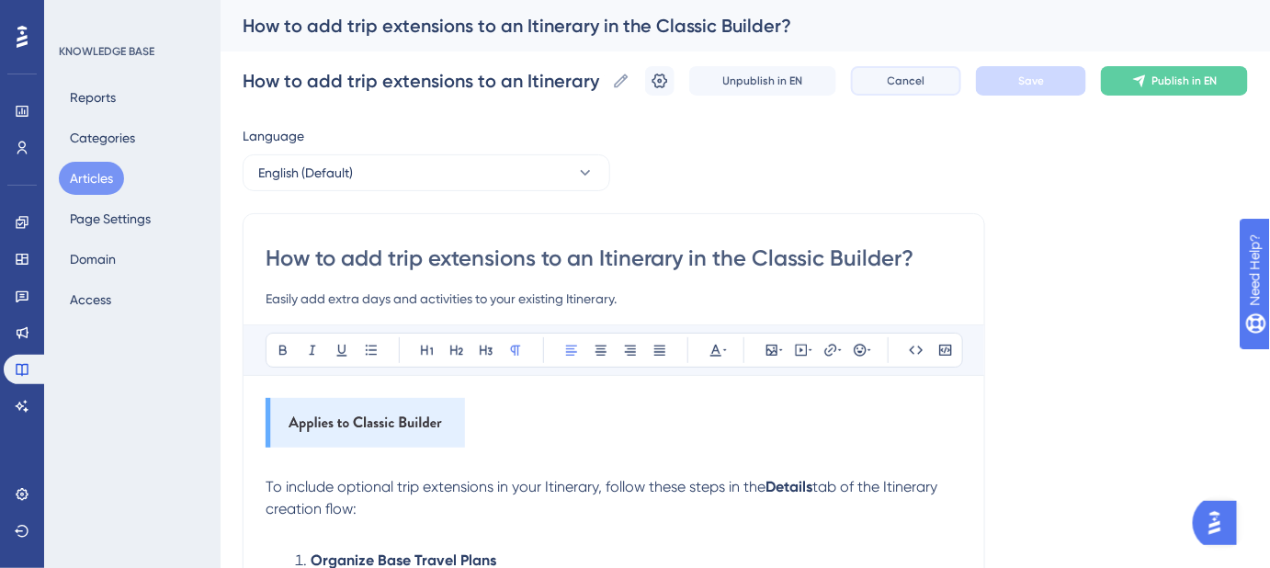
drag, startPoint x: 933, startPoint y: 85, endPoint x: 1112, endPoint y: 121, distance: 182.0
click at [0, 0] on div "Performance Users Engagement Widgets Feedback Product Updates Knowledge Base AI…" at bounding box center [0, 0] width 0 height 0
click at [1173, 75] on span "Publish in EN" at bounding box center [1184, 80] width 65 height 15
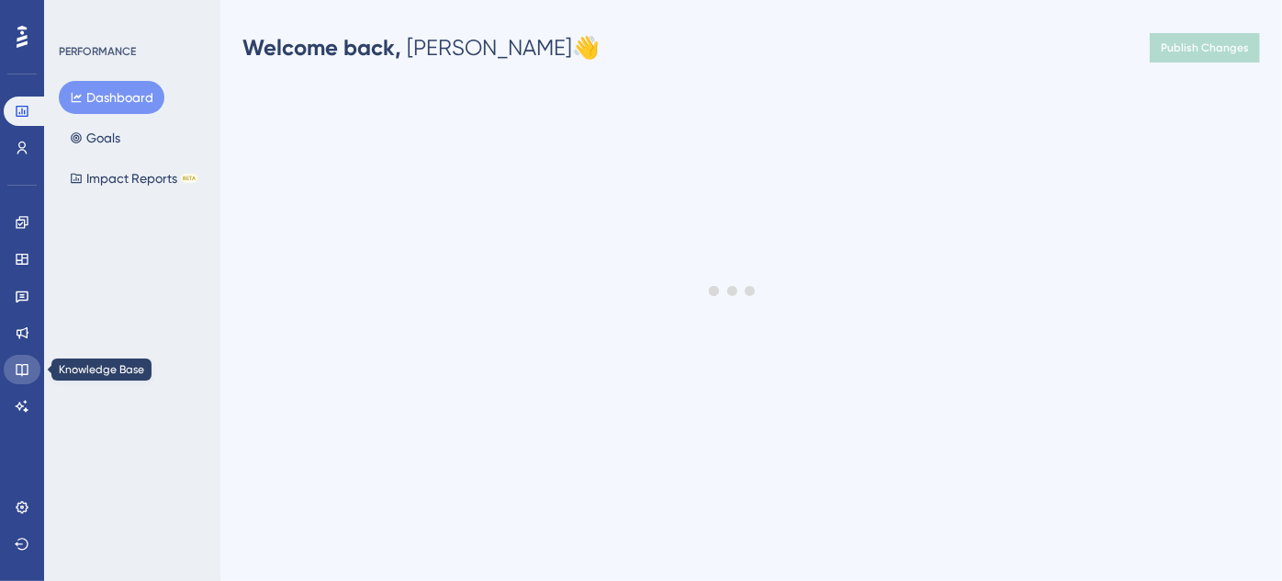
click at [18, 376] on icon at bounding box center [22, 369] width 15 height 15
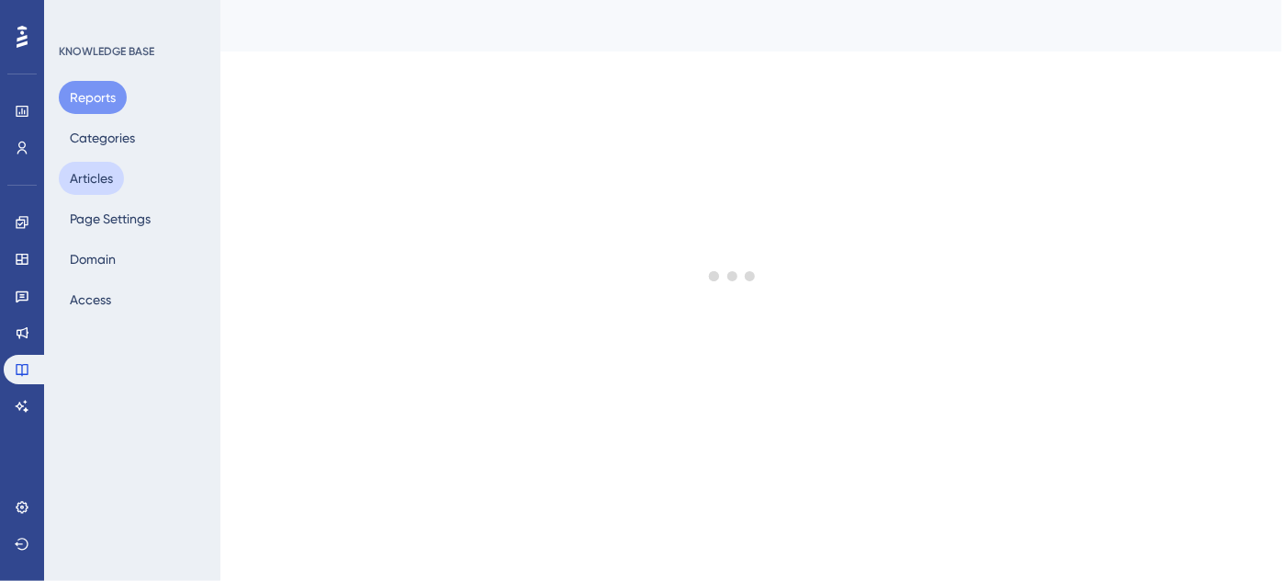
click at [97, 180] on button "Articles" at bounding box center [91, 178] width 65 height 33
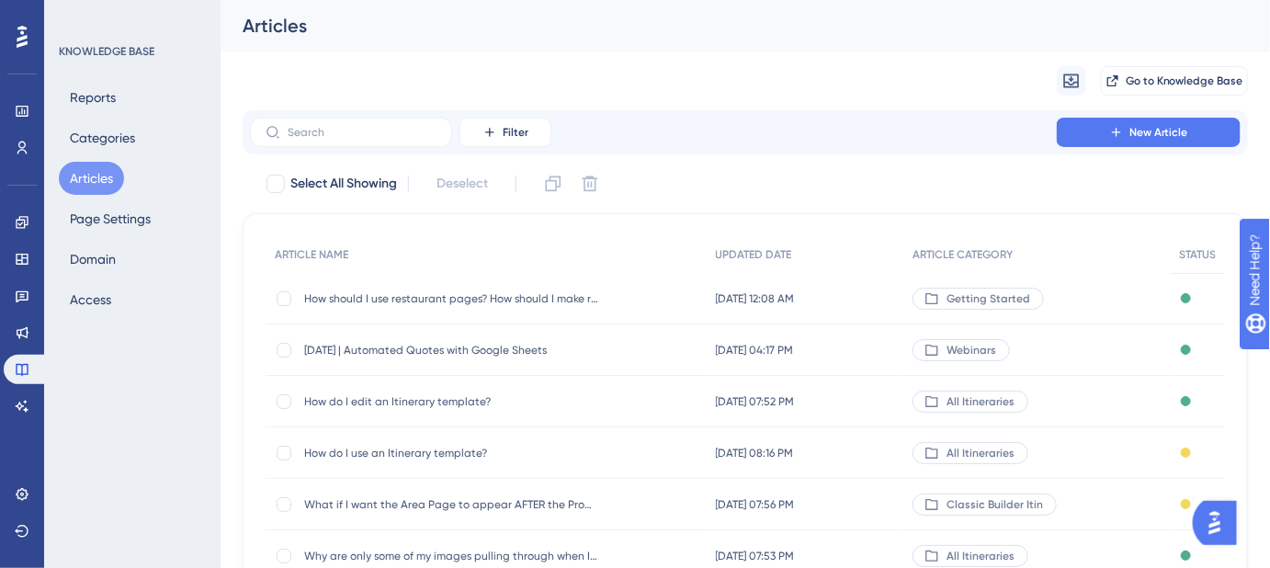
click at [97, 180] on button "Articles" at bounding box center [91, 178] width 65 height 33
click at [309, 131] on input "text" at bounding box center [362, 132] width 149 height 13
paste input "Can I remove the text from the cover page?"
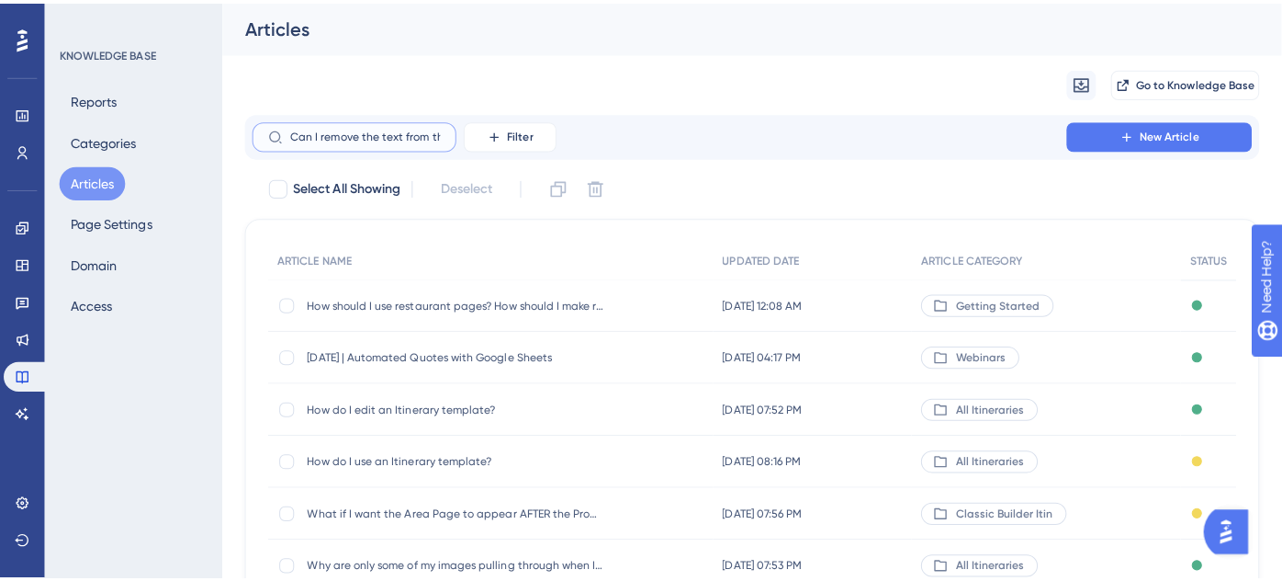
scroll to position [0, 71]
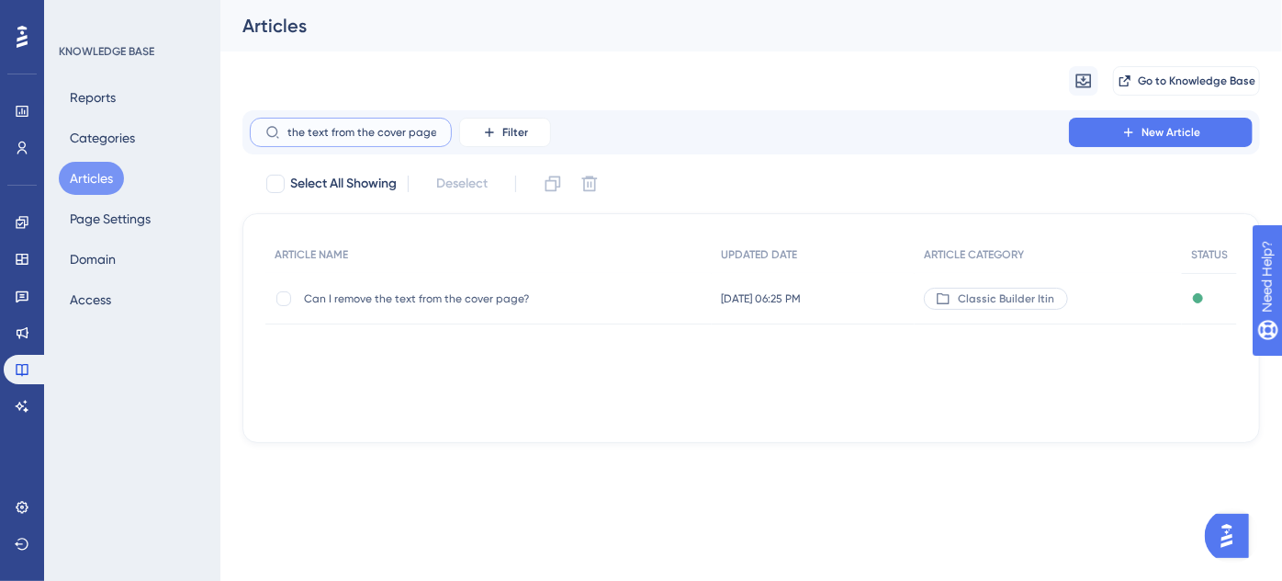
type input "Can I remove the text from the cover page?"
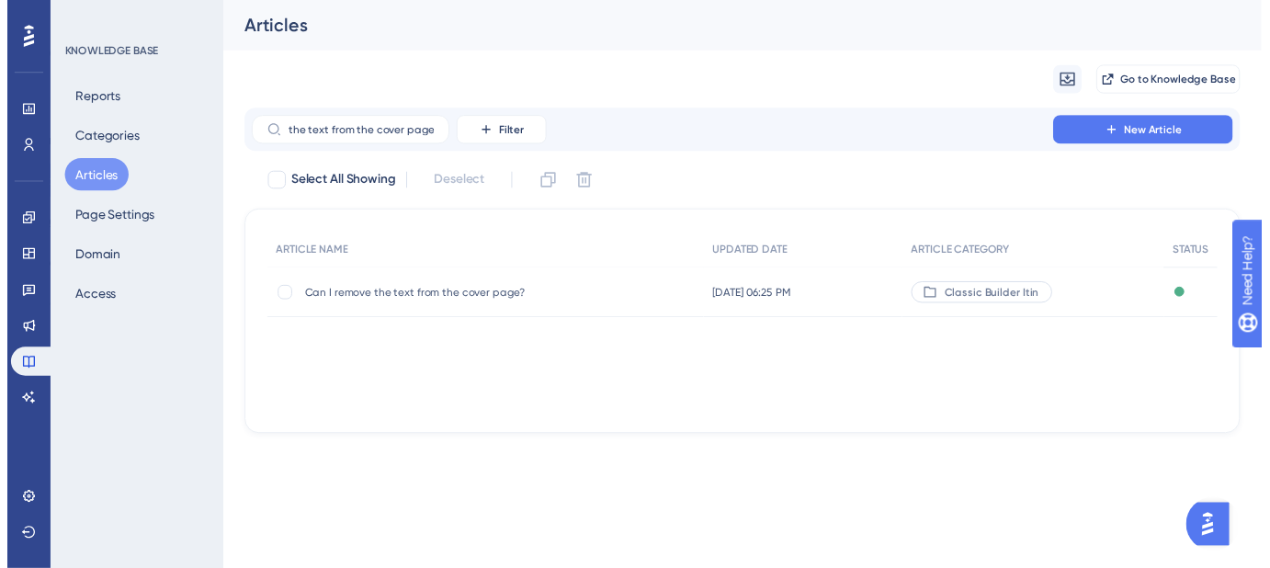
scroll to position [0, 0]
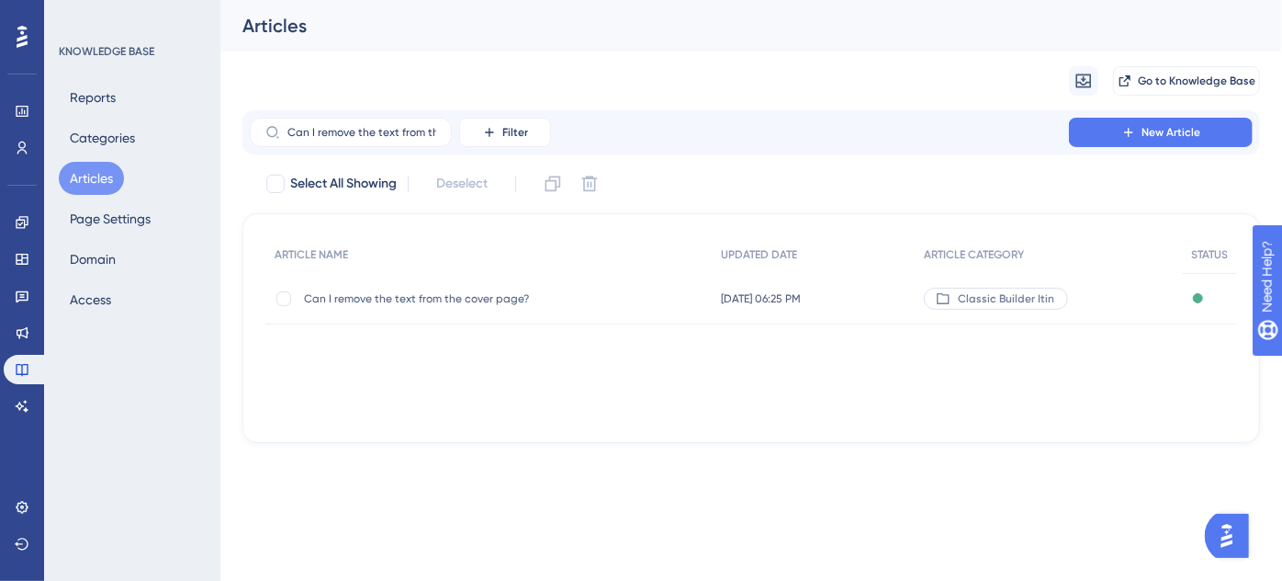
click at [426, 305] on div "Can I remove the text from the cover page? Can I remove the text from the cover…" at bounding box center [451, 298] width 294 height 51
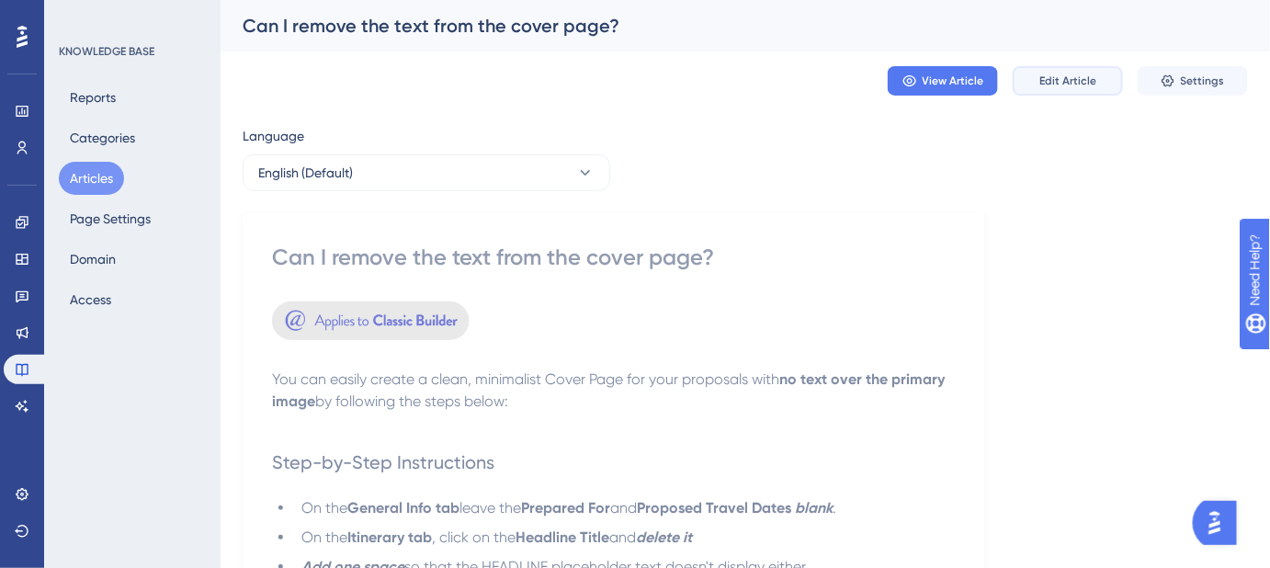
click at [1067, 87] on span "Edit Article" at bounding box center [1067, 80] width 57 height 15
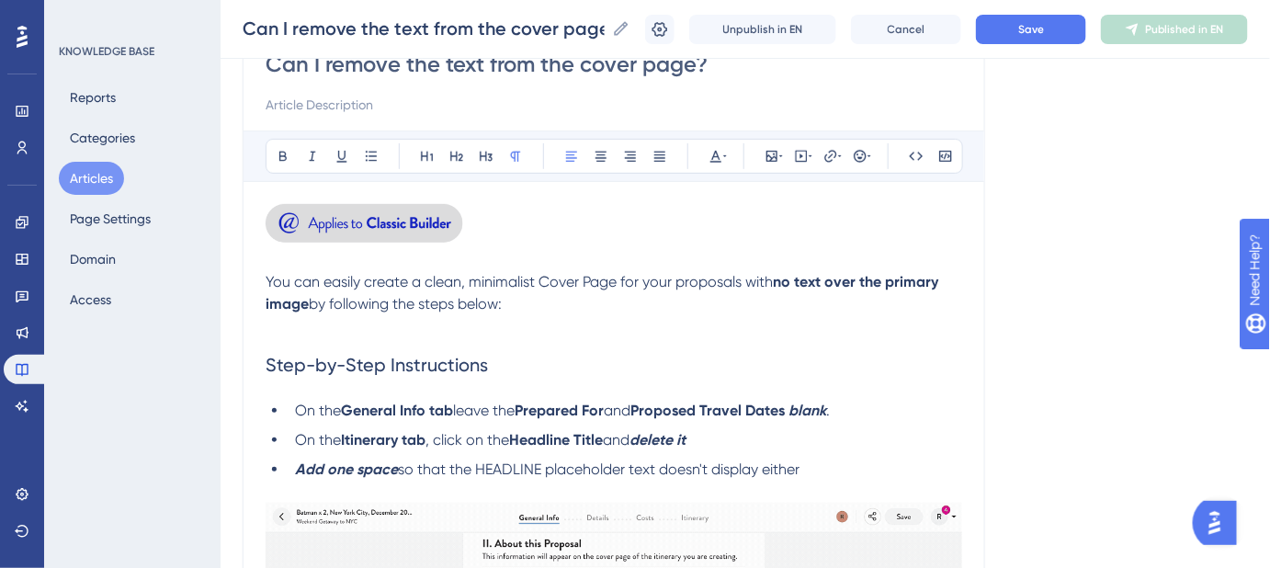
scroll to position [48, 0]
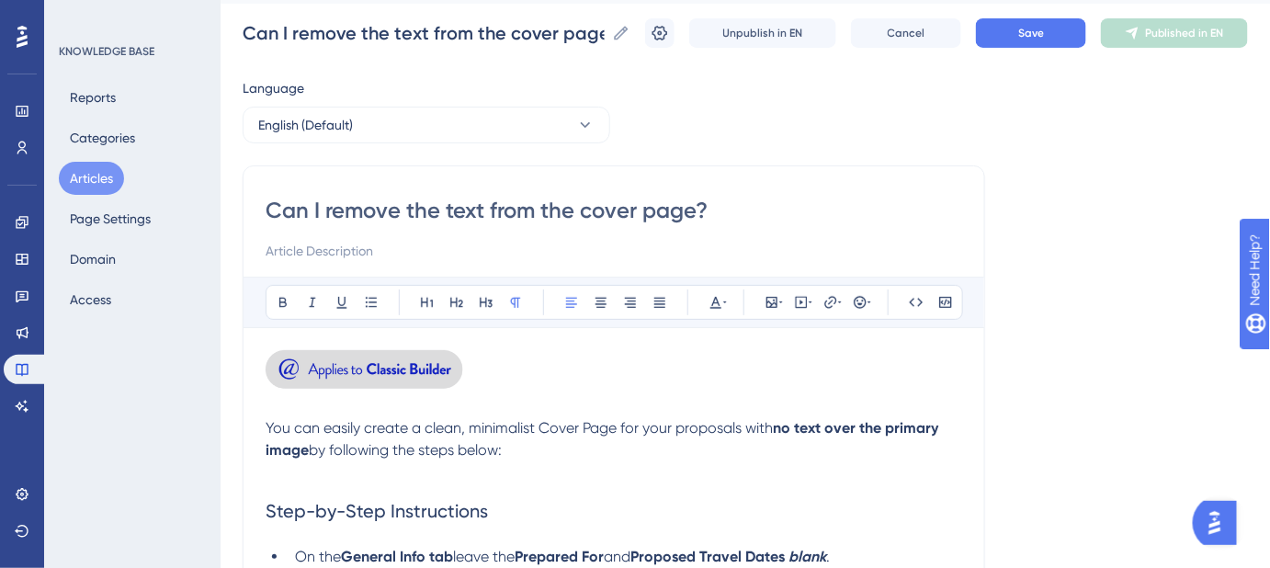
click at [421, 365] on img at bounding box center [364, 369] width 198 height 39
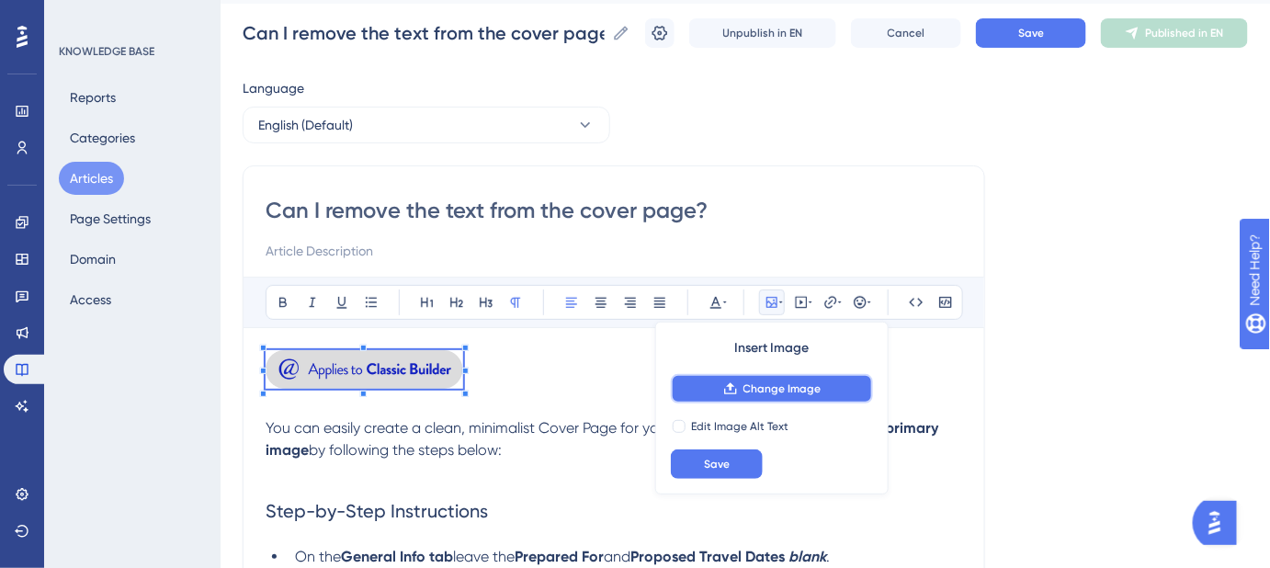
click at [703, 388] on button "Change Image" at bounding box center [772, 388] width 202 height 29
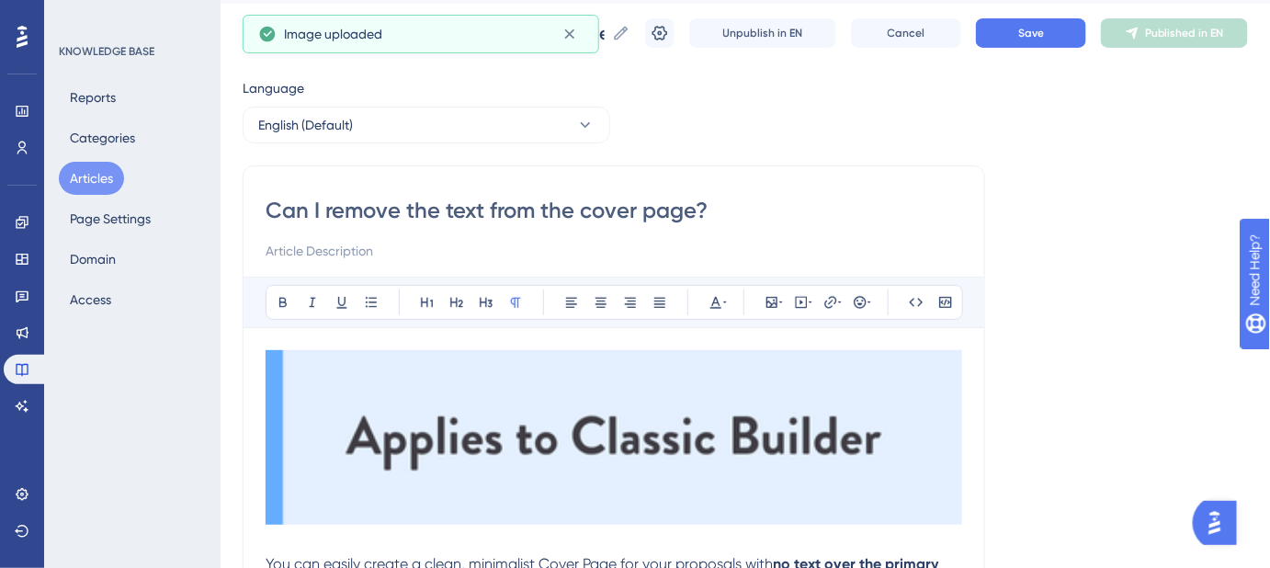
click at [774, 462] on img at bounding box center [613, 437] width 696 height 175
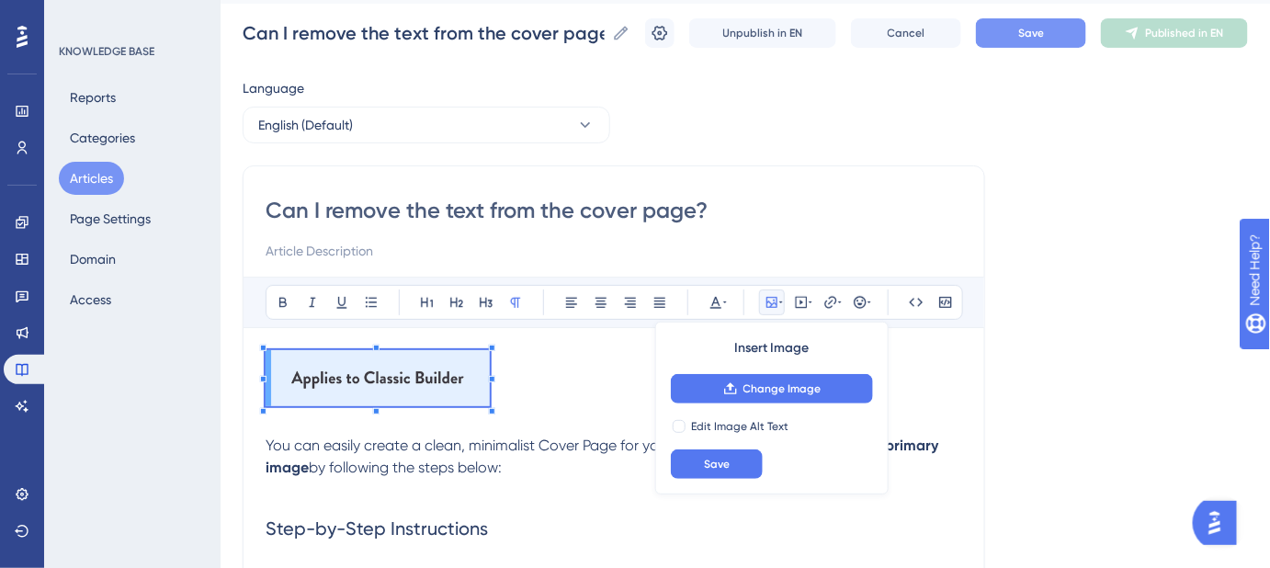
click at [1044, 36] on span "Save" at bounding box center [1031, 33] width 26 height 15
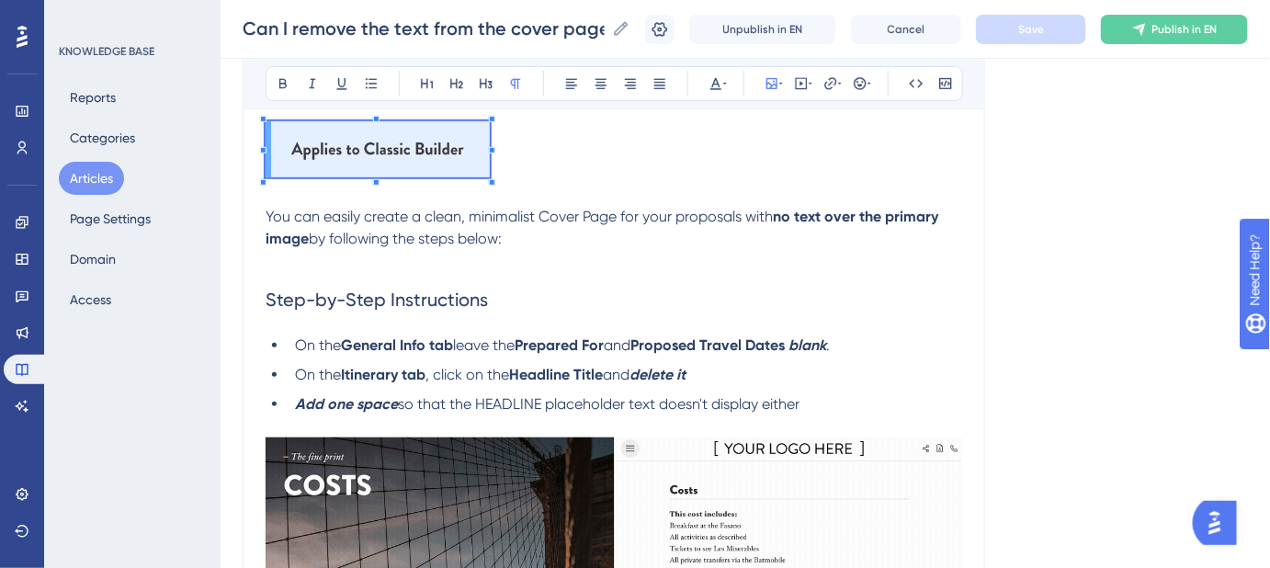
scroll to position [299, 0]
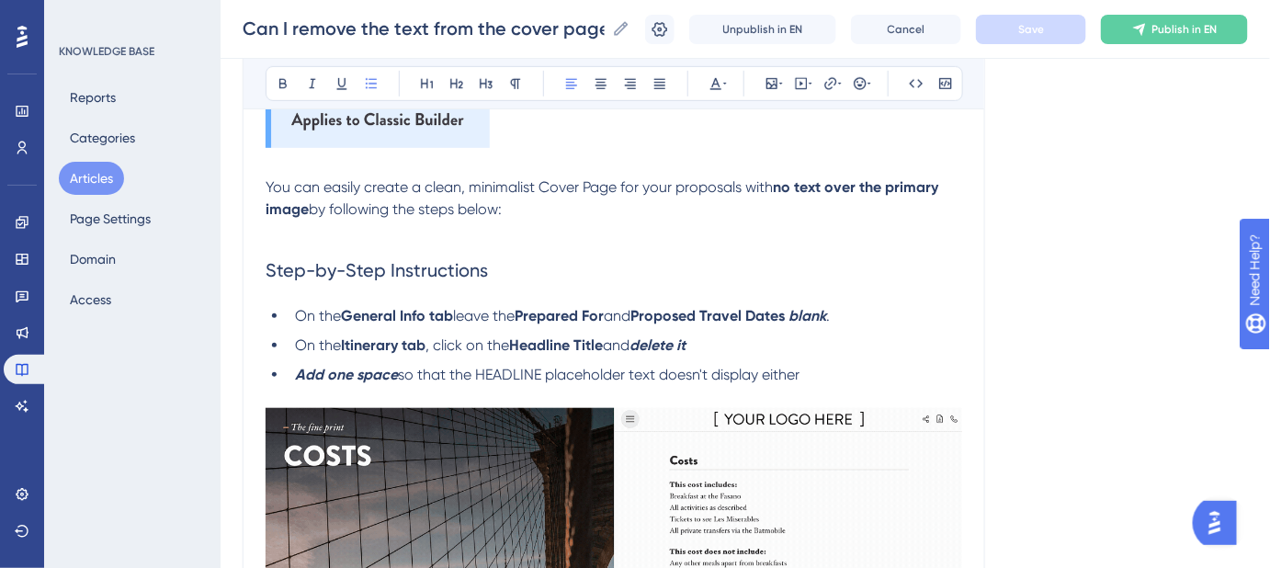
drag, startPoint x: 810, startPoint y: 375, endPoint x: 296, endPoint y: 320, distance: 517.4
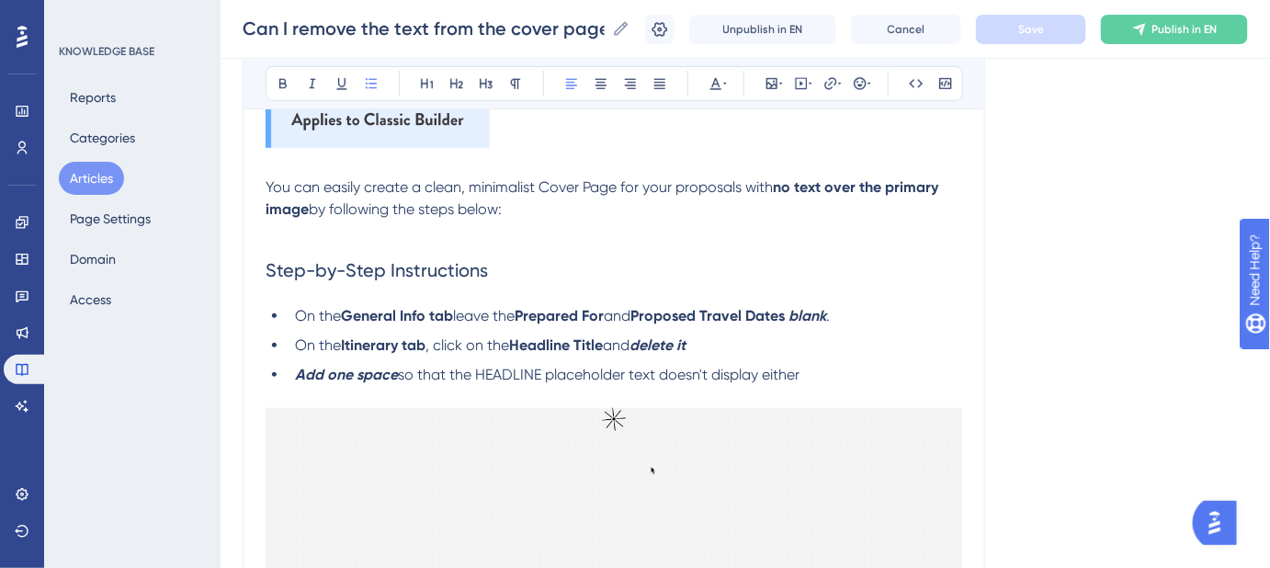
click at [296, 320] on ul "On the General Info tab leave the Prepared For and Proposed Travel Dates blank …" at bounding box center [613, 345] width 696 height 81
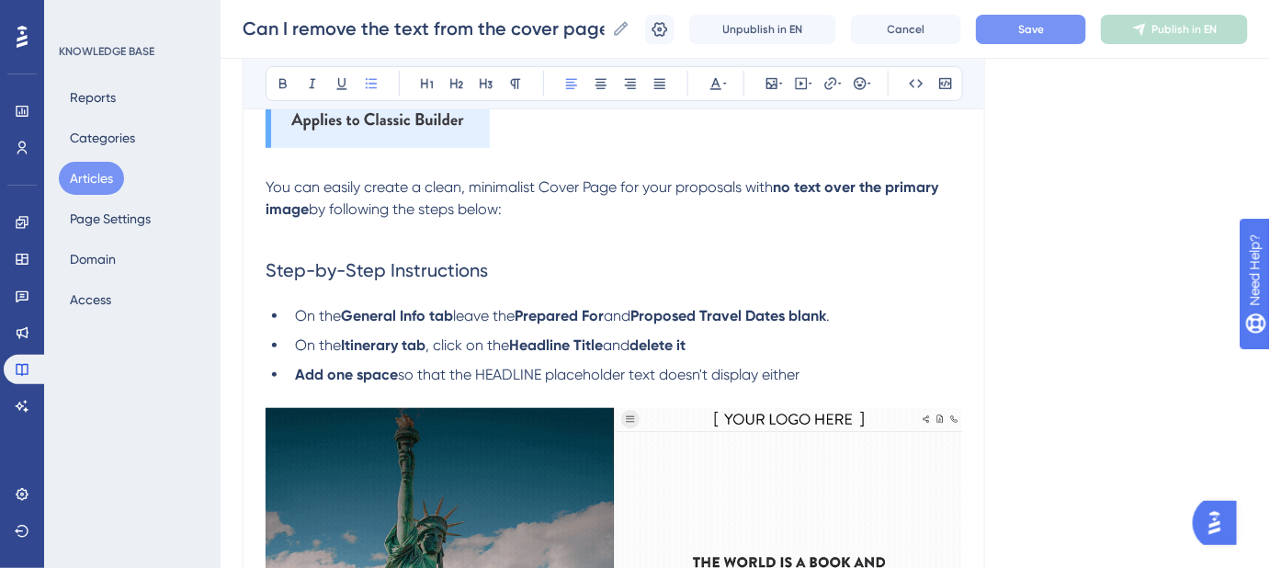
click at [951, 235] on p at bounding box center [613, 231] width 696 height 22
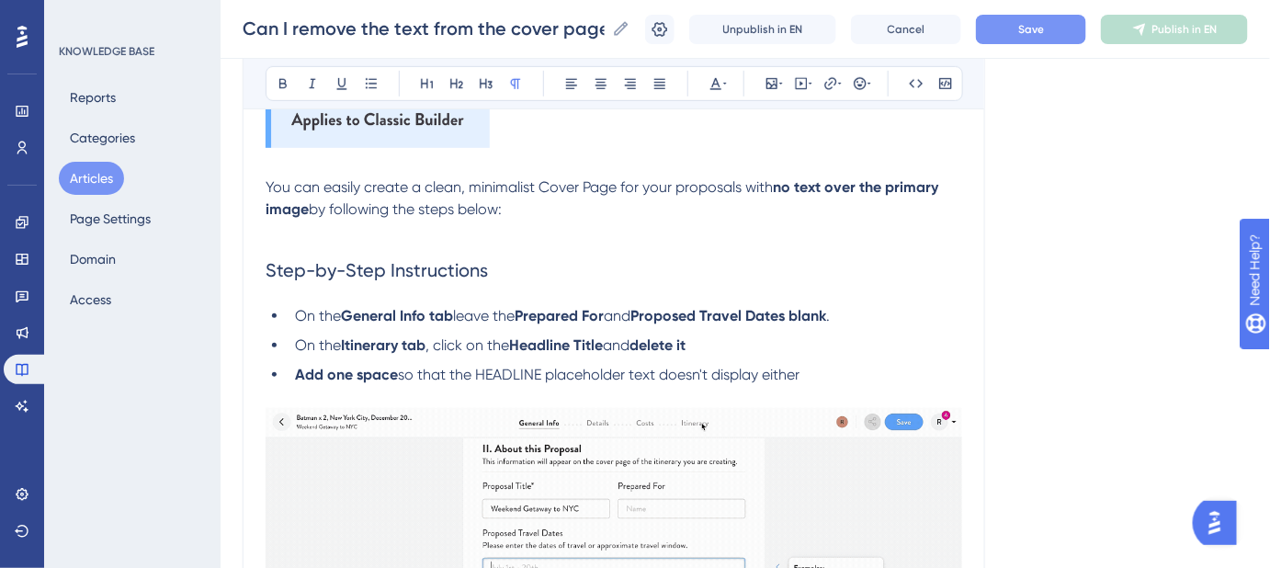
click at [1044, 31] on span "Save" at bounding box center [1031, 29] width 26 height 15
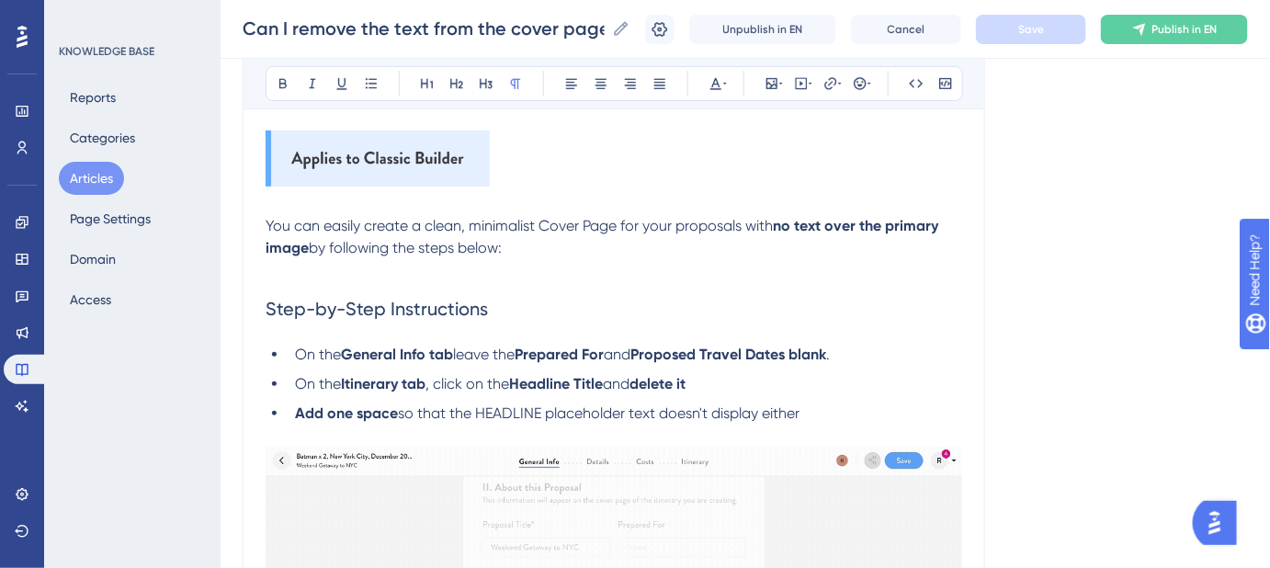
scroll to position [240, 0]
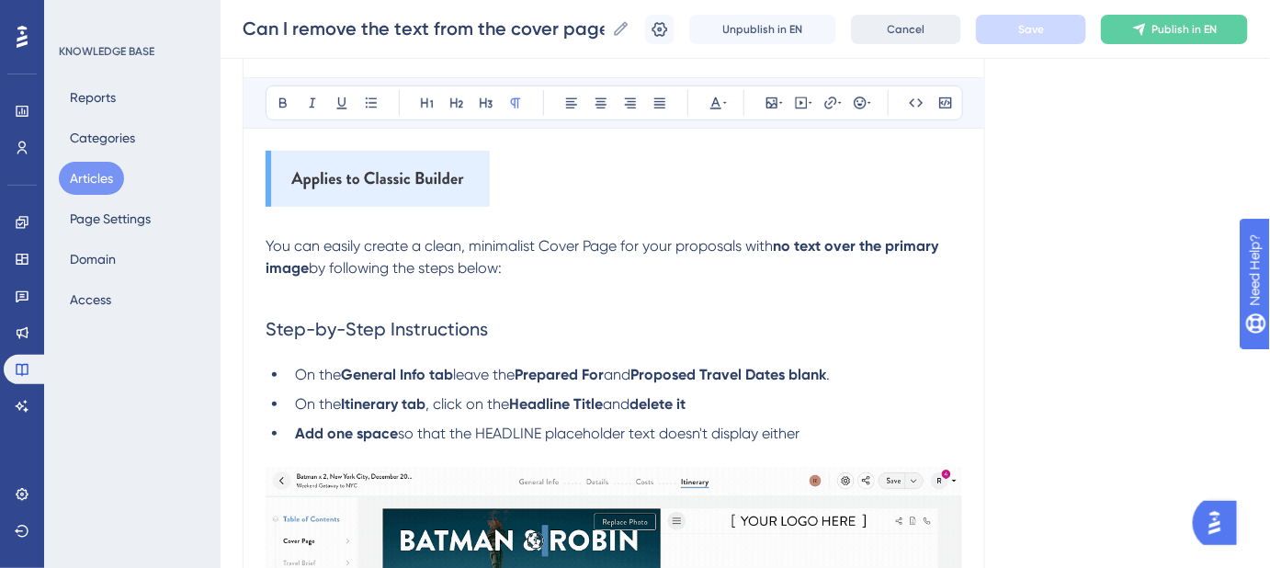
click at [921, 28] on span "Cancel" at bounding box center [906, 29] width 38 height 15
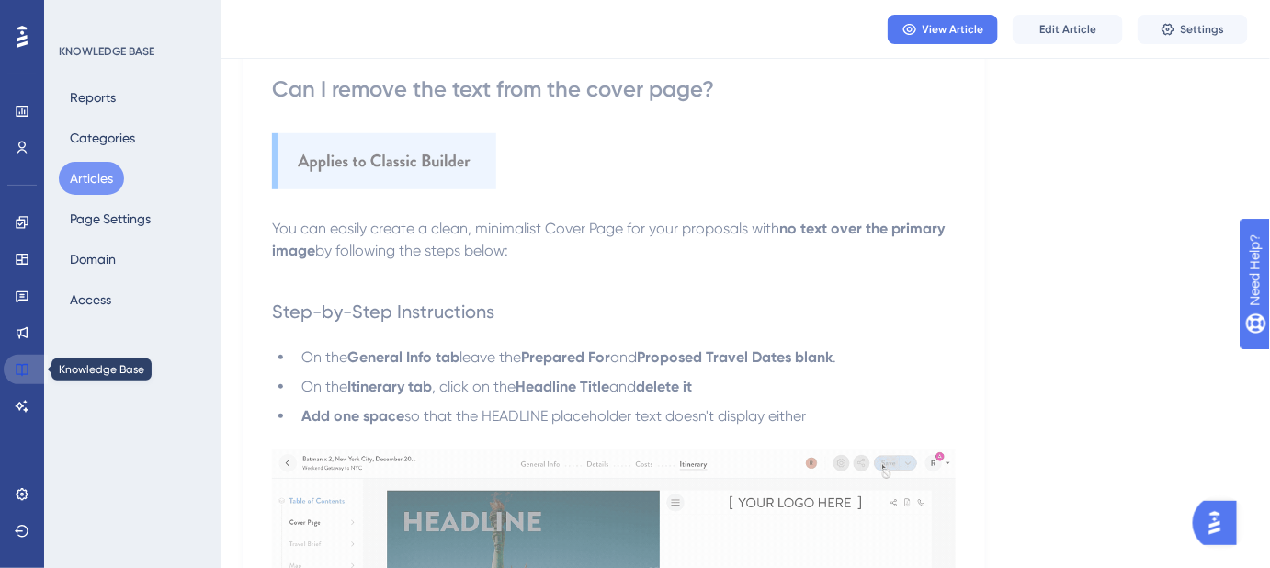
click at [17, 371] on icon at bounding box center [22, 369] width 15 height 15
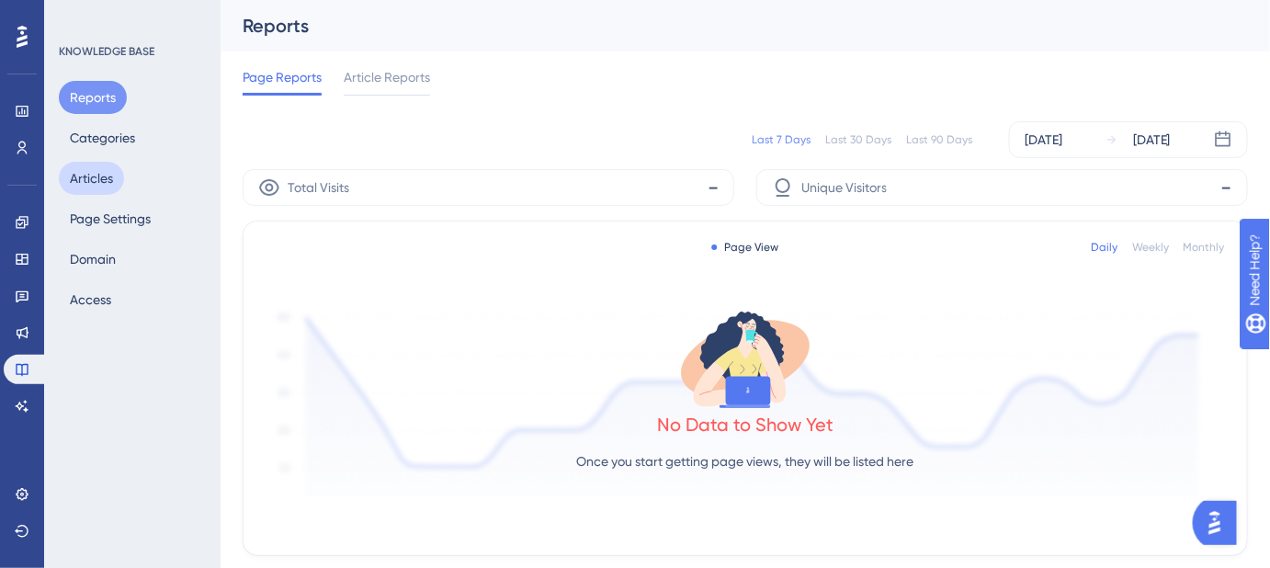
click at [100, 184] on button "Articles" at bounding box center [91, 178] width 65 height 33
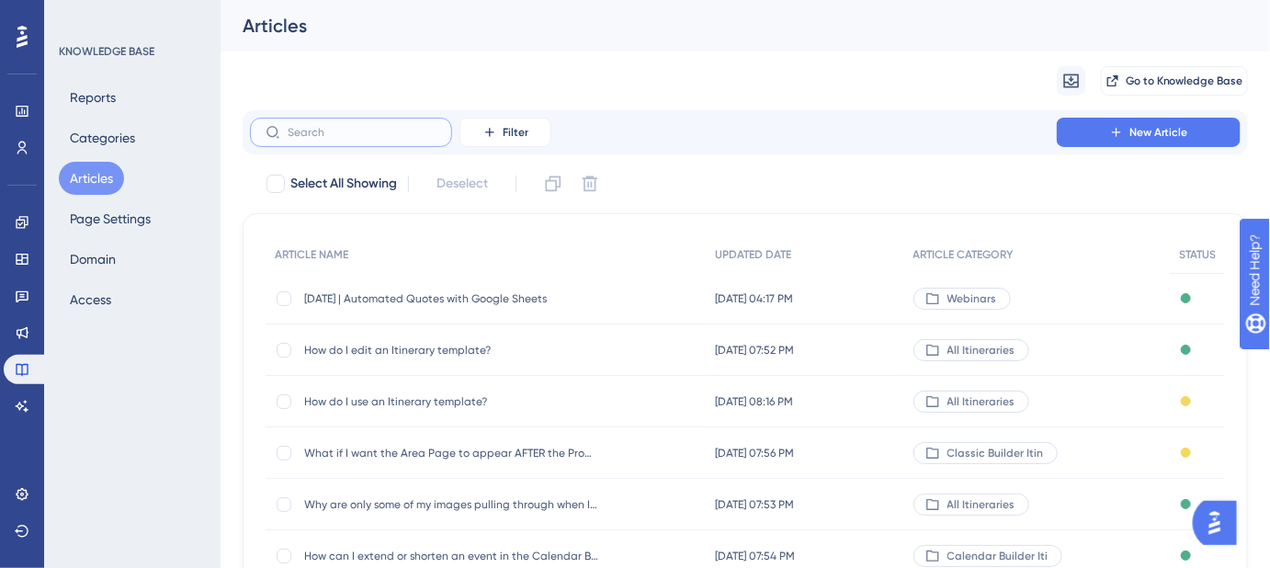
click at [360, 137] on input "text" at bounding box center [362, 132] width 149 height 13
paste input "How do I add extra pages to the end of my itinerary?"
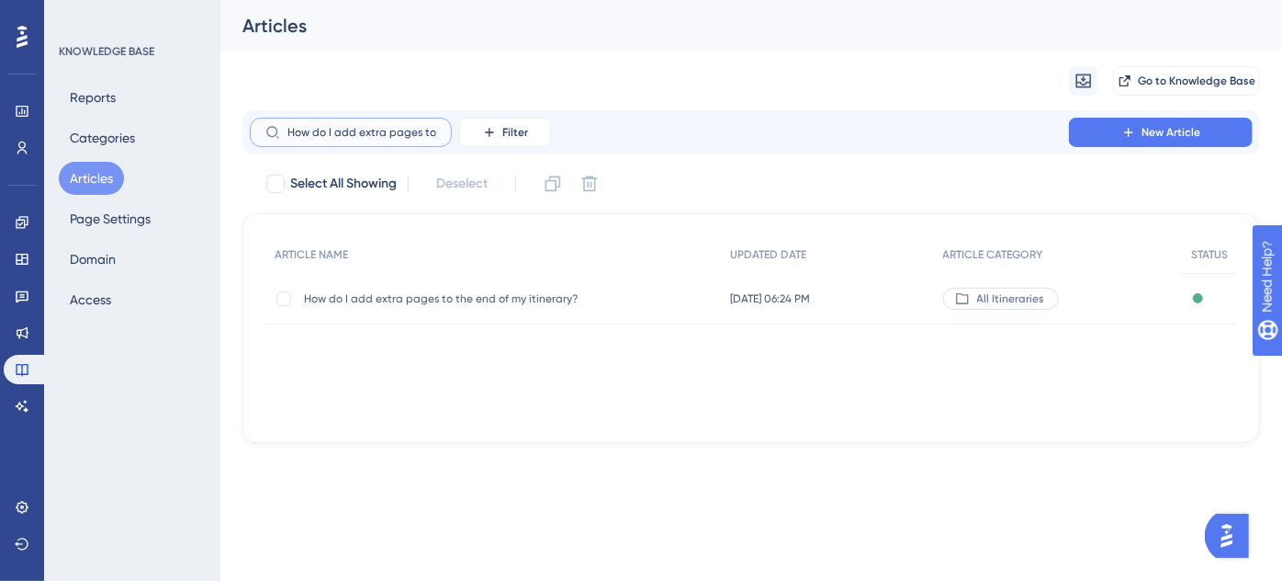
scroll to position [0, 118]
type input "How do I add extra pages to the end of my itinerary?"
click at [514, 302] on span "How do I add extra pages to the end of my itinerary?" at bounding box center [451, 298] width 294 height 15
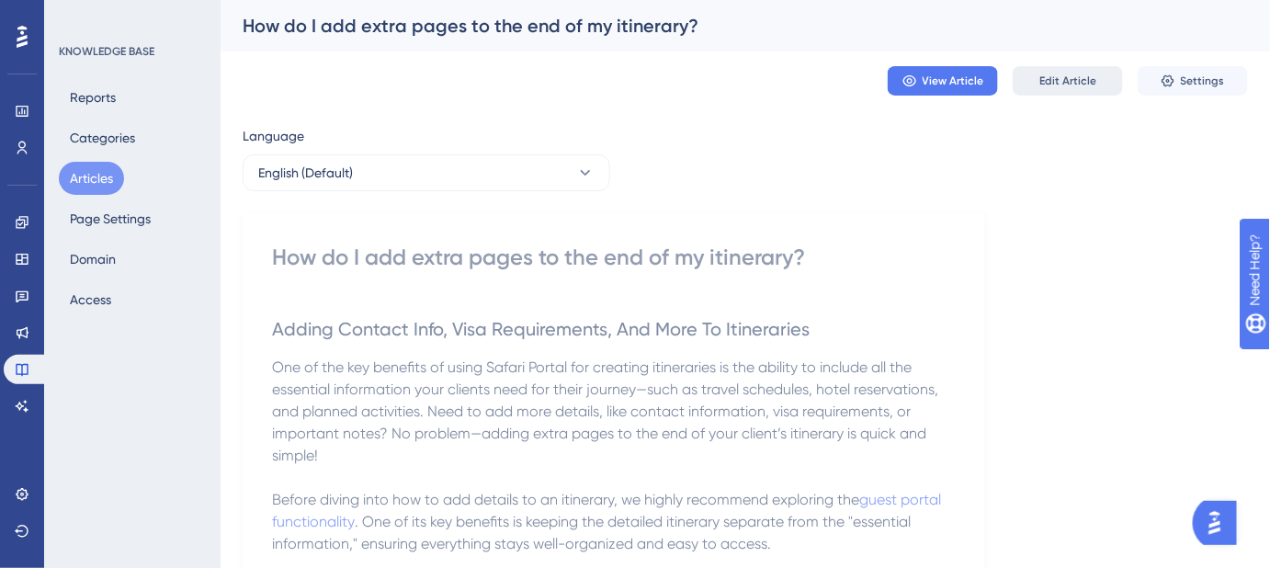
click at [1066, 75] on span "Edit Article" at bounding box center [1067, 80] width 57 height 15
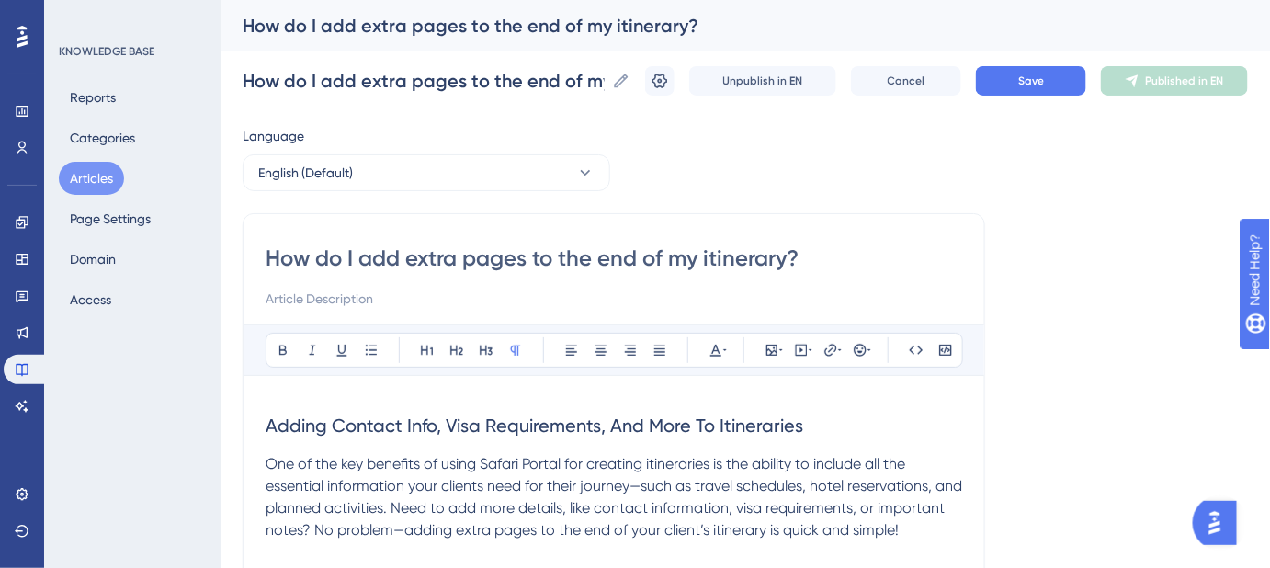
click at [713, 260] on input "How do I add extra pages to the end of my itinerary?" at bounding box center [613, 257] width 696 height 29
type input "How do I add extra pages to the end of my Itinerary?"
click at [627, 252] on input "How do I add extra pages to the end of my Itinerary?" at bounding box center [613, 257] width 696 height 29
type input "How do I add extra pages to the end of my Itinerary?"
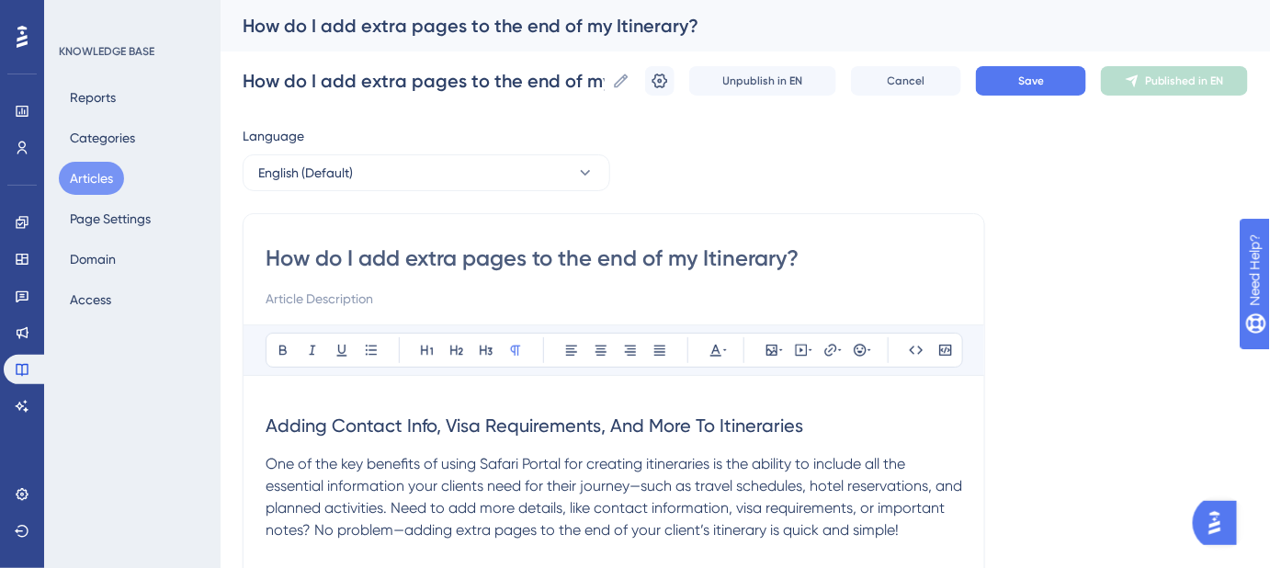
click at [499, 300] on input at bounding box center [613, 299] width 696 height 22
paste input "Step-by-step guide to inserting extra pages"
click at [1045, 69] on button "Save" at bounding box center [1031, 80] width 110 height 29
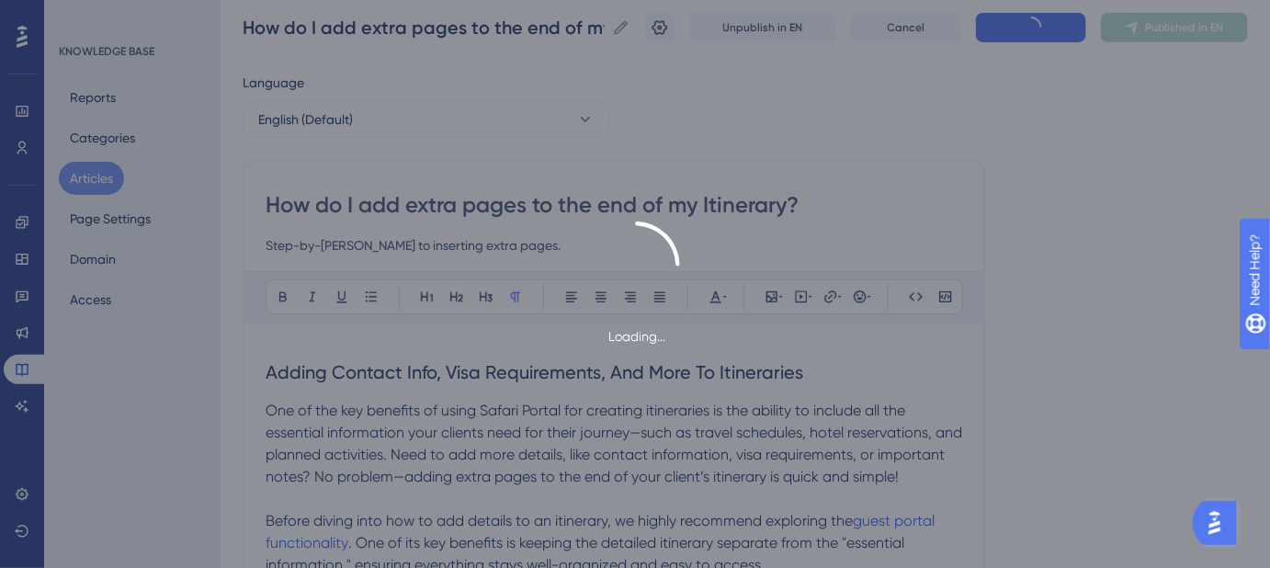
scroll to position [83, 0]
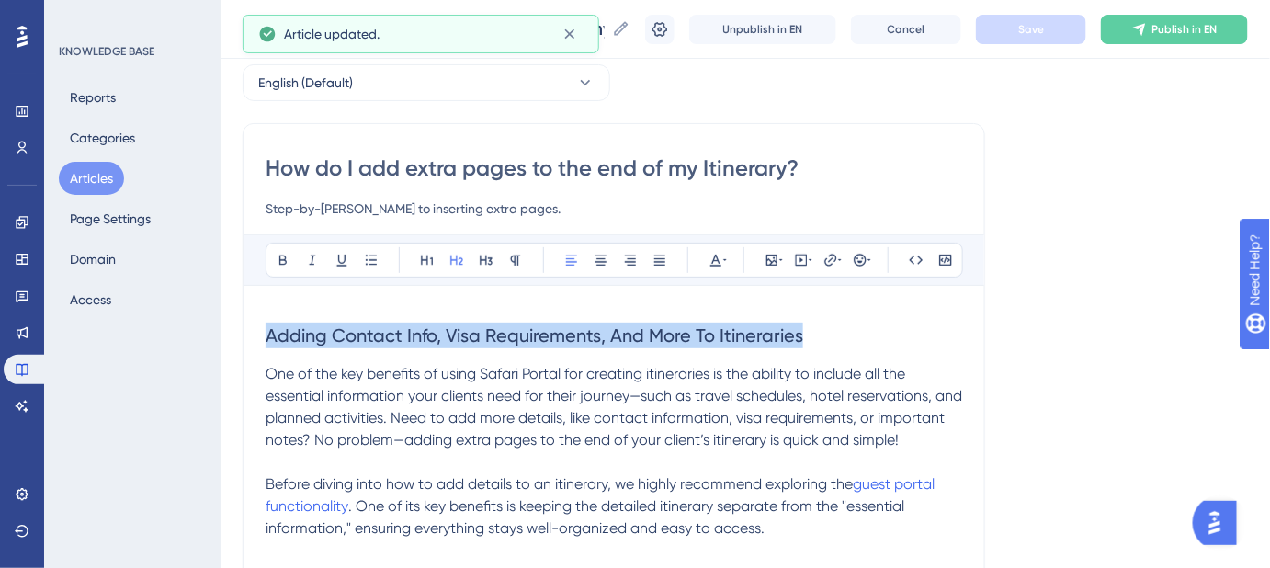
drag, startPoint x: 810, startPoint y: 333, endPoint x: 235, endPoint y: 326, distance: 575.1
click at [0, 0] on div "Performance Users Engagement Widgets Feedback Product Updates Knowledge Base AI…" at bounding box center [0, 0] width 0 height 0
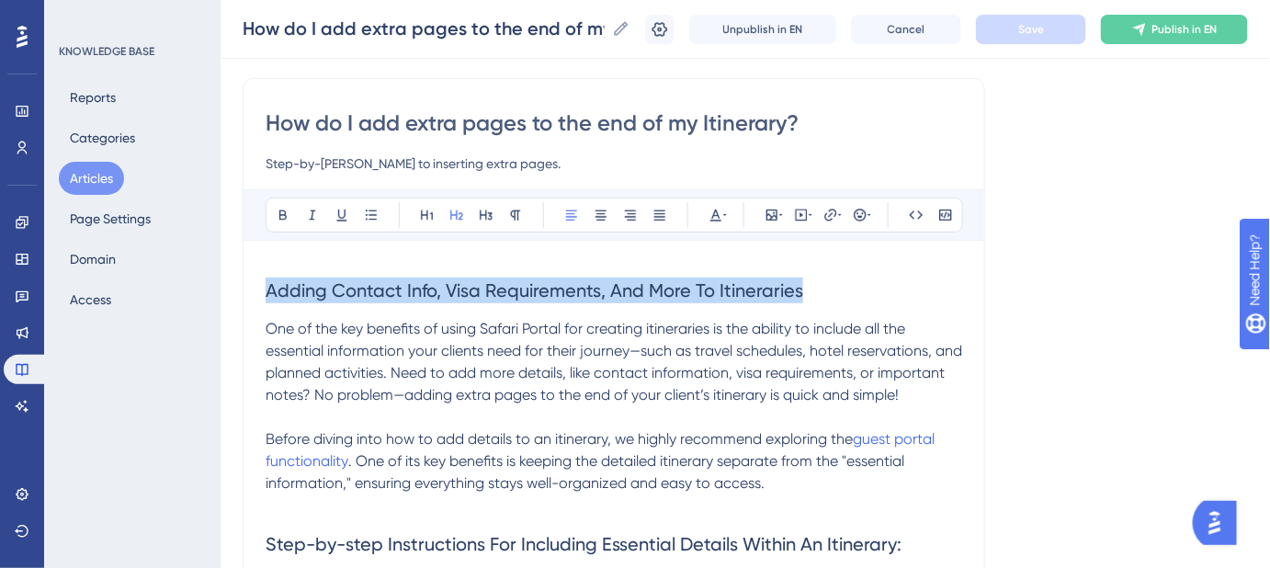
scroll to position [166, 0]
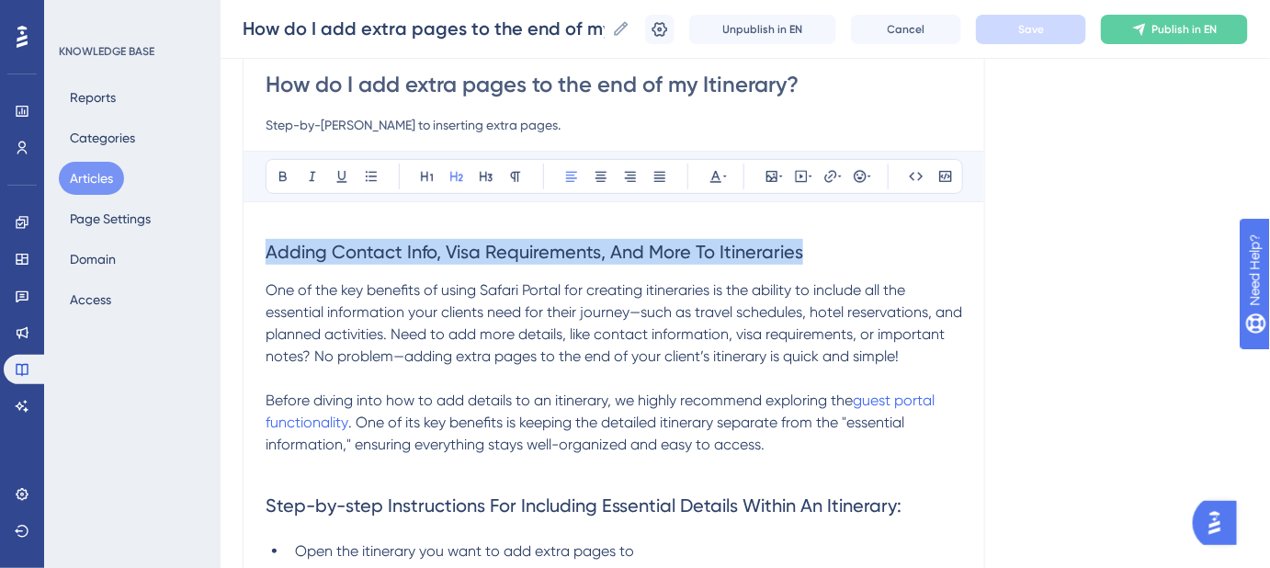
copy span "Adding Contact Info, Visa Requirements, And More To Itineraries"
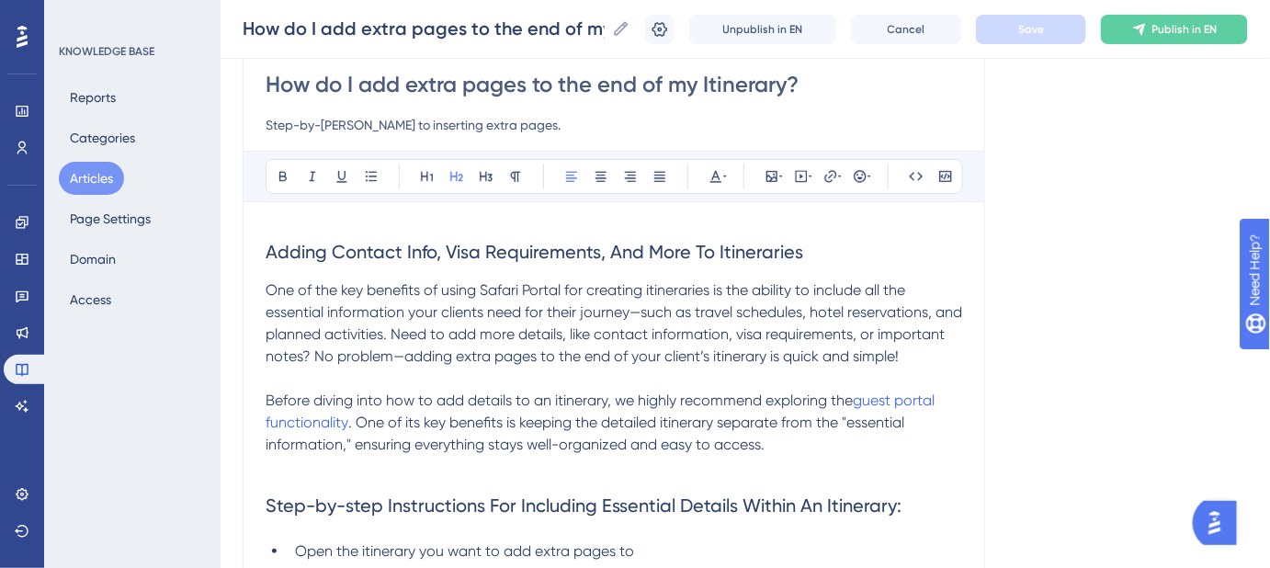
click at [559, 122] on input "Step-by-step guide to inserting extra pages." at bounding box center [613, 125] width 696 height 22
drag, startPoint x: 551, startPoint y: 125, endPoint x: 261, endPoint y: 125, distance: 290.3
paste input "Adding Contact Info, Visa Requirements, And More To Itineraries"
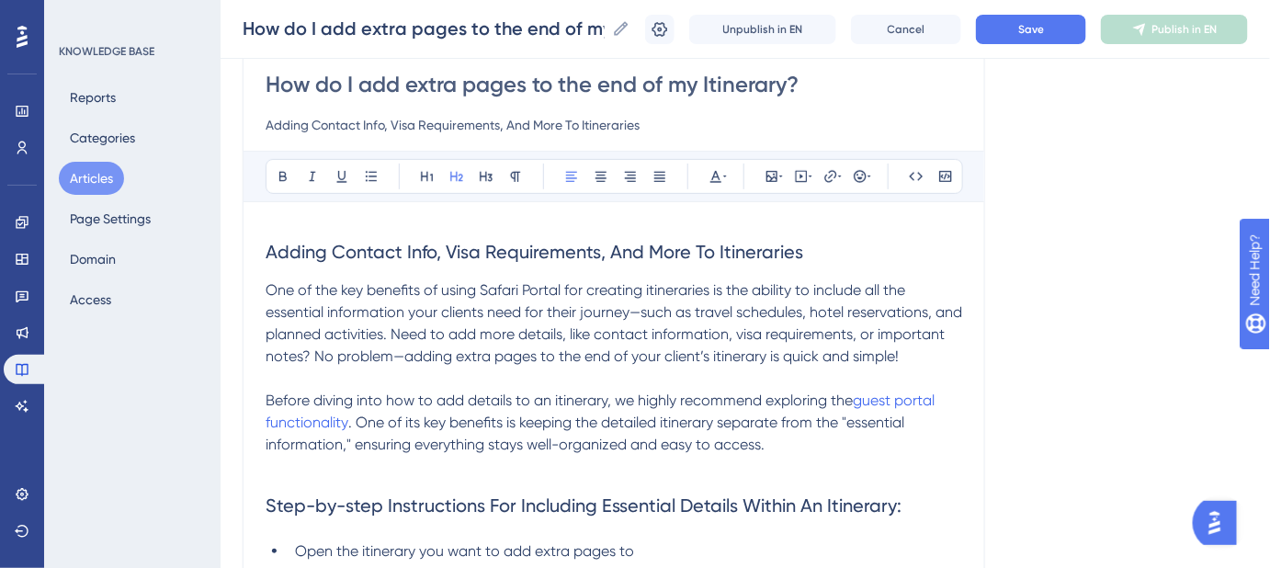
click at [671, 131] on input "Adding Contact Info, Visa Requirements, And More To Itineraries" at bounding box center [613, 125] width 696 height 22
drag, startPoint x: 656, startPoint y: 119, endPoint x: 242, endPoint y: 119, distance: 414.3
click at [0, 0] on div "Performance Users Engagement Widgets Feedback Product Updates Knowledge Base AI…" at bounding box center [0, 0] width 0 height 0
paste input "contact info, visa requirements, and more to i"
click at [579, 126] on input "Adding contact info, visa requirements, and more to itineraries." at bounding box center [613, 125] width 696 height 22
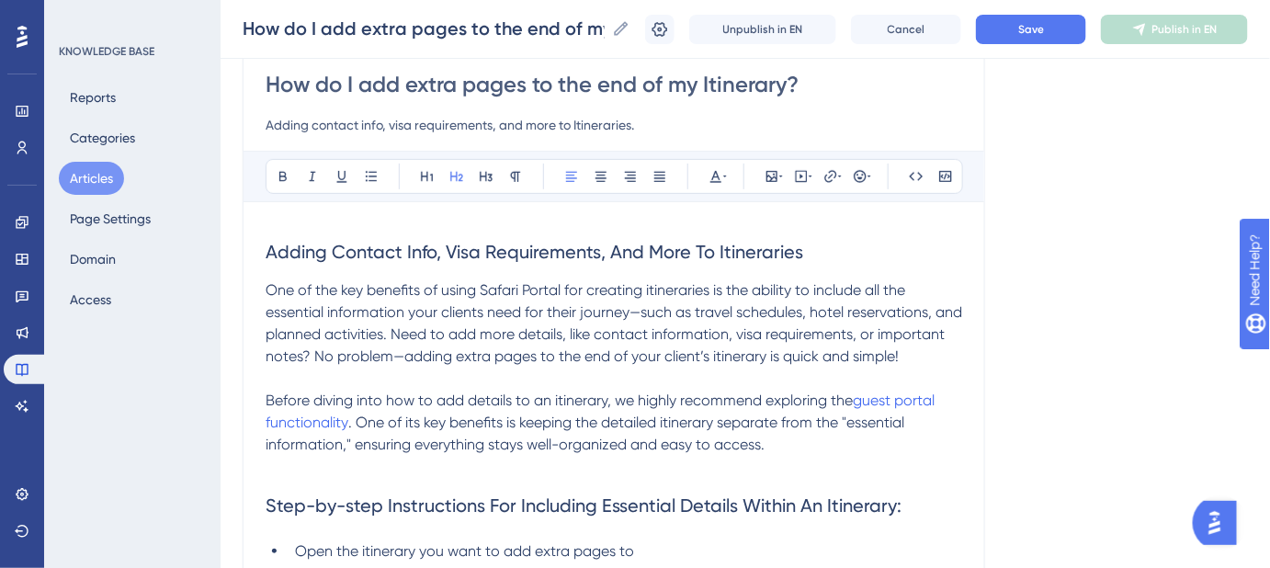
type input "Adding contact info, visa requirements, and more to Itineraries."
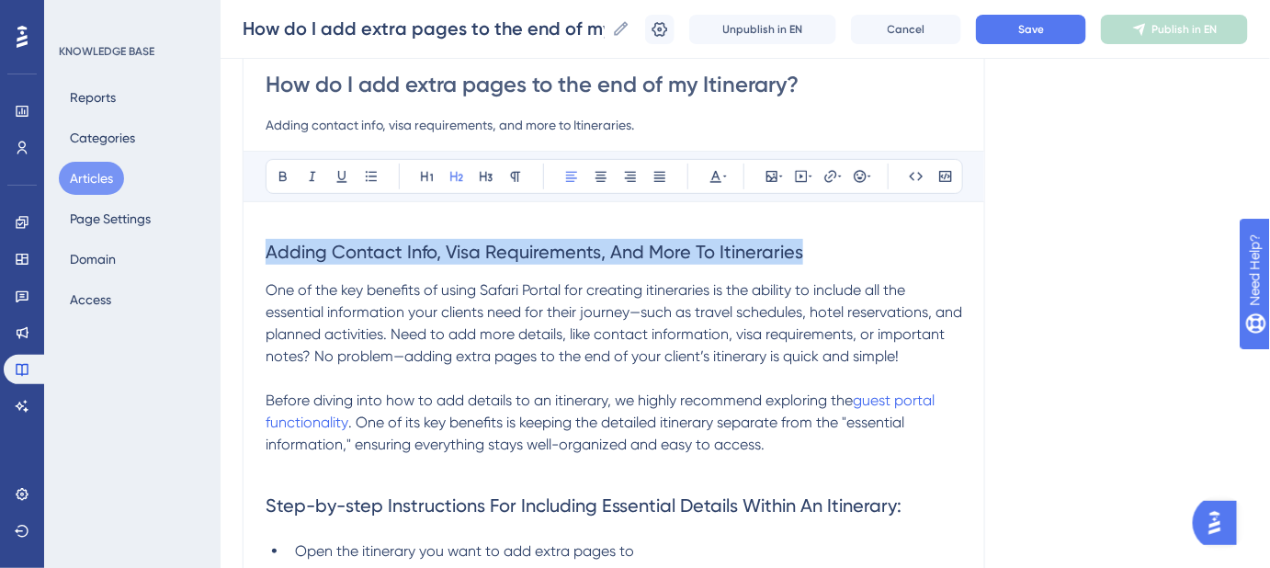
drag, startPoint x: 828, startPoint y: 243, endPoint x: 255, endPoint y: 242, distance: 572.3
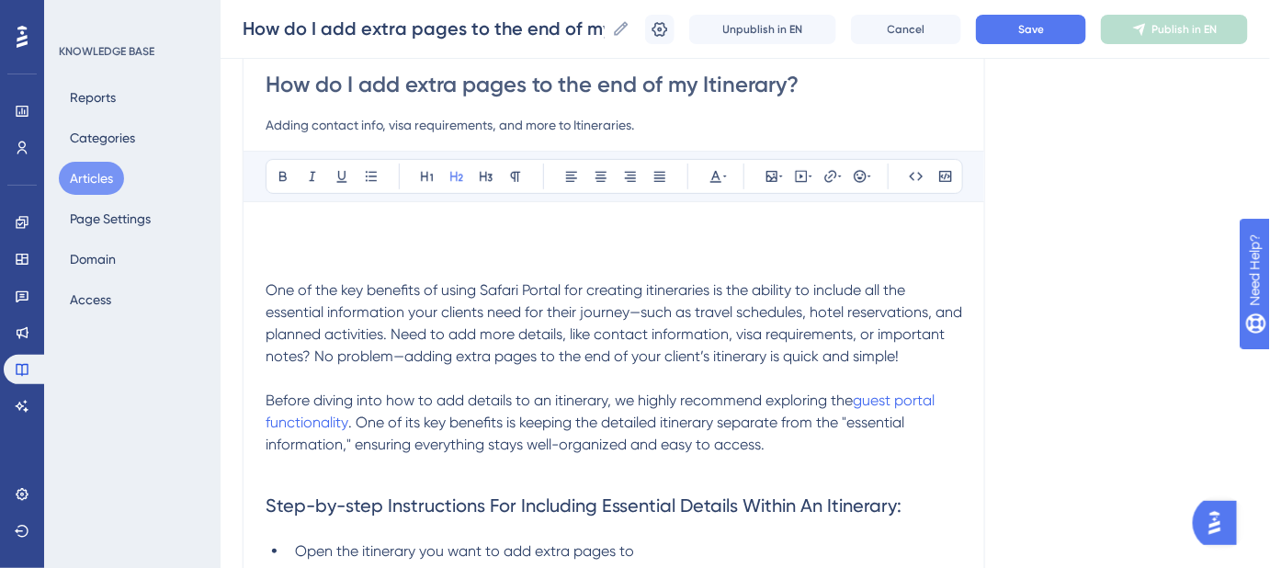
scroll to position [112, 0]
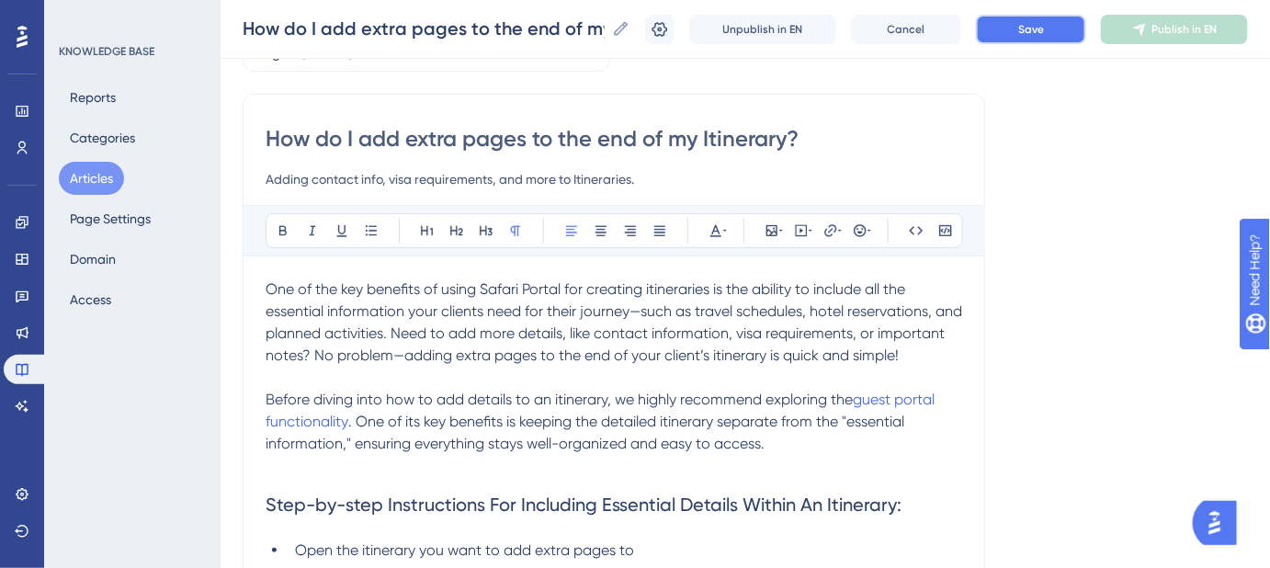
click at [1036, 35] on span "Save" at bounding box center [1031, 29] width 26 height 15
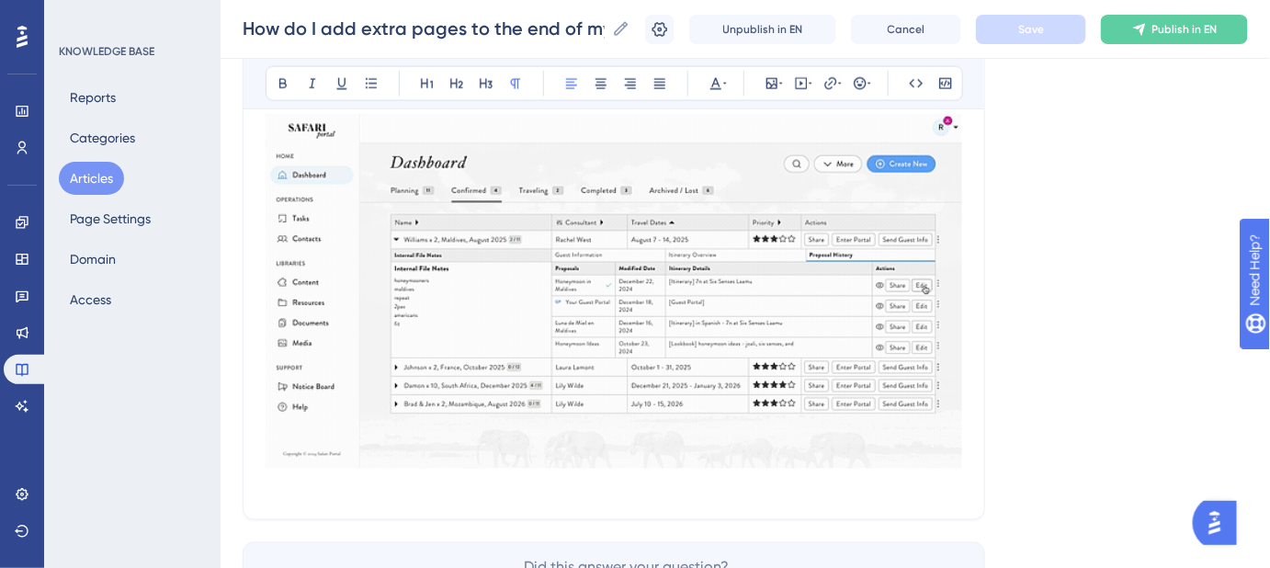
scroll to position [196, 0]
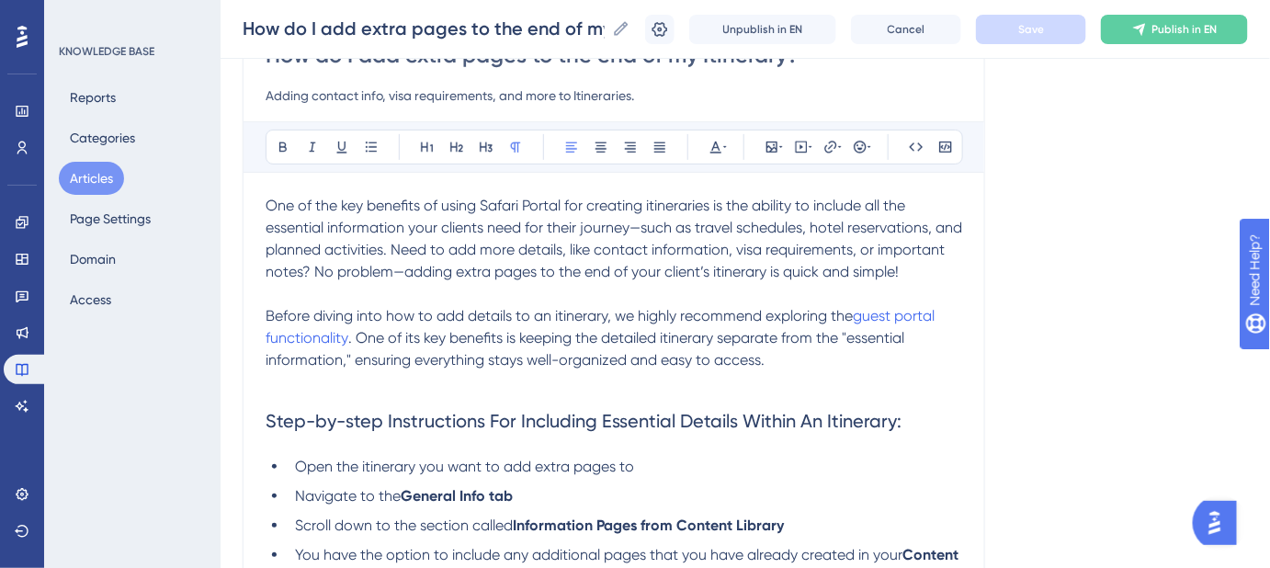
click at [650, 204] on span "One of the key benefits of using Safari Portal for creating itineraries is the …" at bounding box center [615, 239] width 700 height 84
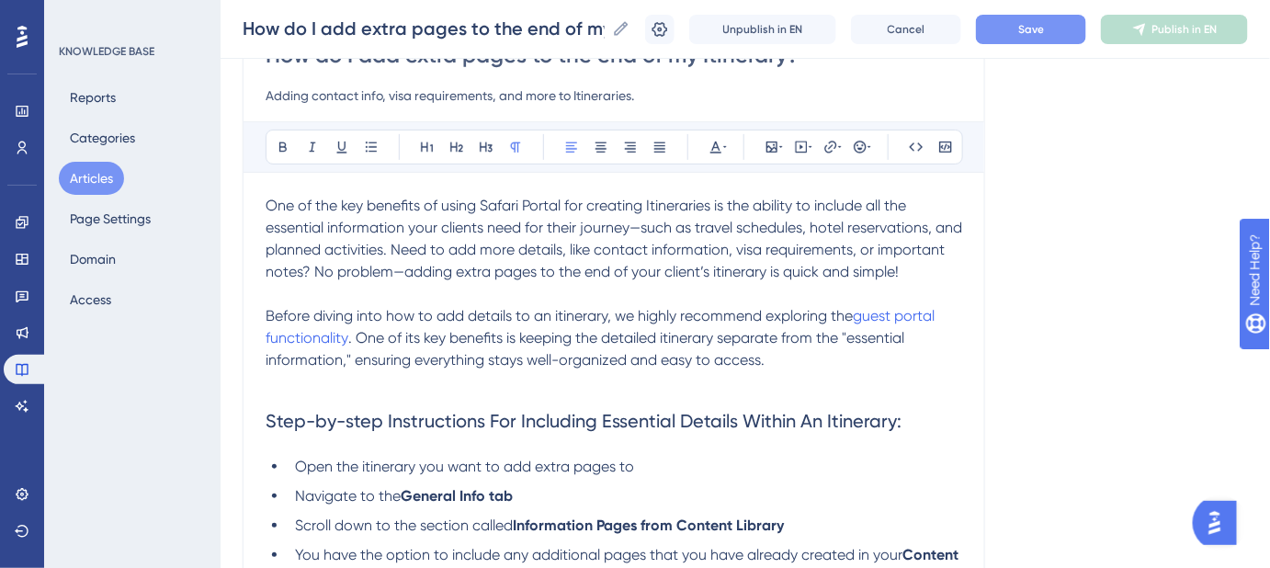
click at [667, 206] on span "One of the key benefits of using Safari Portal for creating Itineraries is the …" at bounding box center [615, 239] width 700 height 84
click at [825, 147] on icon at bounding box center [830, 147] width 15 height 15
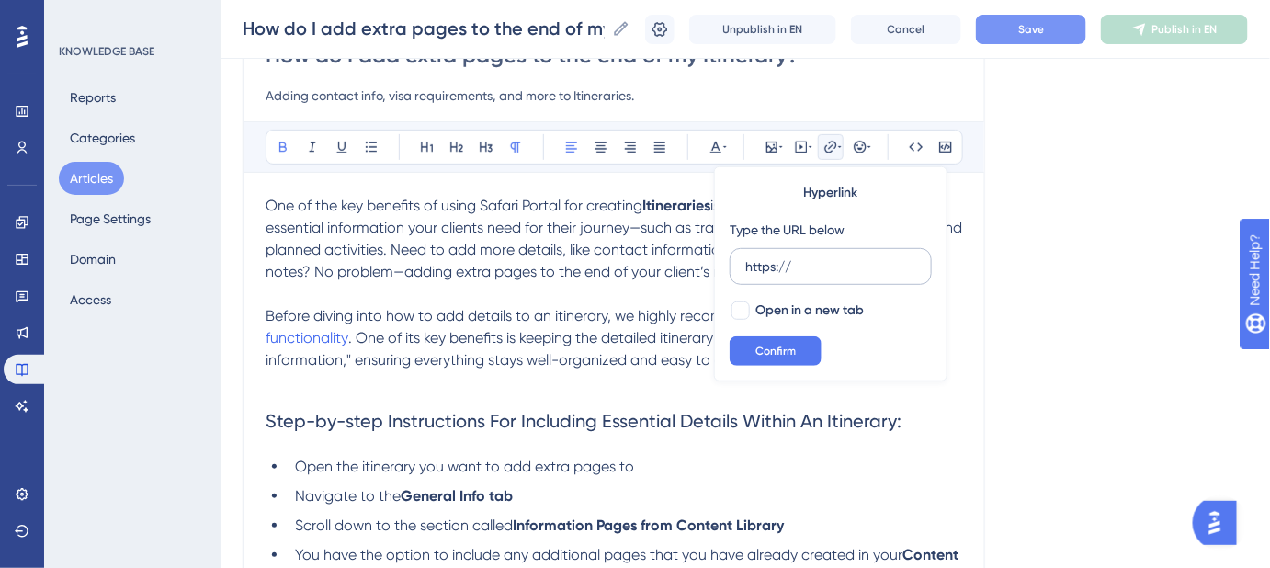
drag, startPoint x: 786, startPoint y: 269, endPoint x: 737, endPoint y: 269, distance: 49.6
click at [737, 269] on label "https://" at bounding box center [830, 266] width 202 height 37
click at [745, 269] on input "https://" at bounding box center [830, 266] width 171 height 20
type input "https://help.safariportal.app/en/articles/5662--itineraries"
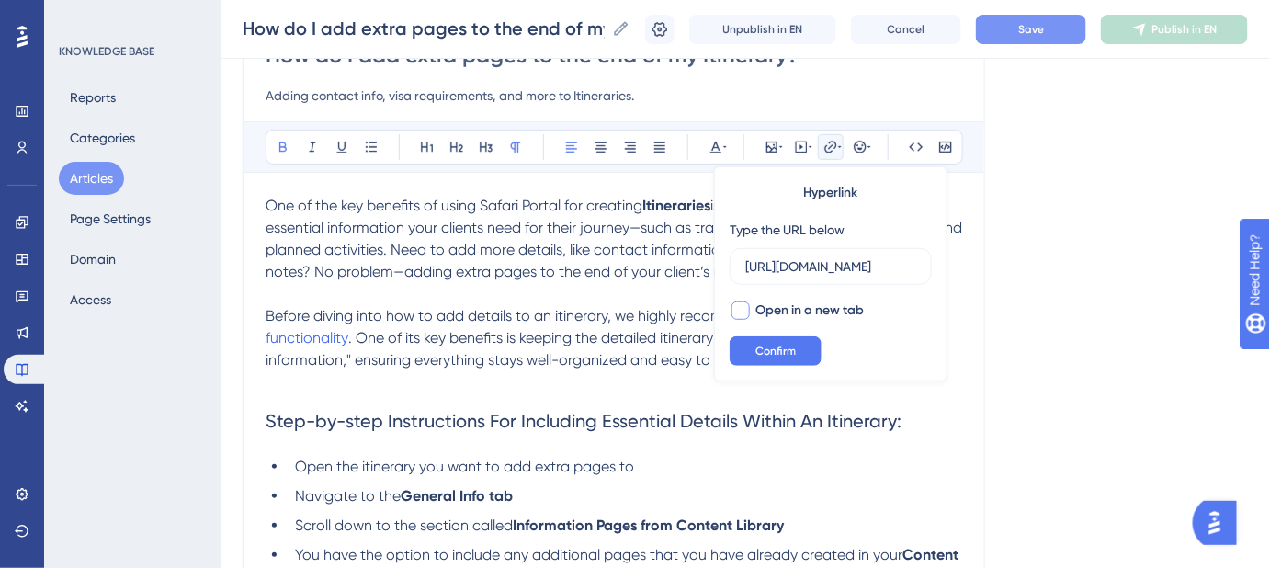
click at [744, 312] on div at bounding box center [740, 310] width 18 height 18
checkbox input "true"
click at [766, 352] on span "Confirm" at bounding box center [775, 351] width 40 height 15
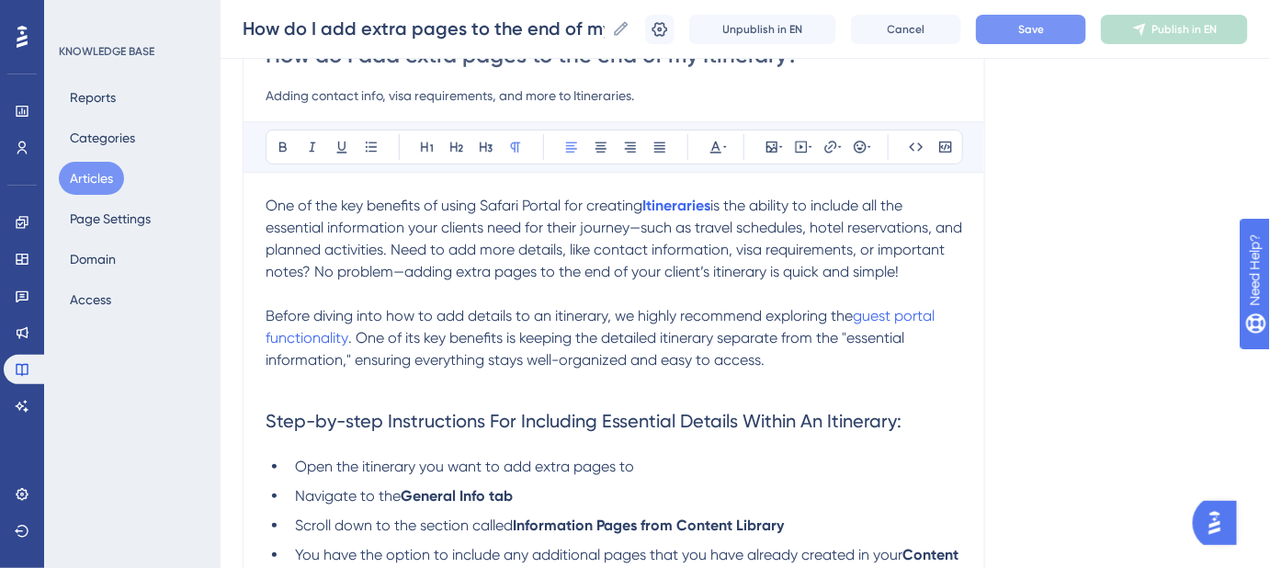
drag, startPoint x: 907, startPoint y: 270, endPoint x: 1002, endPoint y: 151, distance: 152.9
click at [909, 269] on span "is the ability to include all the essential information your clients need for t…" at bounding box center [615, 239] width 700 height 84
click at [1044, 28] on span "Save" at bounding box center [1031, 29] width 26 height 15
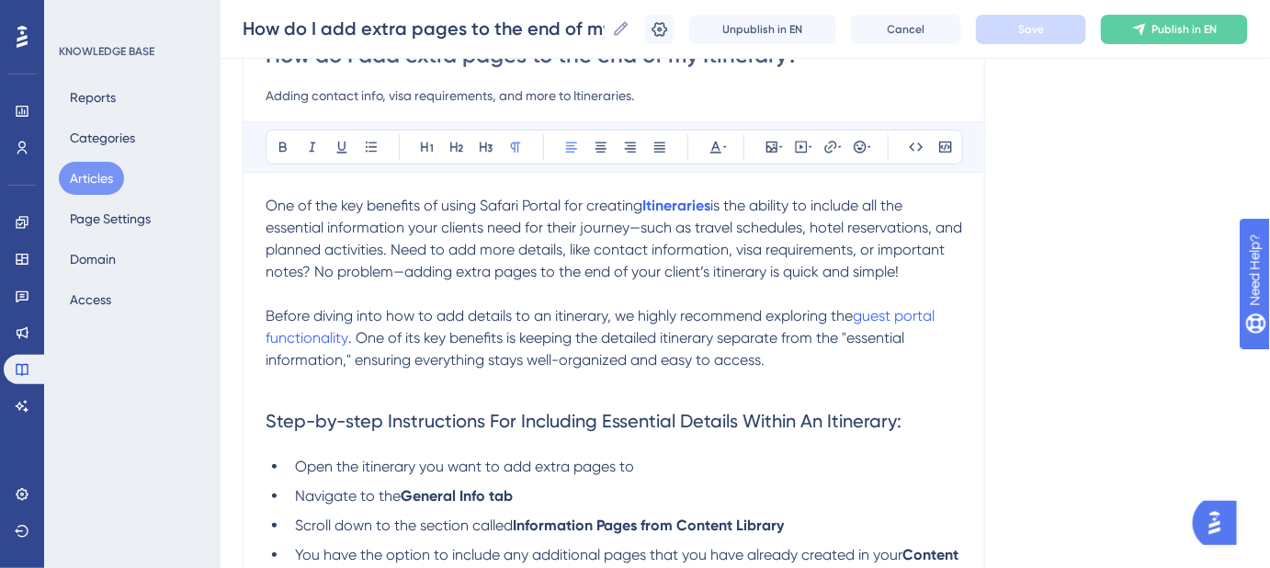
click at [784, 267] on span "is the ability to include all the essential information your clients need for t…" at bounding box center [615, 239] width 700 height 84
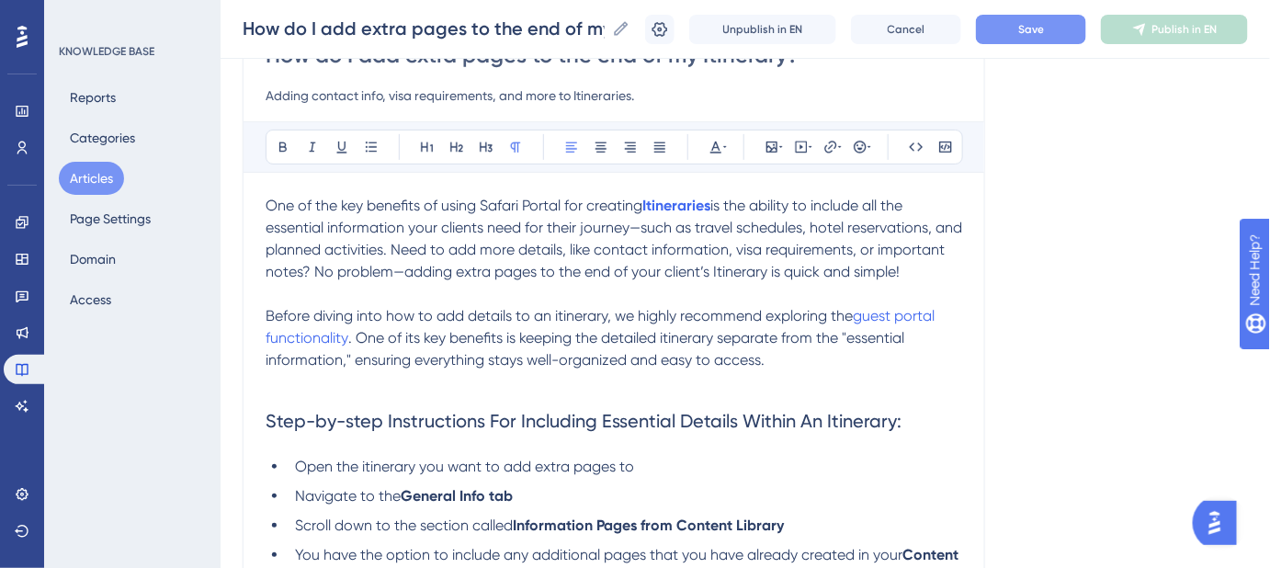
click at [556, 324] on span "Before diving into how to add details to an itinerary, we highly recommend expl…" at bounding box center [558, 315] width 587 height 17
click at [941, 28] on button "Cancel" at bounding box center [906, 29] width 110 height 29
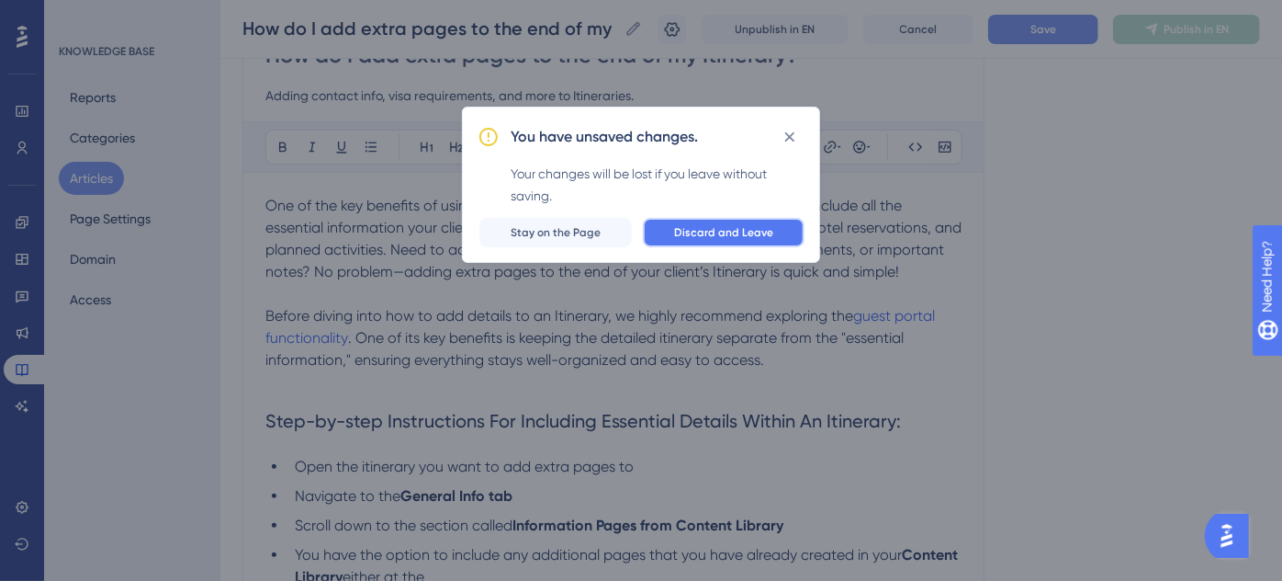
click at [706, 231] on span "Discard and Leave" at bounding box center [723, 232] width 99 height 15
